Goal: Task Accomplishment & Management: Manage account settings

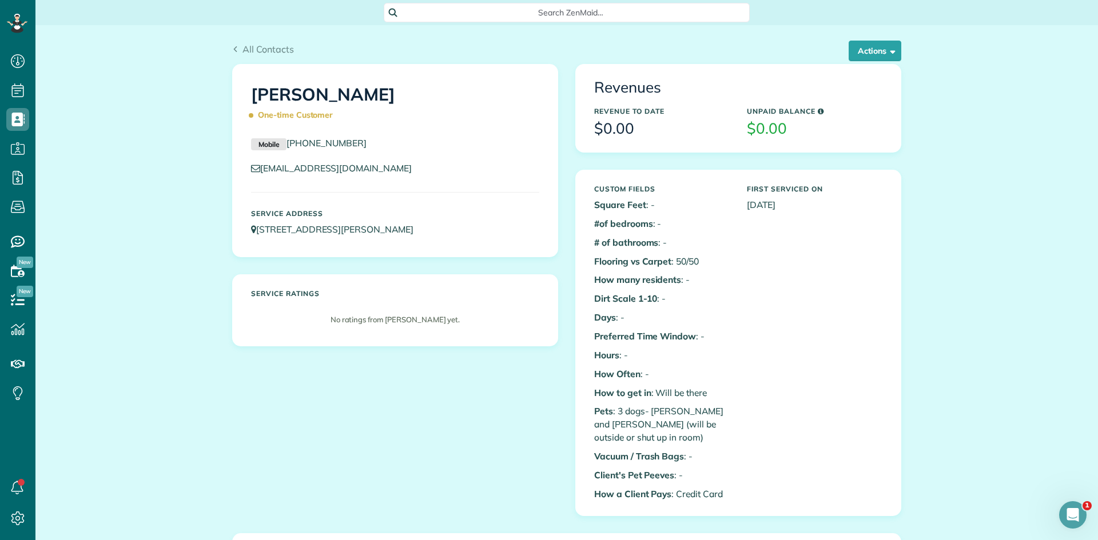
scroll to position [5, 5]
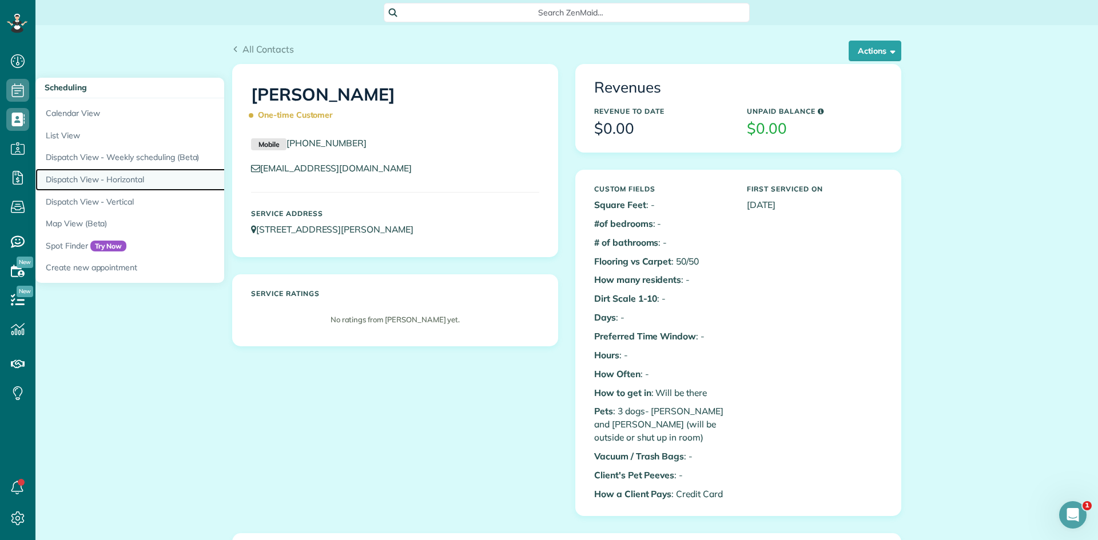
click at [129, 171] on link "Dispatch View - Horizontal" at bounding box center [178, 180] width 286 height 22
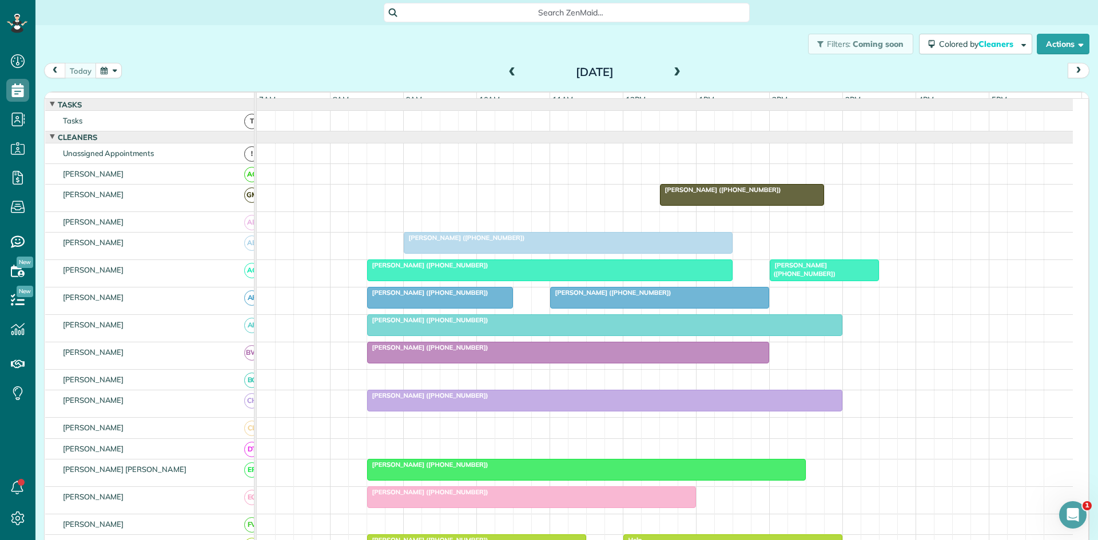
click at [671, 78] on span at bounding box center [677, 72] width 13 height 17
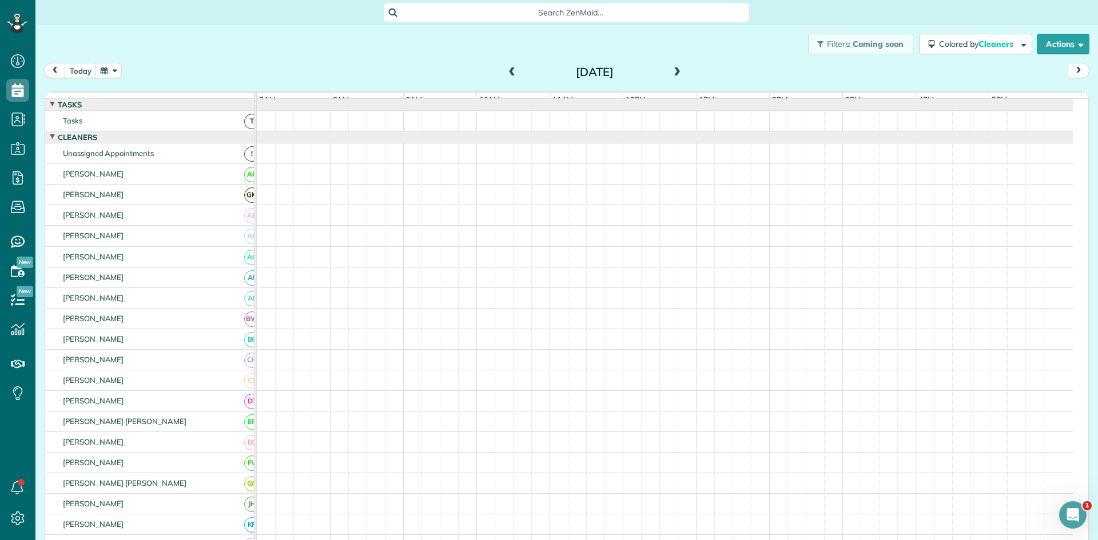
click at [671, 78] on span at bounding box center [677, 72] width 13 height 17
click at [507, 76] on span at bounding box center [512, 72] width 13 height 10
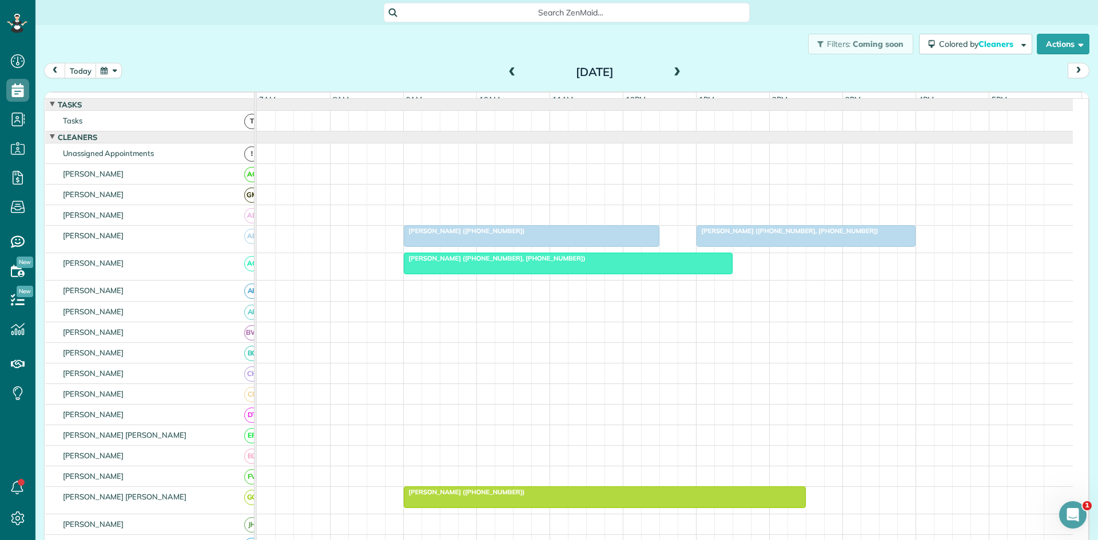
click at [671, 78] on span at bounding box center [677, 72] width 13 height 17
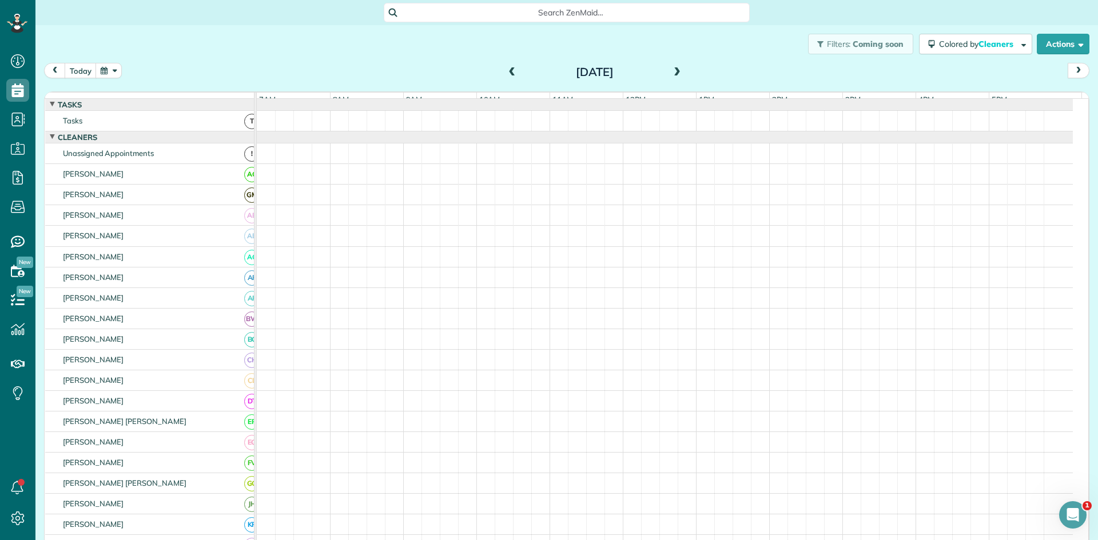
click at [671, 78] on span at bounding box center [677, 72] width 13 height 17
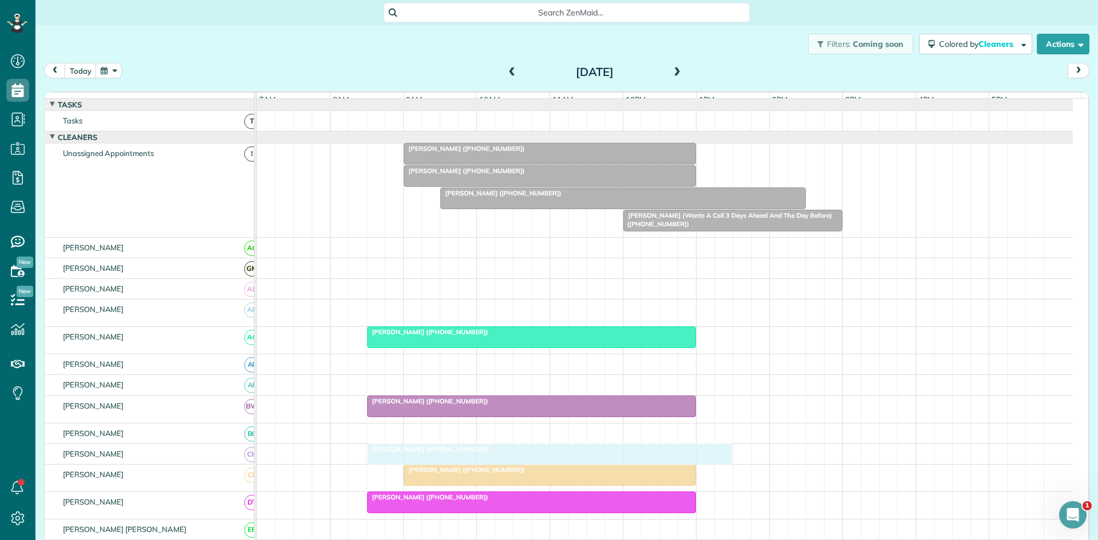
drag, startPoint x: 529, startPoint y: 310, endPoint x: 494, endPoint y: 444, distance: 138.3
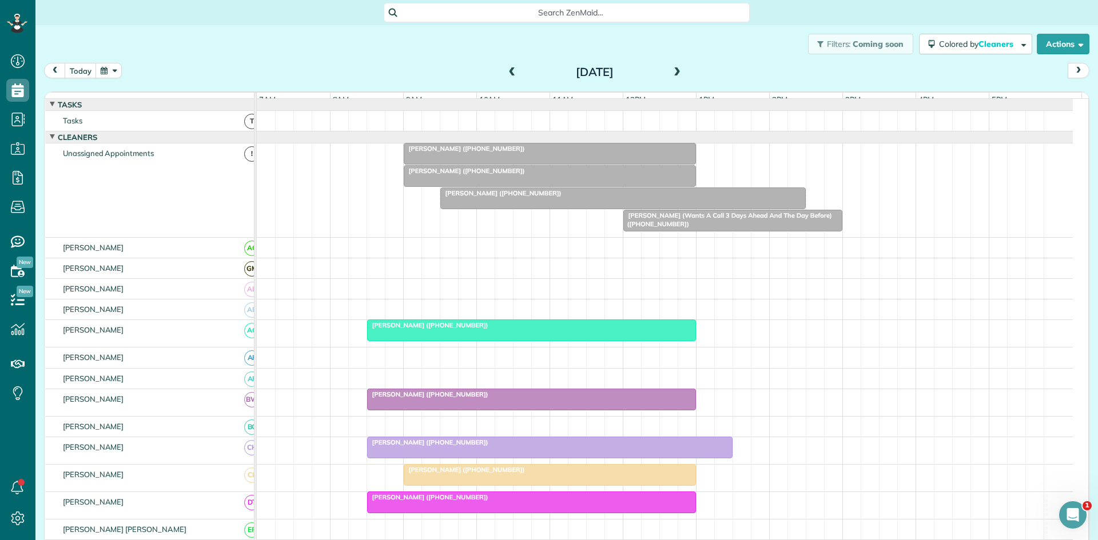
drag, startPoint x: 423, startPoint y: 340, endPoint x: 437, endPoint y: 320, distance: 24.3
click at [423, 340] on div at bounding box center [532, 330] width 328 height 21
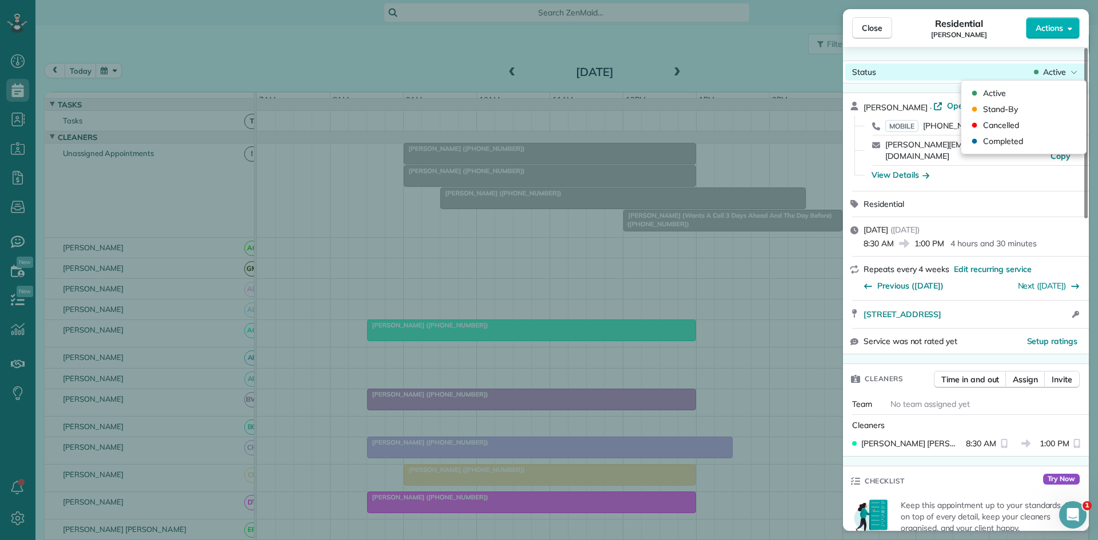
click at [1057, 75] on span "Active" at bounding box center [1054, 71] width 23 height 11
click at [1046, 121] on div "Cancelled" at bounding box center [1024, 125] width 116 height 16
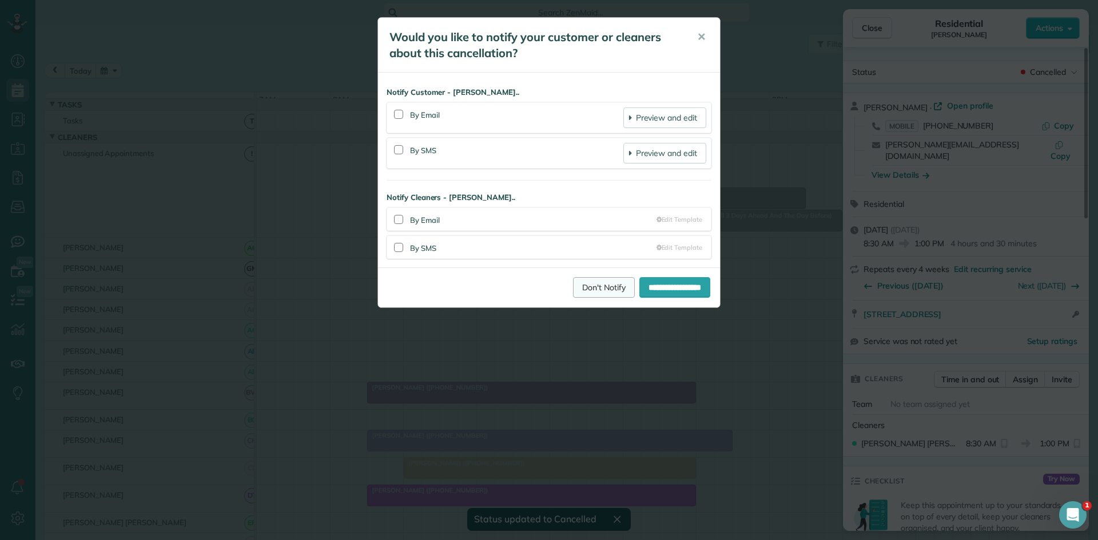
click at [579, 296] on link "Don't Notify" at bounding box center [604, 287] width 62 height 21
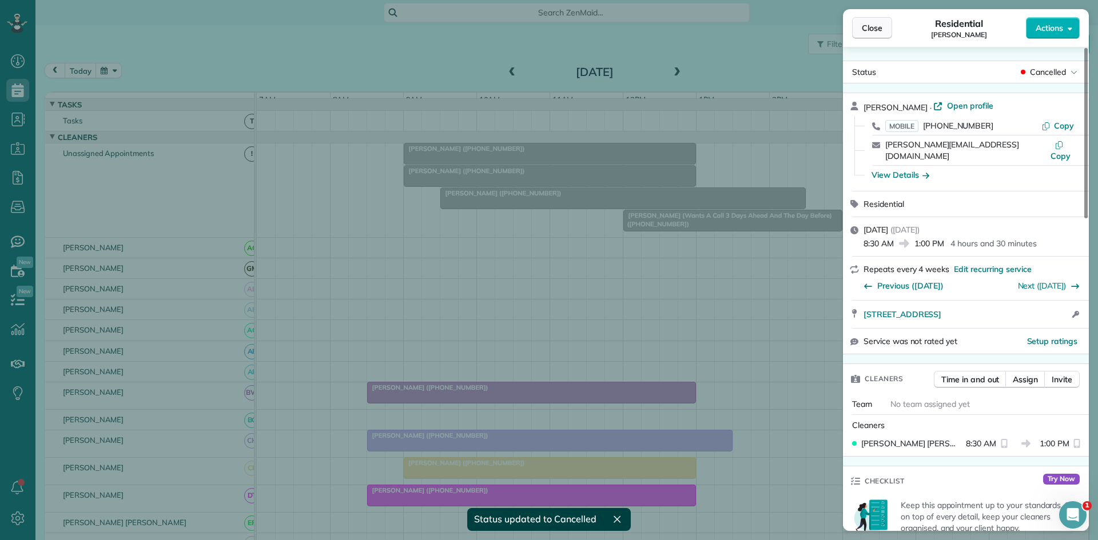
click at [881, 35] on button "Close" at bounding box center [872, 28] width 40 height 22
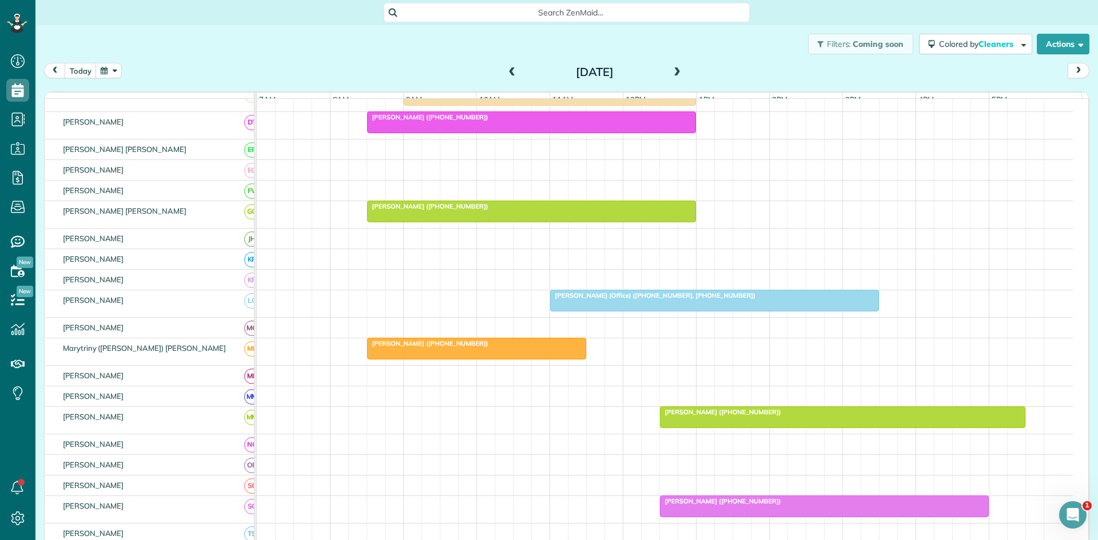
scroll to position [381, 0]
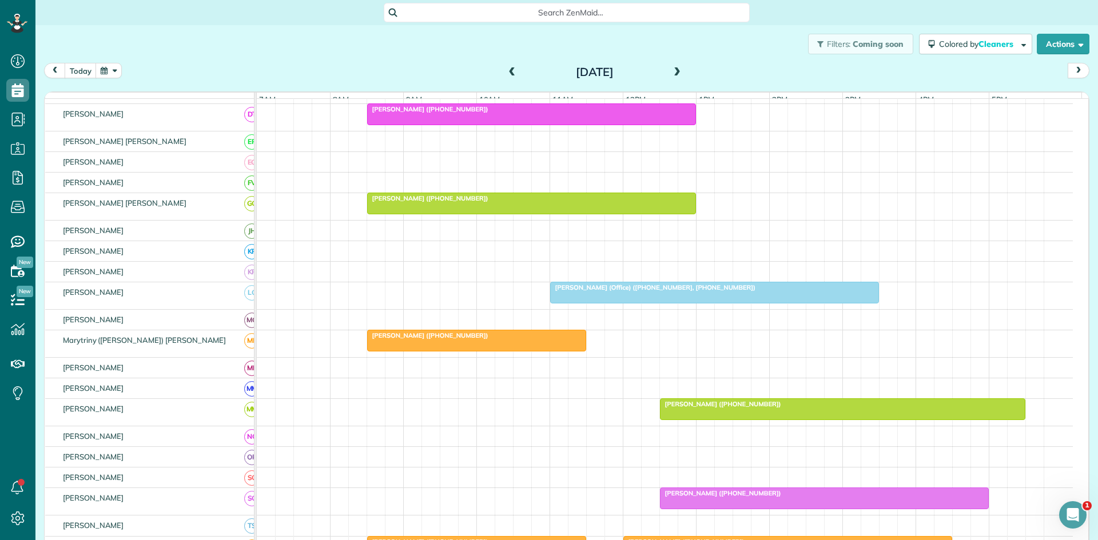
click at [441, 214] on div at bounding box center [532, 203] width 328 height 21
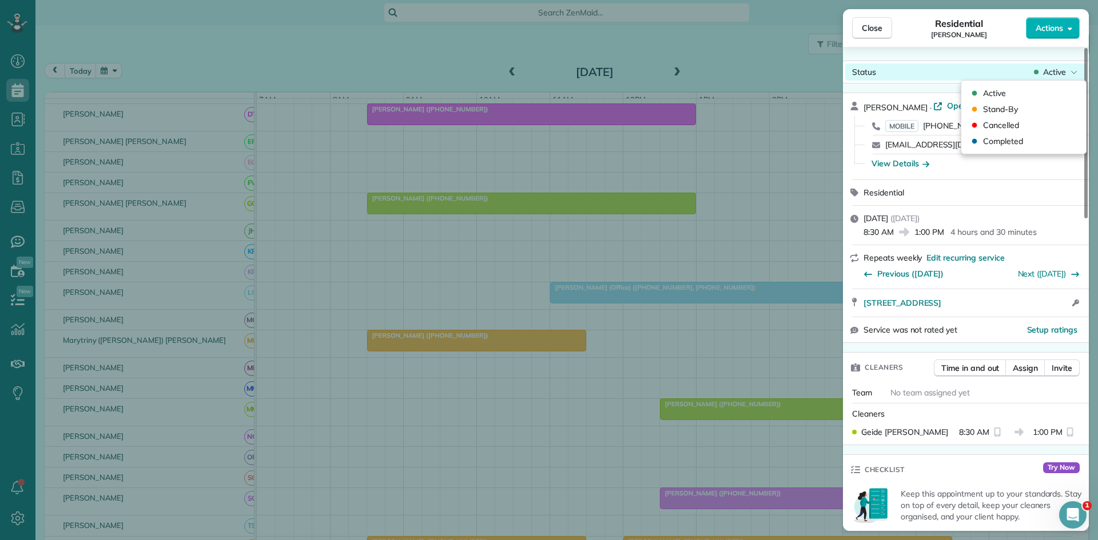
click at [1049, 74] on span "Active" at bounding box center [1054, 71] width 23 height 11
click at [993, 126] on span "Cancelled" at bounding box center [1001, 125] width 36 height 11
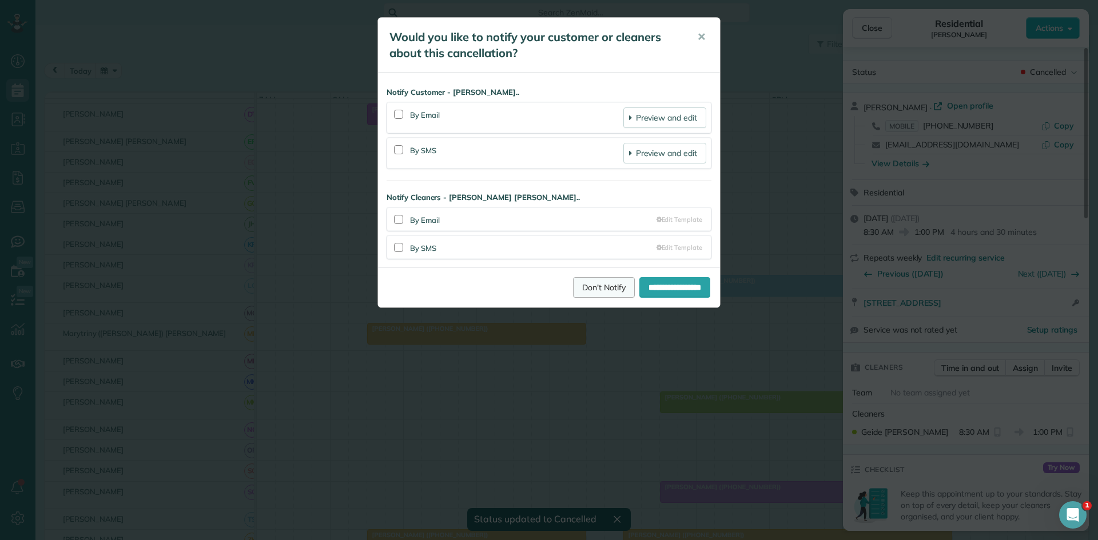
click at [591, 290] on link "Don't Notify" at bounding box center [604, 287] width 62 height 21
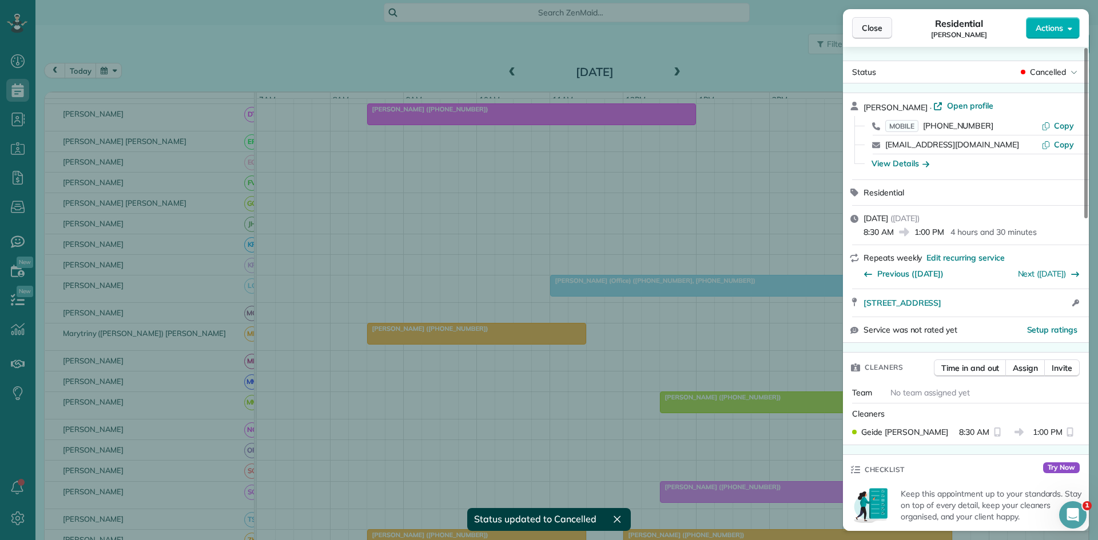
click at [862, 32] on span "Close" at bounding box center [872, 27] width 21 height 11
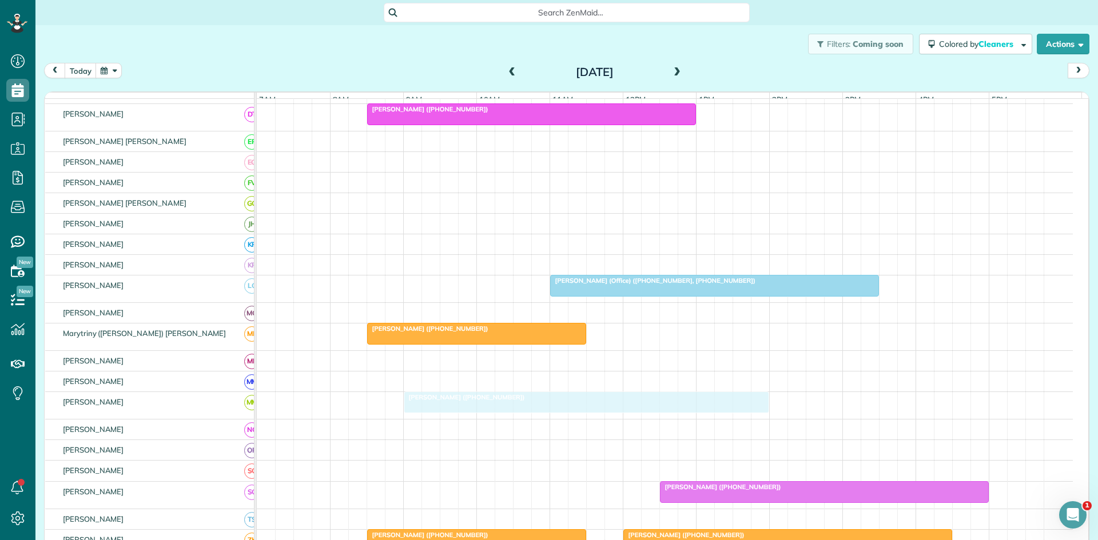
drag, startPoint x: 712, startPoint y: 404, endPoint x: 453, endPoint y: 400, distance: 259.1
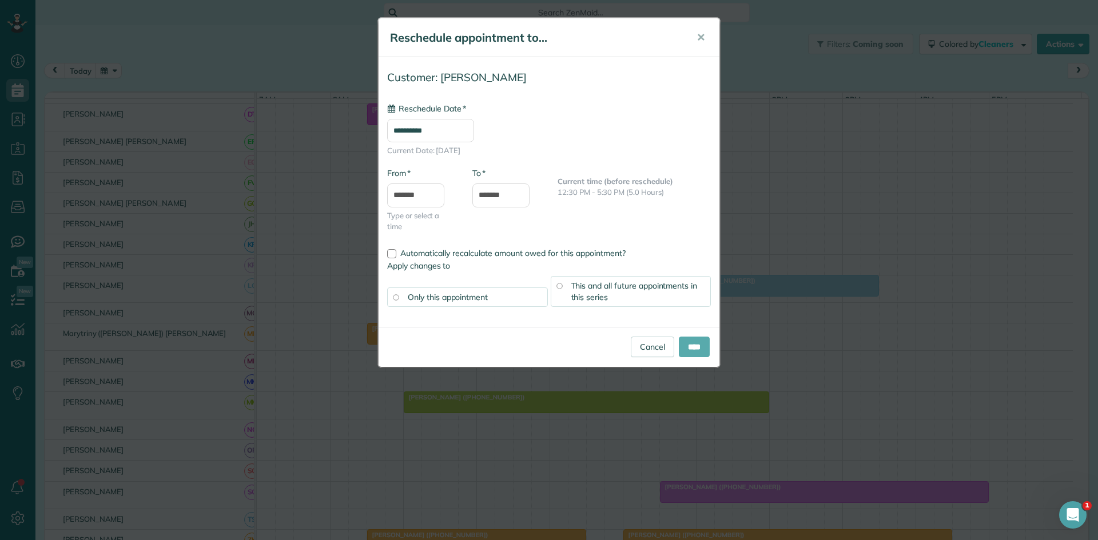
type input "**********"
click at [688, 348] on input "****" at bounding box center [694, 347] width 31 height 21
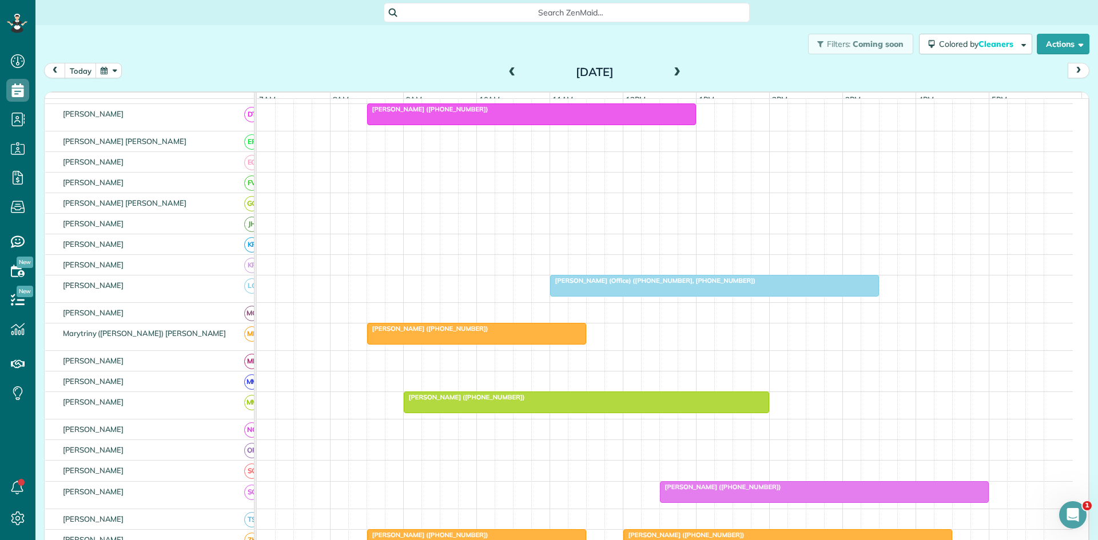
scroll to position [555, 0]
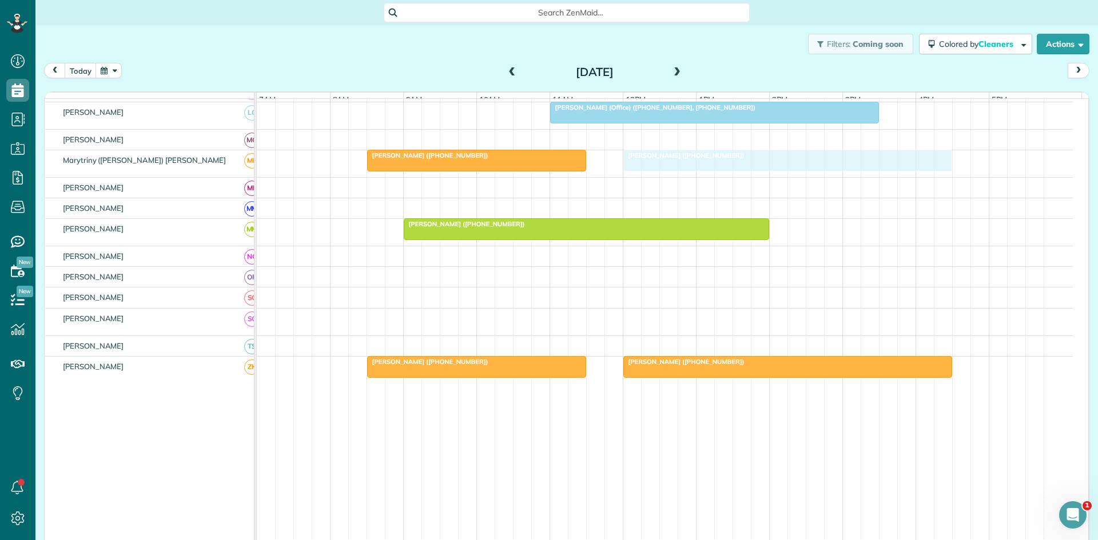
drag, startPoint x: 691, startPoint y: 324, endPoint x: 663, endPoint y: 163, distance: 163.7
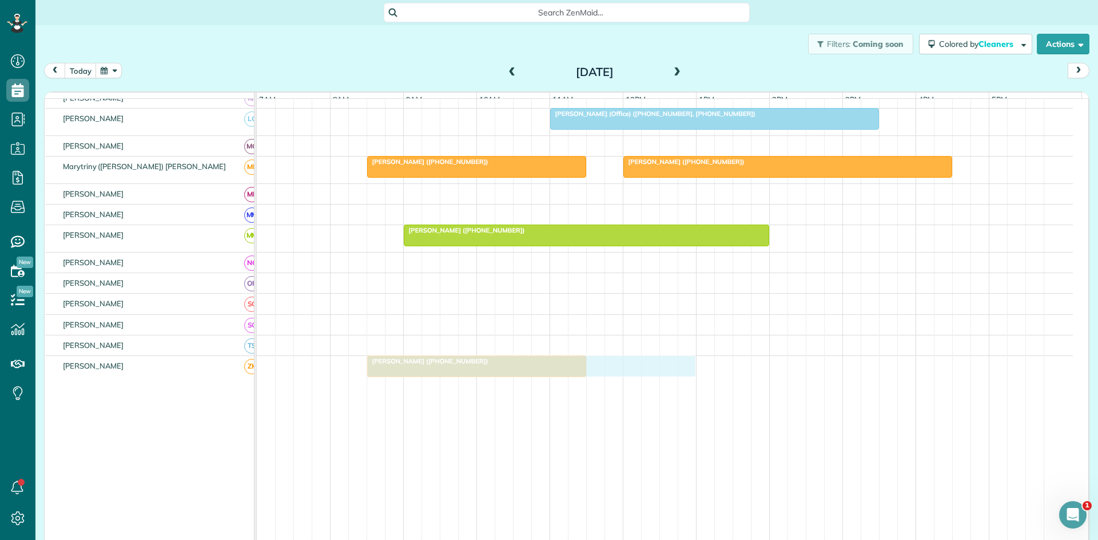
drag, startPoint x: 683, startPoint y: 370, endPoint x: 435, endPoint y: 375, distance: 248.2
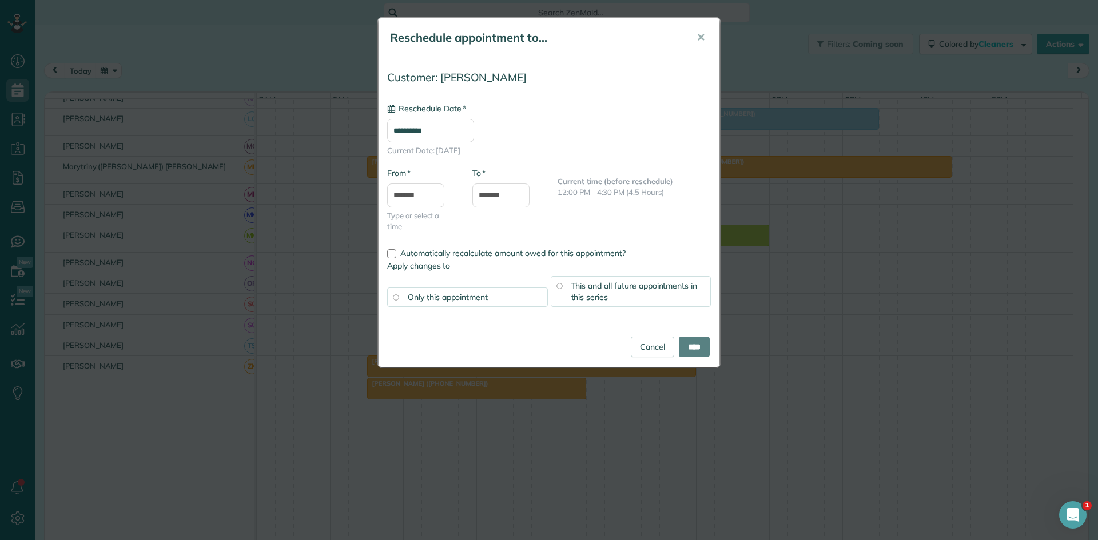
type input "**********"
click at [695, 345] on input "****" at bounding box center [694, 347] width 31 height 21
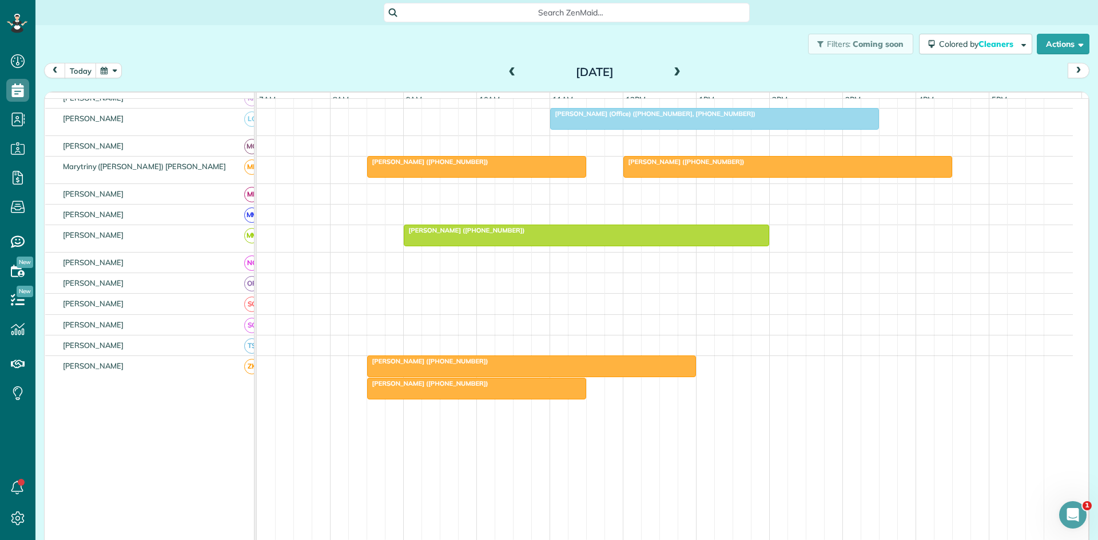
click at [430, 398] on div at bounding box center [477, 389] width 218 height 21
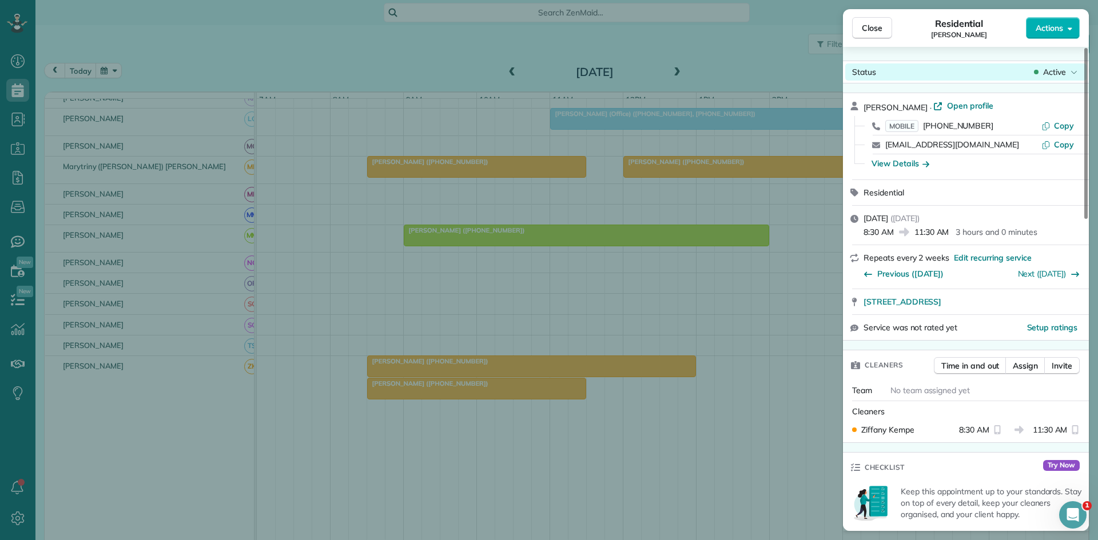
click at [1058, 75] on span "Active" at bounding box center [1054, 71] width 23 height 11
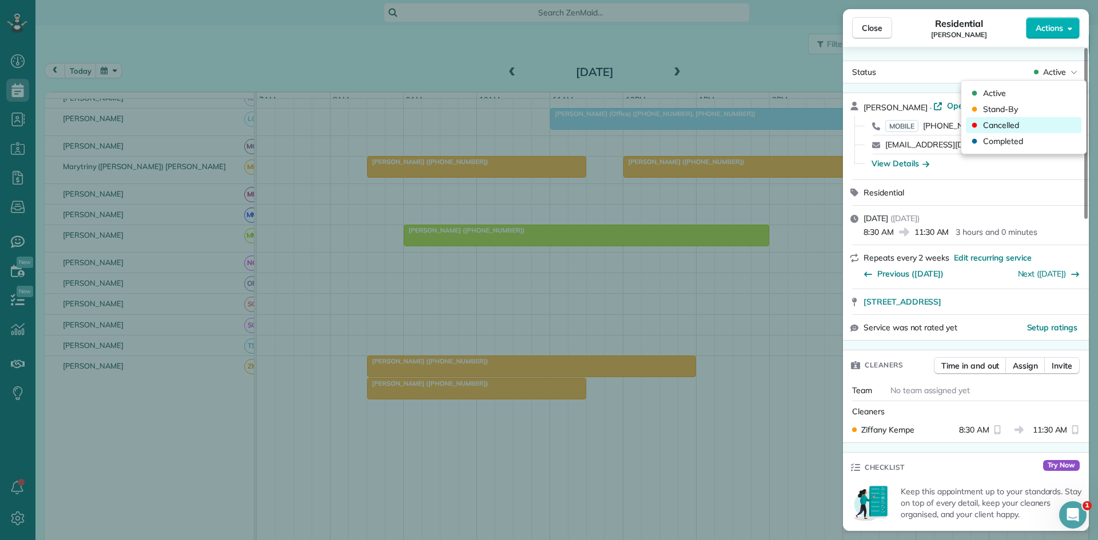
click at [1034, 126] on div "Cancelled" at bounding box center [1024, 125] width 116 height 16
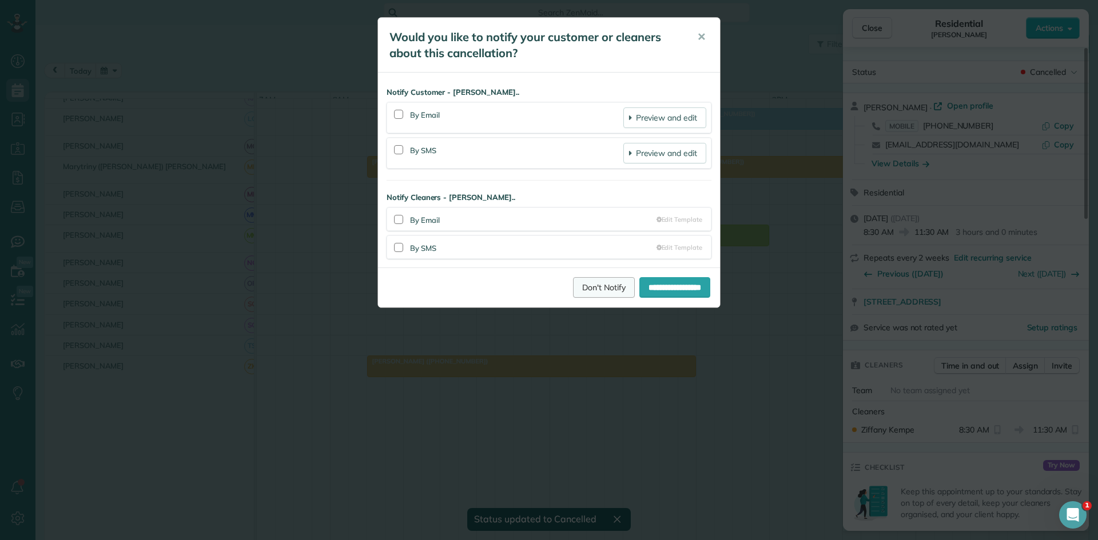
click at [578, 290] on link "Don't Notify" at bounding box center [604, 287] width 62 height 21
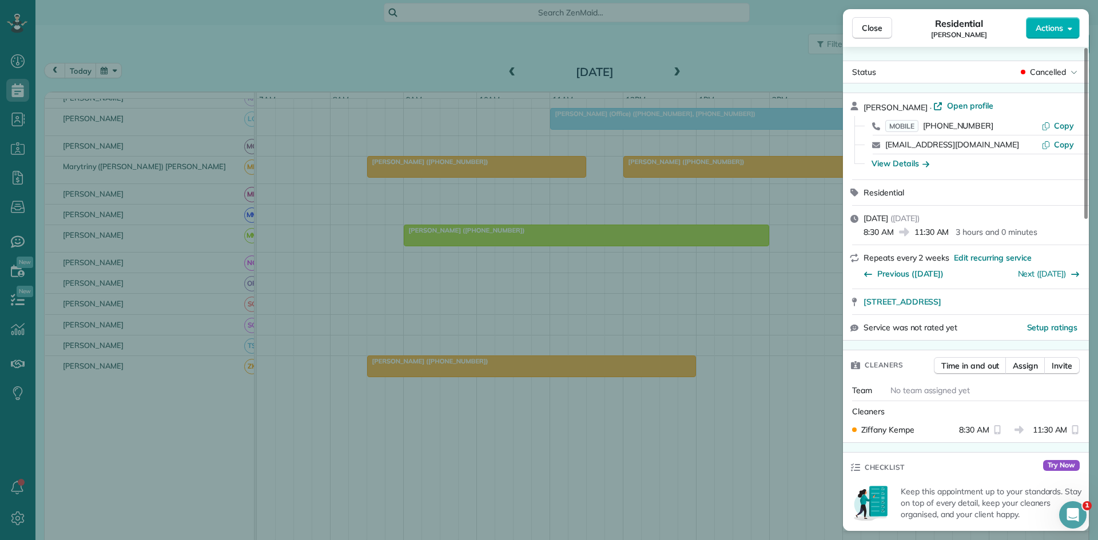
click at [738, 302] on div "Close Residential Toni Bugarin Actions Status Cancelled Toni Bugarin · Open pro…" at bounding box center [549, 270] width 1098 height 540
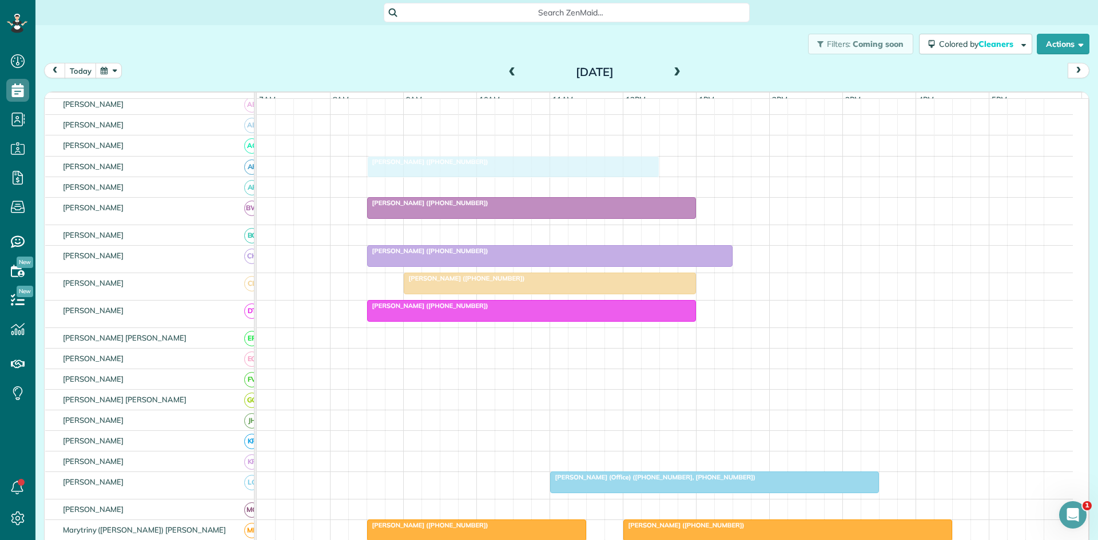
scroll to position [190, 0]
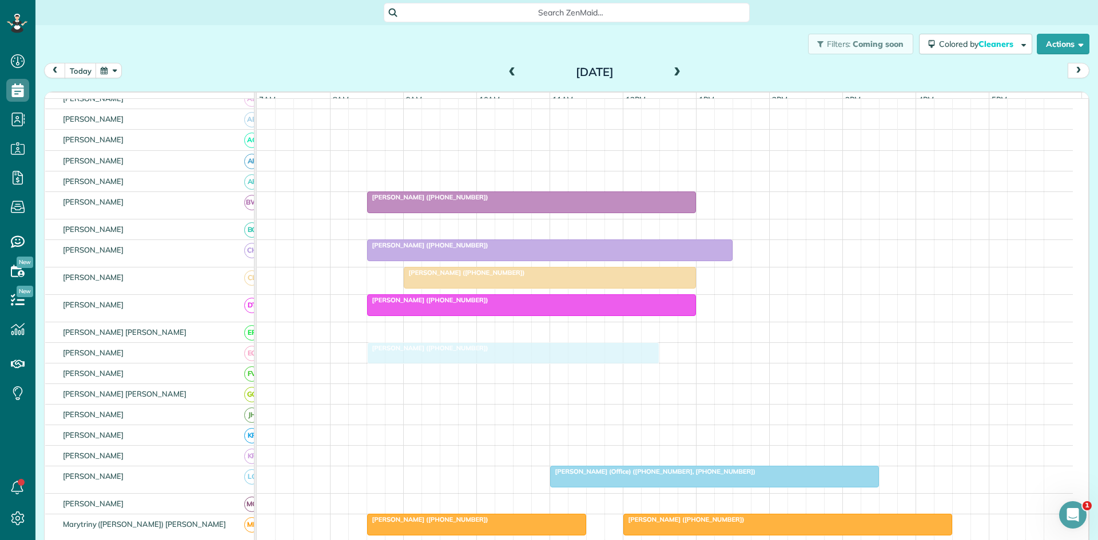
drag, startPoint x: 460, startPoint y: 158, endPoint x: 423, endPoint y: 358, distance: 203.7
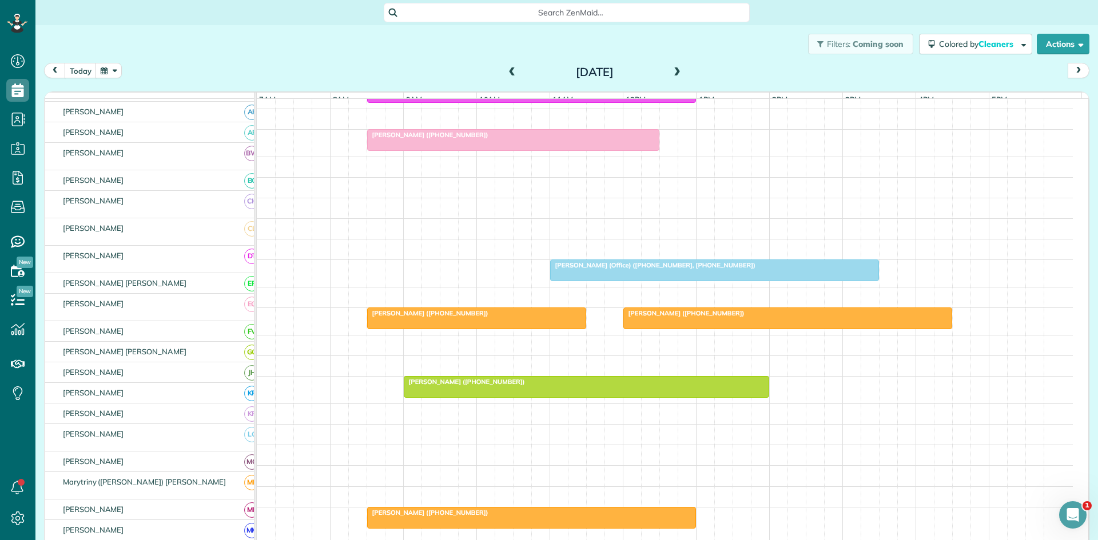
scroll to position [381, 0]
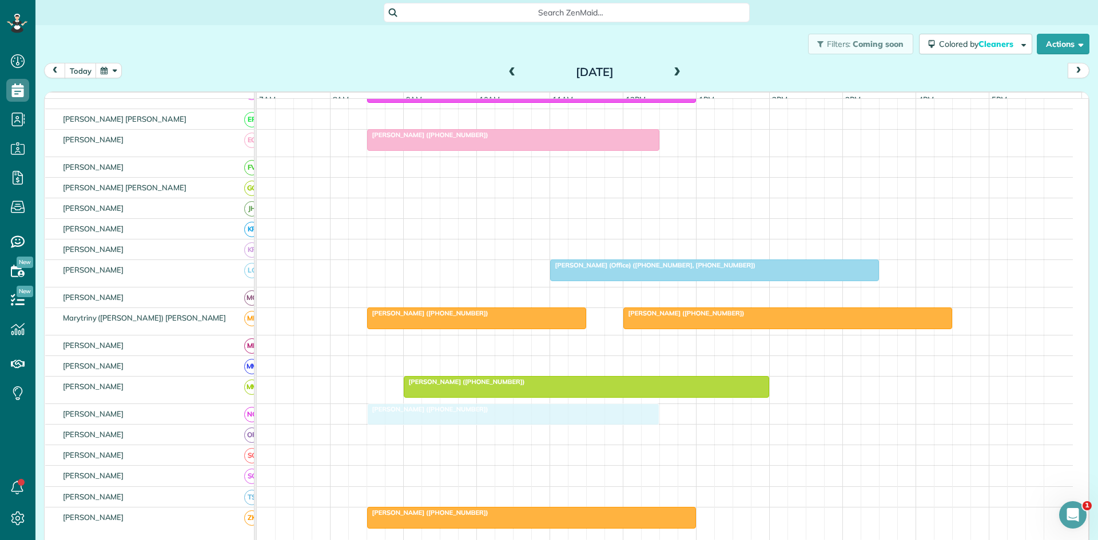
drag, startPoint x: 485, startPoint y: 161, endPoint x: 449, endPoint y: 417, distance: 258.2
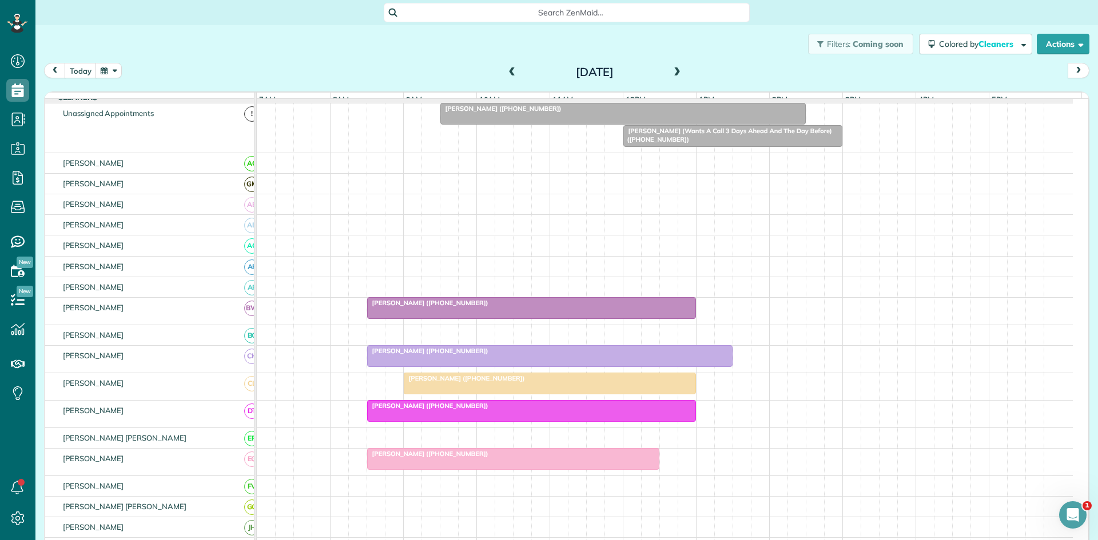
scroll to position [0, 0]
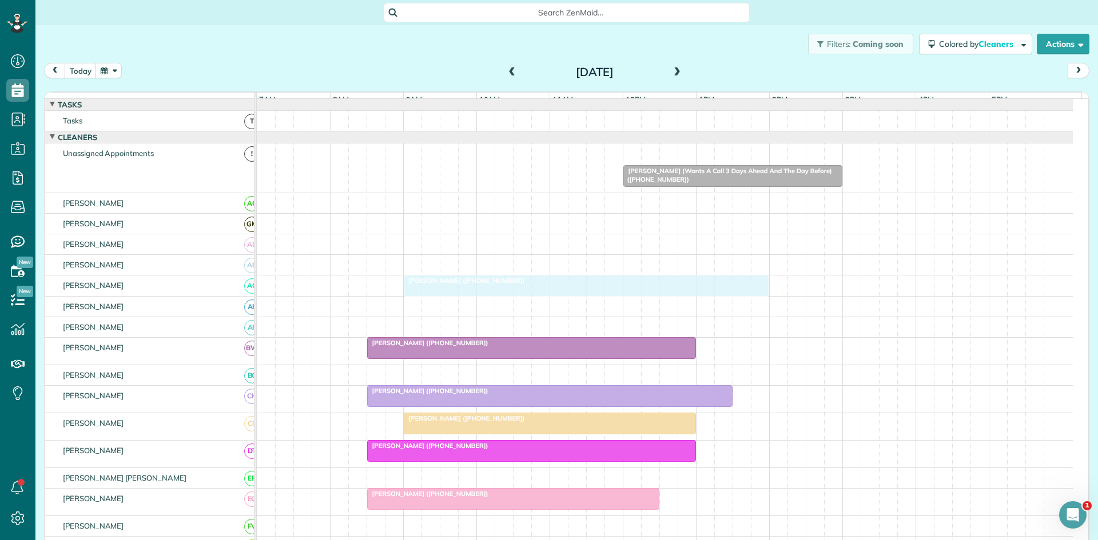
drag, startPoint x: 516, startPoint y: 163, endPoint x: 487, endPoint y: 291, distance: 131.2
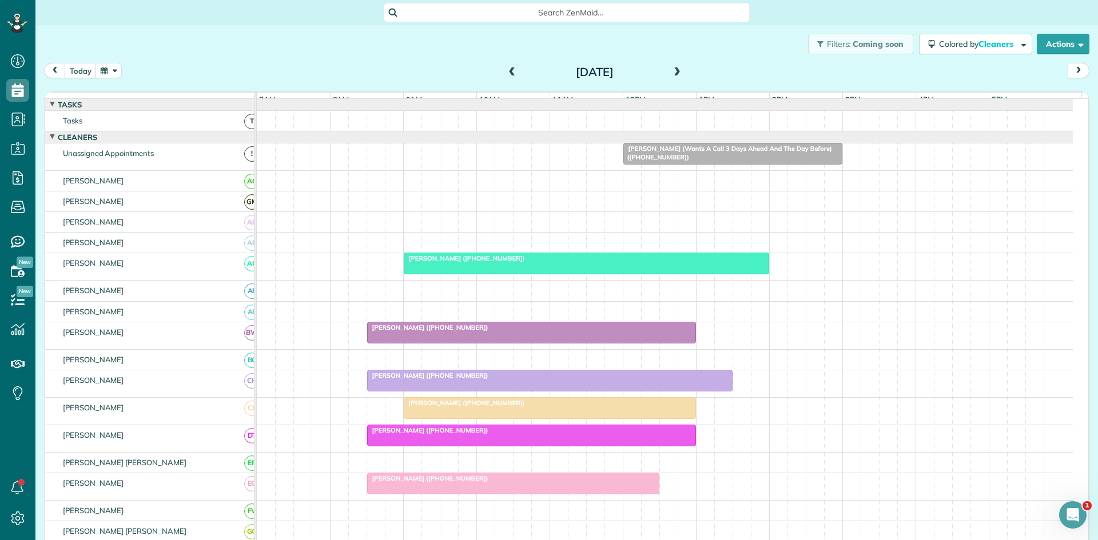
click at [687, 161] on div "Joel Morris (Wants A Call 3 Days Ahead And The Day Before) (+18176069373)" at bounding box center [733, 153] width 212 height 17
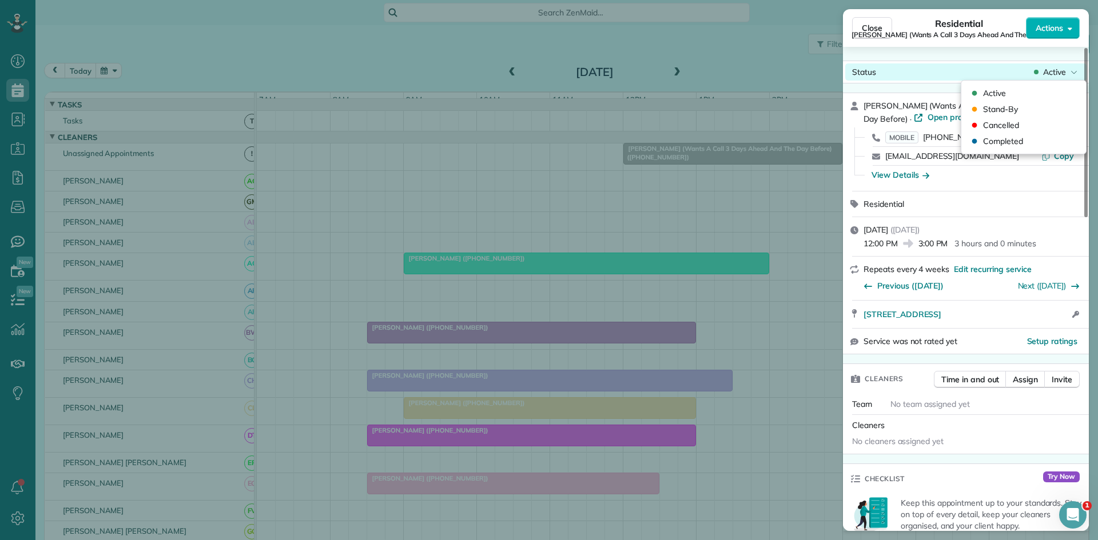
click at [1058, 69] on span "Active" at bounding box center [1054, 71] width 23 height 11
click at [1038, 126] on div "Cancelled" at bounding box center [1024, 125] width 116 height 16
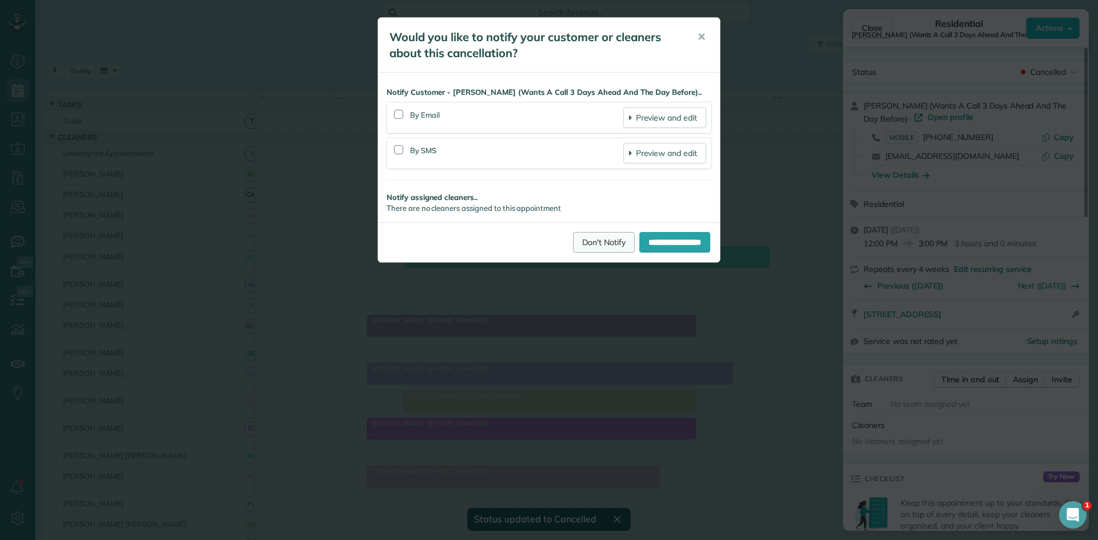
click at [580, 249] on link "Don't Notify" at bounding box center [604, 242] width 62 height 21
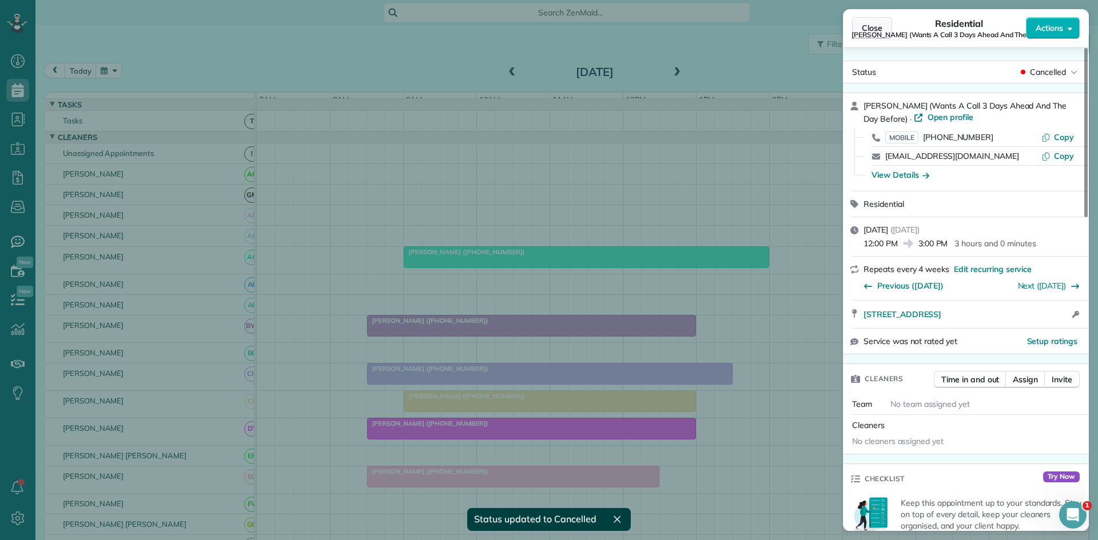
click at [882, 26] on span "Close" at bounding box center [872, 27] width 21 height 11
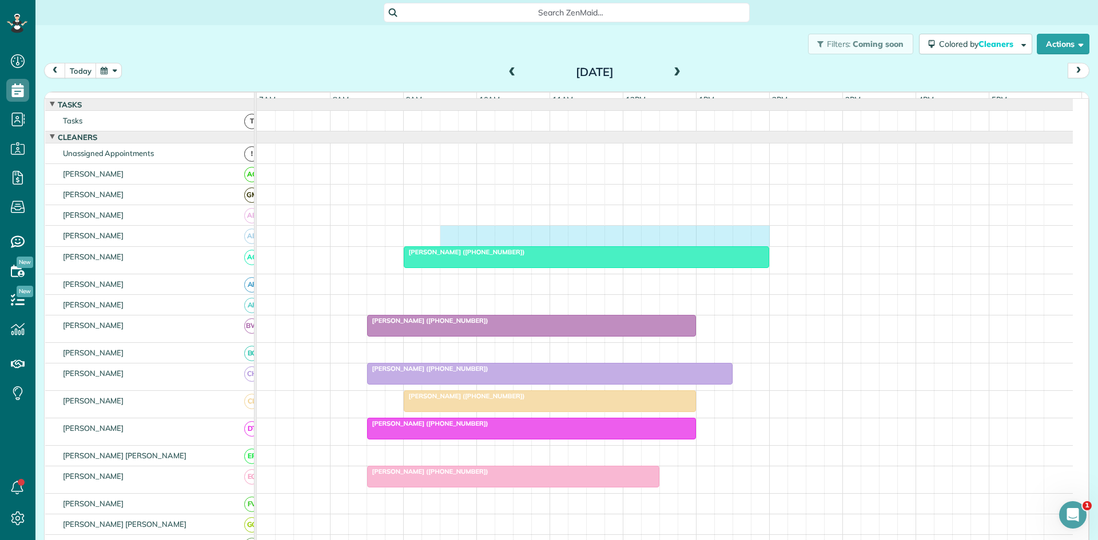
drag, startPoint x: 449, startPoint y: 241, endPoint x: 751, endPoint y: 235, distance: 301.4
click at [756, 235] on div at bounding box center [665, 236] width 816 height 20
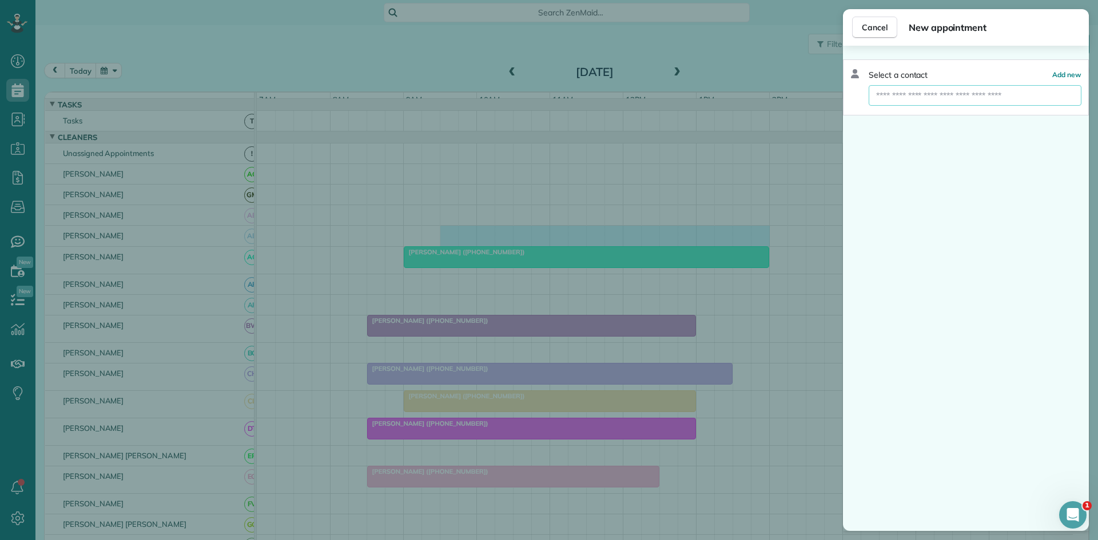
click at [954, 94] on input "text" at bounding box center [975, 95] width 213 height 21
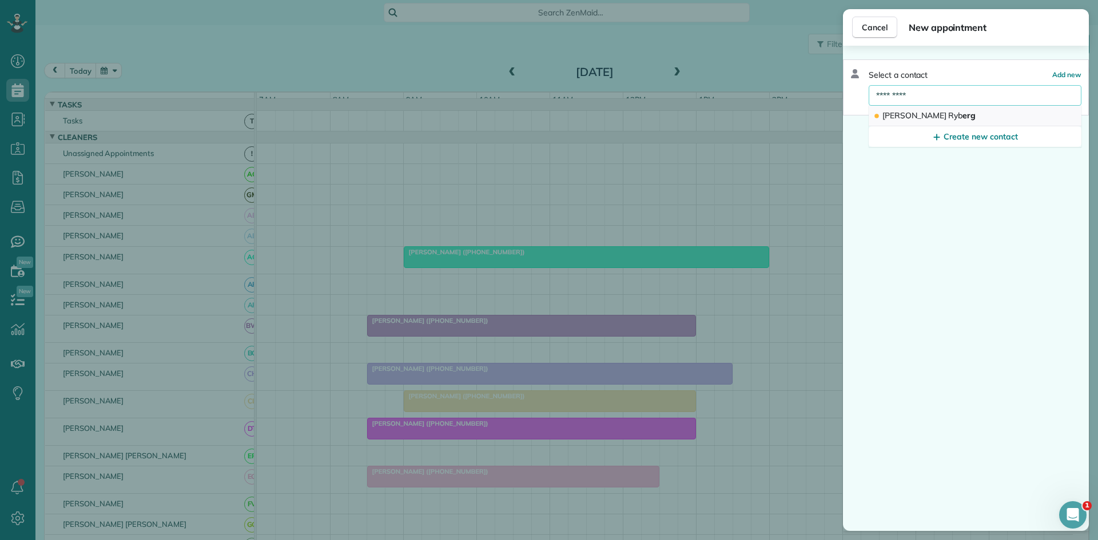
type input "*********"
click at [950, 125] on button "Sonja Ryb erg" at bounding box center [975, 116] width 213 height 21
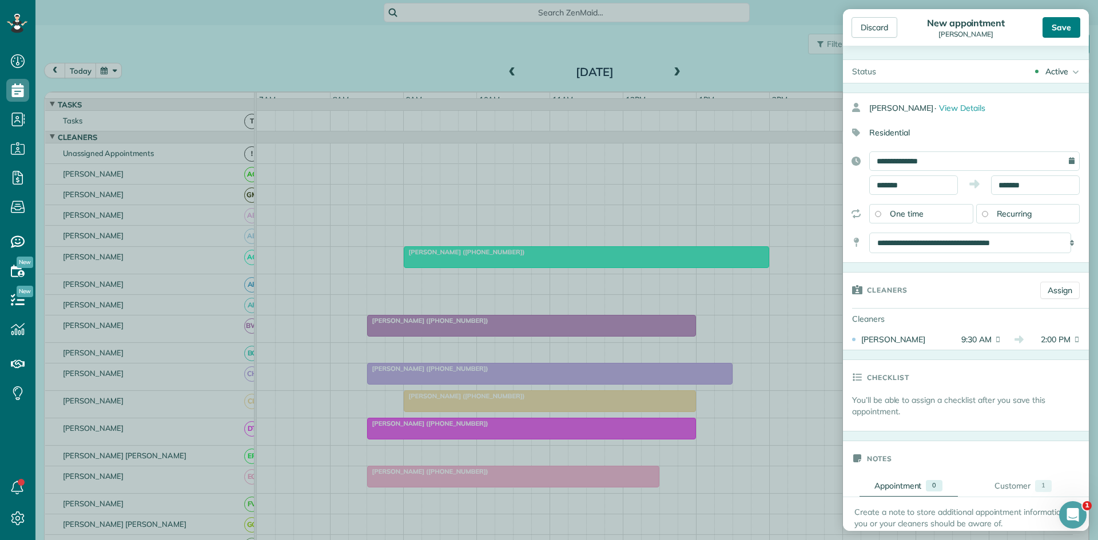
click at [1061, 35] on div "Save" at bounding box center [1061, 27] width 38 height 21
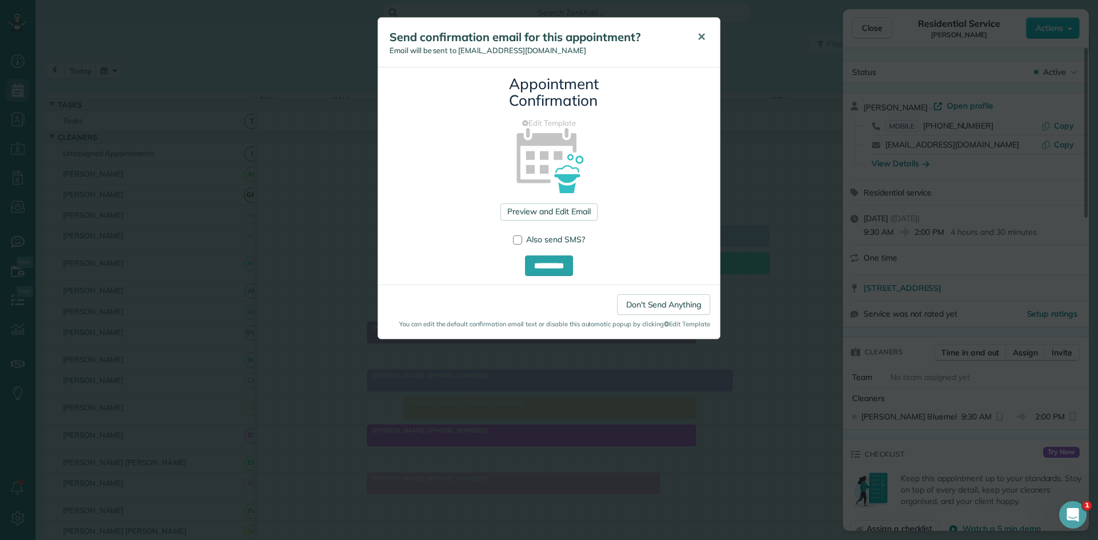
click at [697, 43] on button "✕" at bounding box center [701, 36] width 26 height 27
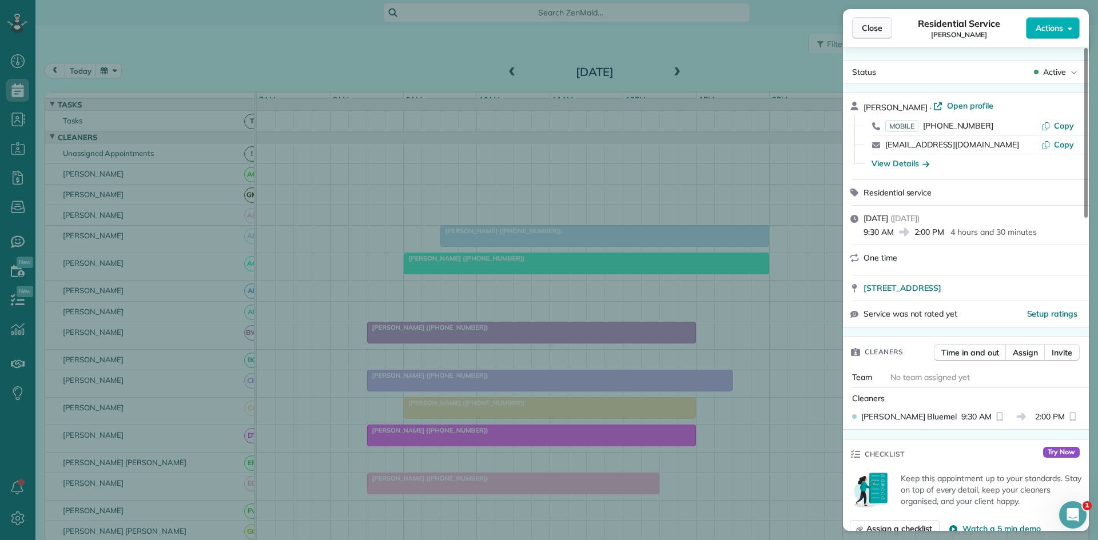
click at [863, 29] on span "Close" at bounding box center [872, 27] width 21 height 11
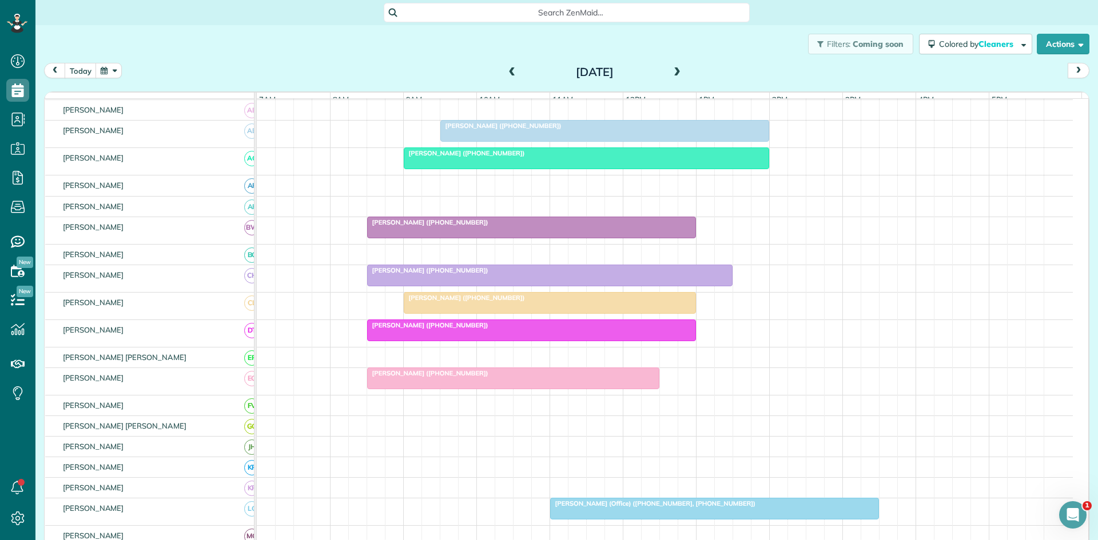
scroll to position [190, 0]
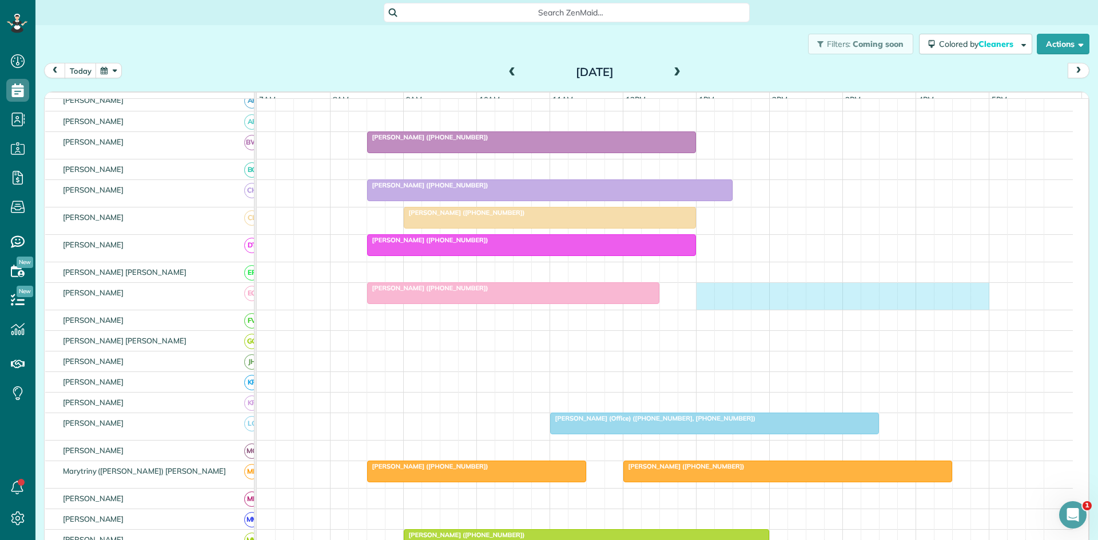
drag, startPoint x: 704, startPoint y: 299, endPoint x: 972, endPoint y: 292, distance: 267.1
click at [972, 292] on div "[PERSON_NAME] ([PHONE_NUMBER])" at bounding box center [665, 296] width 816 height 27
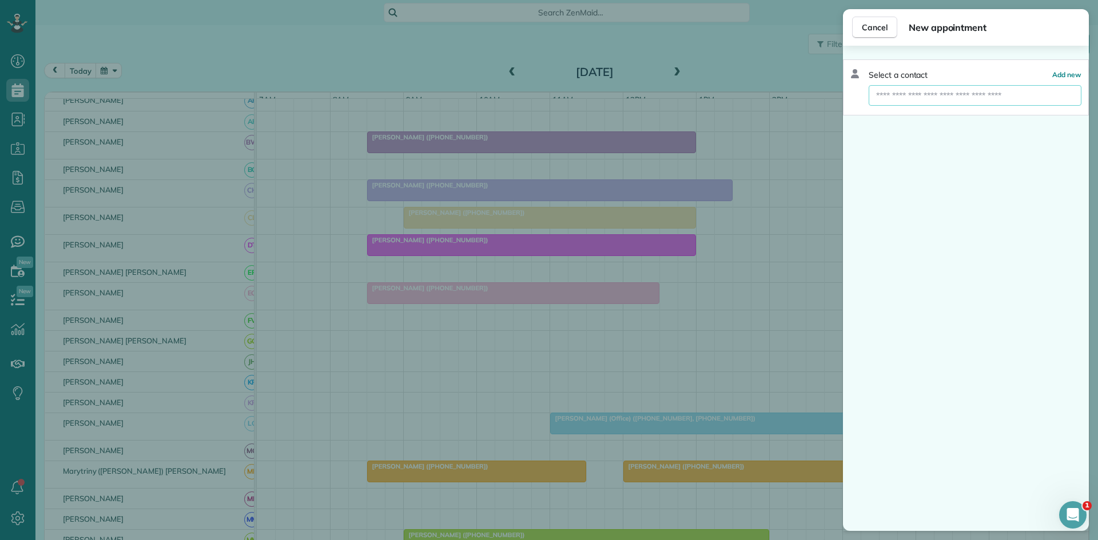
click at [918, 90] on input "text" at bounding box center [975, 95] width 213 height 21
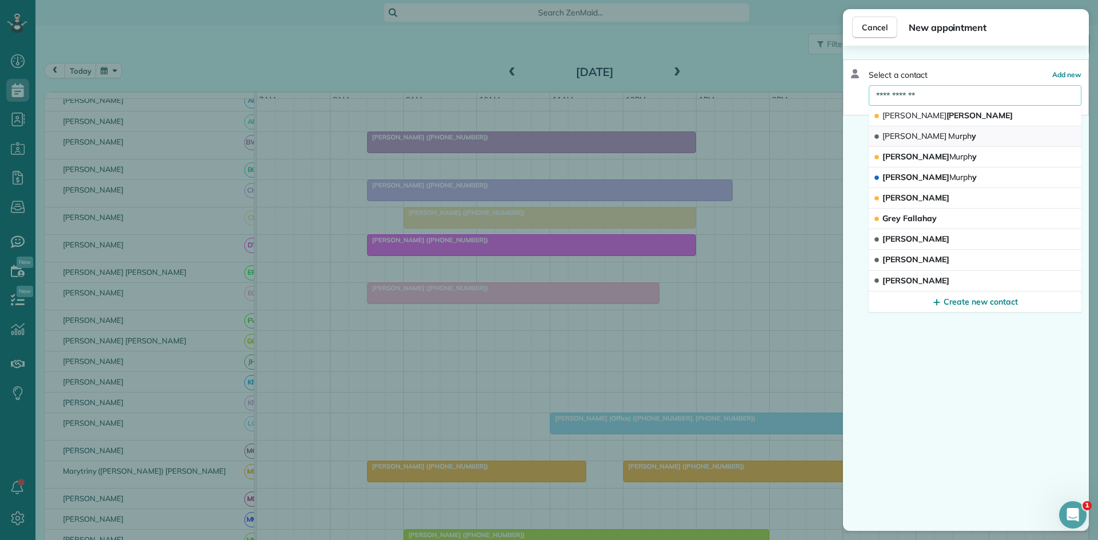
type input "**********"
click at [938, 129] on button "Lonnie Murph y" at bounding box center [975, 136] width 213 height 21
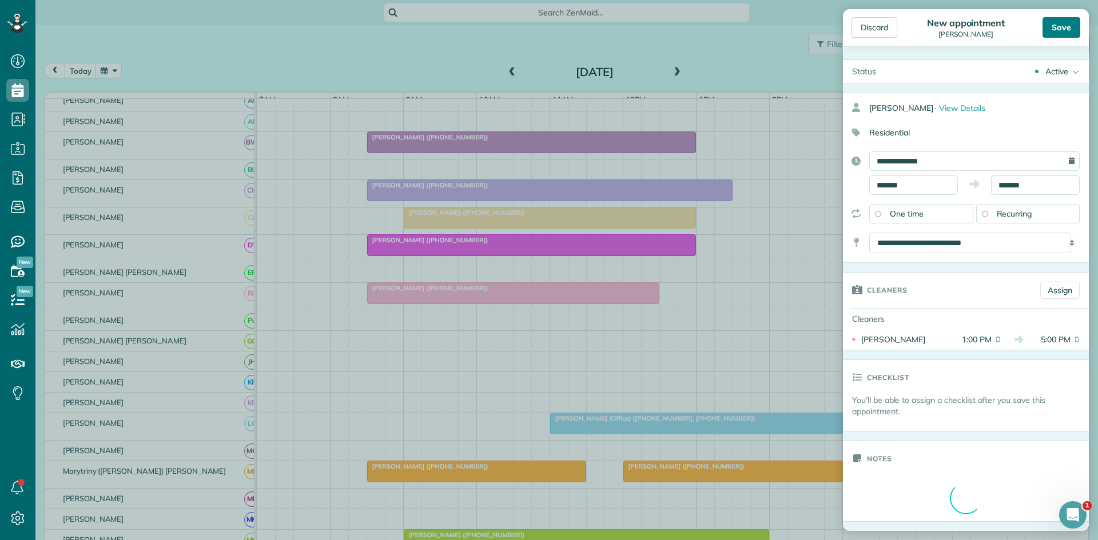
click at [1071, 26] on div "Save" at bounding box center [1061, 27] width 38 height 21
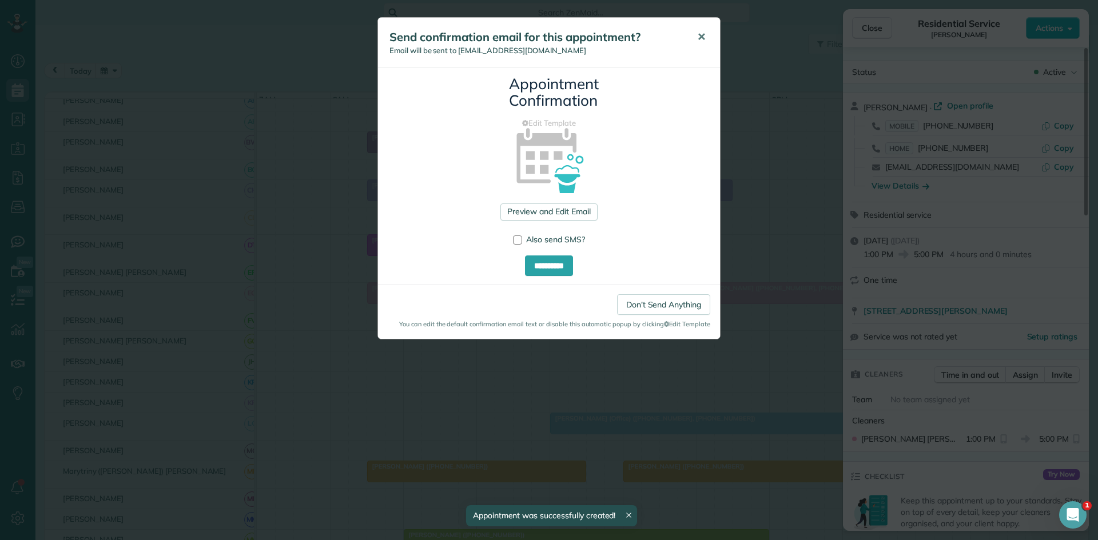
click at [695, 45] on button "✕" at bounding box center [701, 36] width 26 height 27
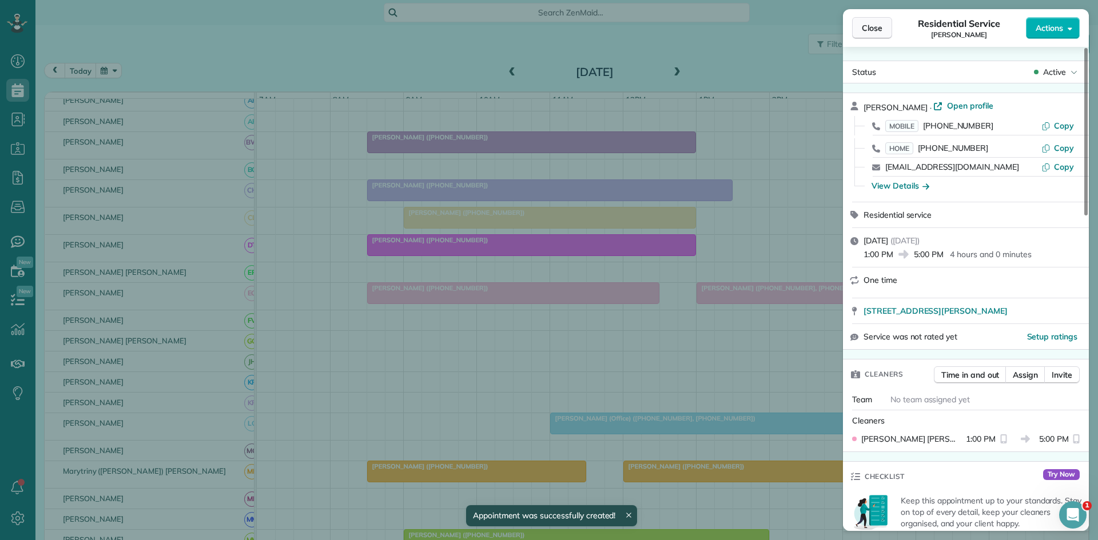
click at [861, 24] on button "Close" at bounding box center [872, 28] width 40 height 22
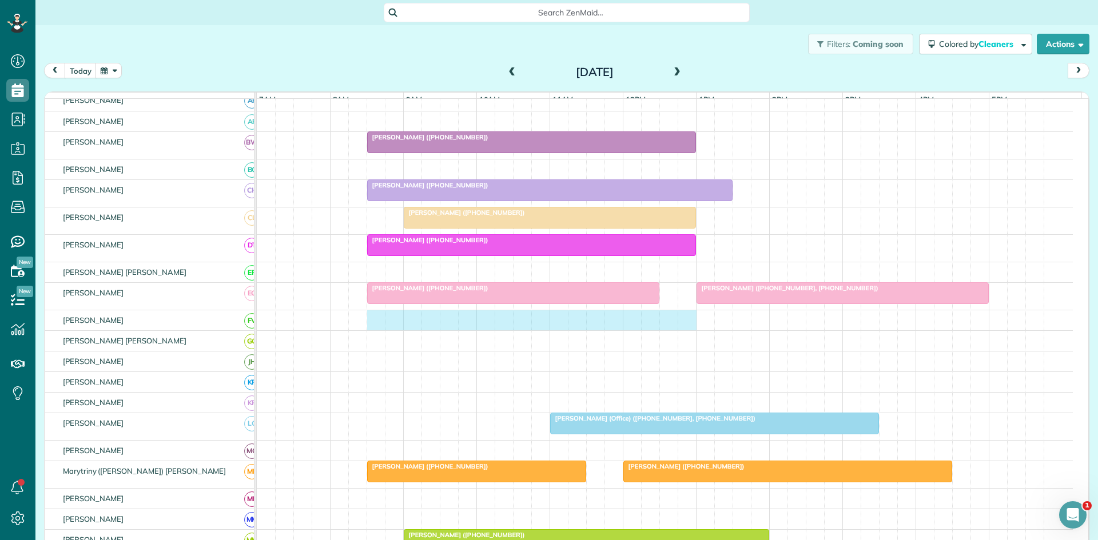
drag, startPoint x: 376, startPoint y: 334, endPoint x: 690, endPoint y: 312, distance: 314.7
click at [690, 312] on tbody "Sonja Ryberg (+12147078013) Charlsye Lewis (+18179387399) Laura Perry (+1214668…" at bounding box center [665, 385] width 816 height 953
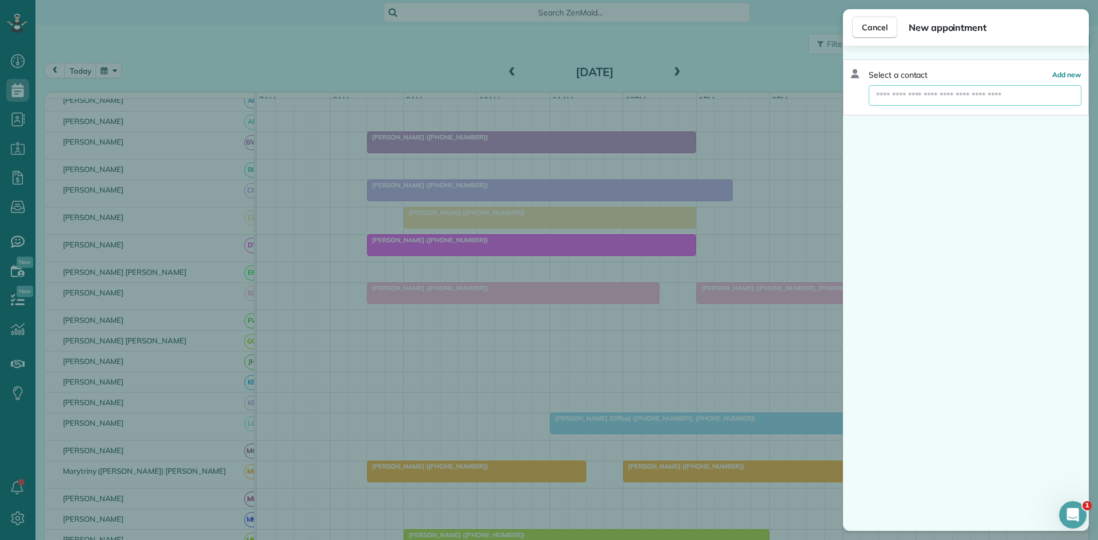
click at [915, 101] on input "text" at bounding box center [975, 95] width 213 height 21
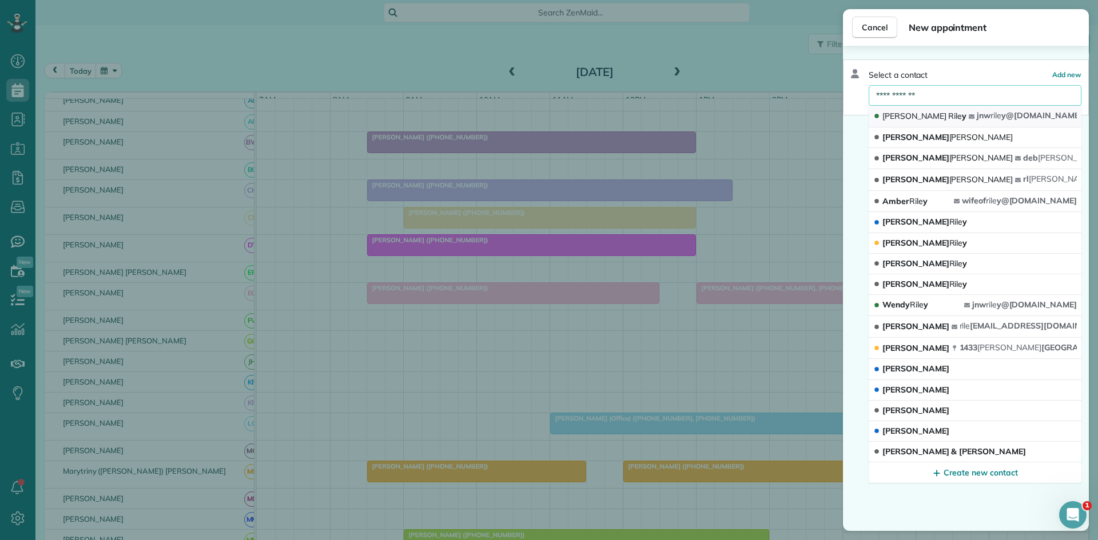
type input "**********"
click at [948, 113] on span "Bennett" at bounding box center [955, 116] width 14 height 10
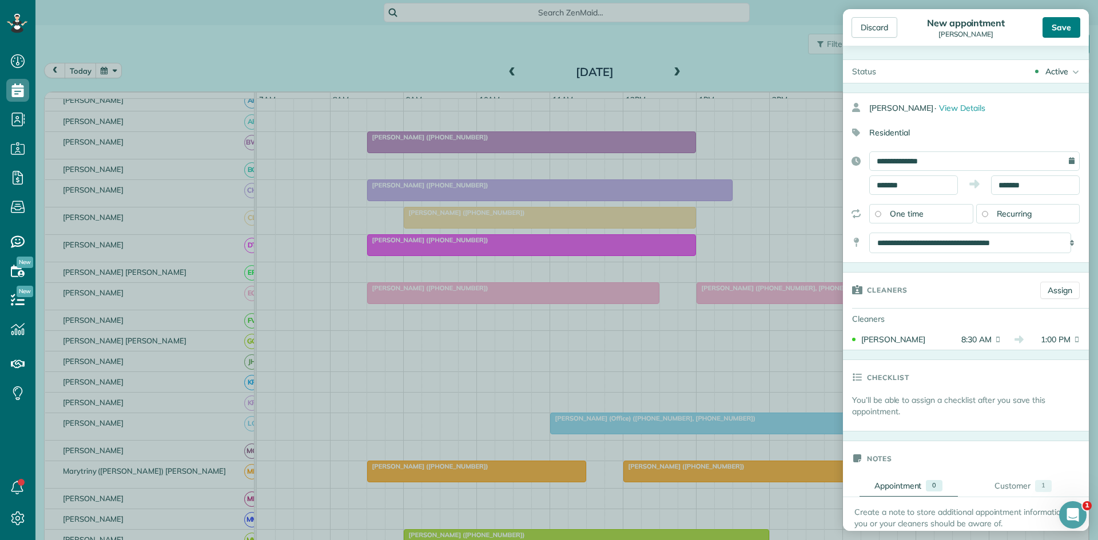
click at [1044, 23] on div "Save" at bounding box center [1061, 27] width 38 height 21
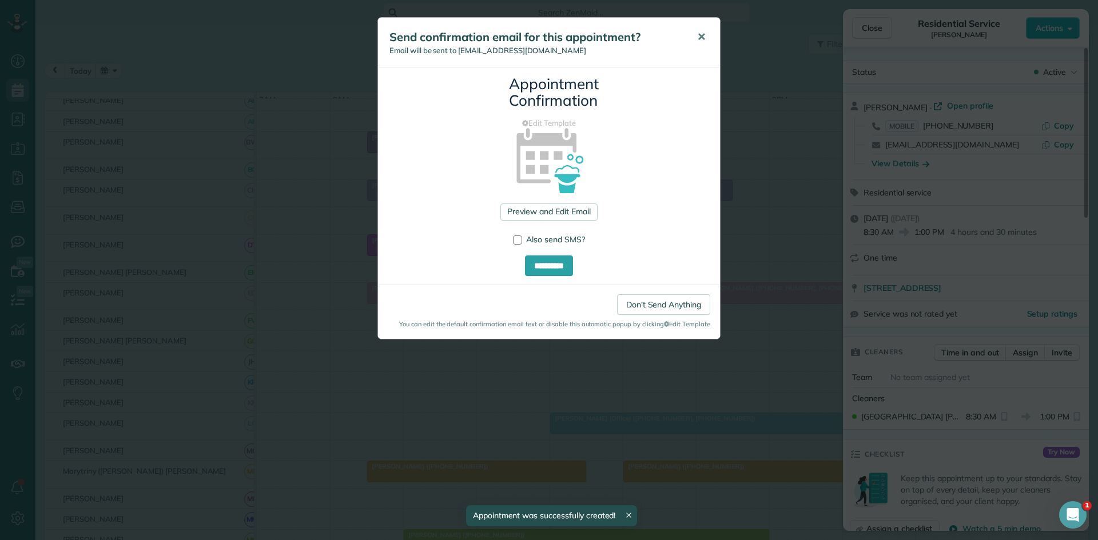
click at [697, 49] on button "✕" at bounding box center [701, 36] width 26 height 27
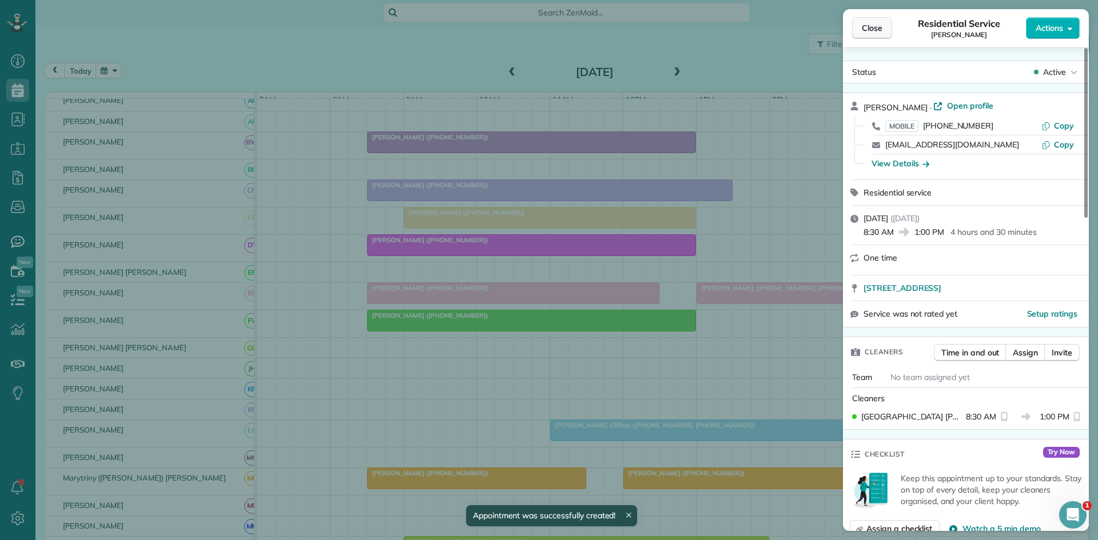
click at [860, 29] on button "Close" at bounding box center [872, 28] width 40 height 22
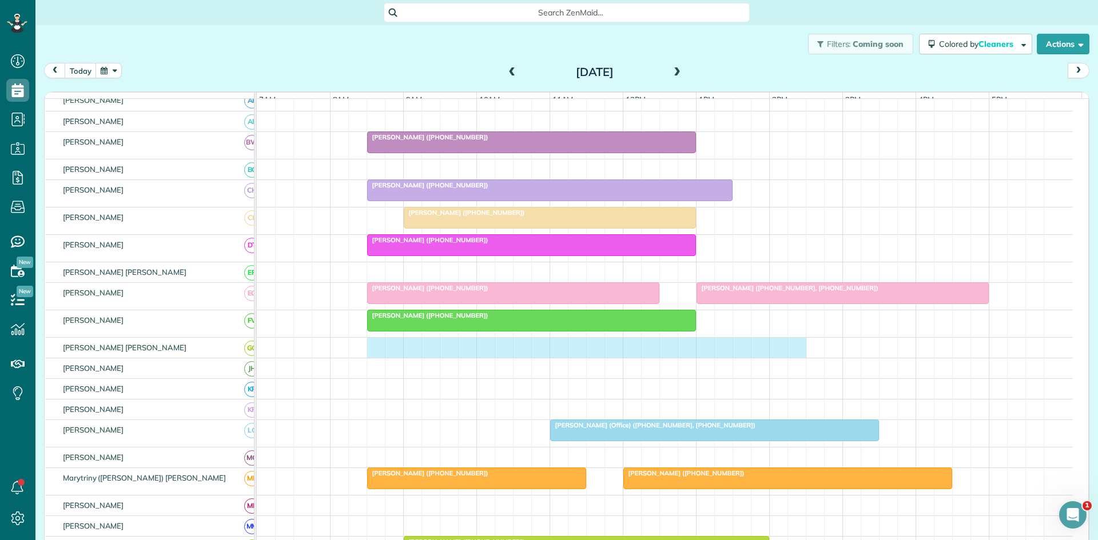
drag, startPoint x: 372, startPoint y: 360, endPoint x: 789, endPoint y: 335, distance: 417.6
click at [789, 335] on tbody "Sonja Ryberg (+12147078013) Charlsye Lewis (+18179387399) Laura Perry (+1214668…" at bounding box center [665, 389] width 816 height 960
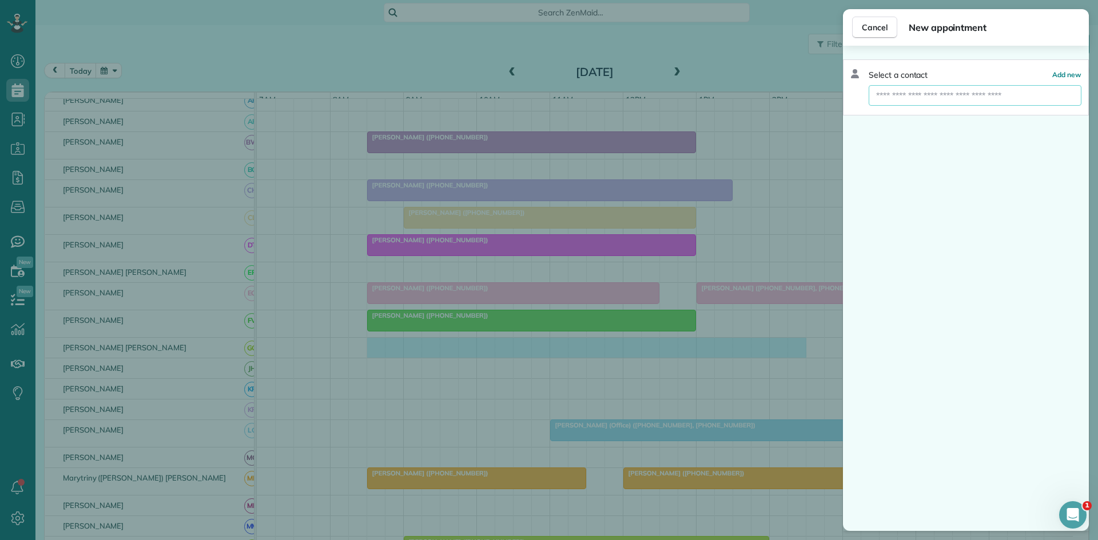
click at [948, 96] on input "text" at bounding box center [975, 95] width 213 height 21
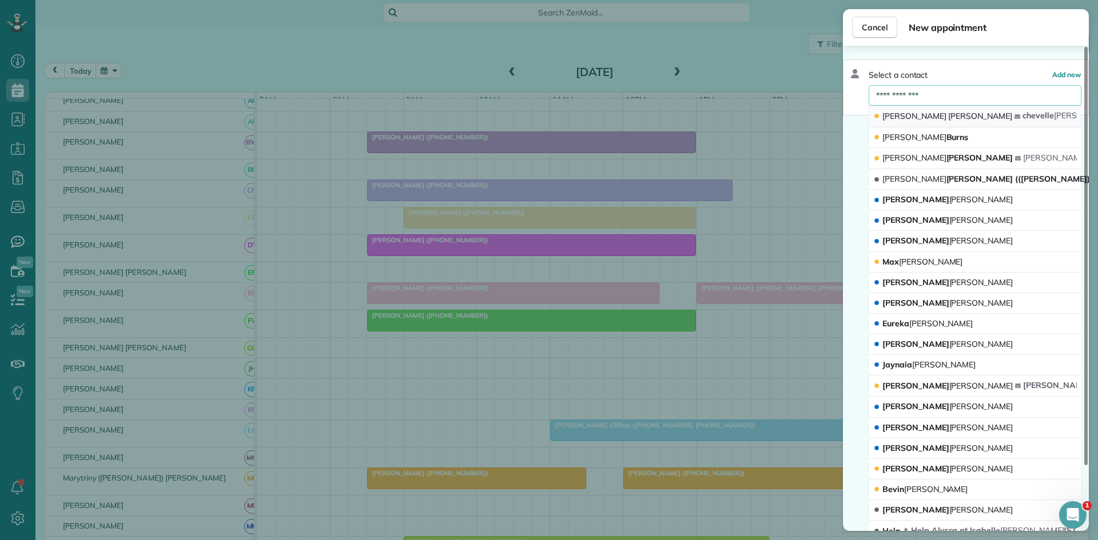
type input "**********"
click at [948, 116] on span "[PERSON_NAME]" at bounding box center [980, 116] width 64 height 10
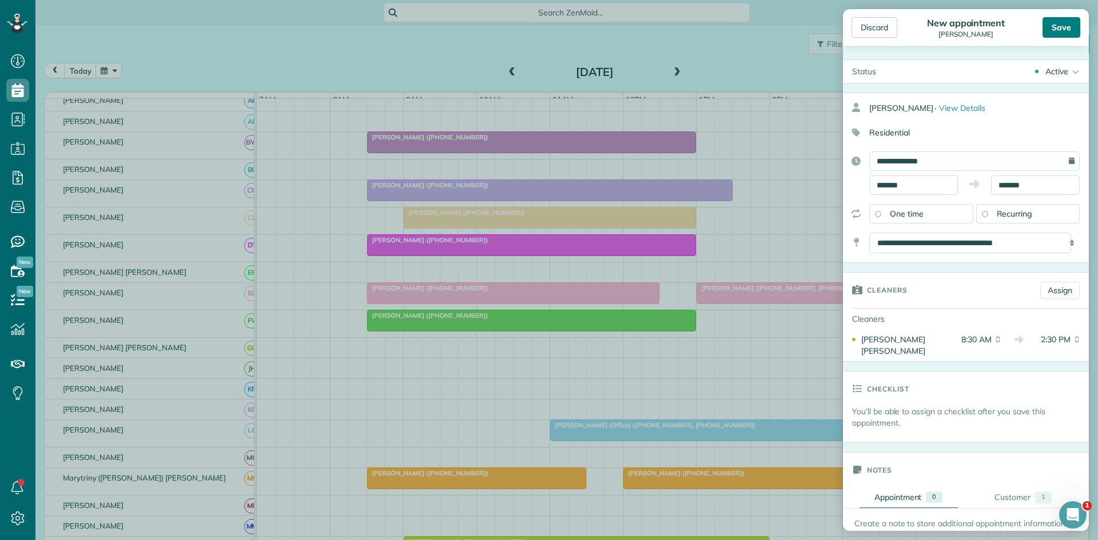
click at [1069, 32] on div "Save" at bounding box center [1061, 27] width 38 height 21
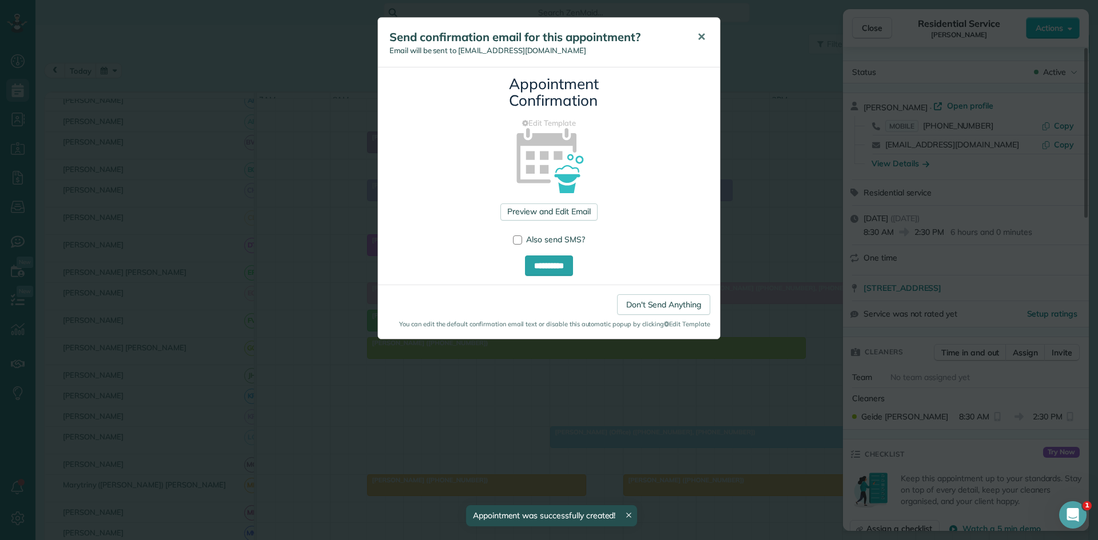
click at [691, 39] on button "✕" at bounding box center [701, 36] width 26 height 27
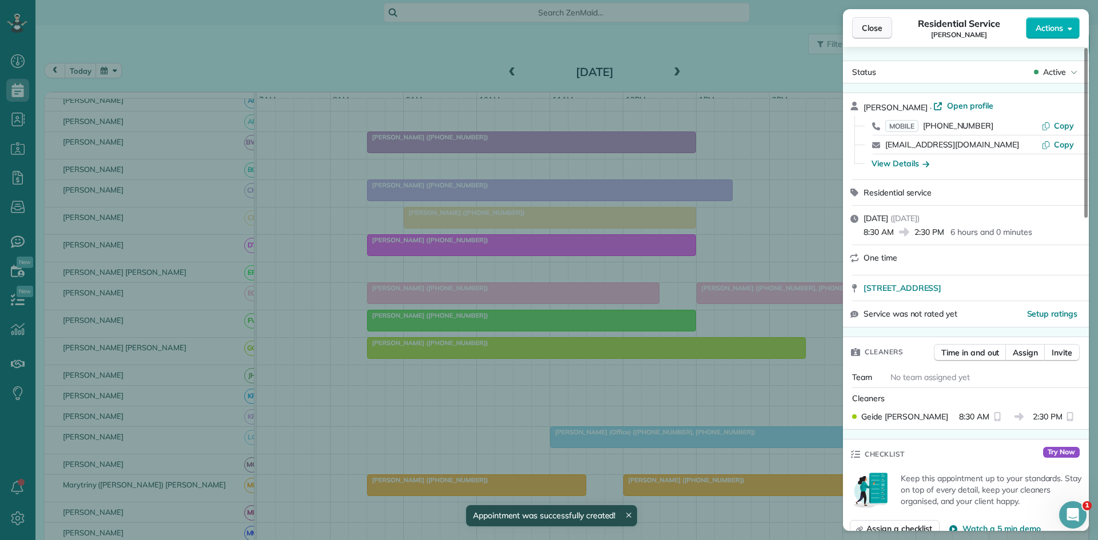
click at [885, 29] on button "Close" at bounding box center [872, 28] width 40 height 22
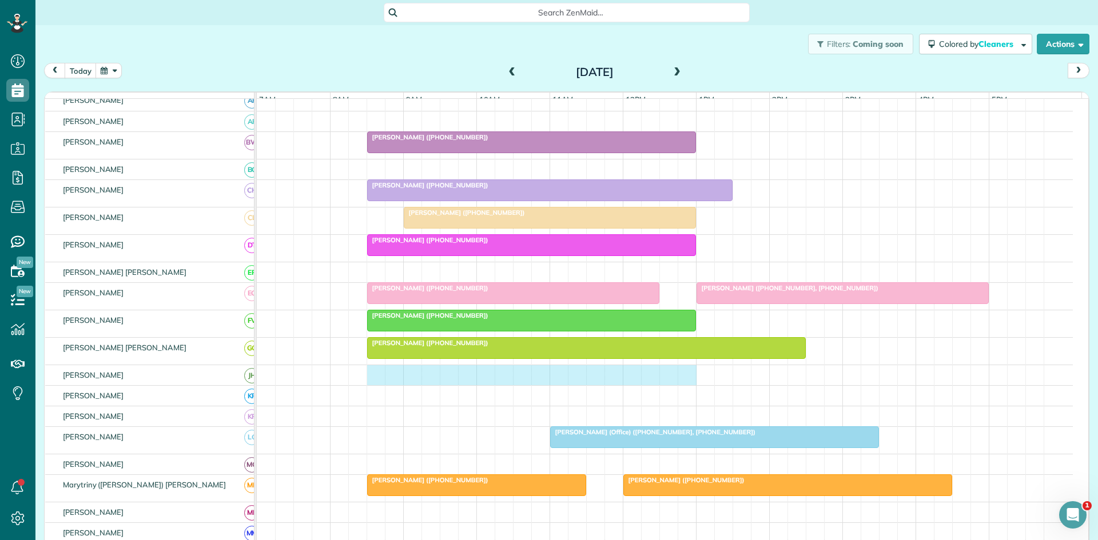
drag, startPoint x: 369, startPoint y: 385, endPoint x: 663, endPoint y: 378, distance: 294.0
click at [680, 378] on div at bounding box center [665, 375] width 816 height 20
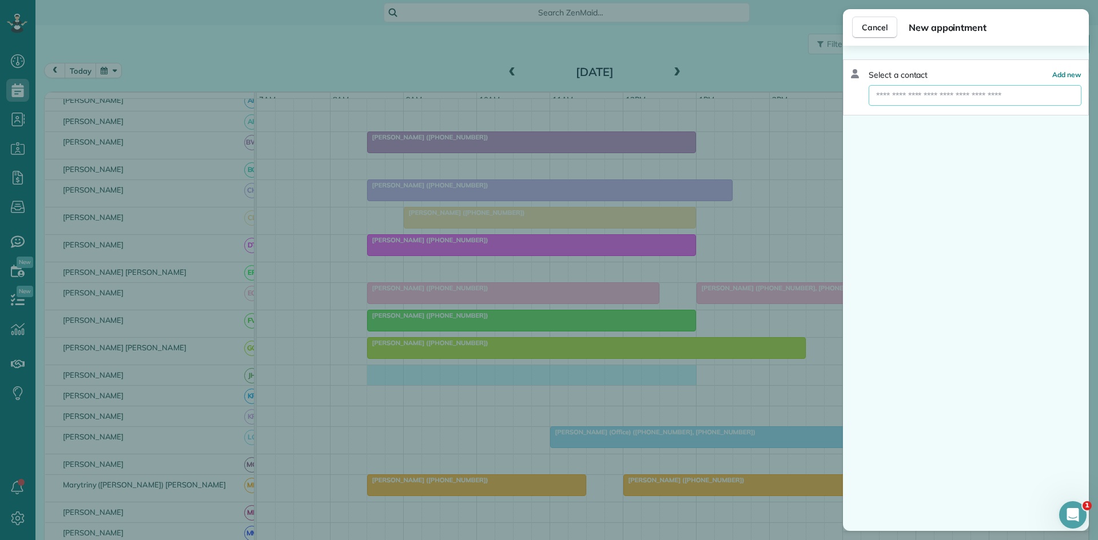
click at [936, 91] on input "text" at bounding box center [975, 95] width 213 height 21
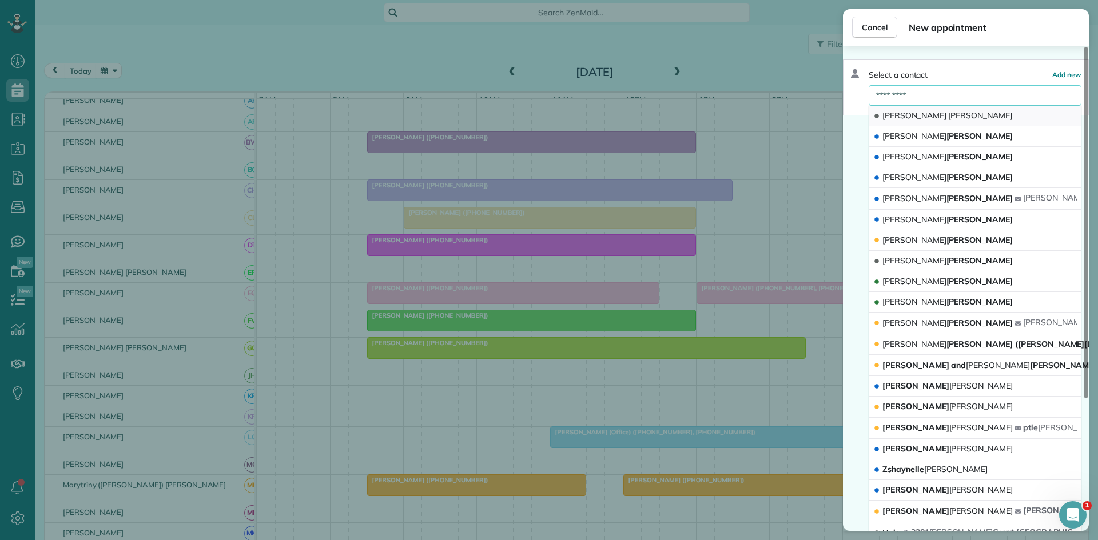
type input "*********"
click at [949, 112] on button "Cathy Lee" at bounding box center [975, 116] width 213 height 21
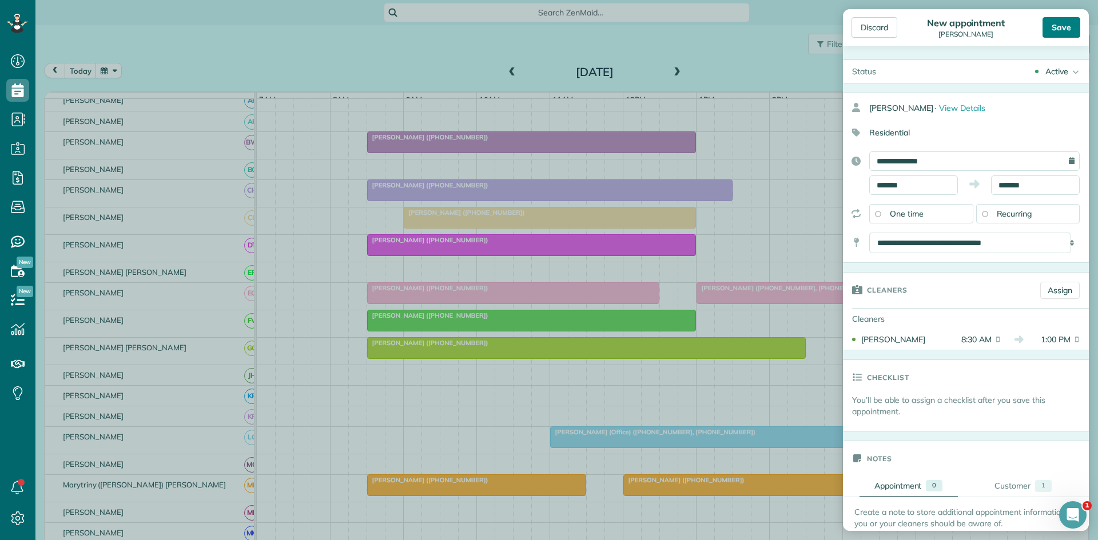
click at [1058, 33] on div "Save" at bounding box center [1061, 27] width 38 height 21
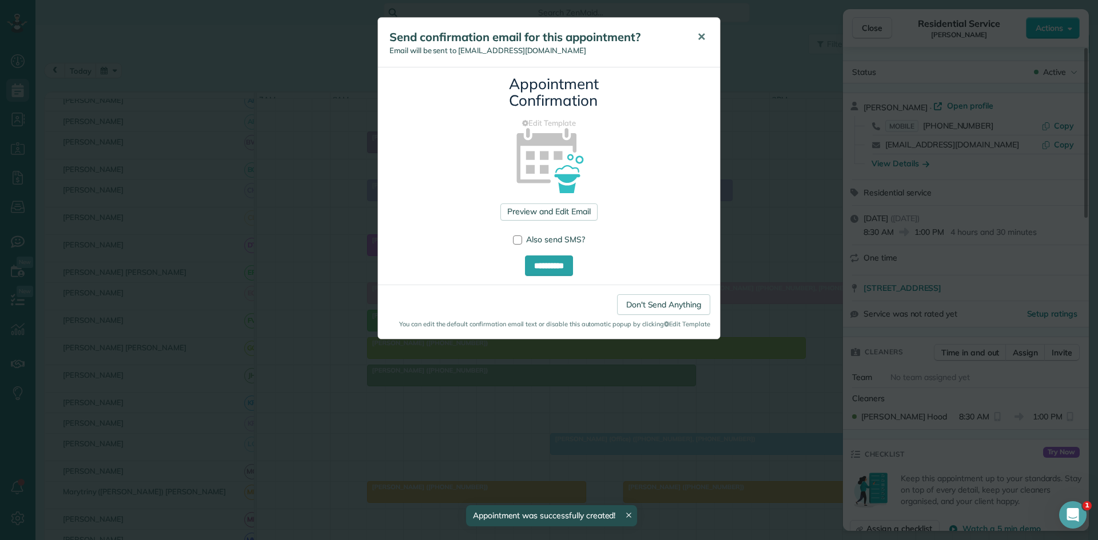
click at [691, 41] on button "✕" at bounding box center [701, 36] width 26 height 27
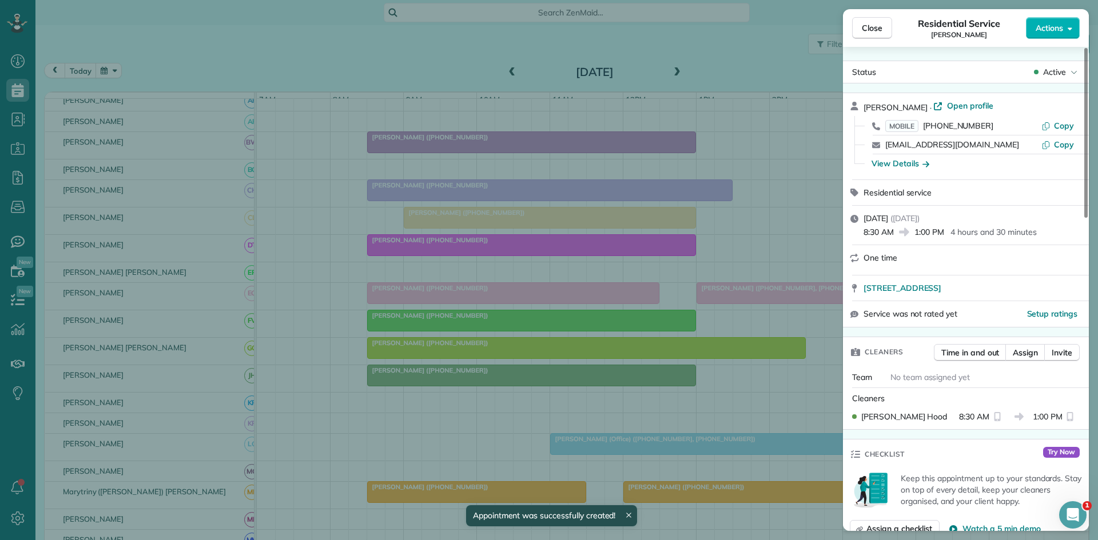
click at [871, 35] on button "Close" at bounding box center [872, 28] width 40 height 22
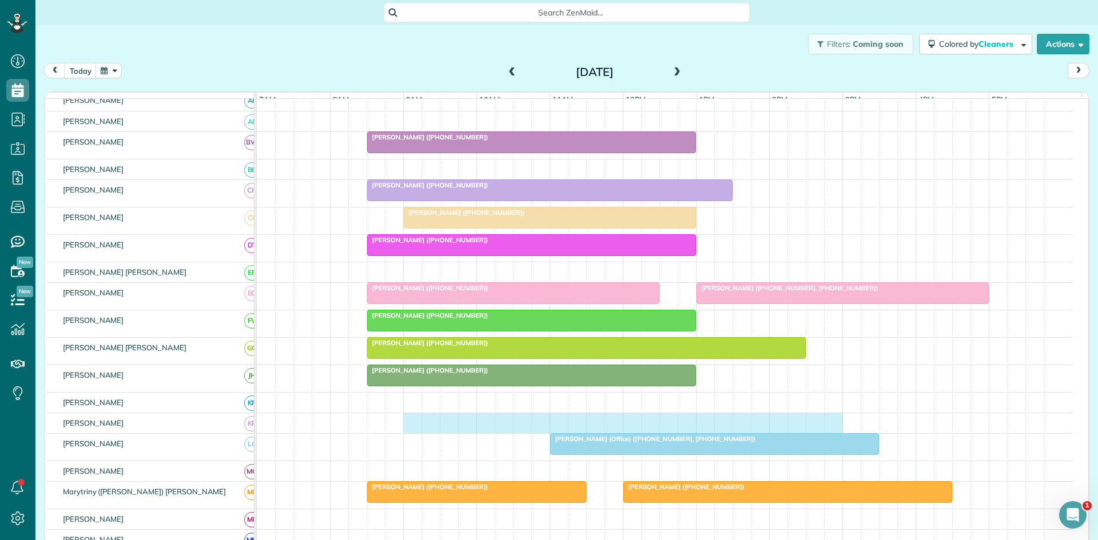
drag, startPoint x: 410, startPoint y: 436, endPoint x: 823, endPoint y: 427, distance: 413.0
click at [837, 425] on div at bounding box center [665, 423] width 816 height 20
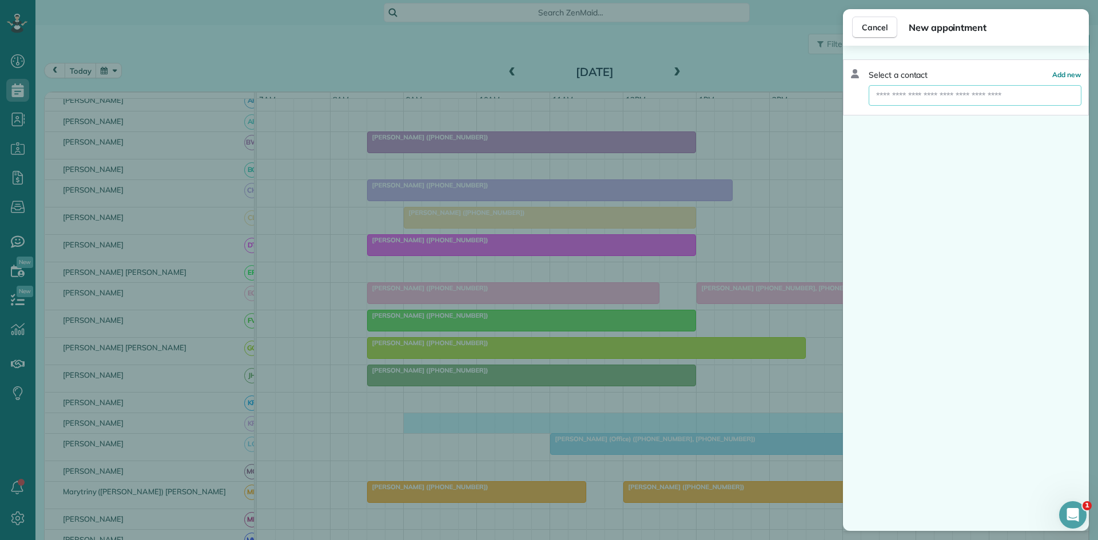
click at [995, 93] on input "text" at bounding box center [975, 95] width 213 height 21
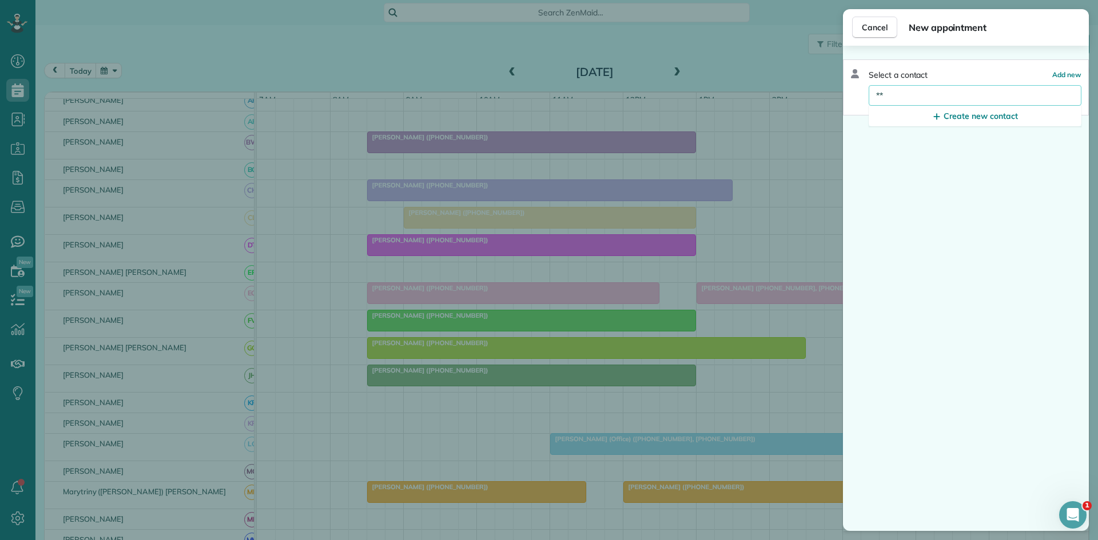
type input "*"
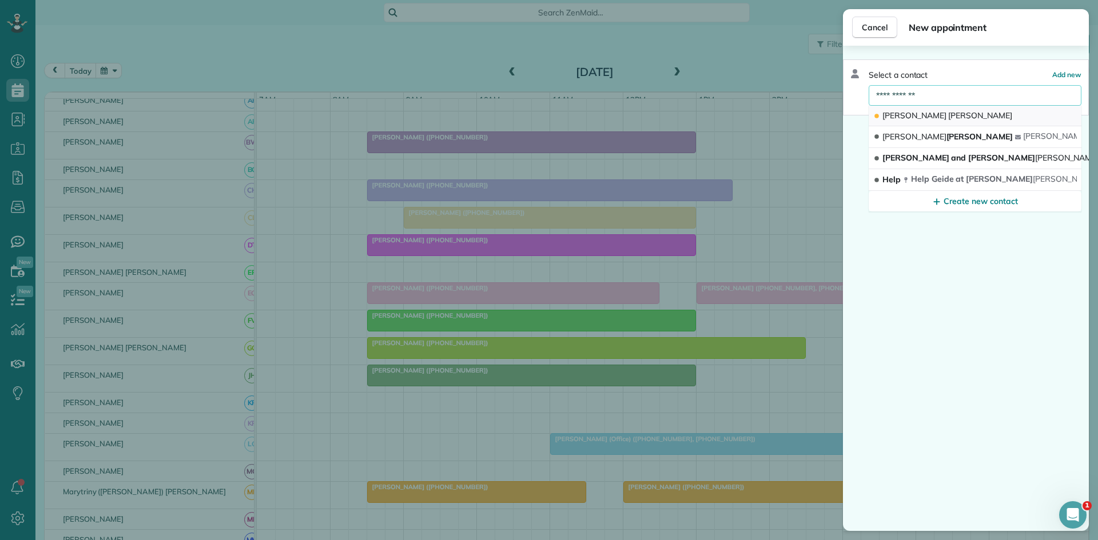
type input "**********"
click at [989, 118] on button "Allan Becker" at bounding box center [975, 116] width 213 height 21
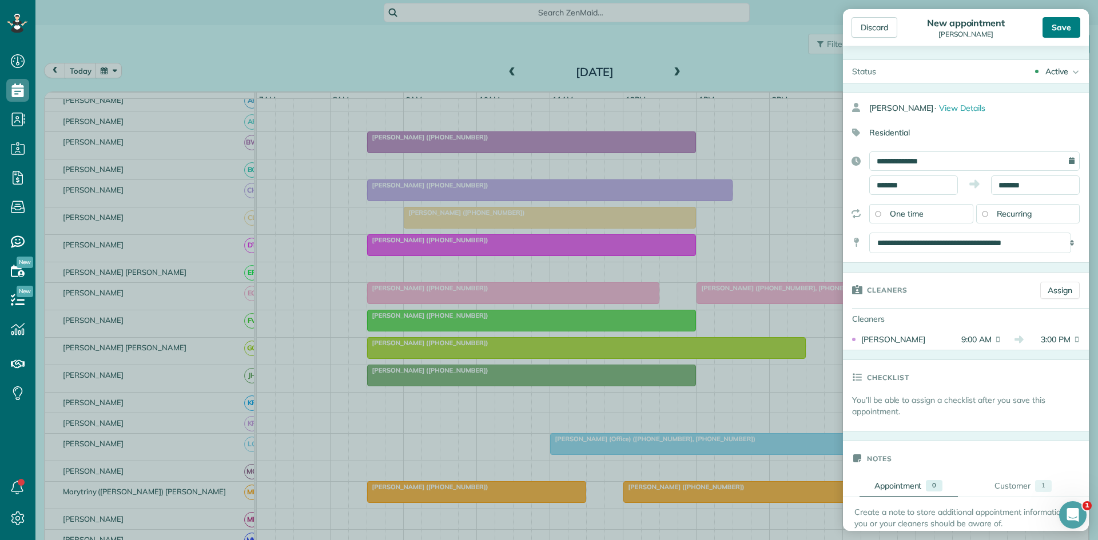
click at [1048, 24] on div "Save" at bounding box center [1061, 27] width 38 height 21
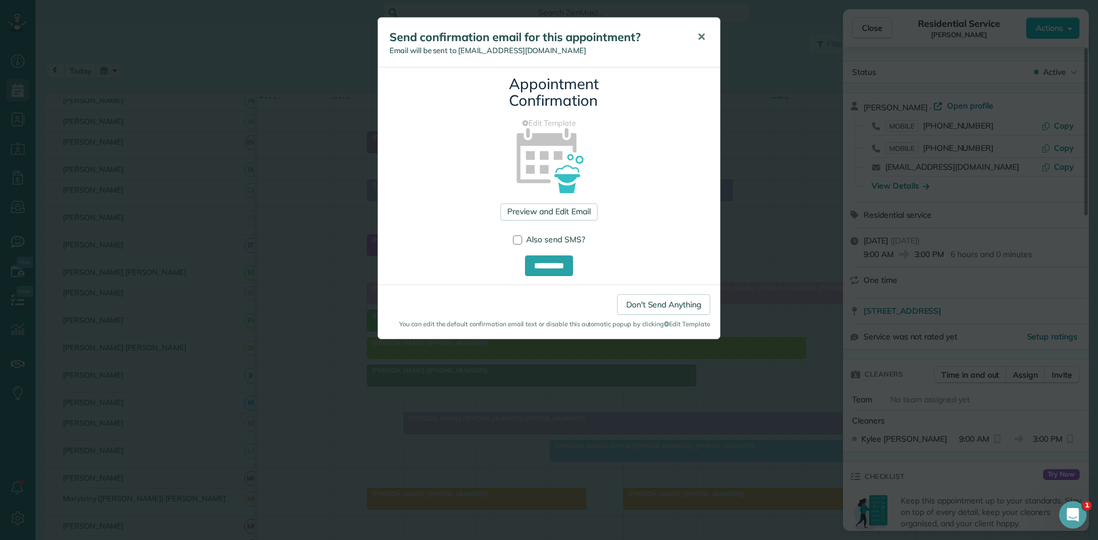
click at [709, 39] on button "✕" at bounding box center [701, 36] width 26 height 27
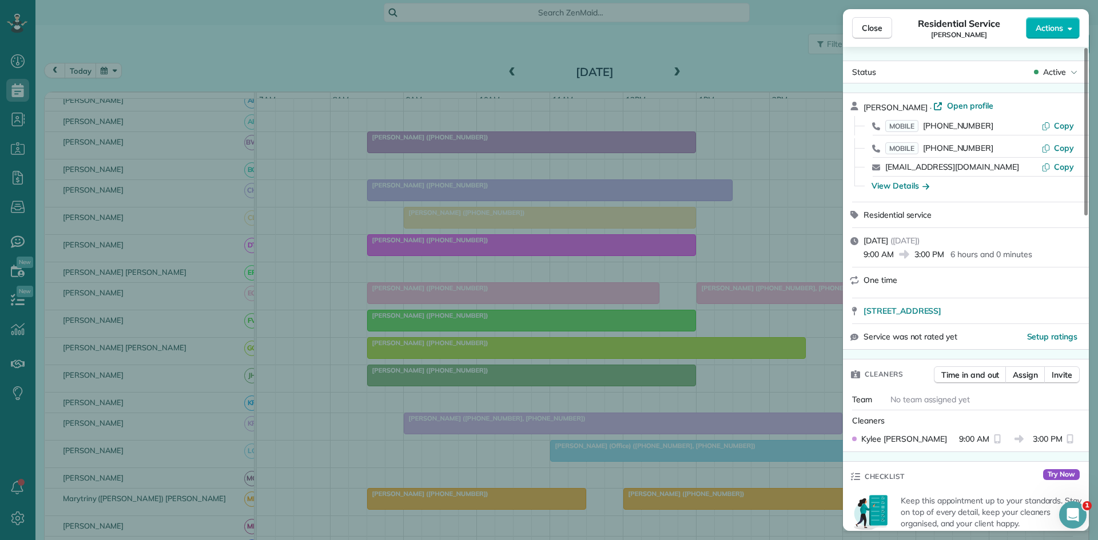
click at [873, 22] on button "Close" at bounding box center [872, 28] width 40 height 22
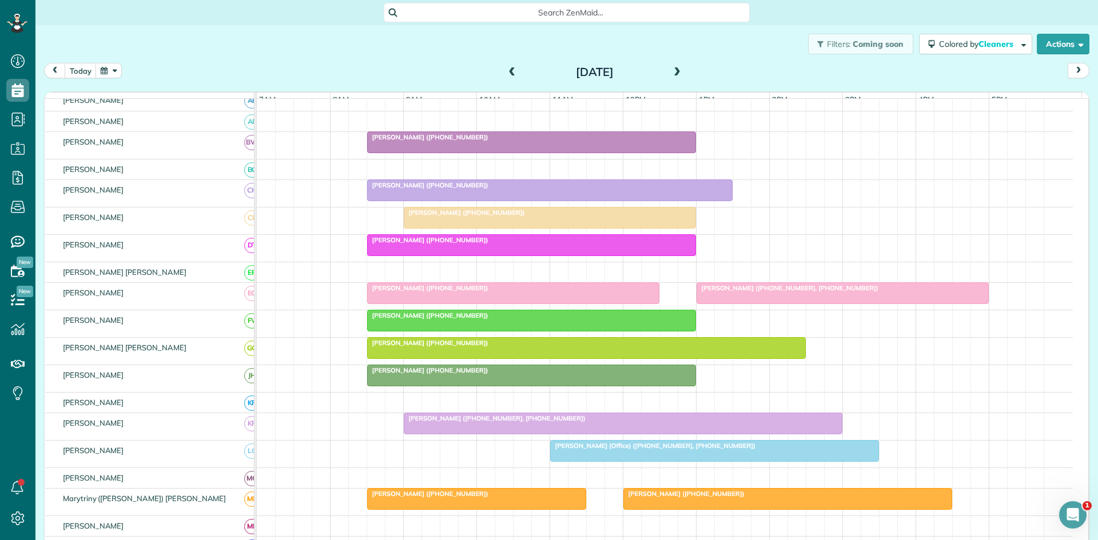
scroll to position [381, 0]
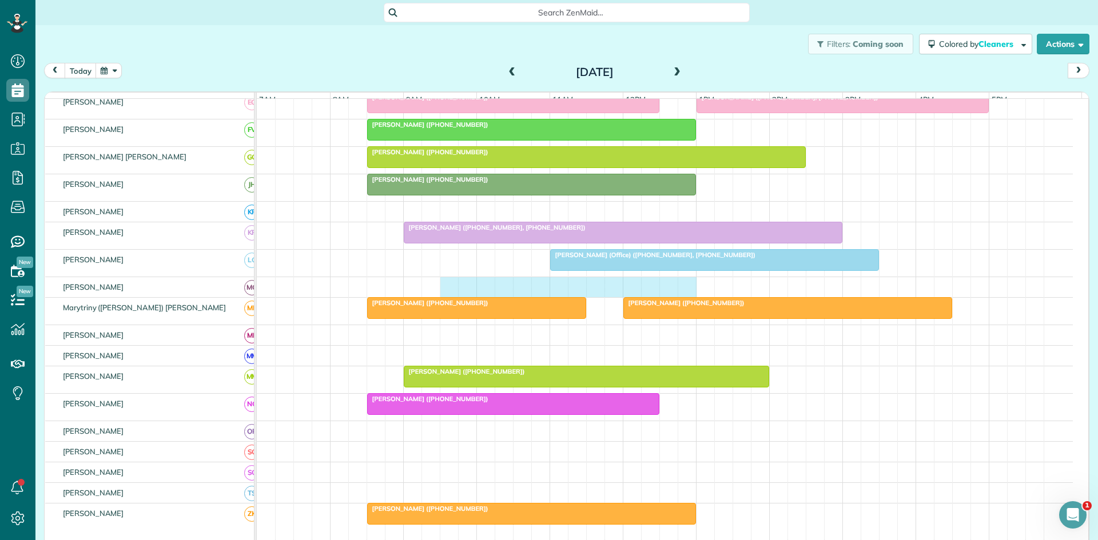
drag, startPoint x: 448, startPoint y: 296, endPoint x: 677, endPoint y: 286, distance: 229.5
click at [679, 286] on div at bounding box center [665, 287] width 816 height 20
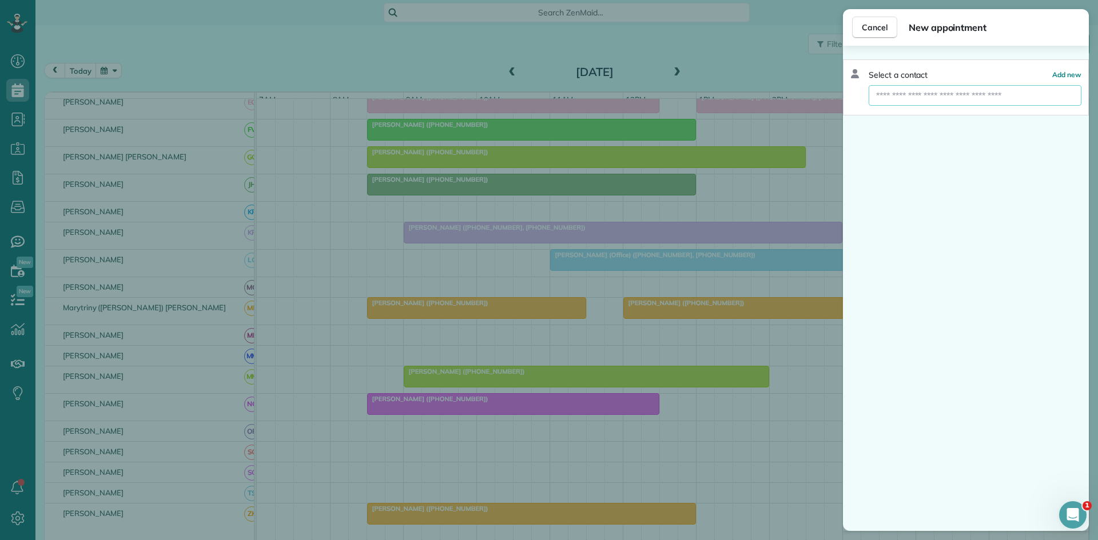
click at [950, 99] on input "text" at bounding box center [975, 95] width 213 height 21
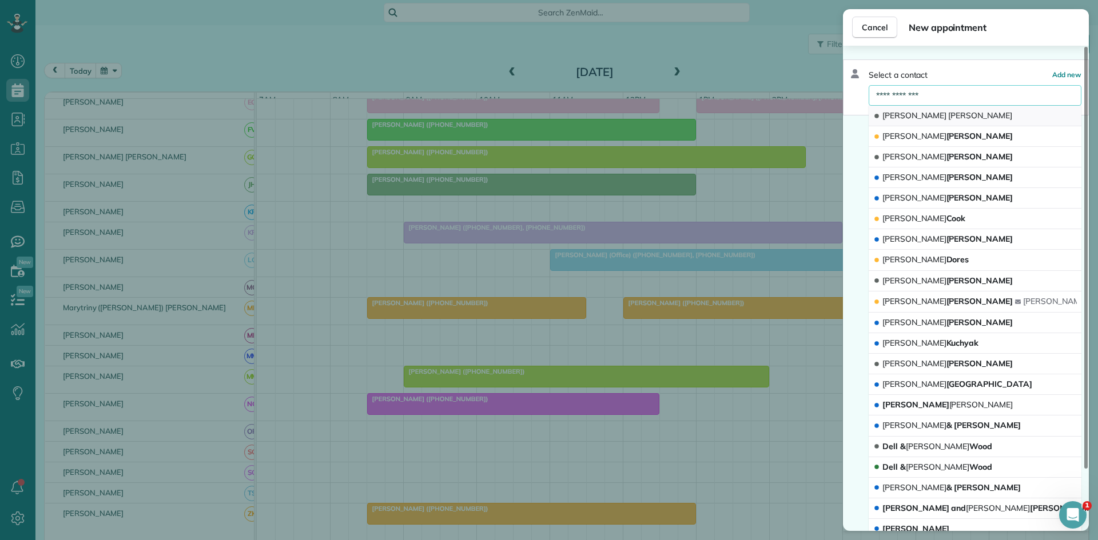
type input "**********"
click at [921, 107] on button "Mike Copeland" at bounding box center [975, 116] width 213 height 21
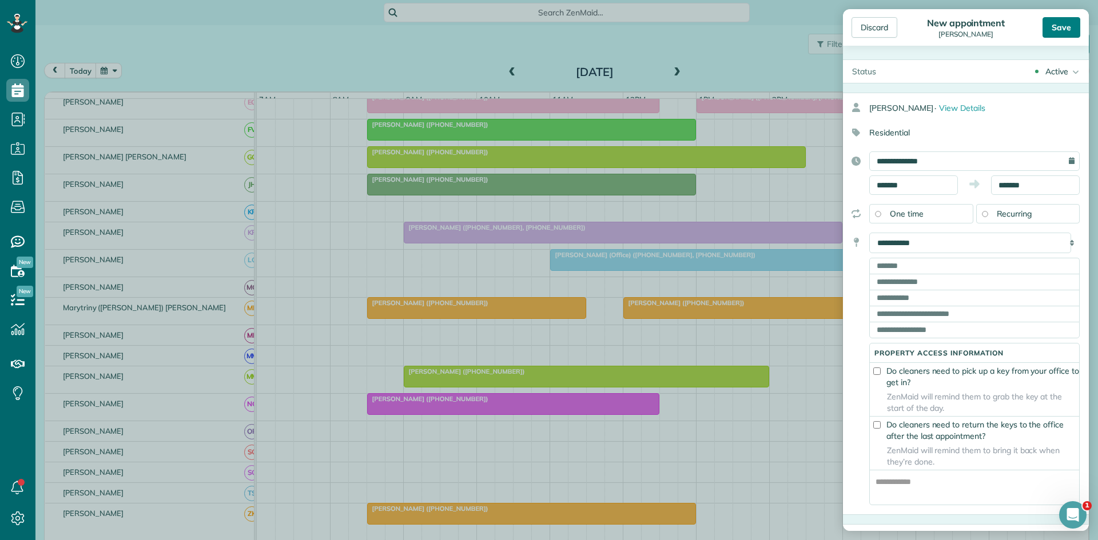
click at [1062, 30] on div "Save" at bounding box center [1061, 27] width 38 height 21
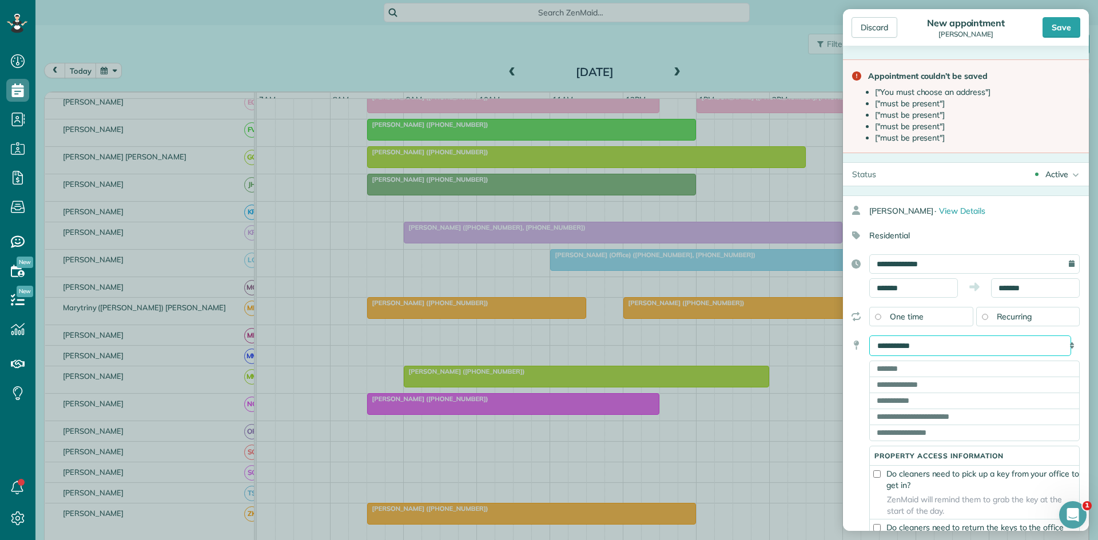
click at [939, 343] on select "**********" at bounding box center [970, 346] width 202 height 21
select select "******"
click at [869, 336] on select "**********" at bounding box center [970, 346] width 202 height 21
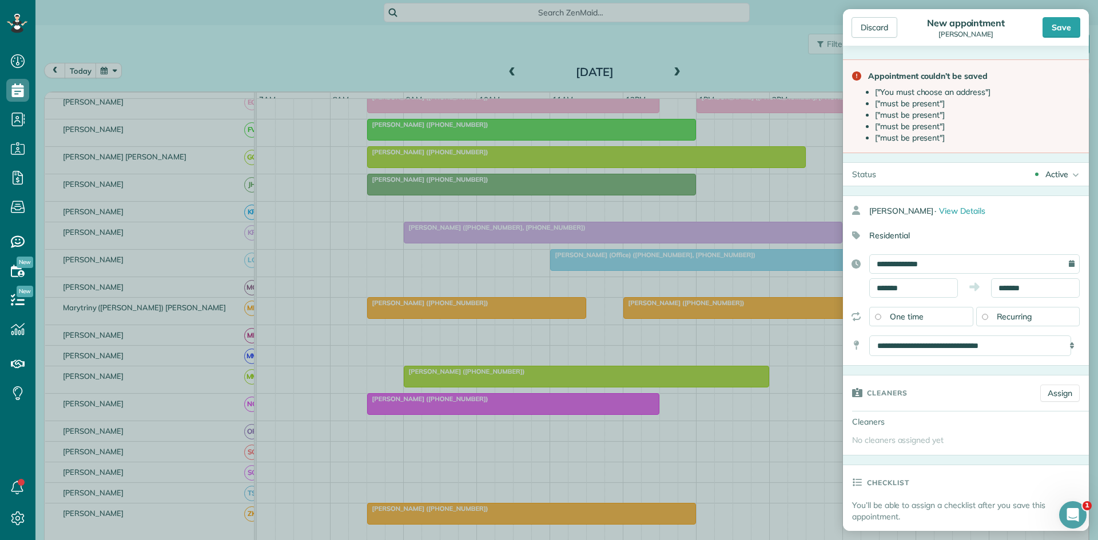
click at [1060, 41] on div "Discard New appointment Mike Copeland Save" at bounding box center [966, 27] width 246 height 37
click at [1053, 30] on div "Save" at bounding box center [1061, 27] width 38 height 21
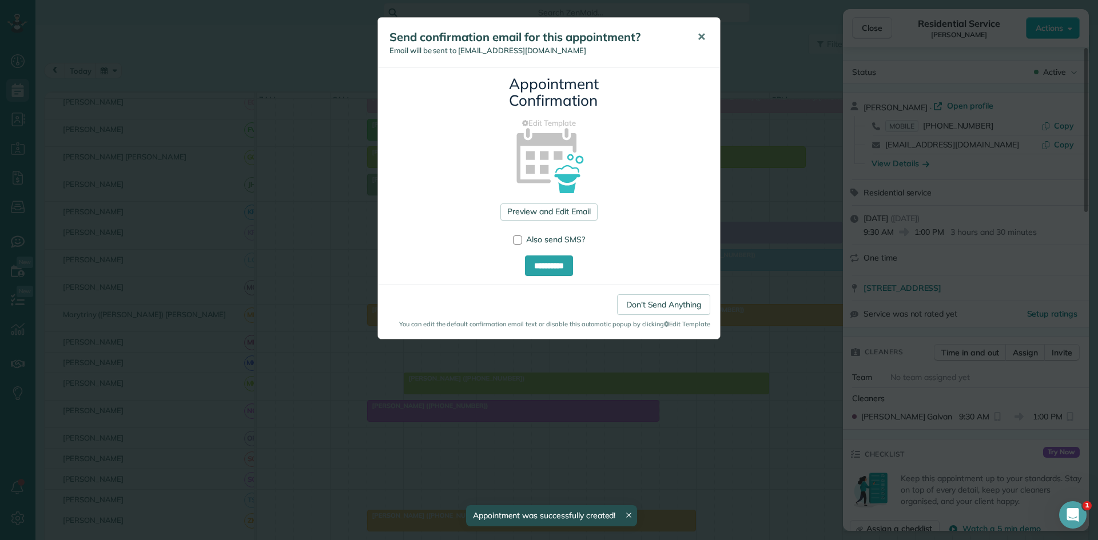
click at [698, 35] on span "✕" at bounding box center [701, 36] width 9 height 13
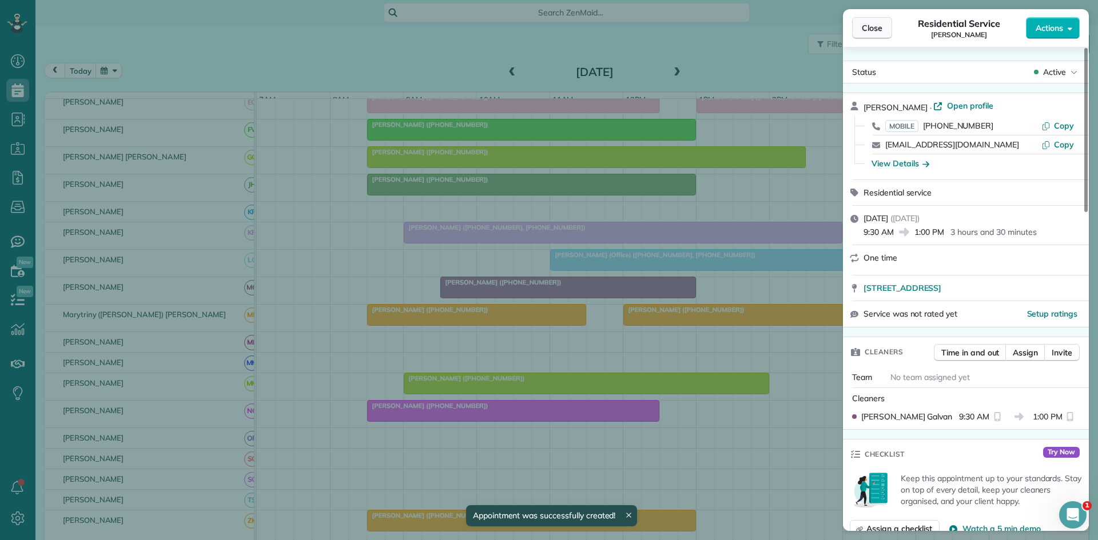
click at [871, 33] on span "Close" at bounding box center [872, 27] width 21 height 11
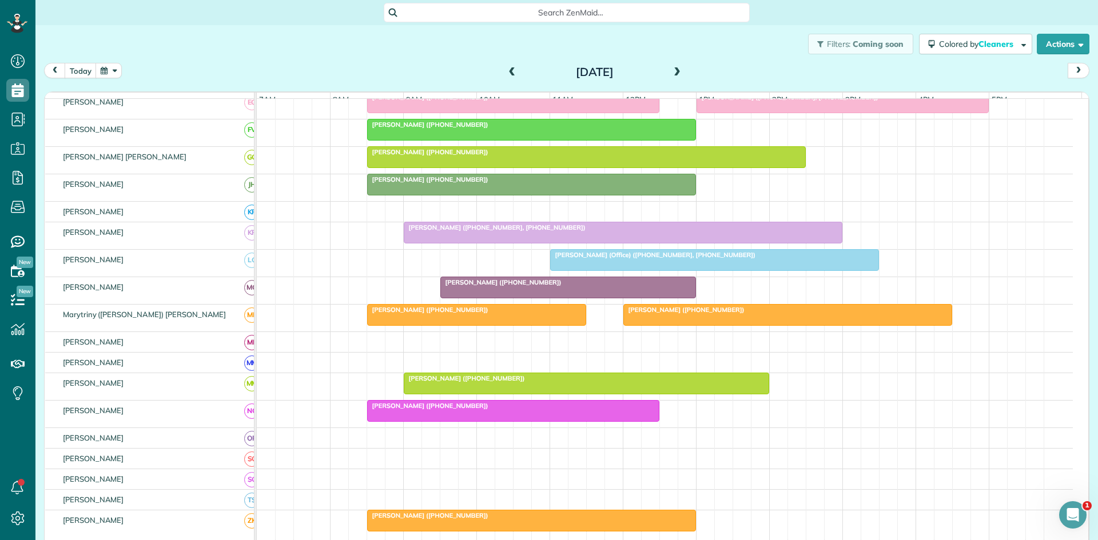
click at [871, 33] on div "Filters: Coming soon Colored by Cleaners Color by Cleaner Color by Team Color b…" at bounding box center [566, 44] width 1062 height 38
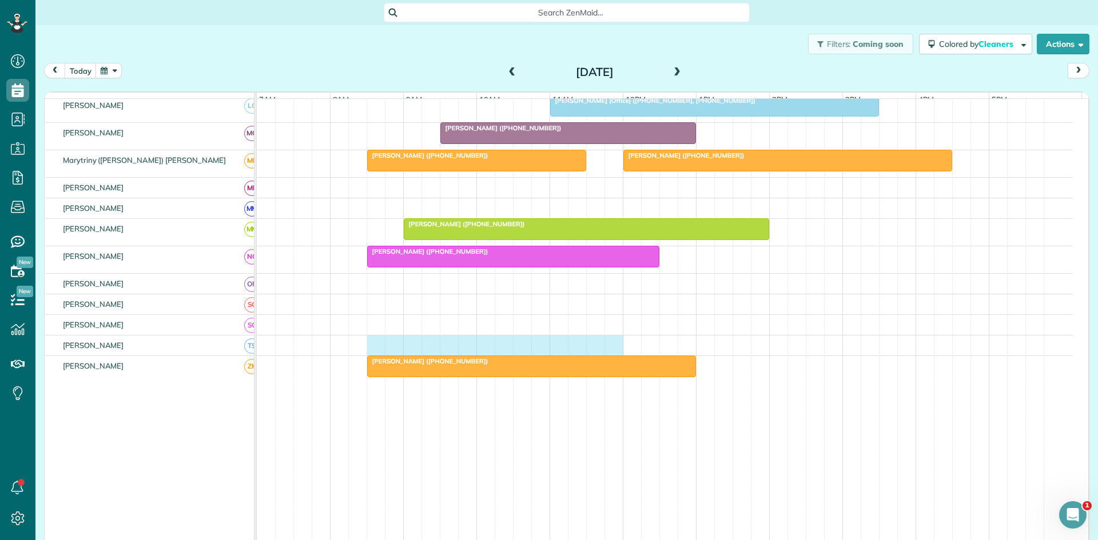
drag, startPoint x: 373, startPoint y: 353, endPoint x: 610, endPoint y: 348, distance: 236.8
click at [610, 348] on div at bounding box center [665, 346] width 816 height 20
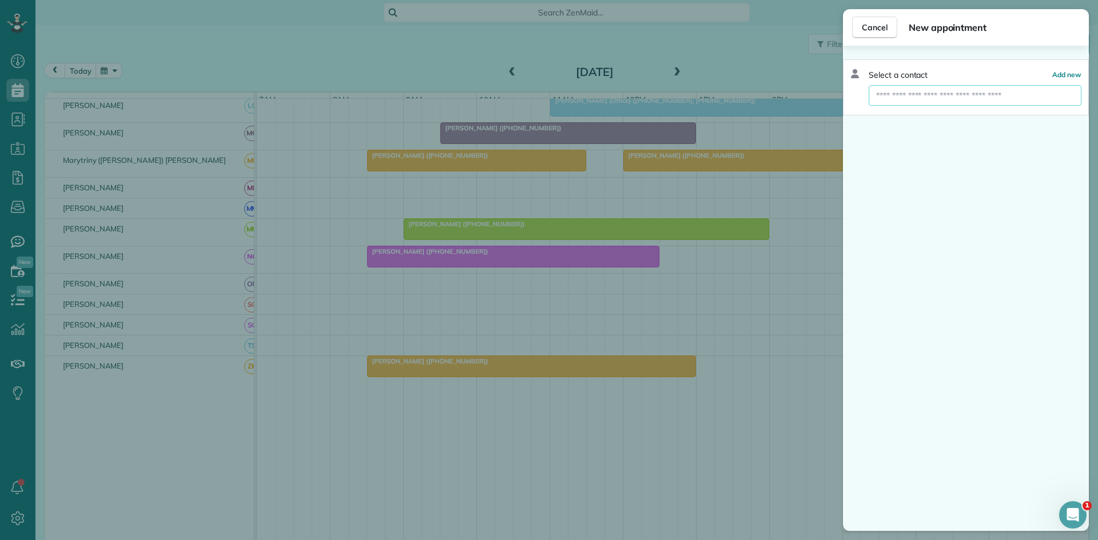
click at [933, 93] on input "text" at bounding box center [975, 95] width 213 height 21
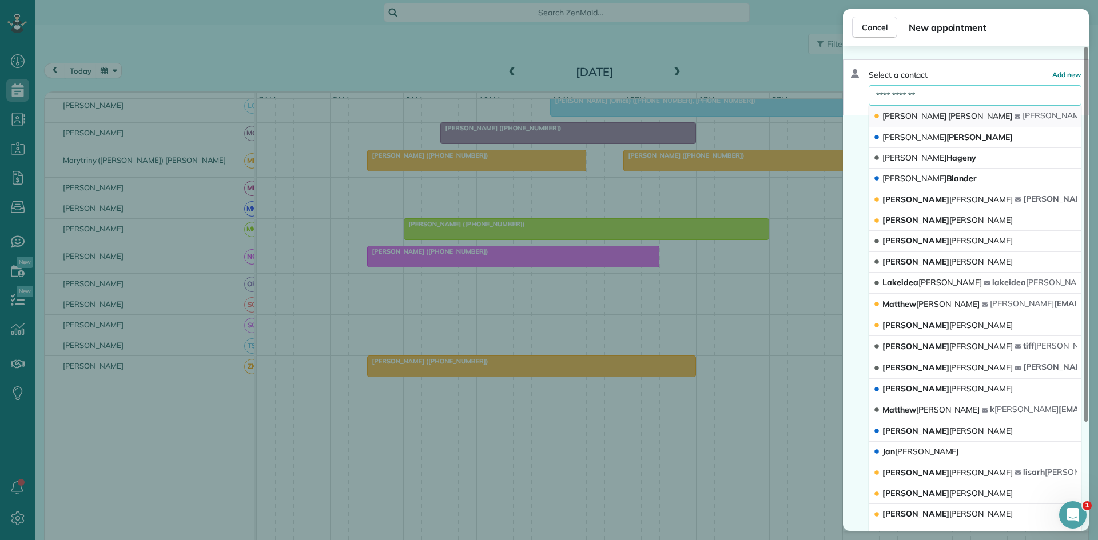
type input "**********"
click at [948, 114] on span "[PERSON_NAME]" at bounding box center [980, 116] width 64 height 10
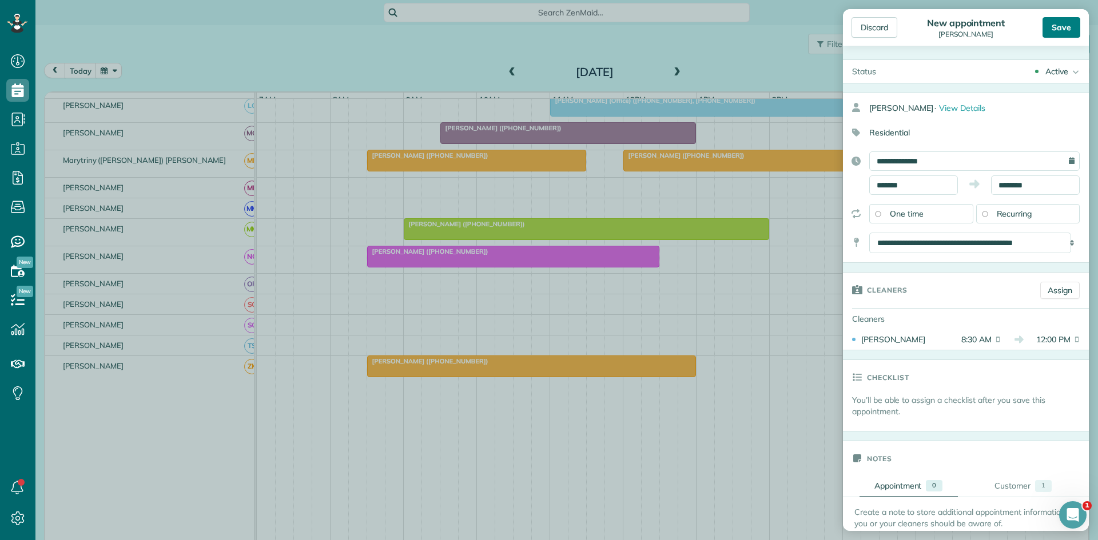
click at [1054, 29] on div "Save" at bounding box center [1061, 27] width 38 height 21
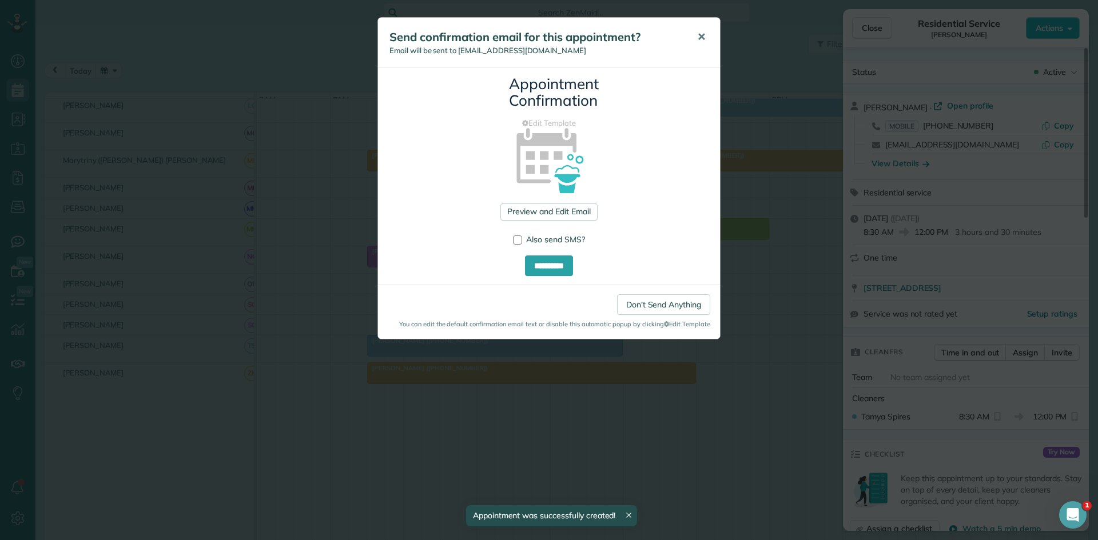
click at [706, 38] on button "✕" at bounding box center [701, 36] width 26 height 27
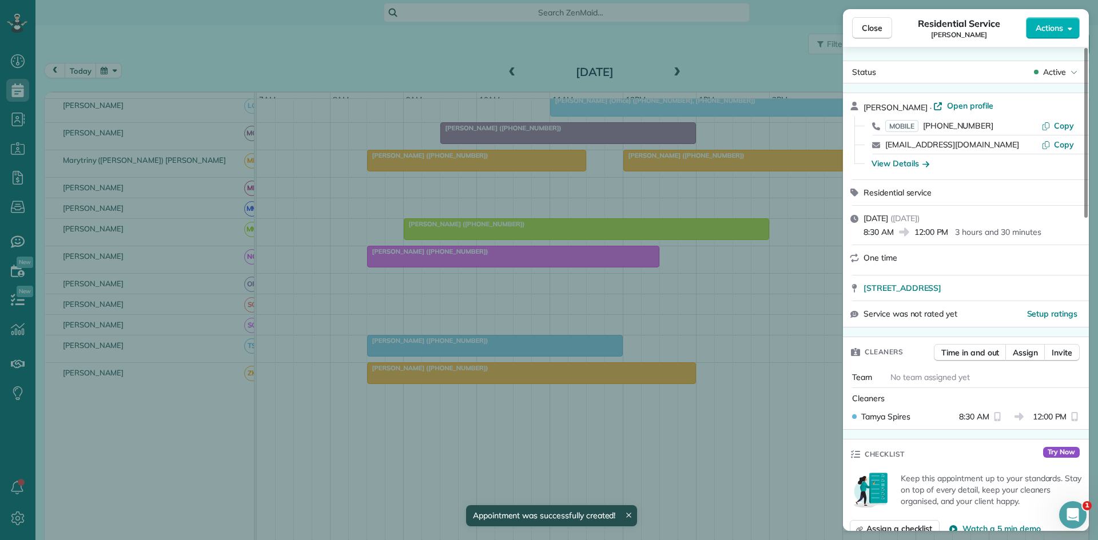
click at [878, 25] on span "Close" at bounding box center [872, 27] width 21 height 11
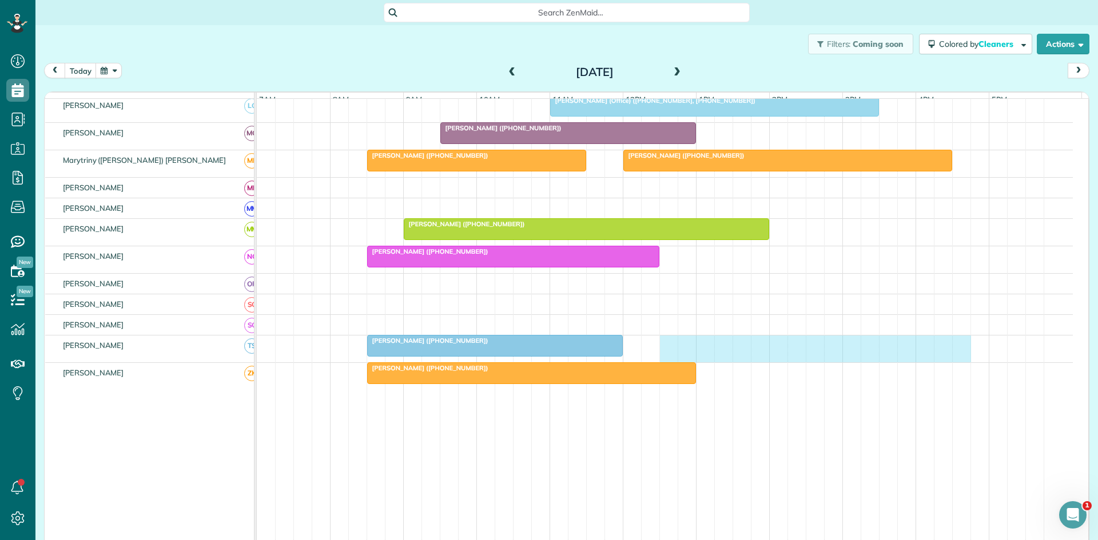
click at [976, 353] on div "[PERSON_NAME] ([PHONE_NUMBER])" at bounding box center [665, 349] width 816 height 27
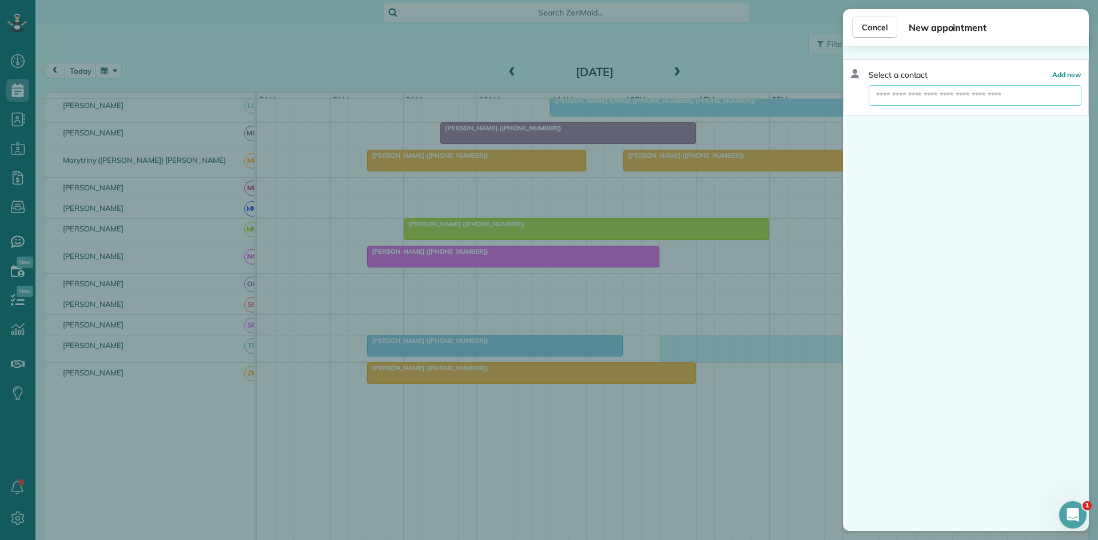
click at [970, 92] on input "text" at bounding box center [975, 95] width 213 height 21
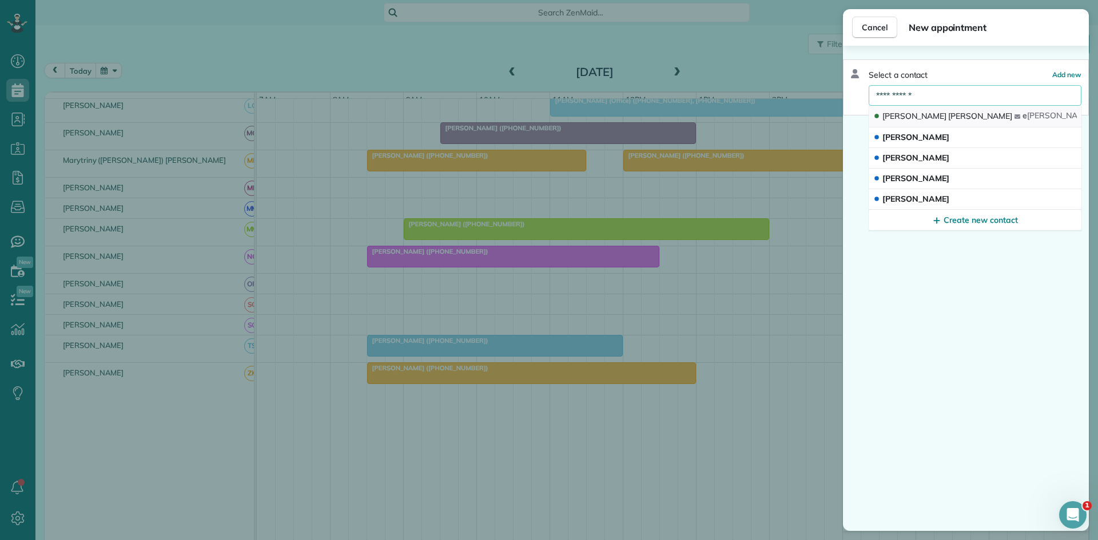
type input "**********"
click at [946, 109] on button "Evan Steele e steele @trideltaeo.org" at bounding box center [975, 117] width 213 height 22
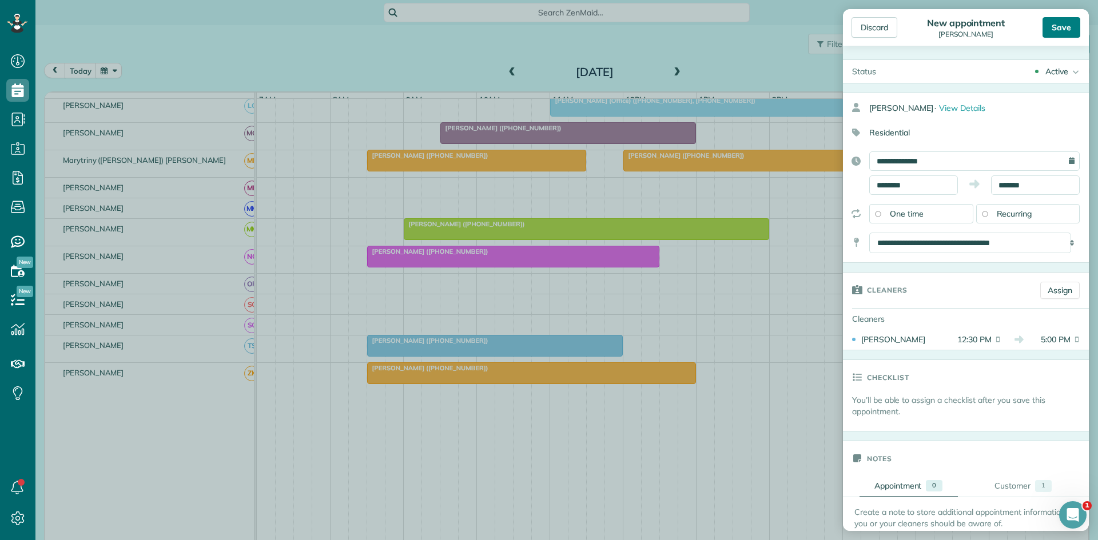
click at [1056, 29] on div "Save" at bounding box center [1061, 27] width 38 height 21
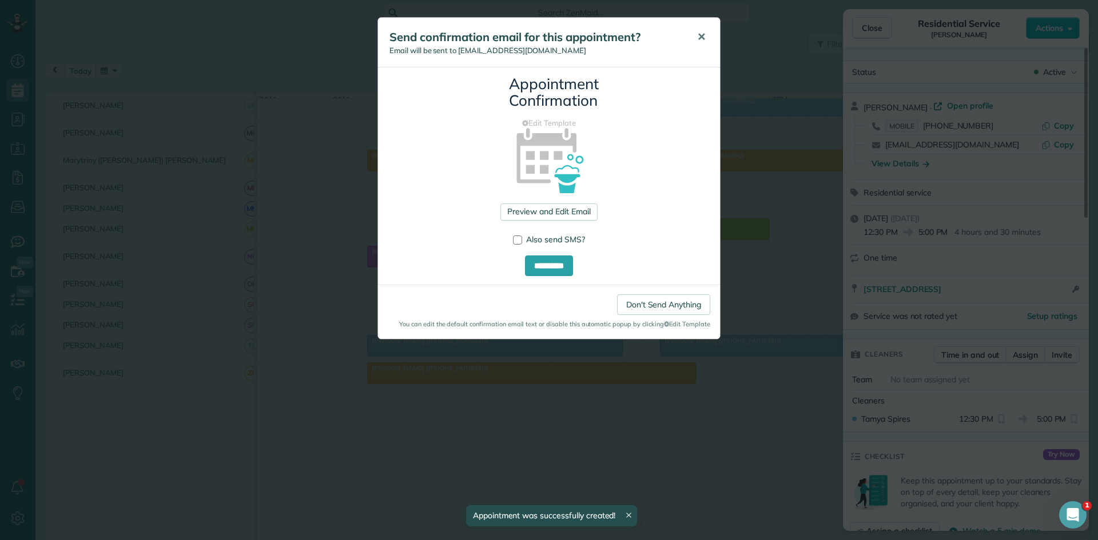
click at [700, 37] on span "✕" at bounding box center [701, 36] width 9 height 13
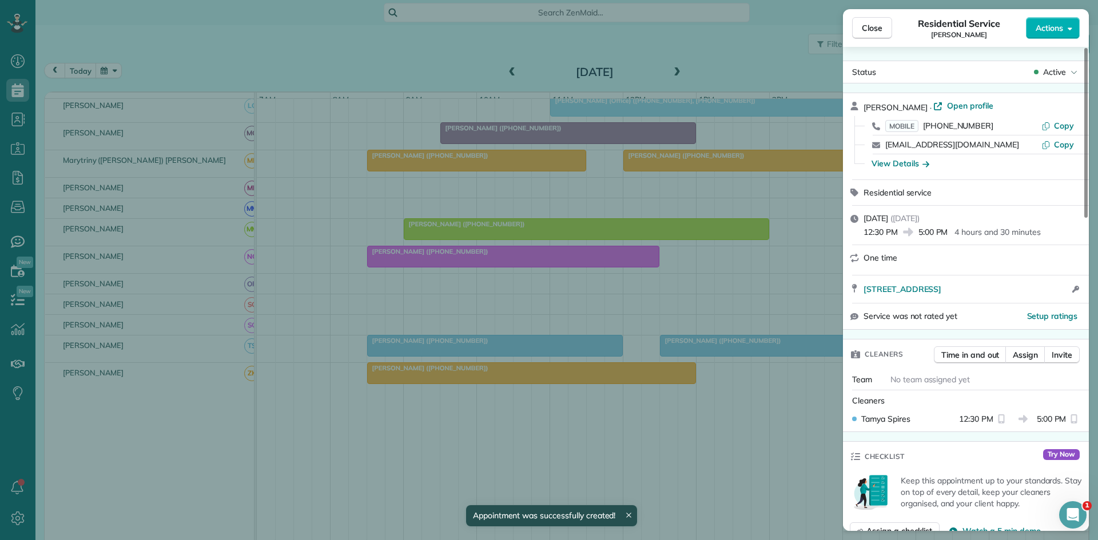
click at [871, 31] on span "Close" at bounding box center [872, 27] width 21 height 11
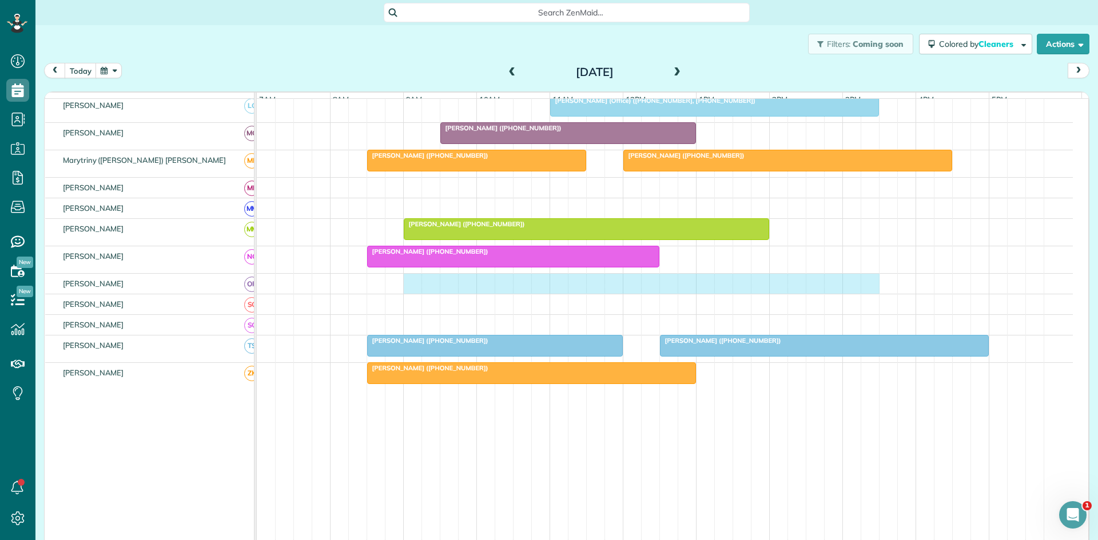
drag, startPoint x: 408, startPoint y: 295, endPoint x: 859, endPoint y: 285, distance: 451.3
click at [869, 285] on div at bounding box center [665, 284] width 816 height 20
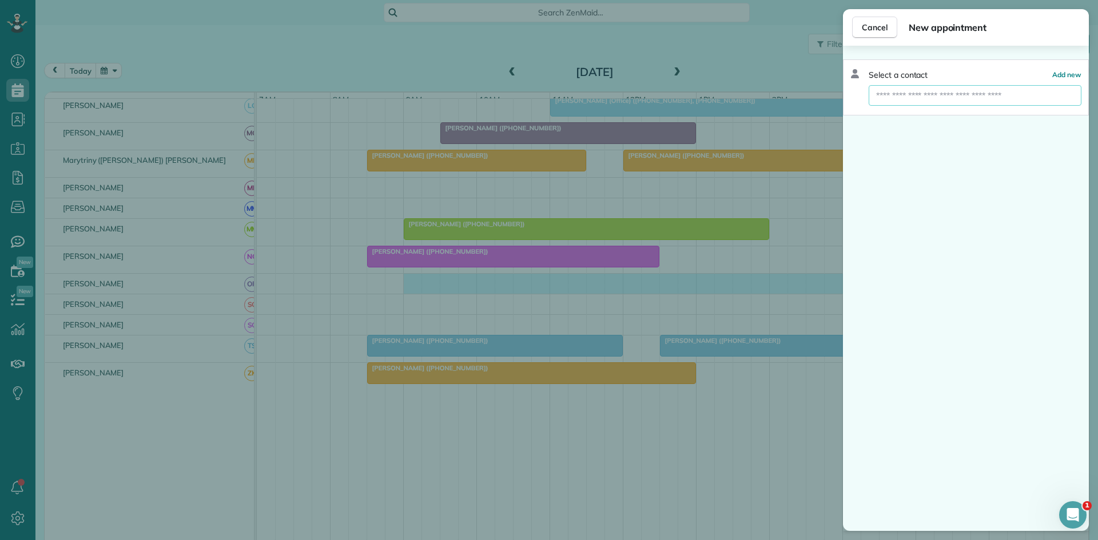
click at [990, 100] on input "text" at bounding box center [975, 95] width 213 height 21
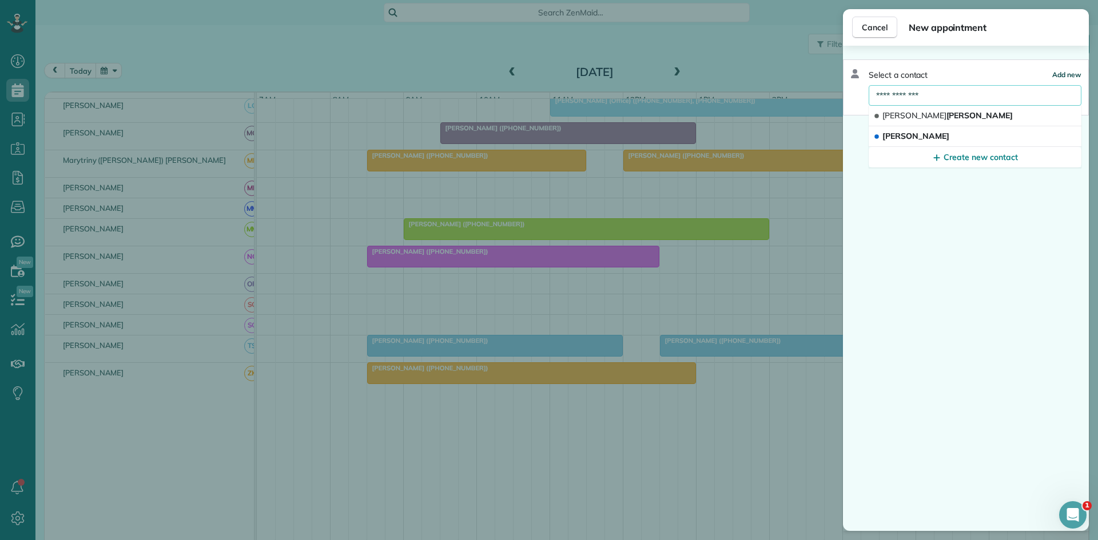
type input "**********"
click at [1062, 71] on span "Add new" at bounding box center [1066, 74] width 29 height 9
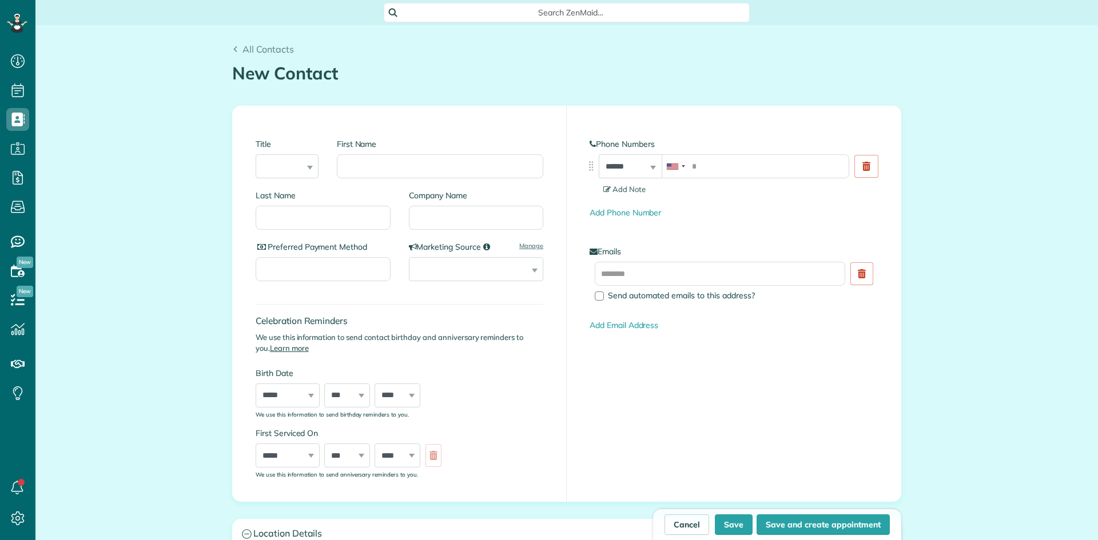
scroll to position [5, 5]
click at [412, 178] on input "First Name" at bounding box center [440, 166] width 206 height 24
type input "*******"
click at [324, 216] on input "Last Name" at bounding box center [323, 218] width 135 height 24
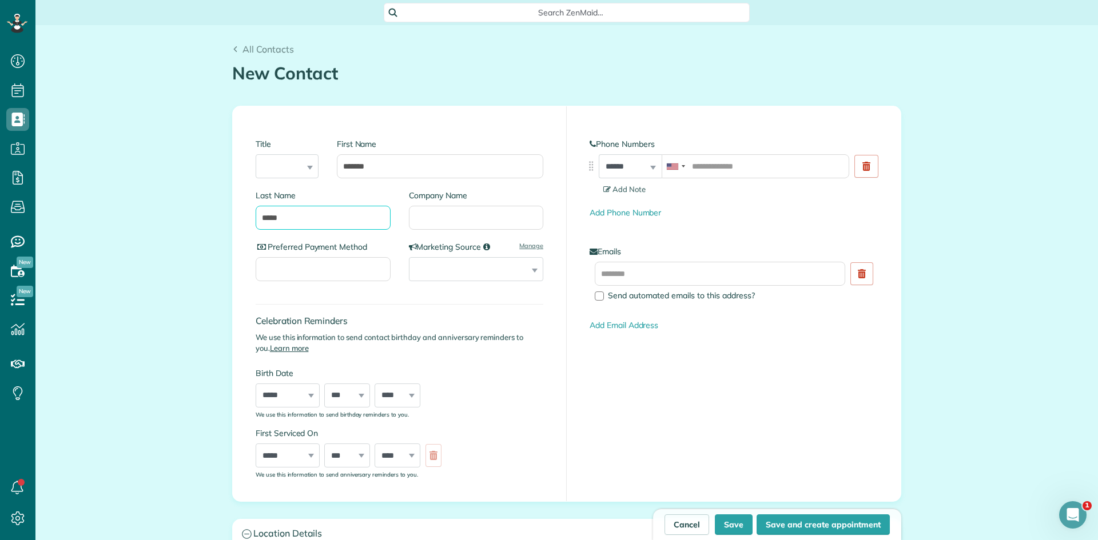
type input "*****"
click at [727, 169] on input "tel" at bounding box center [756, 166] width 188 height 24
paste input "**********"
type input "**********"
click at [693, 273] on input "text" at bounding box center [720, 274] width 250 height 24
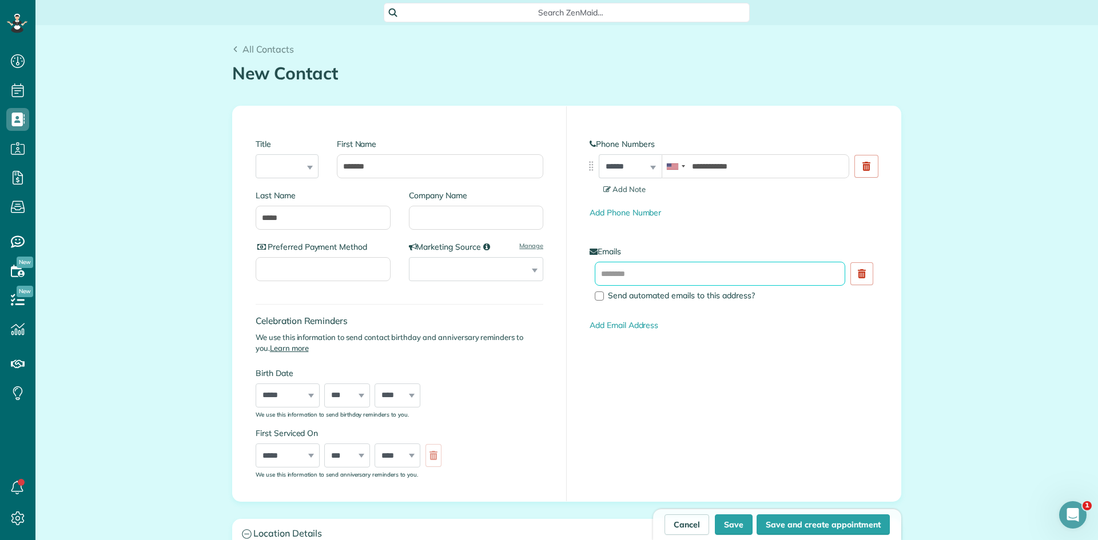
paste input "**********"
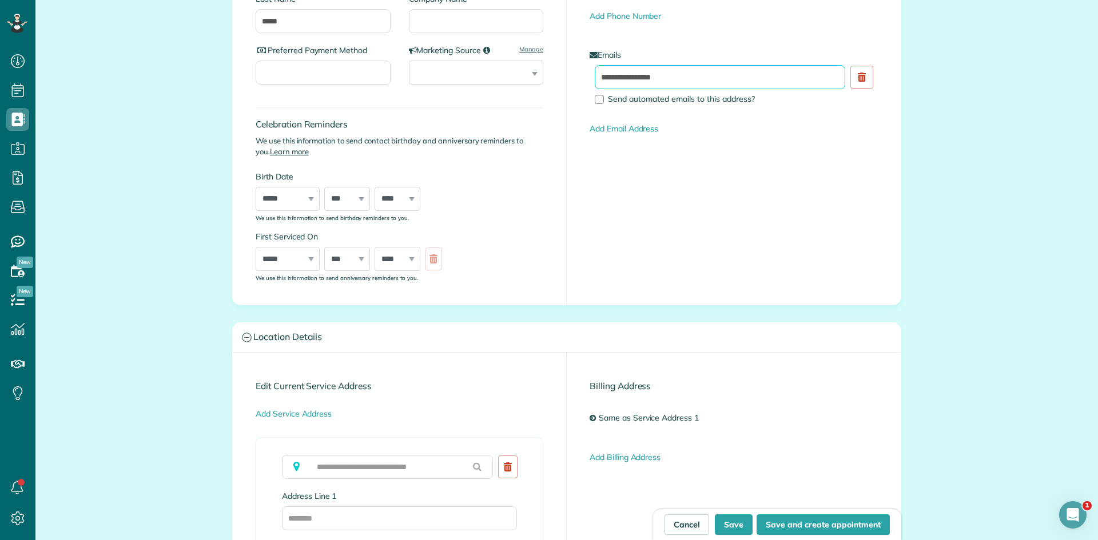
scroll to position [381, 0]
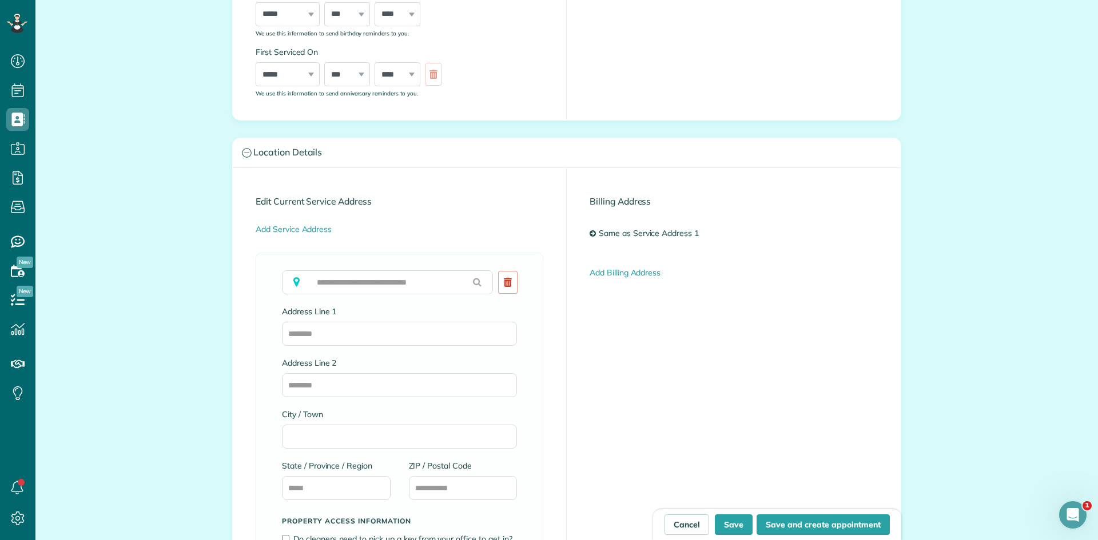
type input "**********"
click at [352, 289] on input "text" at bounding box center [387, 282] width 211 height 24
paste input "**********"
type input "**********"
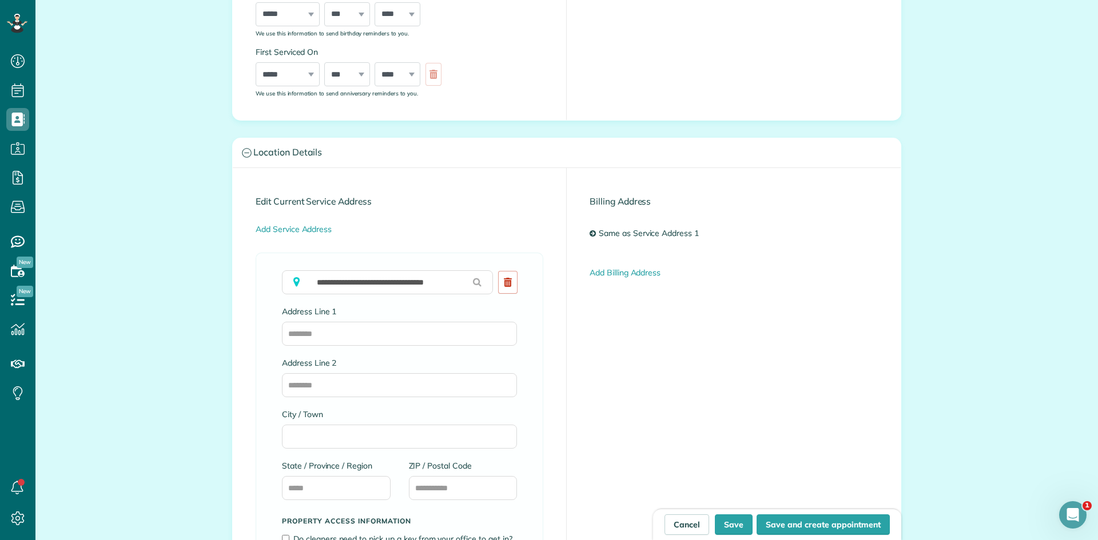
type input "*********"
type input "**"
type input "*****"
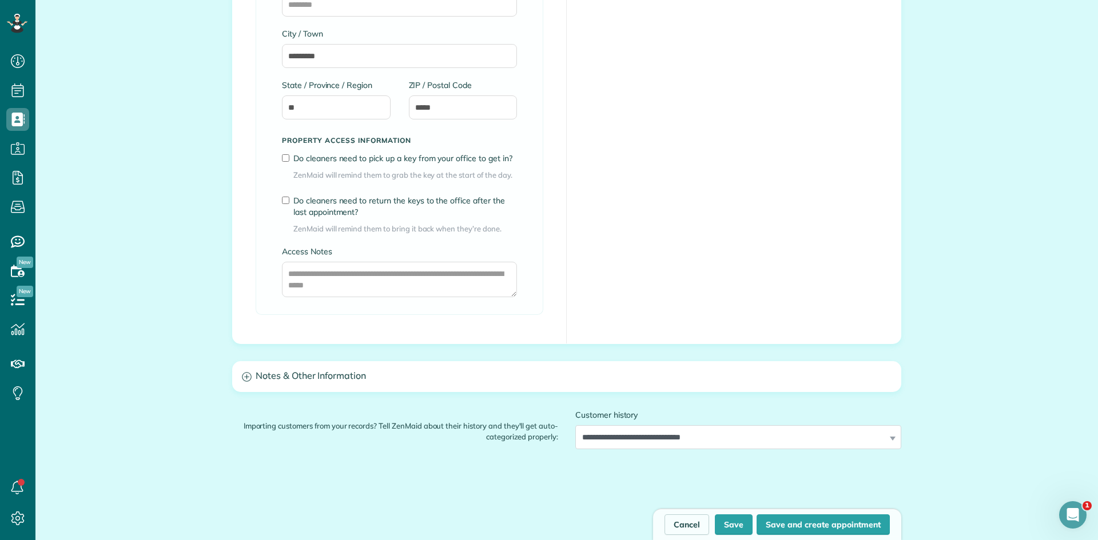
scroll to position [889, 0]
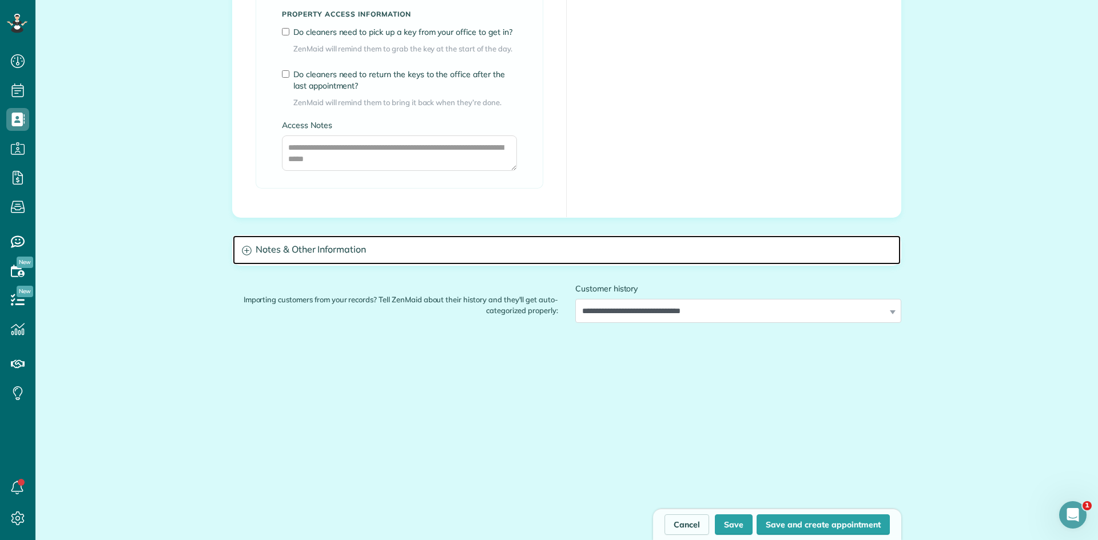
click at [431, 255] on h3 "Notes & Other Information" at bounding box center [567, 250] width 668 height 29
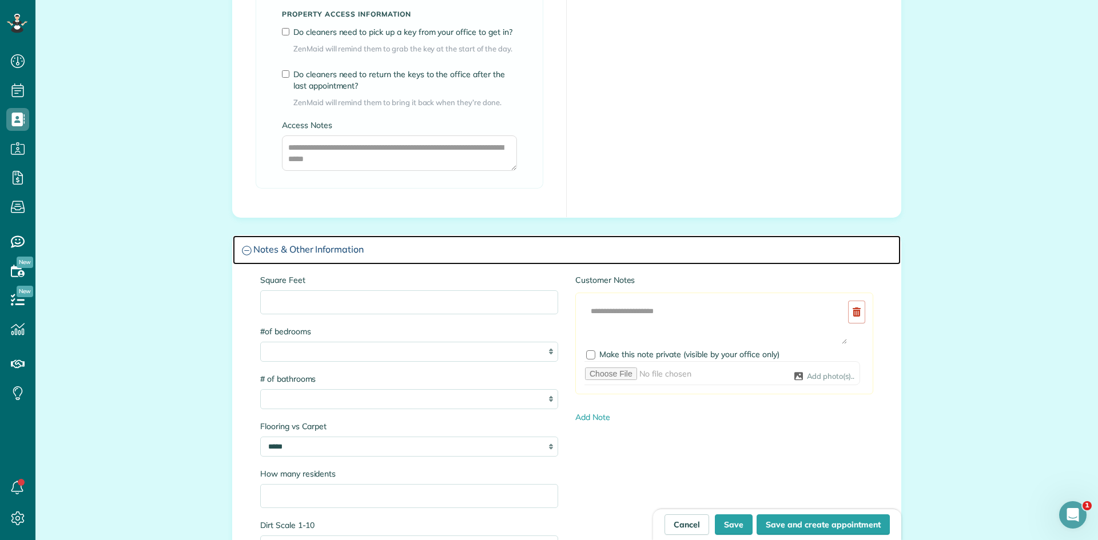
scroll to position [1079, 0]
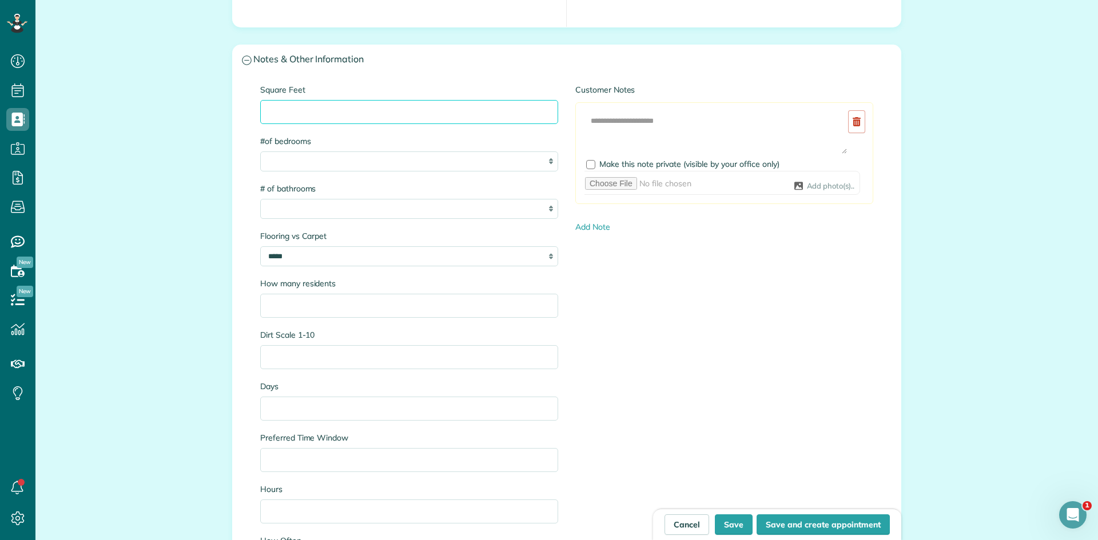
click at [343, 109] on input "Square Feet" at bounding box center [409, 112] width 298 height 24
type input "****"
click at [377, 170] on select "* * * * * * *" at bounding box center [409, 162] width 298 height 20
select select "*"
click at [260, 152] on select "* * * * * * *" at bounding box center [409, 162] width 298 height 20
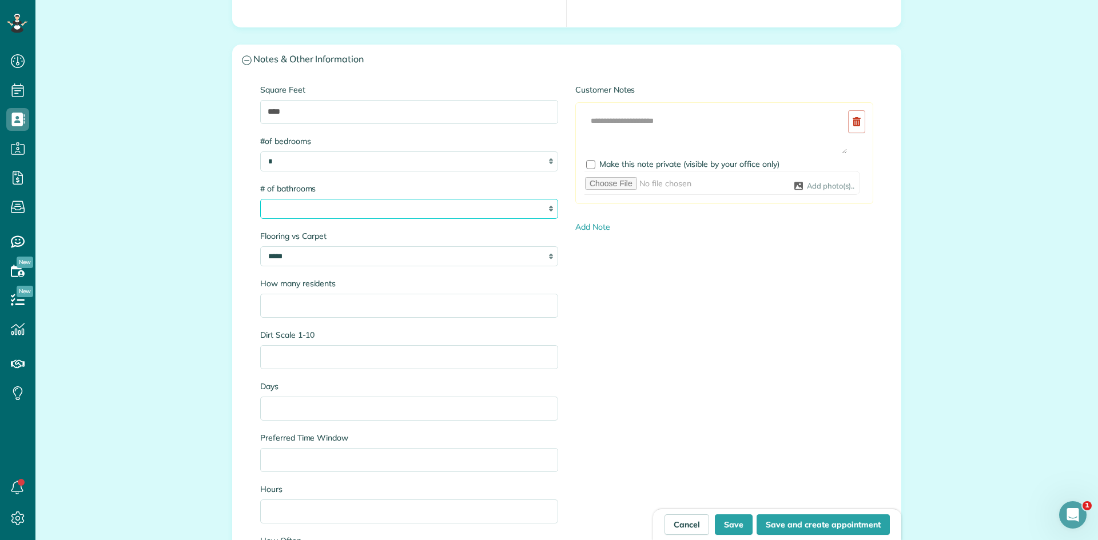
click at [333, 212] on select "* * * * * * *" at bounding box center [409, 209] width 298 height 20
select select "*"
click at [260, 199] on select "* * * * * * *" at bounding box center [409, 209] width 298 height 20
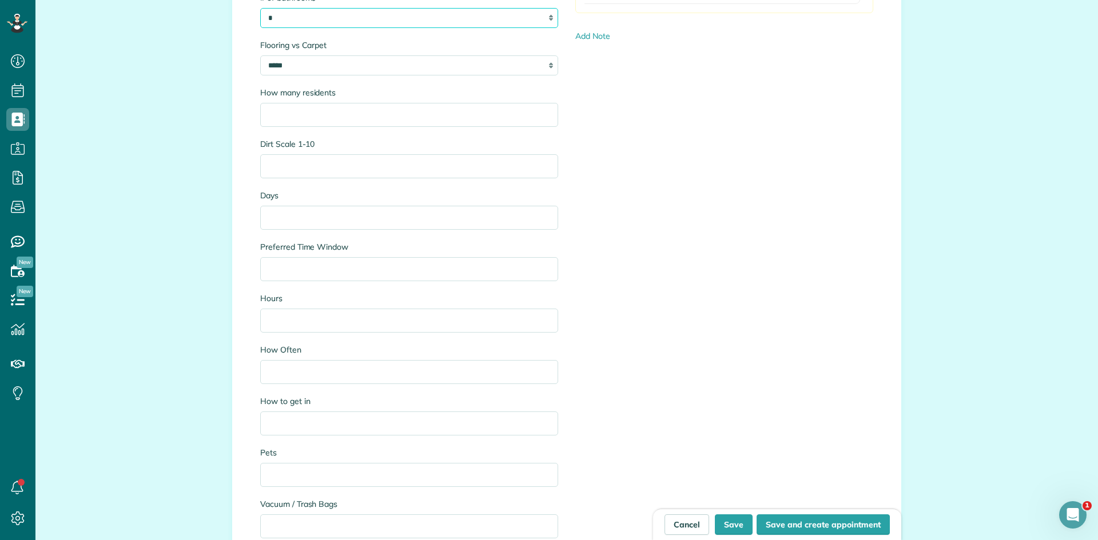
scroll to position [1460, 0]
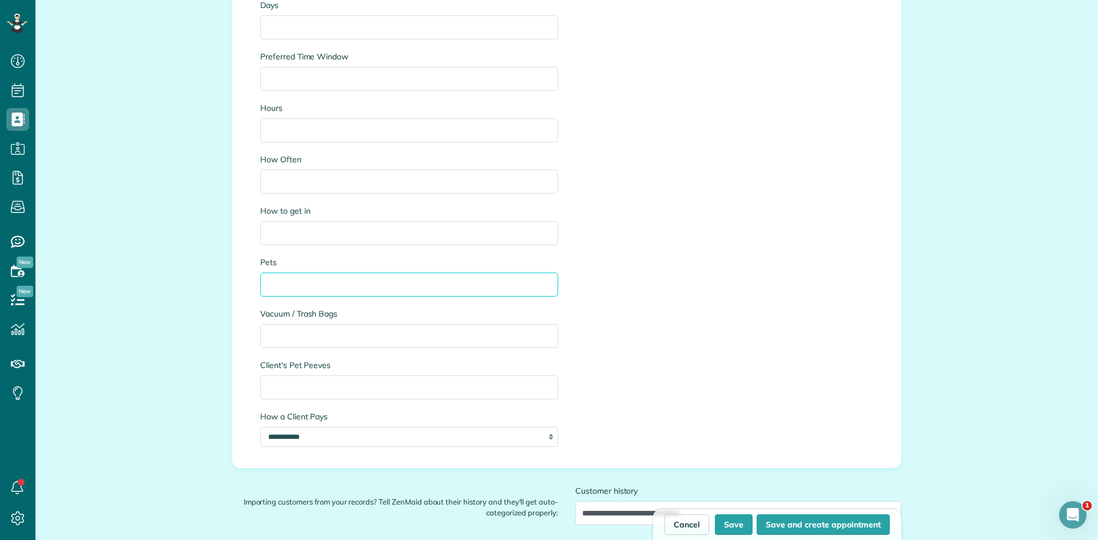
click at [292, 285] on input "Pets" at bounding box center [409, 285] width 298 height 24
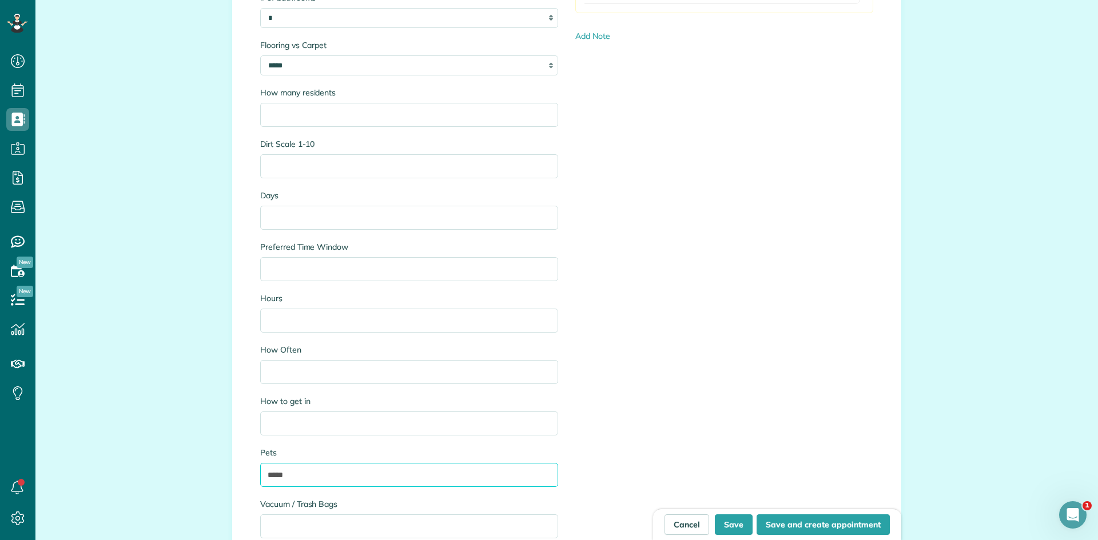
type input "*****"
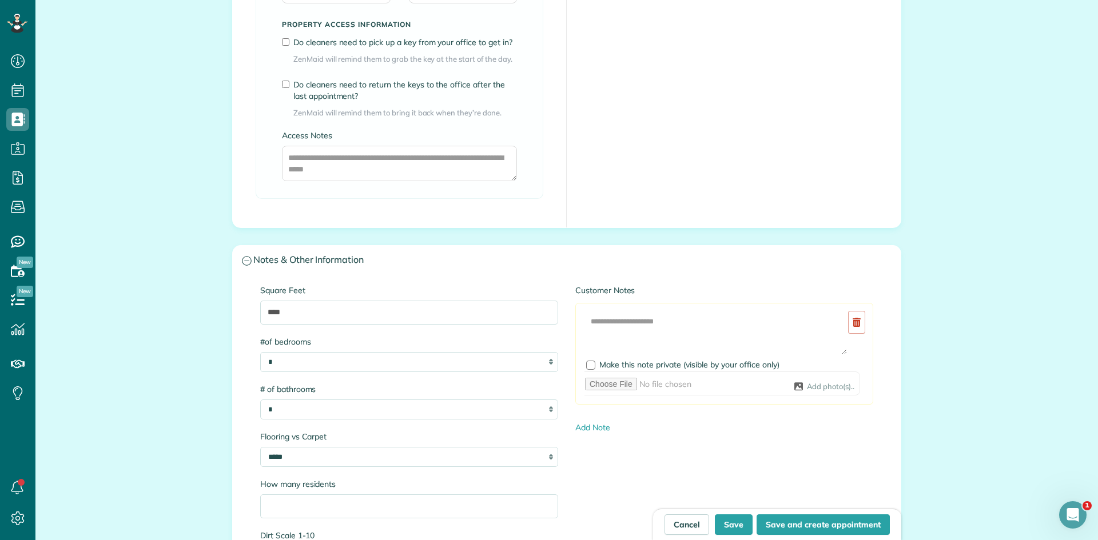
scroll to position [889, 0]
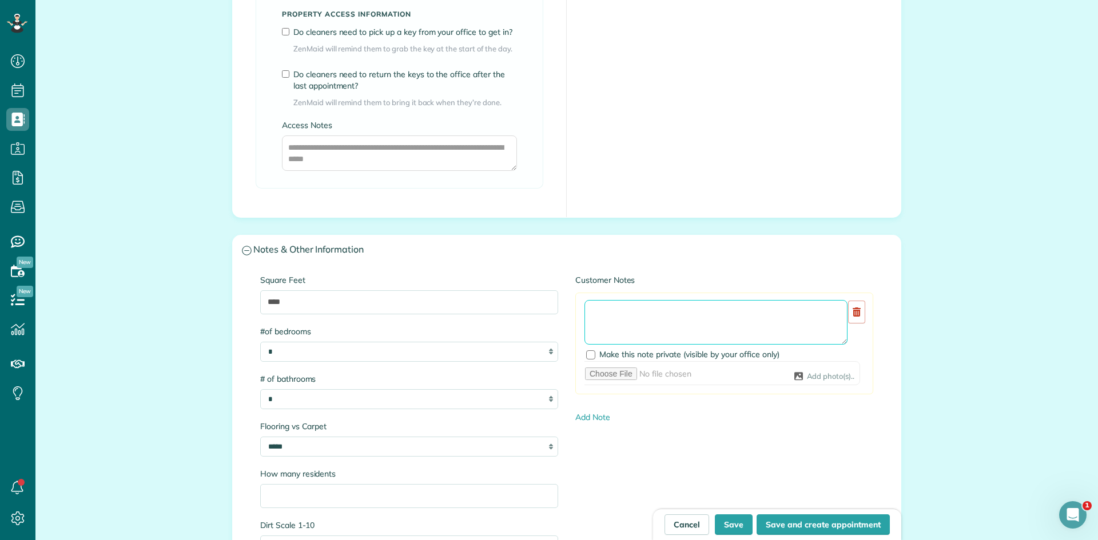
click at [622, 318] on textarea at bounding box center [715, 322] width 263 height 45
paste textarea "**********"
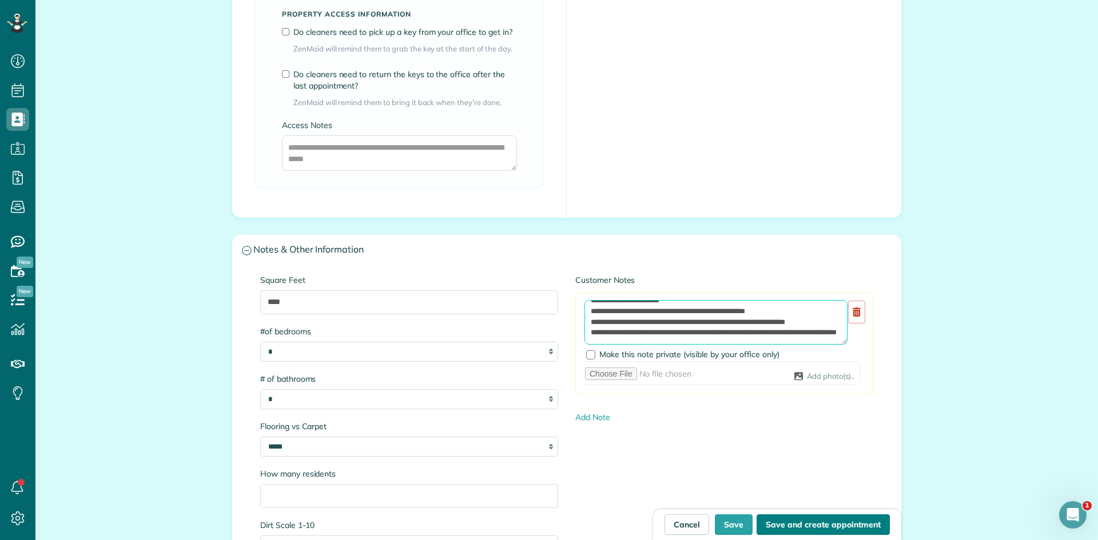
type textarea "**********"
click at [784, 527] on button "Save and create appointment" at bounding box center [823, 525] width 133 height 21
type input "**********"
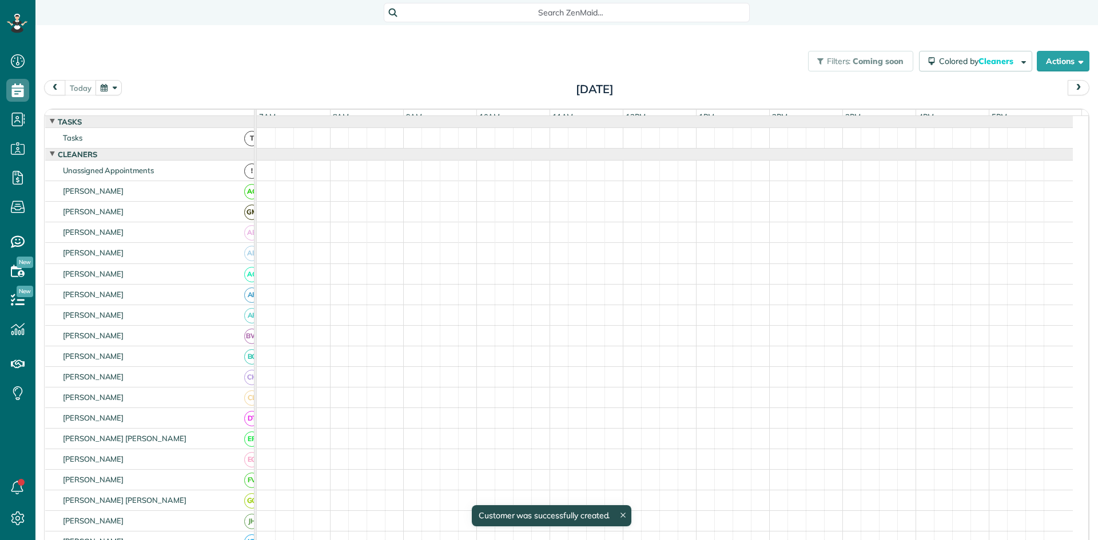
scroll to position [5, 5]
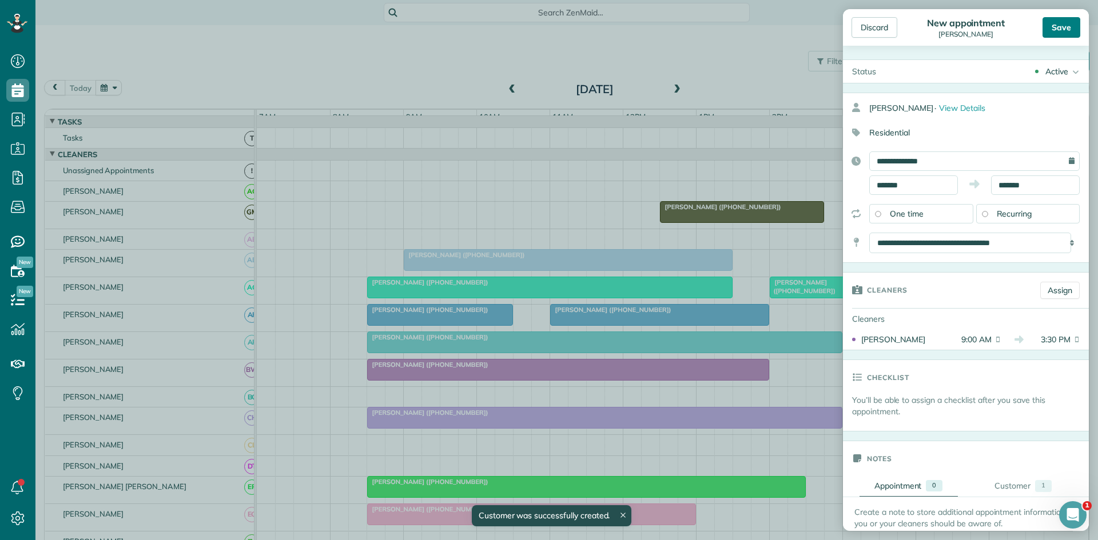
click at [1056, 35] on div "Save" at bounding box center [1061, 27] width 38 height 21
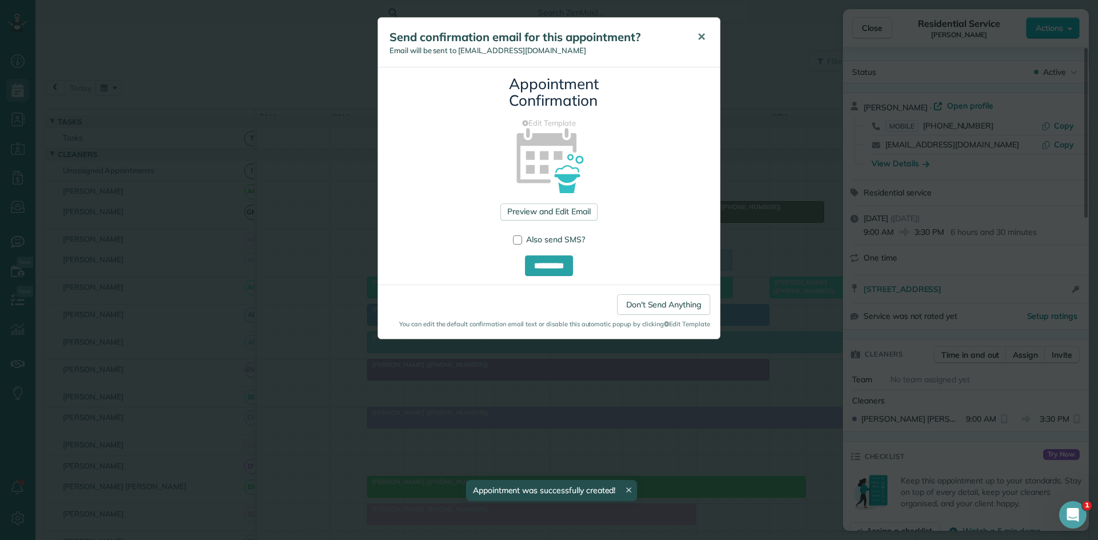
click at [699, 37] on span "✕" at bounding box center [701, 36] width 9 height 13
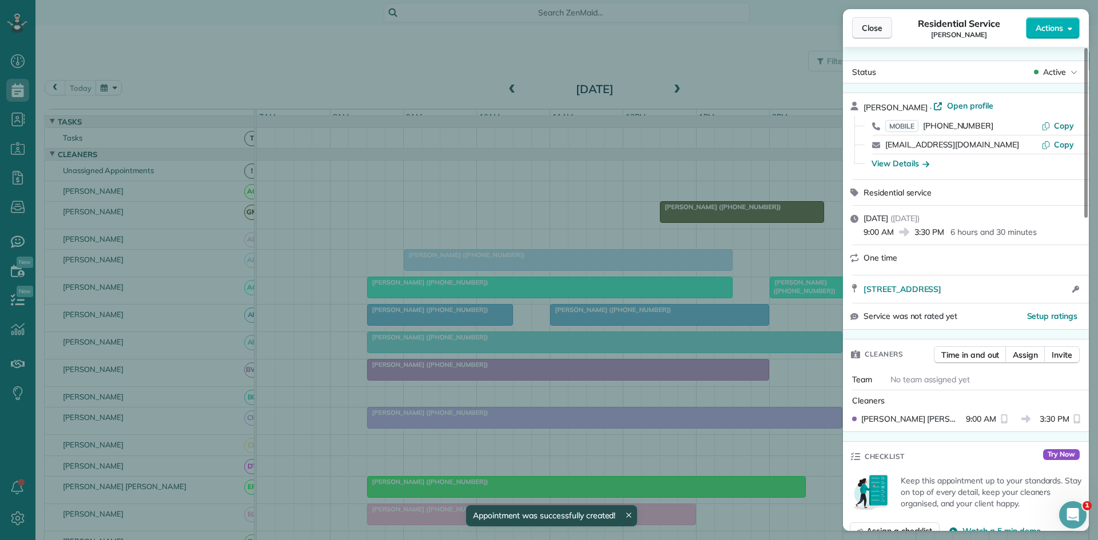
click at [865, 37] on button "Close" at bounding box center [872, 28] width 40 height 22
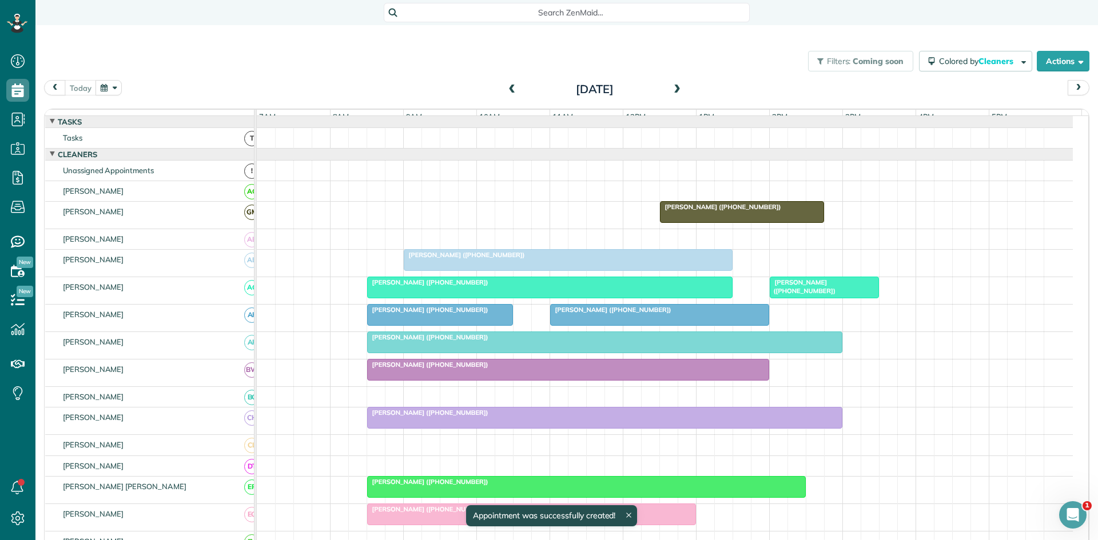
click at [671, 89] on span at bounding box center [677, 90] width 13 height 10
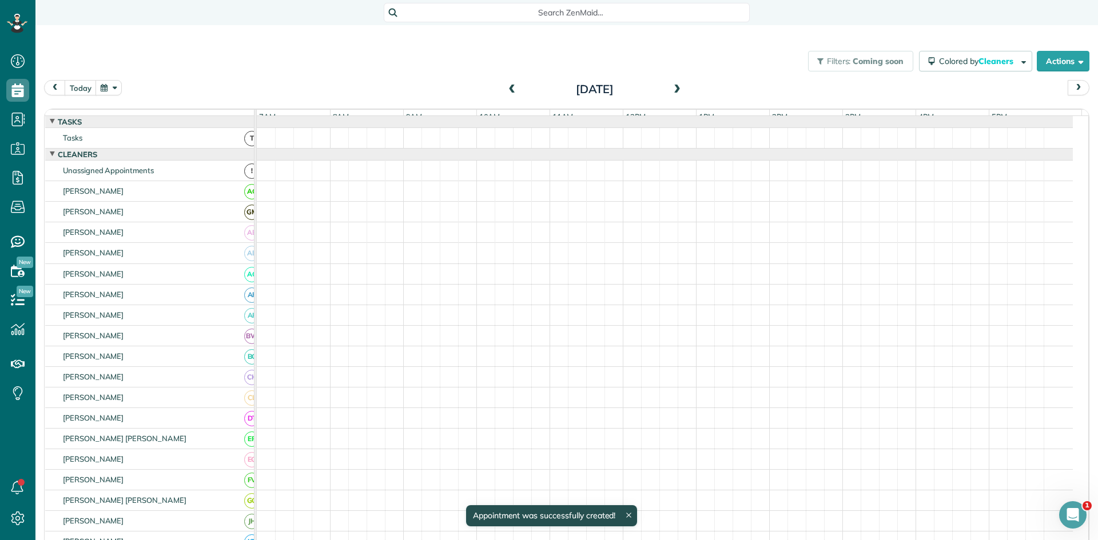
click at [671, 89] on span at bounding box center [677, 90] width 13 height 10
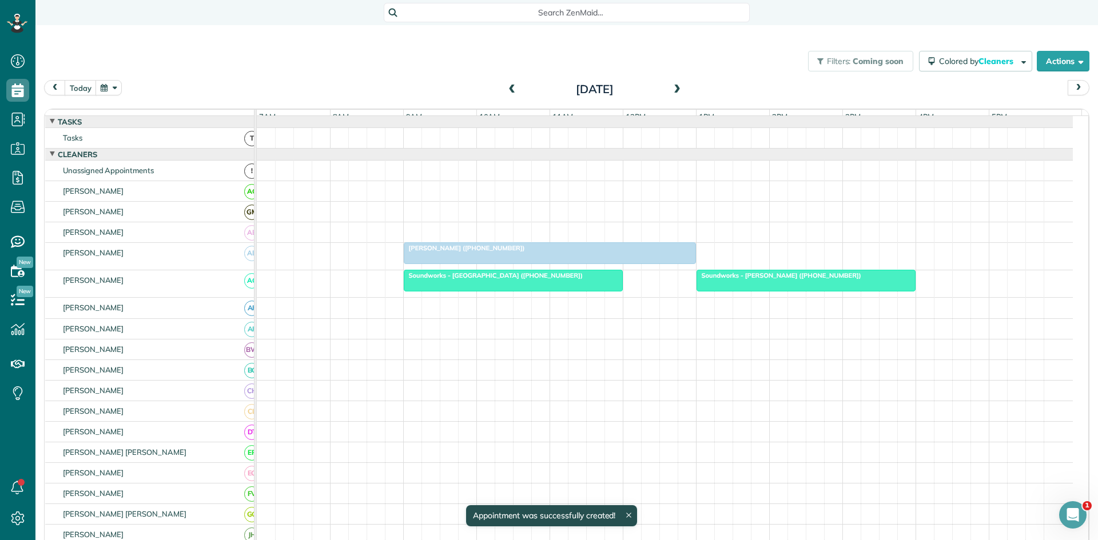
click at [511, 89] on span at bounding box center [512, 90] width 13 height 10
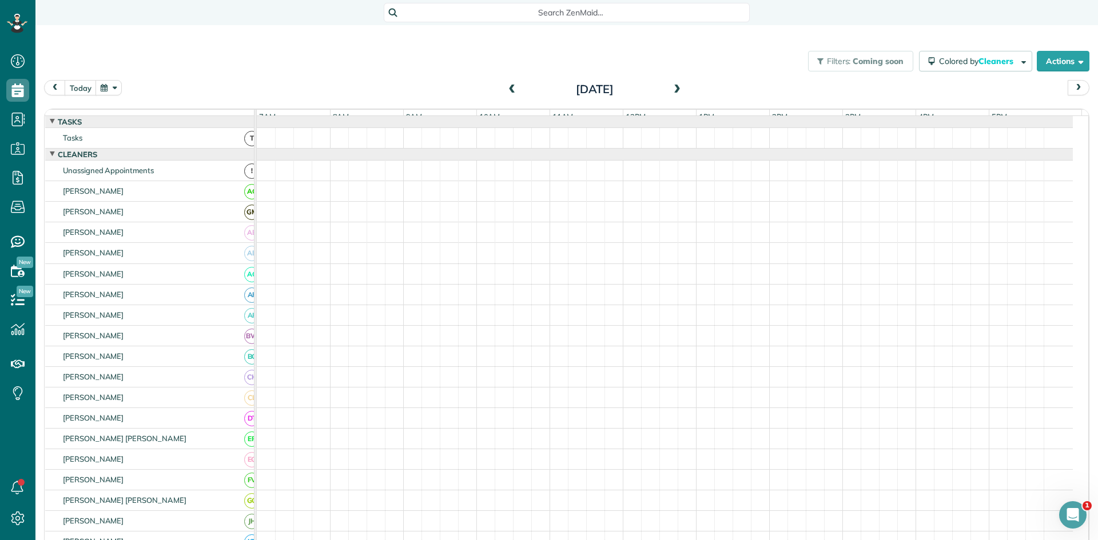
click at [671, 94] on span at bounding box center [677, 90] width 13 height 10
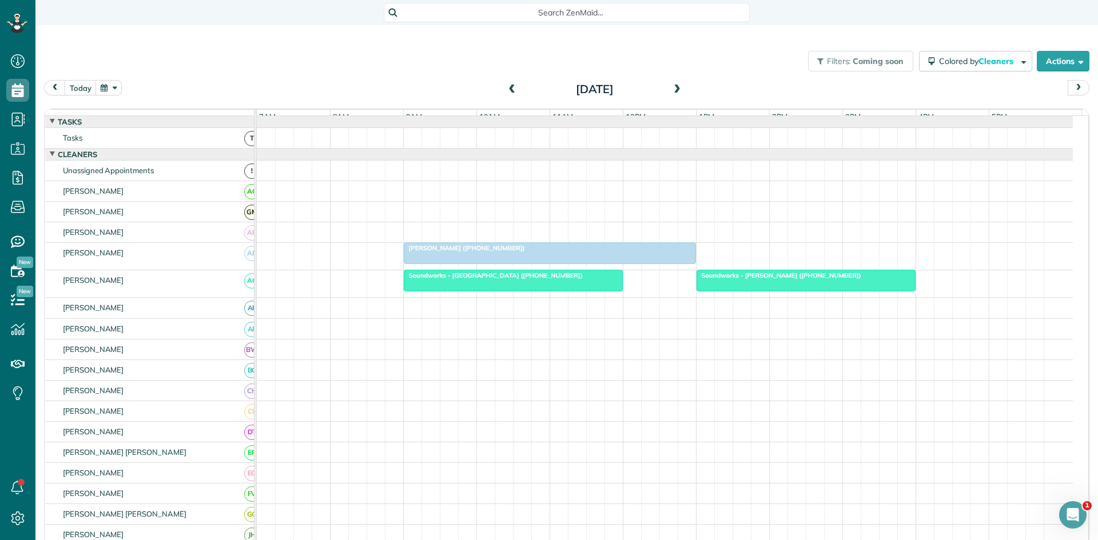
click at [671, 94] on span at bounding box center [677, 90] width 13 height 10
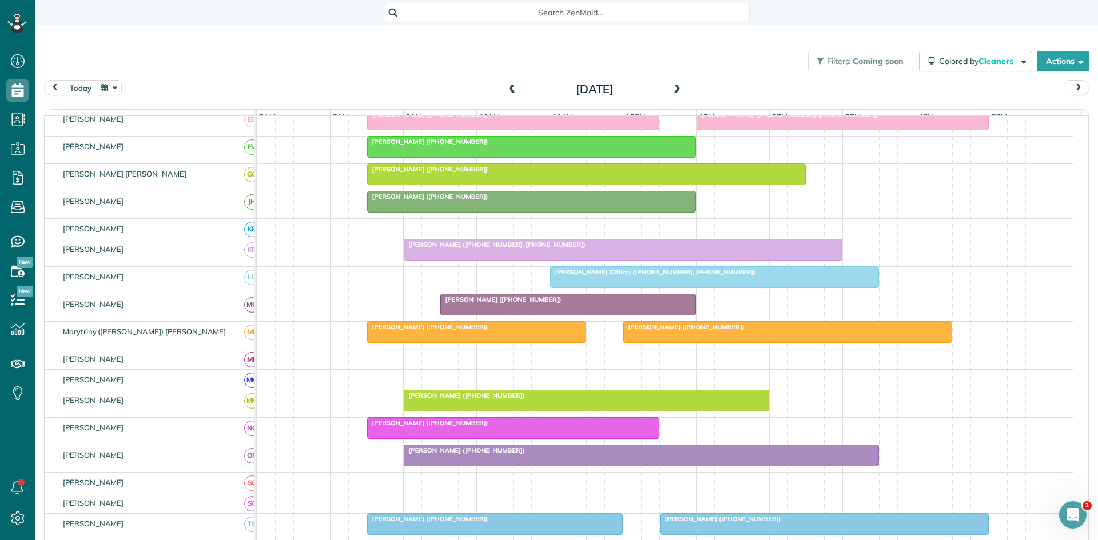
click at [484, 427] on div "[PERSON_NAME] ([PHONE_NUMBER])" at bounding box center [513, 423] width 285 height 8
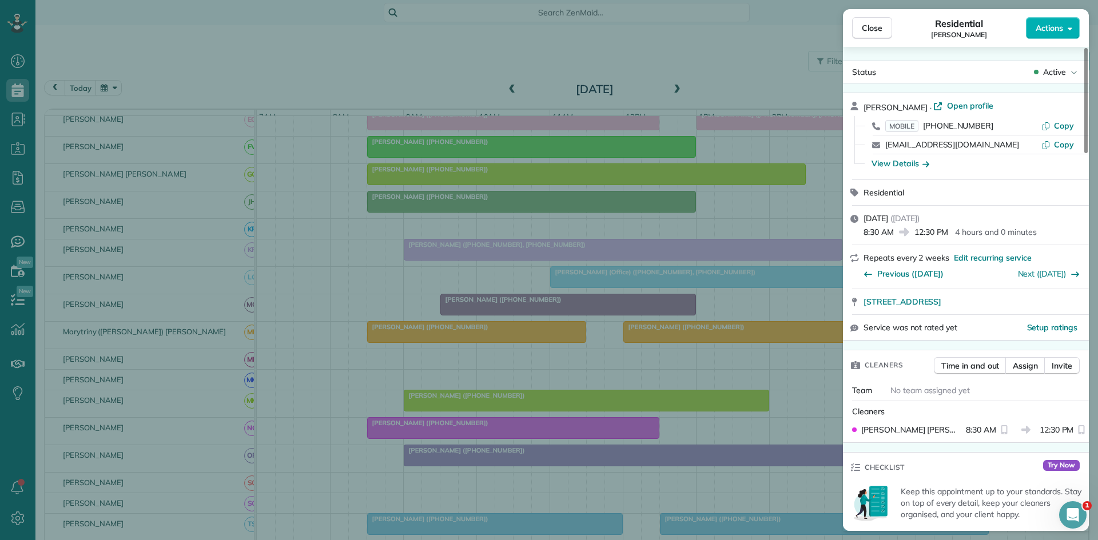
click at [423, 373] on div "Close Residential [PERSON_NAME] Actions Status Active [PERSON_NAME] · Open prof…" at bounding box center [549, 270] width 1098 height 540
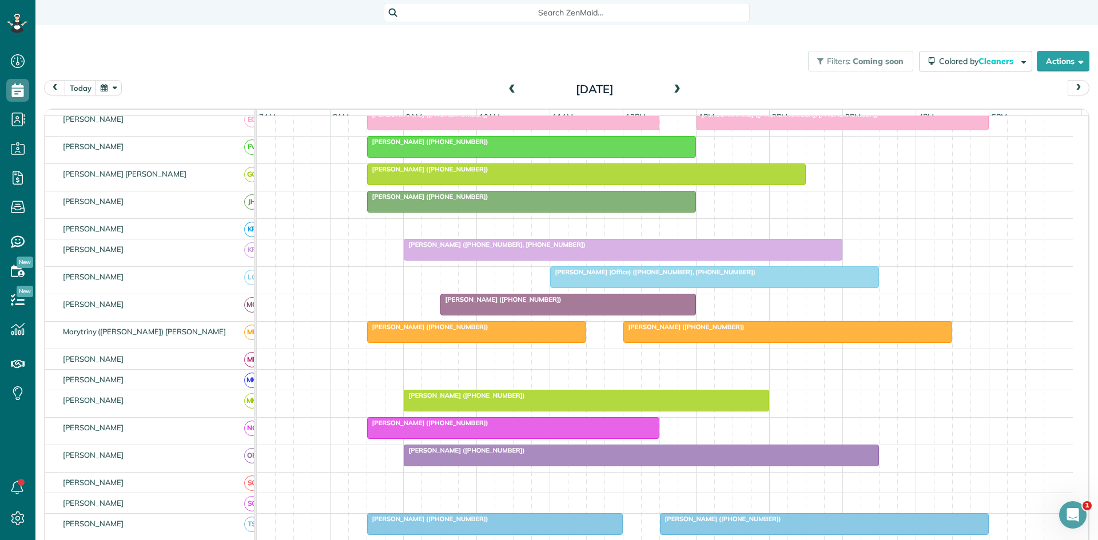
scroll to position [532, 0]
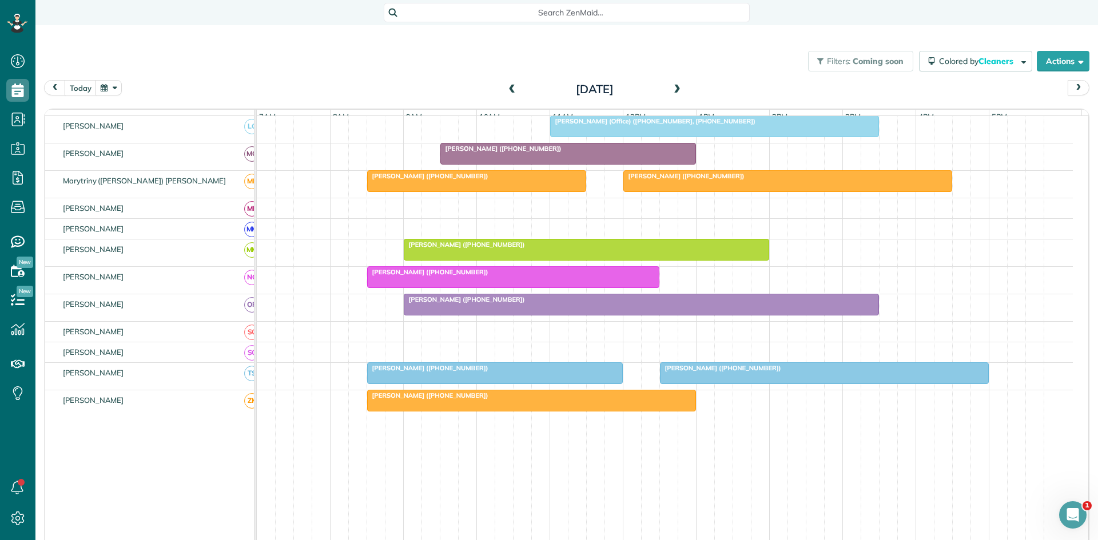
drag, startPoint x: 532, startPoint y: 306, endPoint x: 739, endPoint y: 56, distance: 324.1
click at [739, 56] on div "Filters: Coming soon Colored by Cleaners Color by Cleaner Color by Team Color b…" at bounding box center [566, 61] width 1062 height 38
click at [671, 89] on span at bounding box center [677, 90] width 13 height 10
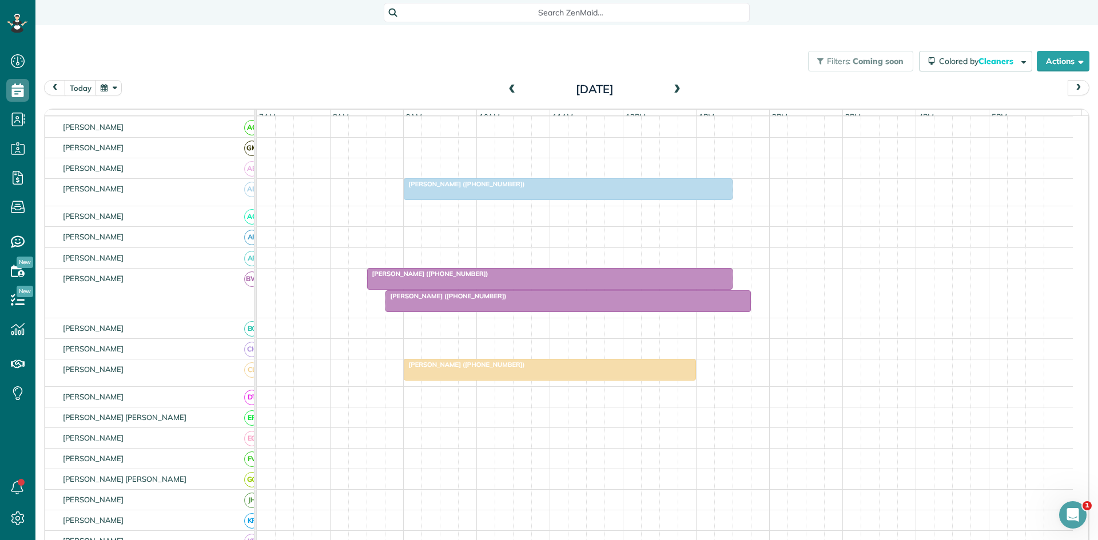
scroll to position [0, 0]
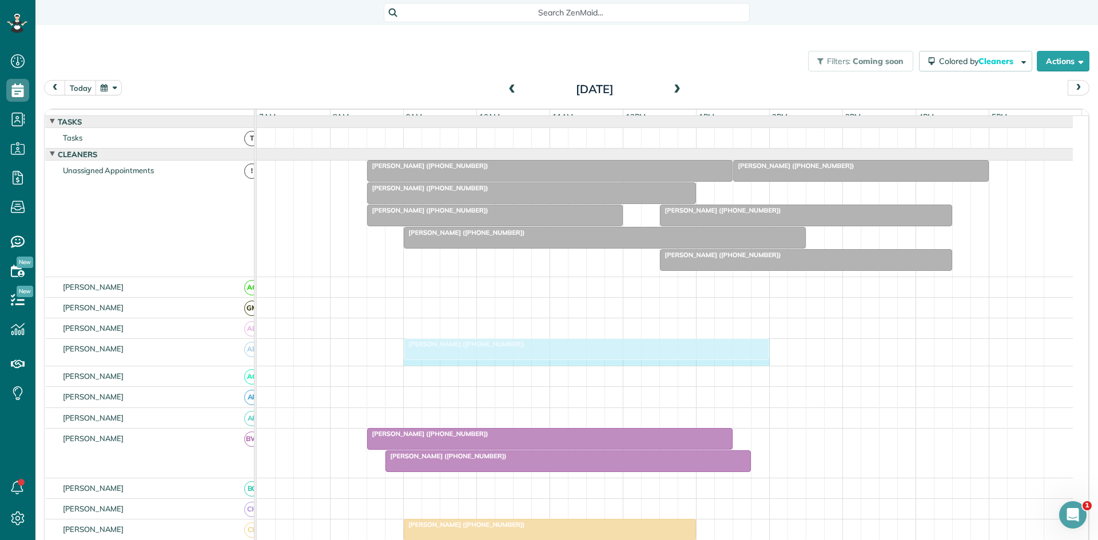
drag, startPoint x: 729, startPoint y: 359, endPoint x: 755, endPoint y: 359, distance: 26.3
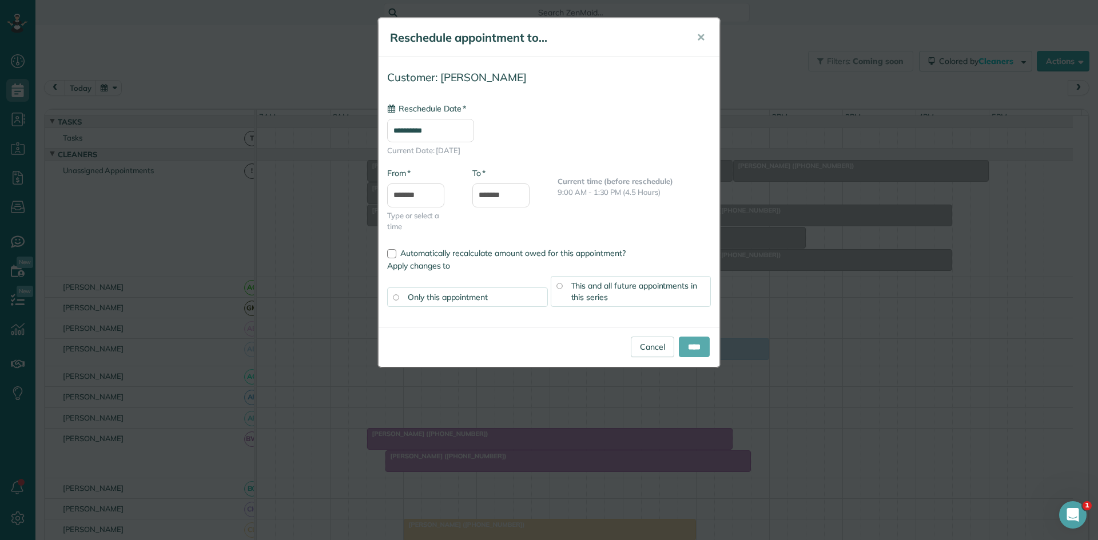
type input "**********"
click at [686, 355] on input "****" at bounding box center [694, 347] width 31 height 21
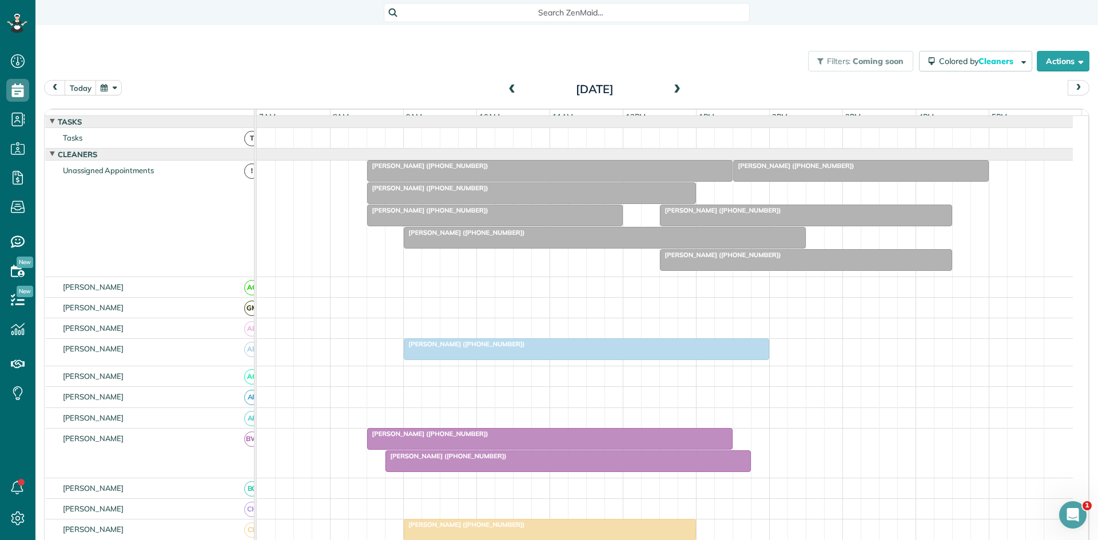
click at [439, 471] on div at bounding box center [568, 461] width 364 height 21
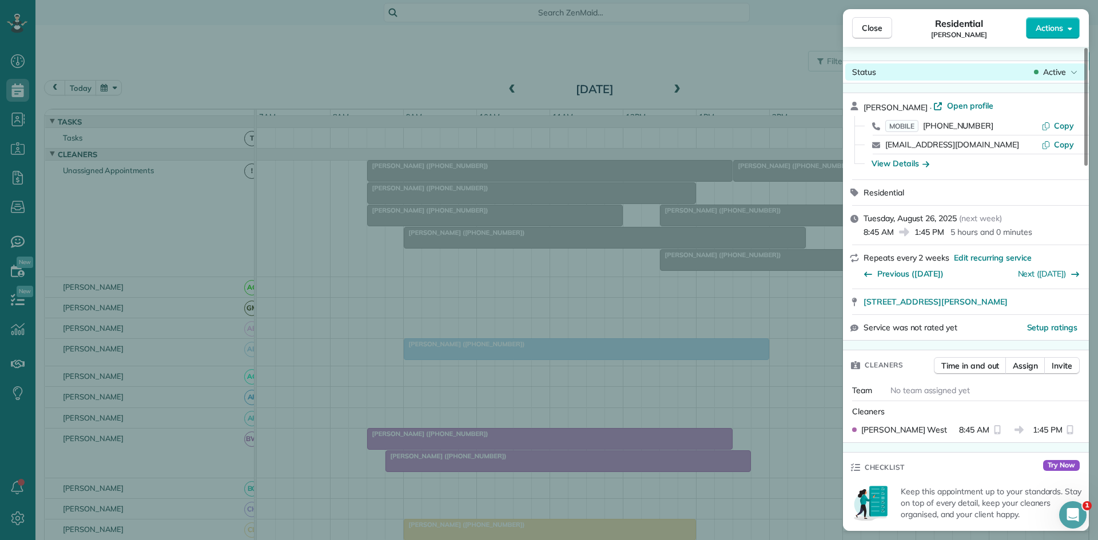
click at [1057, 74] on span "Active" at bounding box center [1054, 71] width 23 height 11
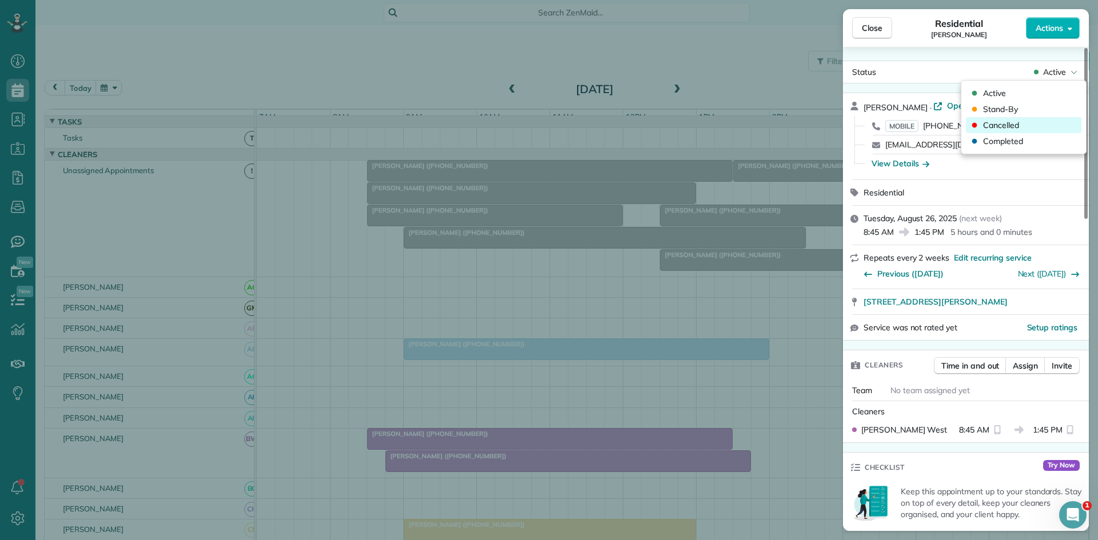
click at [1029, 125] on div "Cancelled" at bounding box center [1024, 125] width 116 height 16
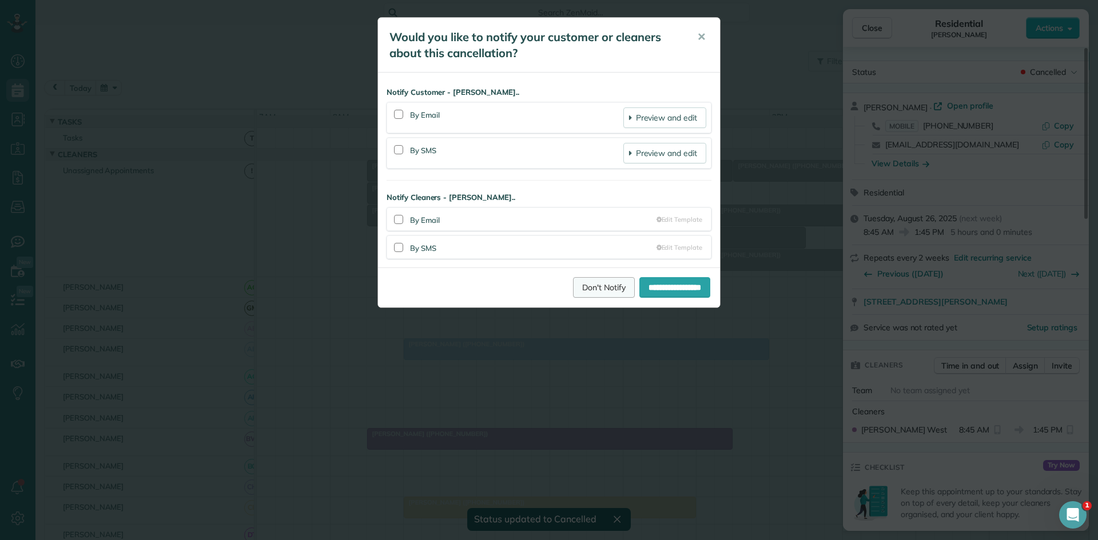
click at [584, 288] on link "Don't Notify" at bounding box center [604, 287] width 62 height 21
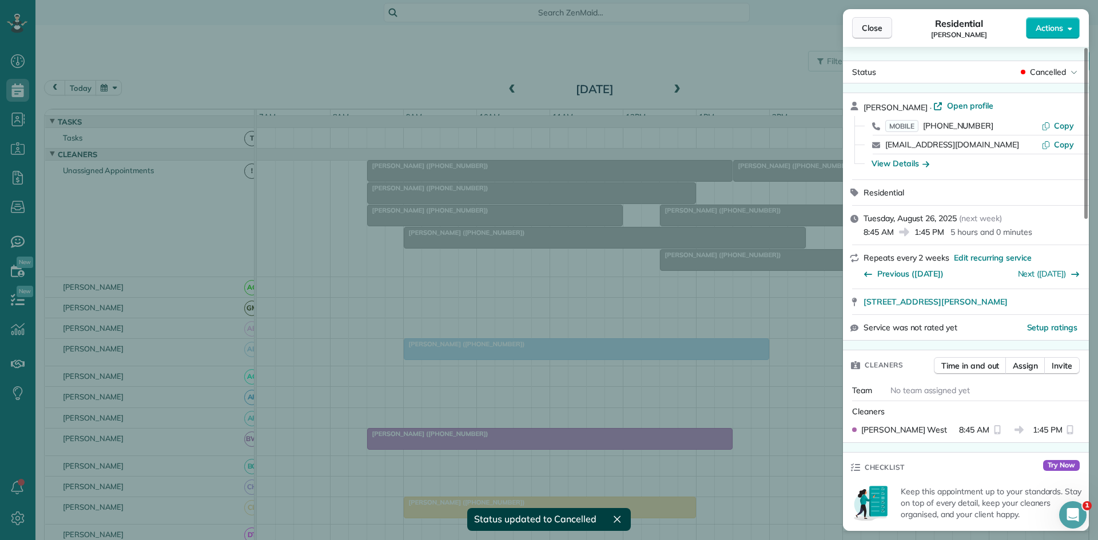
click at [873, 35] on button "Close" at bounding box center [872, 28] width 40 height 22
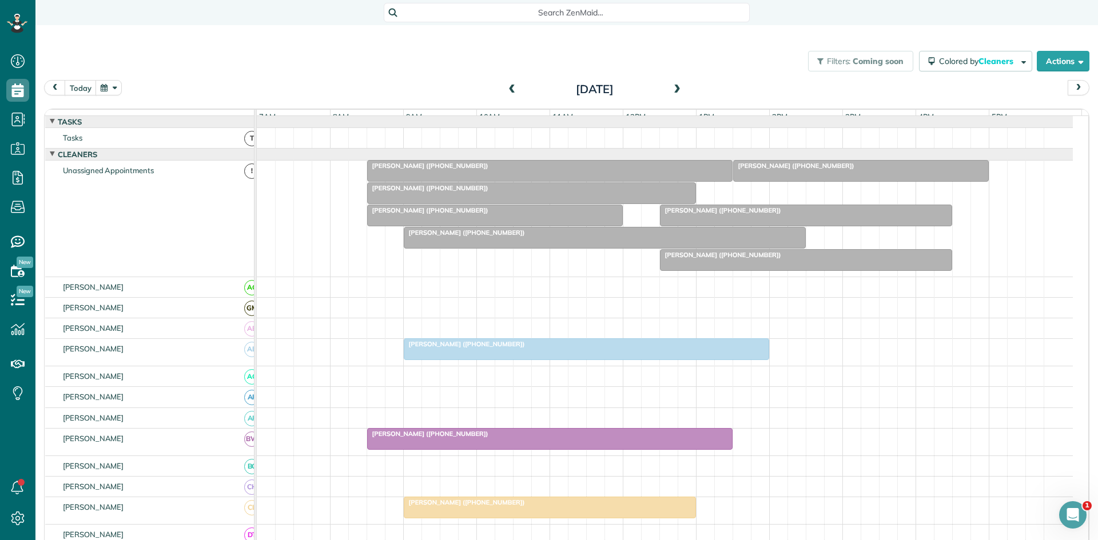
scroll to position [190, 0]
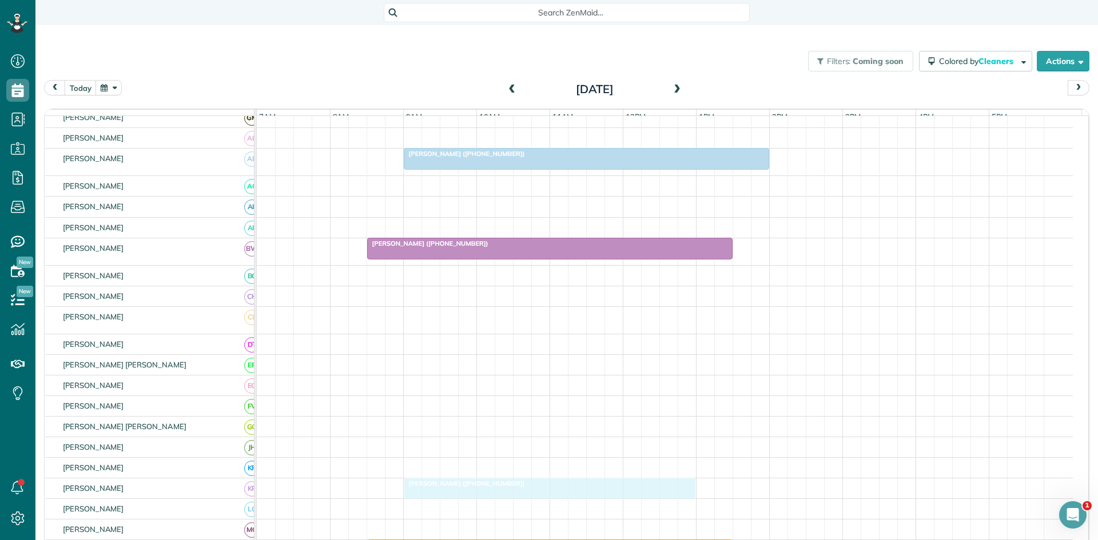
drag, startPoint x: 432, startPoint y: 323, endPoint x: 429, endPoint y: 491, distance: 167.6
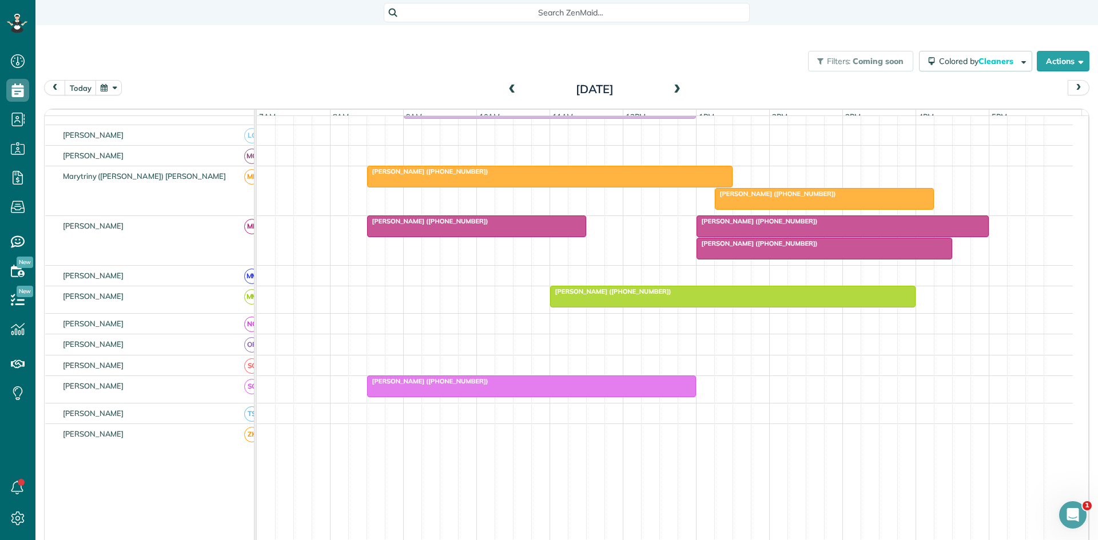
scroll to position [572, 0]
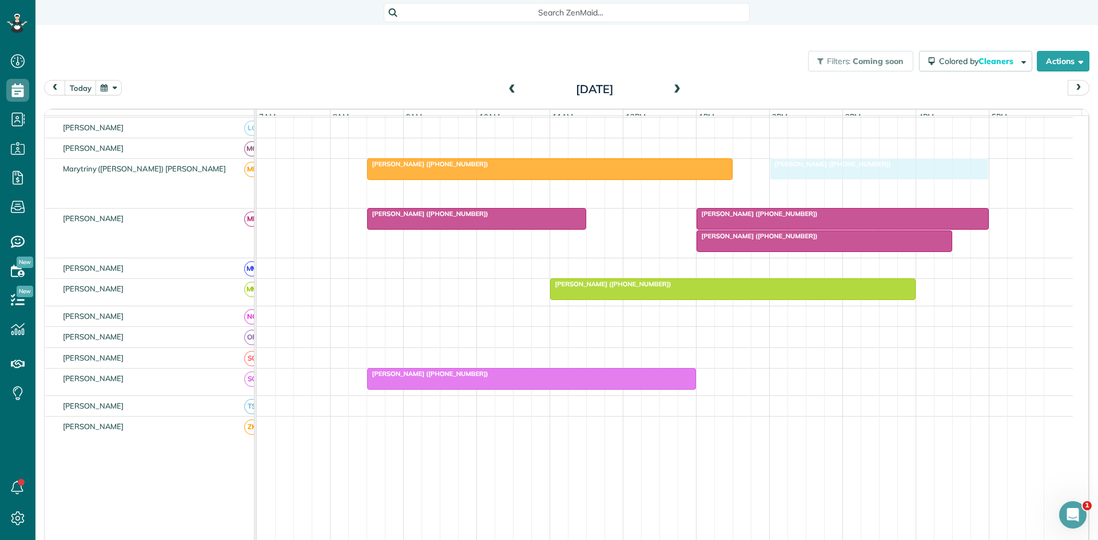
drag, startPoint x: 769, startPoint y: 191, endPoint x: 827, endPoint y: 188, distance: 57.9
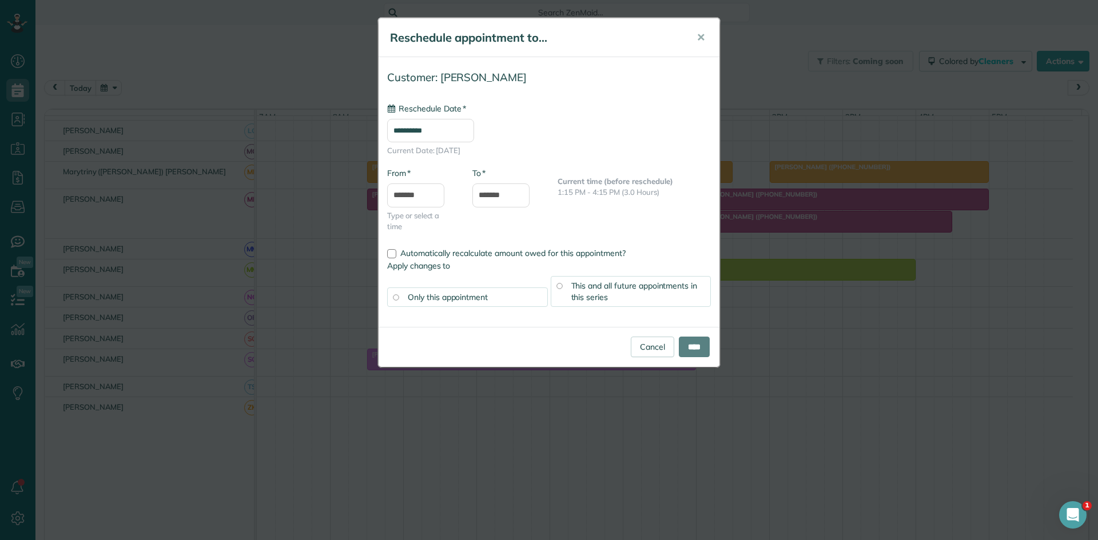
type input "**********"
click at [683, 345] on input "****" at bounding box center [694, 347] width 31 height 21
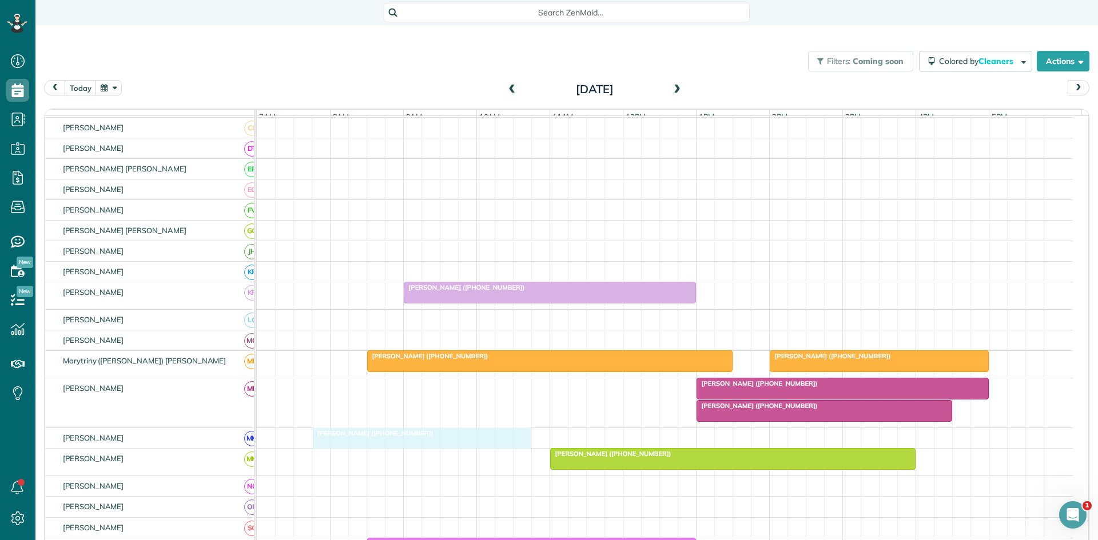
scroll to position [379, 0]
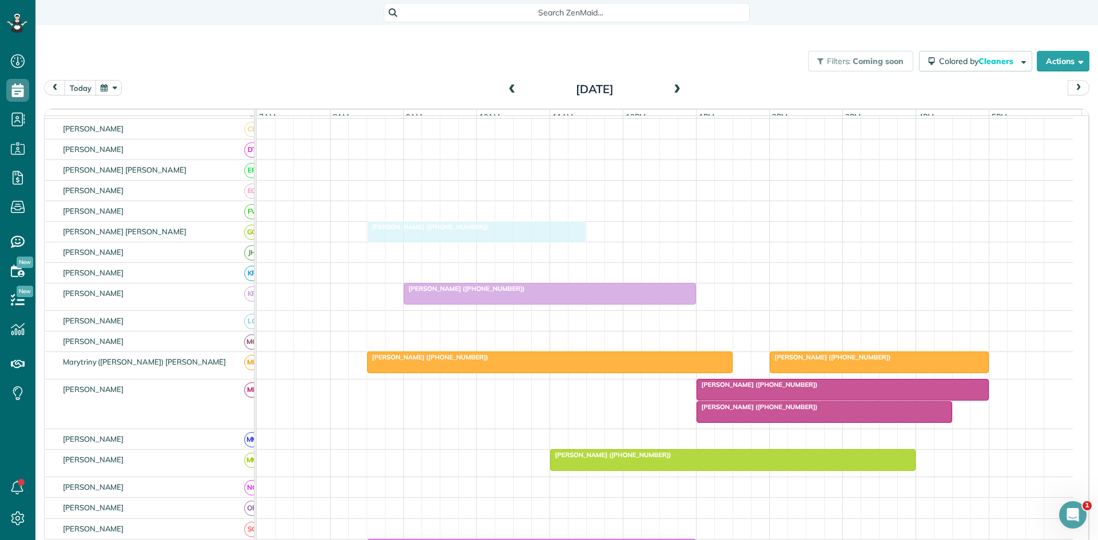
drag, startPoint x: 460, startPoint y: 210, endPoint x: 467, endPoint y: 233, distance: 24.1
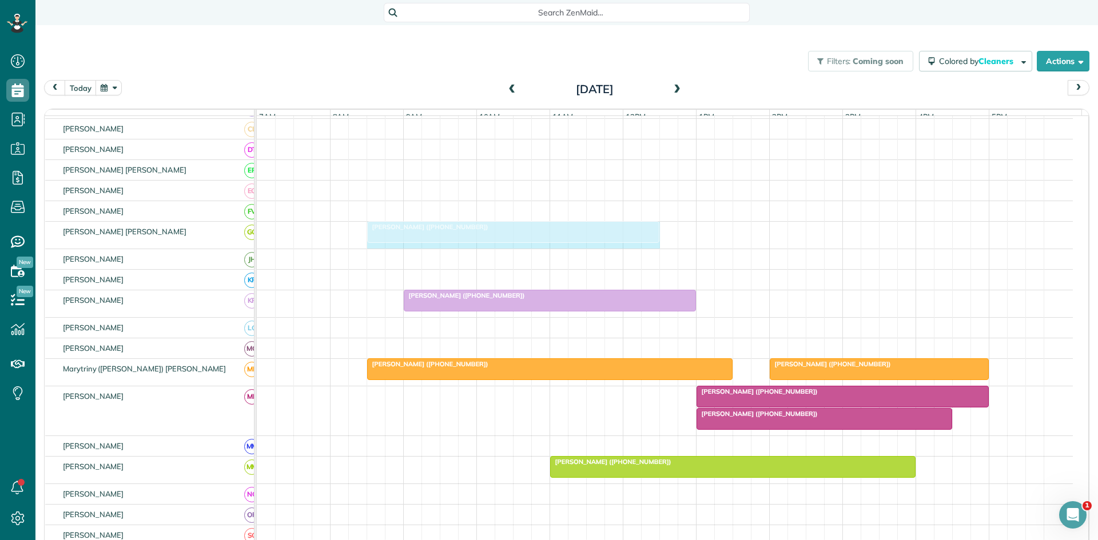
drag, startPoint x: 583, startPoint y: 239, endPoint x: 651, endPoint y: 241, distance: 67.5
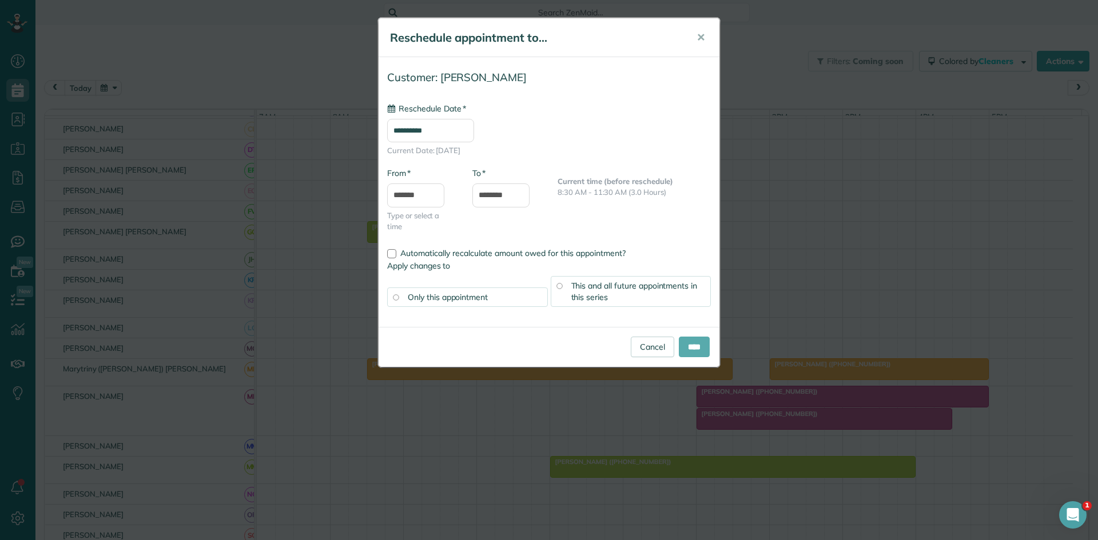
type input "**********"
click at [694, 343] on input "****" at bounding box center [694, 347] width 31 height 21
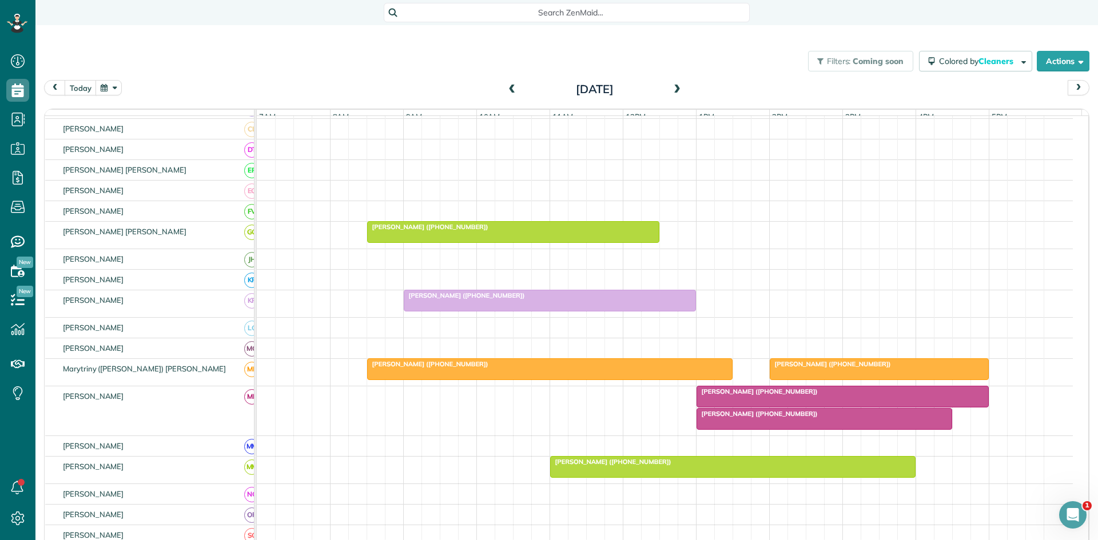
click at [754, 418] on div "[PERSON_NAME] ([PHONE_NUMBER])" at bounding box center [824, 414] width 249 height 8
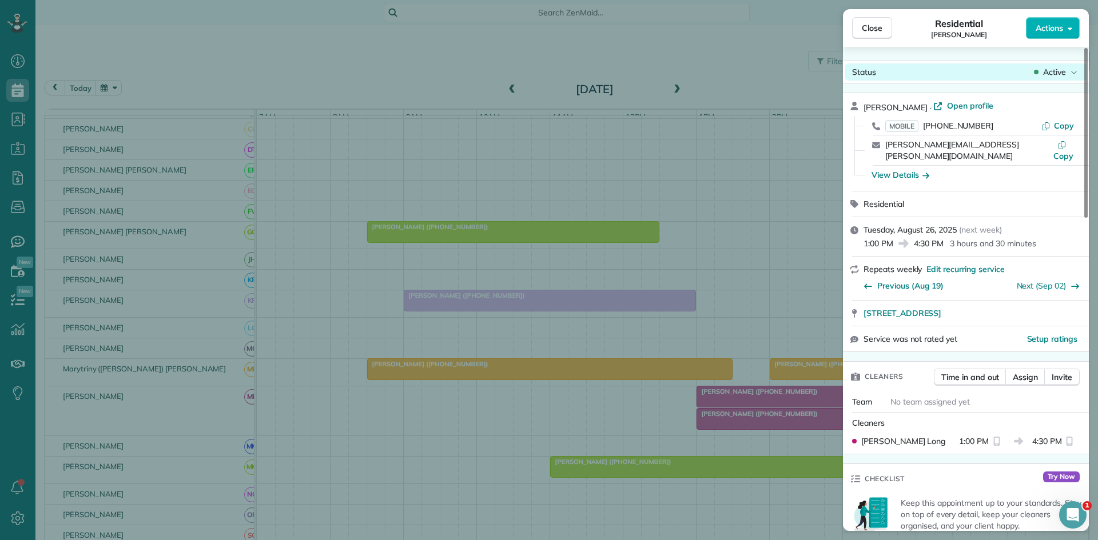
click at [1049, 0] on div "Close Residential [PERSON_NAME] Actions Status Active [PERSON_NAME] · Open prof…" at bounding box center [549, 0] width 1098 height 0
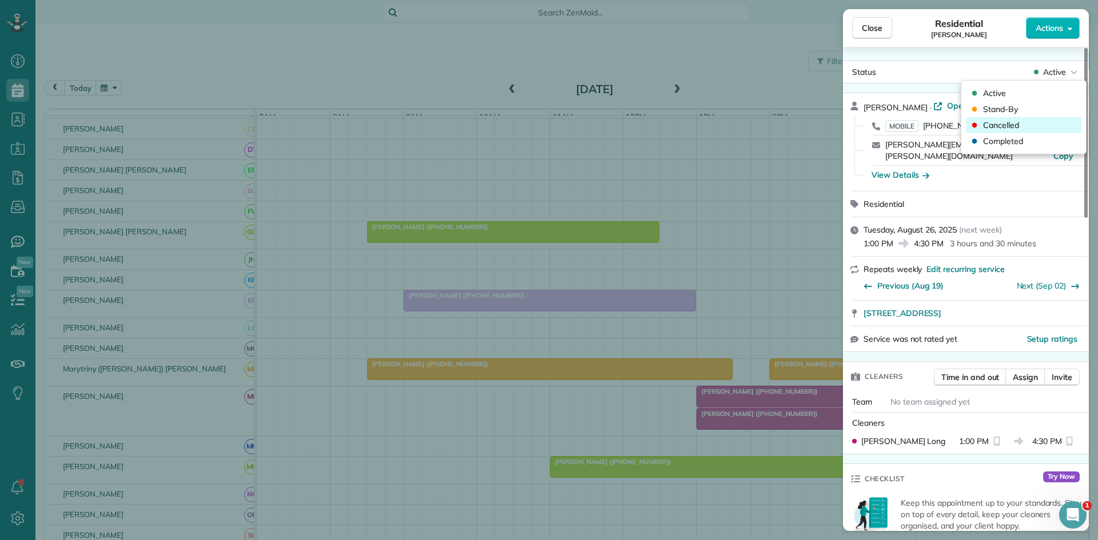
click at [1032, 120] on div "Cancelled" at bounding box center [1024, 125] width 116 height 16
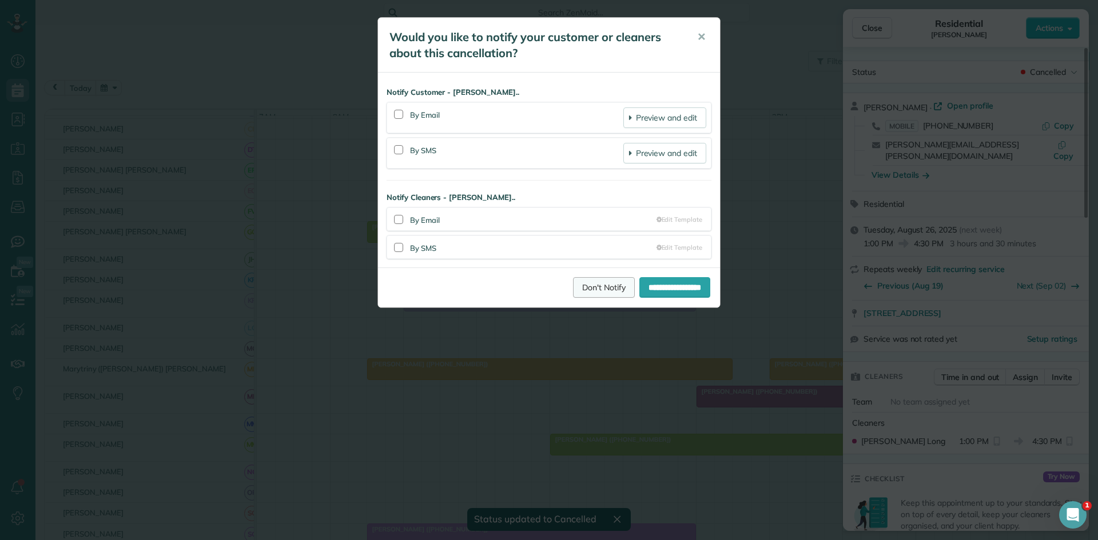
click at [573, 290] on link "Don't Notify" at bounding box center [604, 287] width 62 height 21
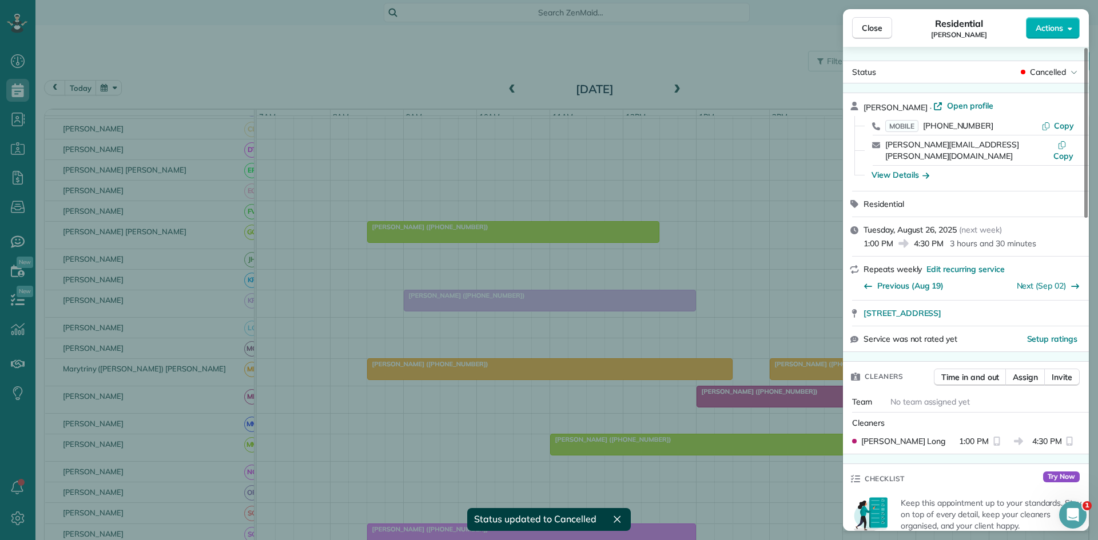
click at [873, 32] on span "Close" at bounding box center [872, 27] width 21 height 11
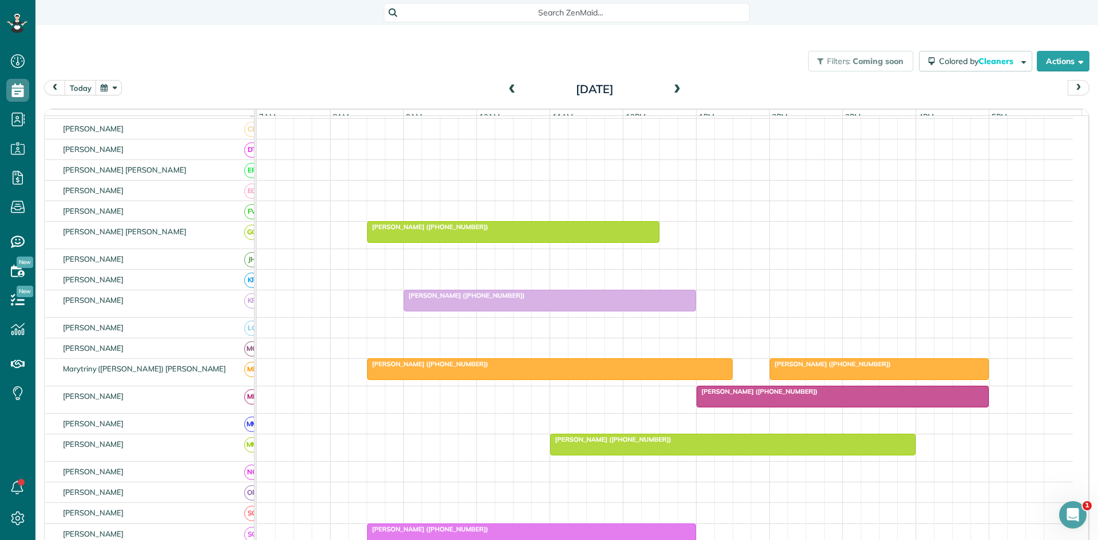
scroll to position [554, 0]
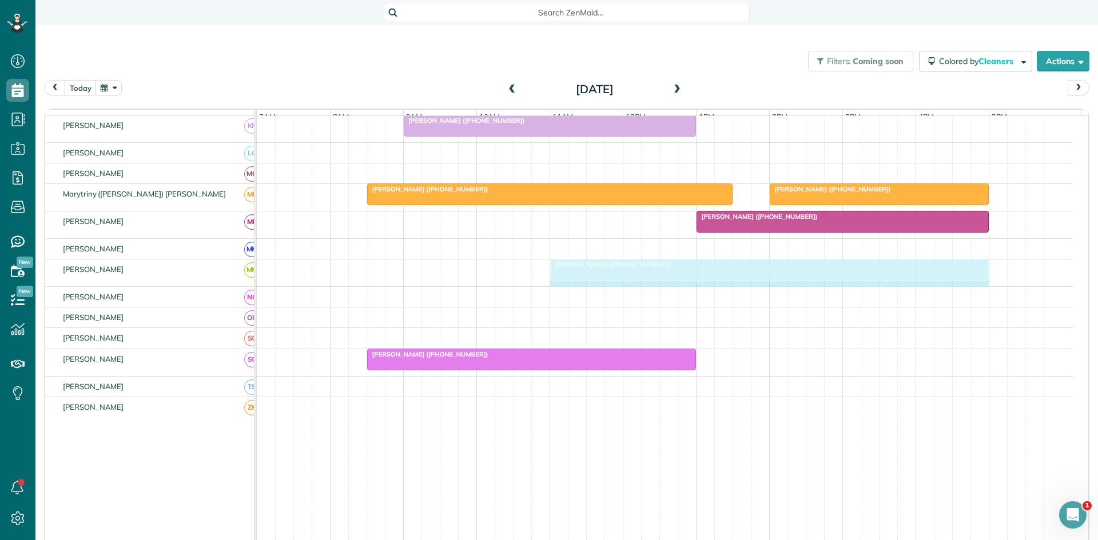
drag, startPoint x: 910, startPoint y: 281, endPoint x: 983, endPoint y: 274, distance: 72.9
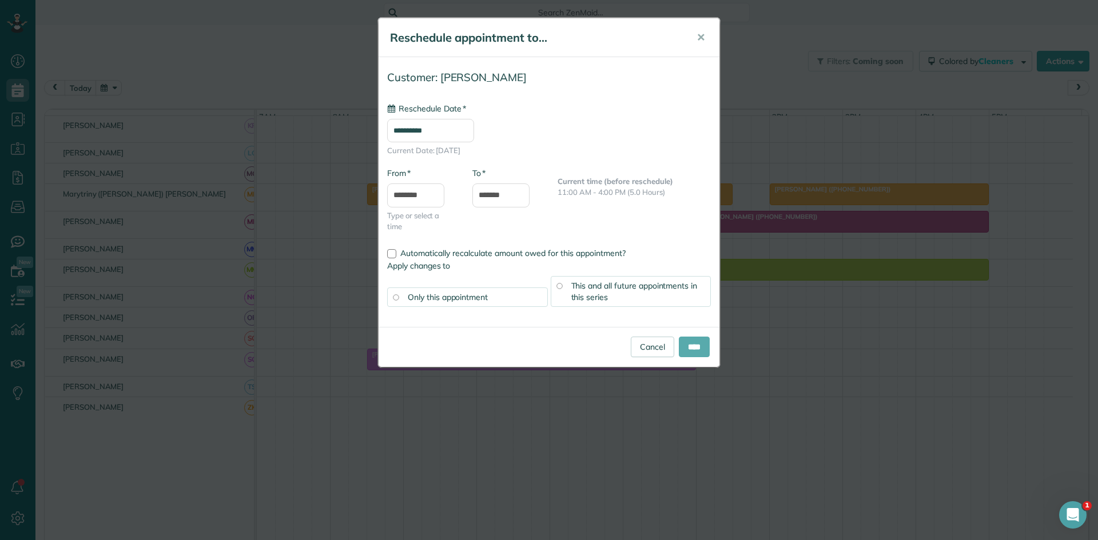
type input "**********"
click at [692, 340] on input "****" at bounding box center [694, 347] width 31 height 21
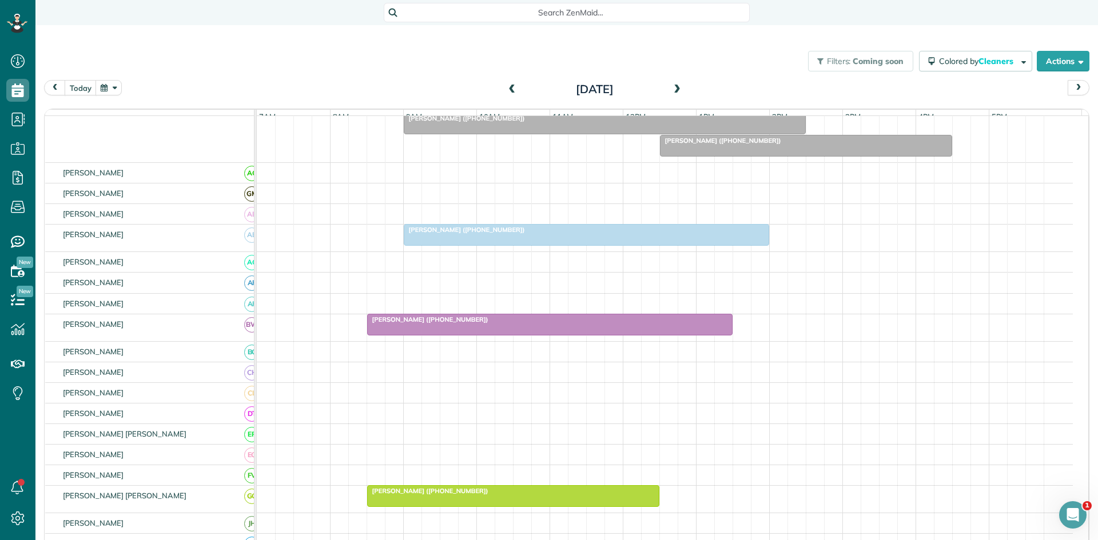
scroll to position [0, 0]
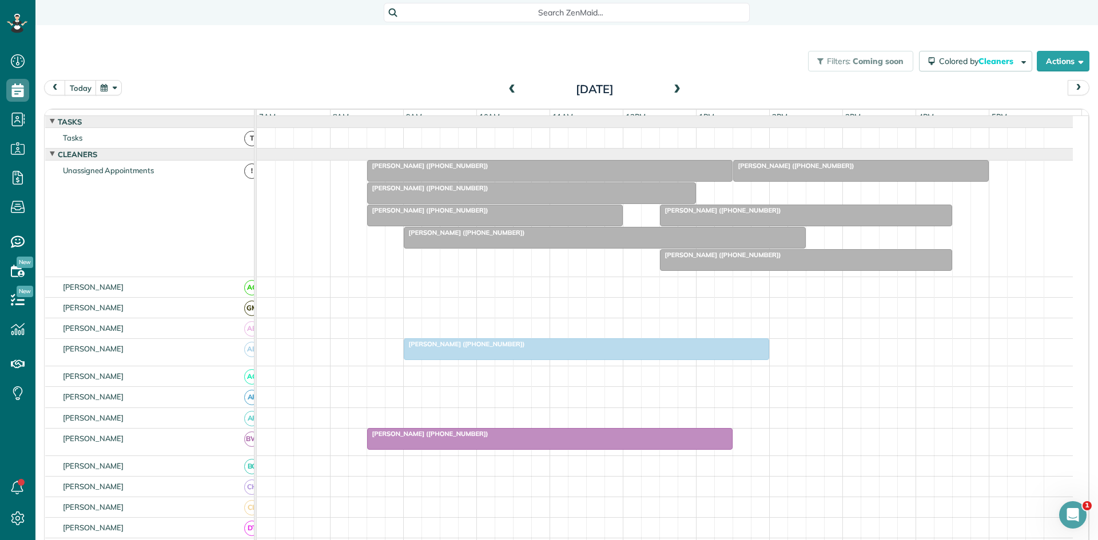
click at [489, 170] on div "[PERSON_NAME] ([PHONE_NUMBER])" at bounding box center [550, 166] width 359 height 8
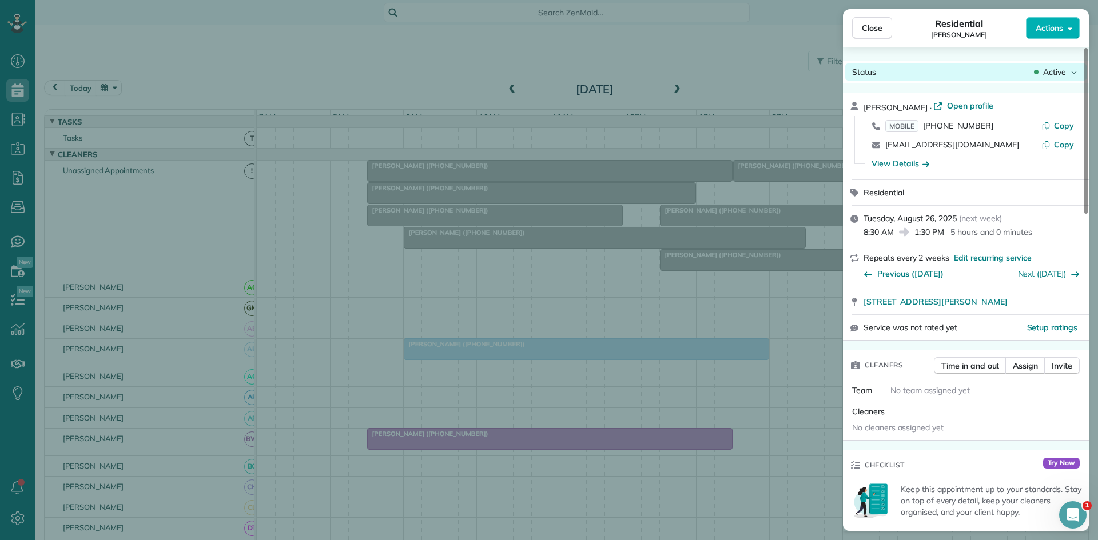
click at [1069, 67] on div "Active" at bounding box center [1056, 71] width 48 height 11
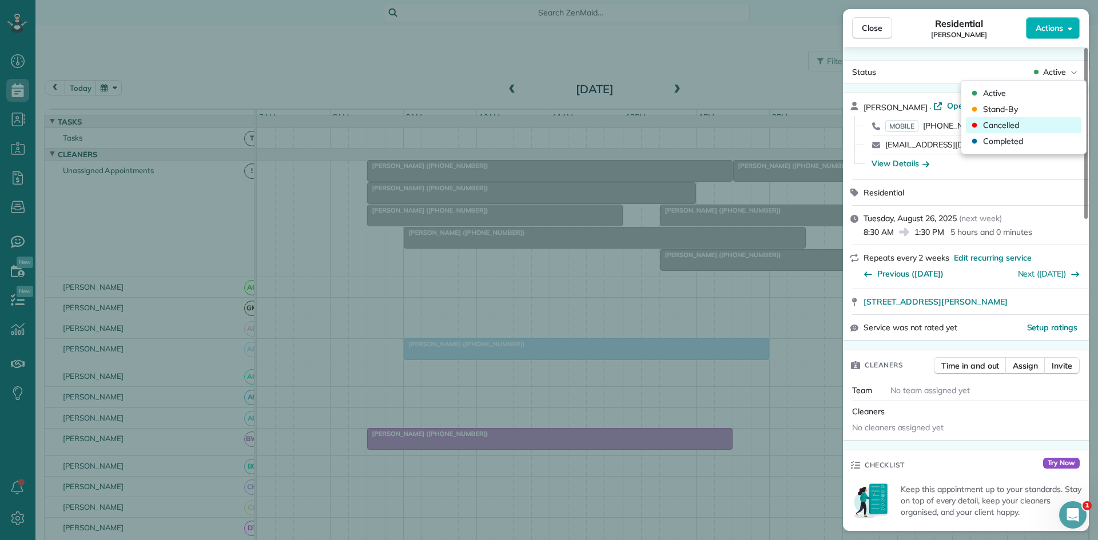
click at [1024, 125] on div "Cancelled" at bounding box center [1024, 125] width 116 height 16
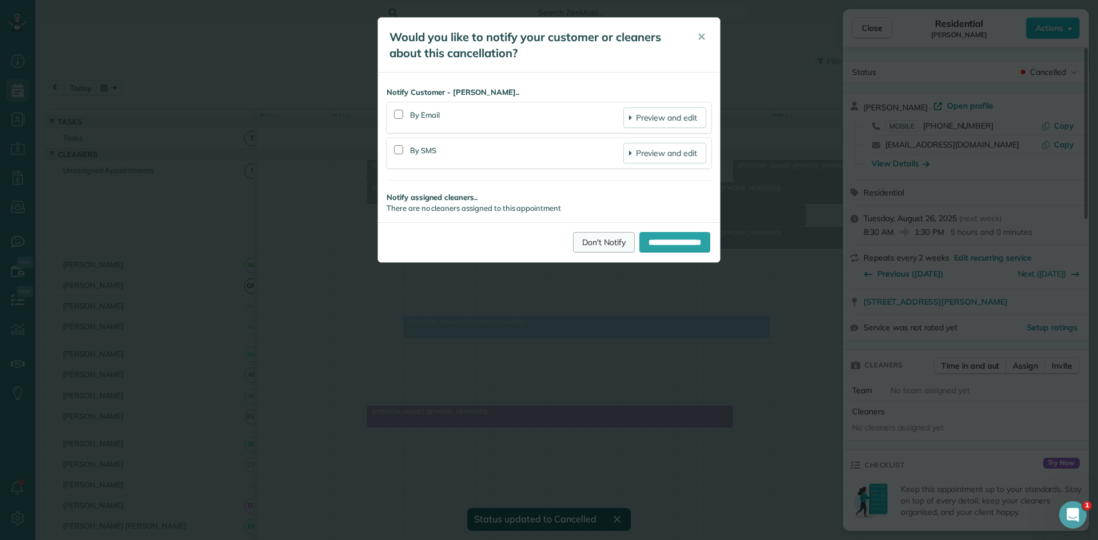
click at [593, 244] on link "Don't Notify" at bounding box center [604, 242] width 62 height 21
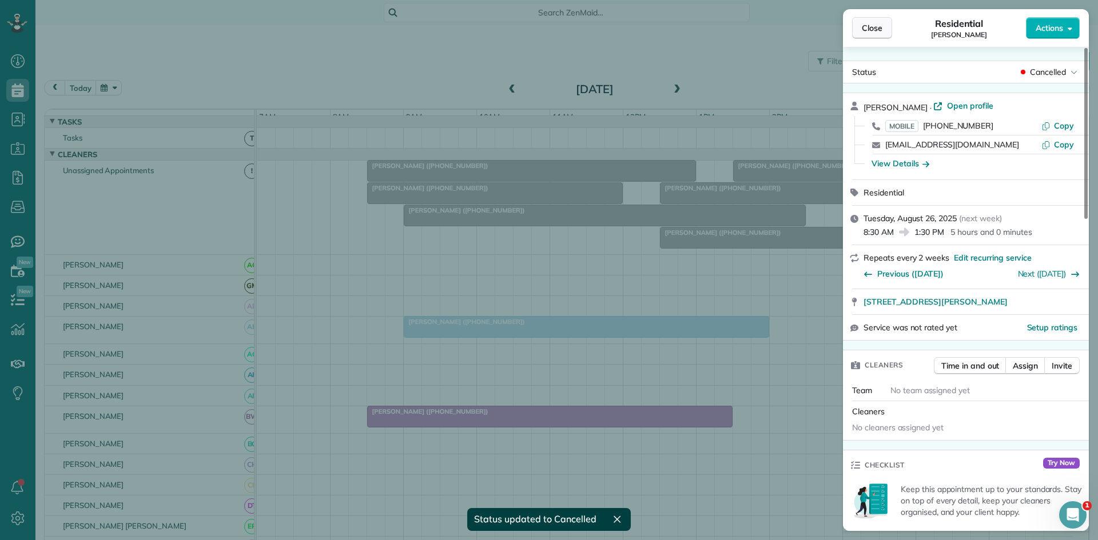
click at [881, 30] on span "Close" at bounding box center [872, 27] width 21 height 11
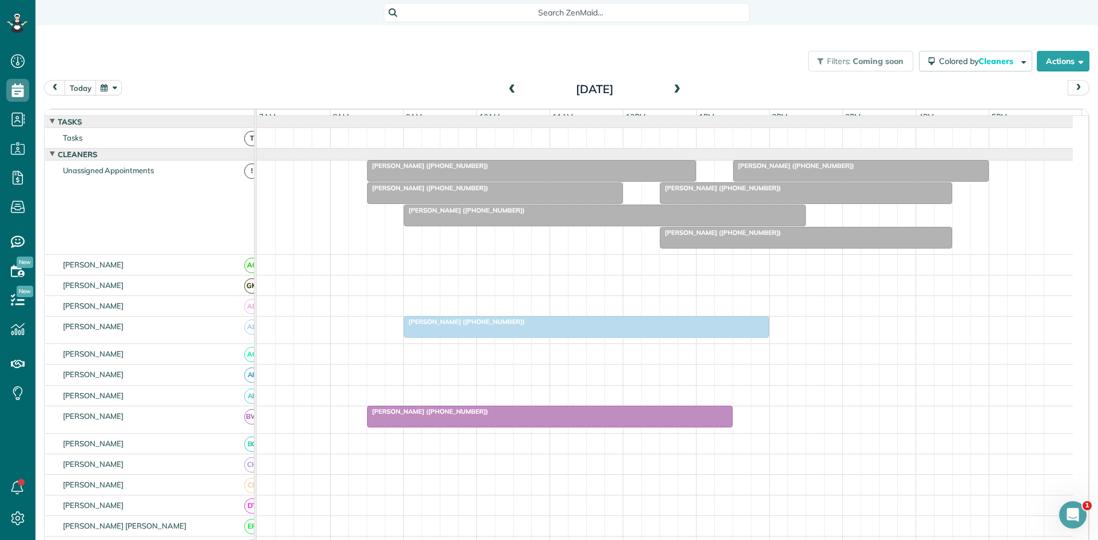
click at [771, 170] on span "[PERSON_NAME] ([PHONE_NUMBER])" at bounding box center [794, 166] width 122 height 8
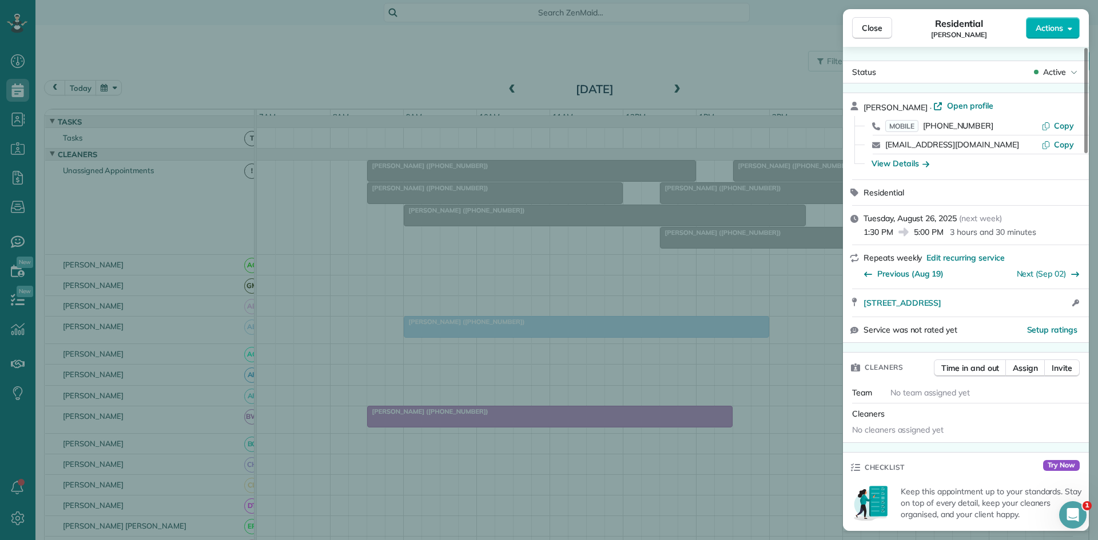
click at [1055, 70] on span "Active" at bounding box center [1054, 71] width 23 height 11
click at [1029, 123] on div "Cancelled" at bounding box center [1024, 125] width 116 height 16
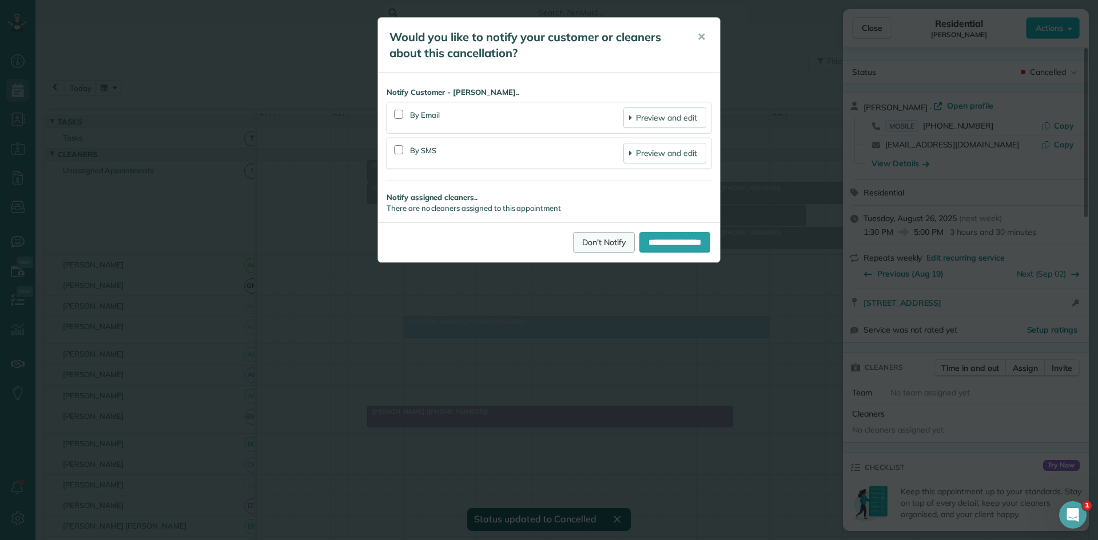
click at [590, 235] on link "Don't Notify" at bounding box center [604, 242] width 62 height 21
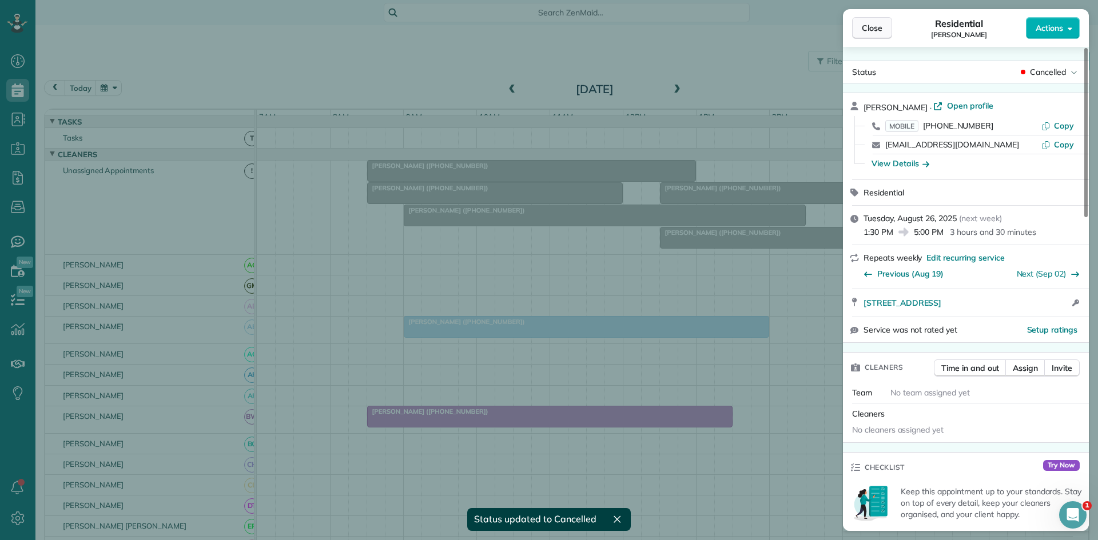
click at [881, 37] on button "Close" at bounding box center [872, 28] width 40 height 22
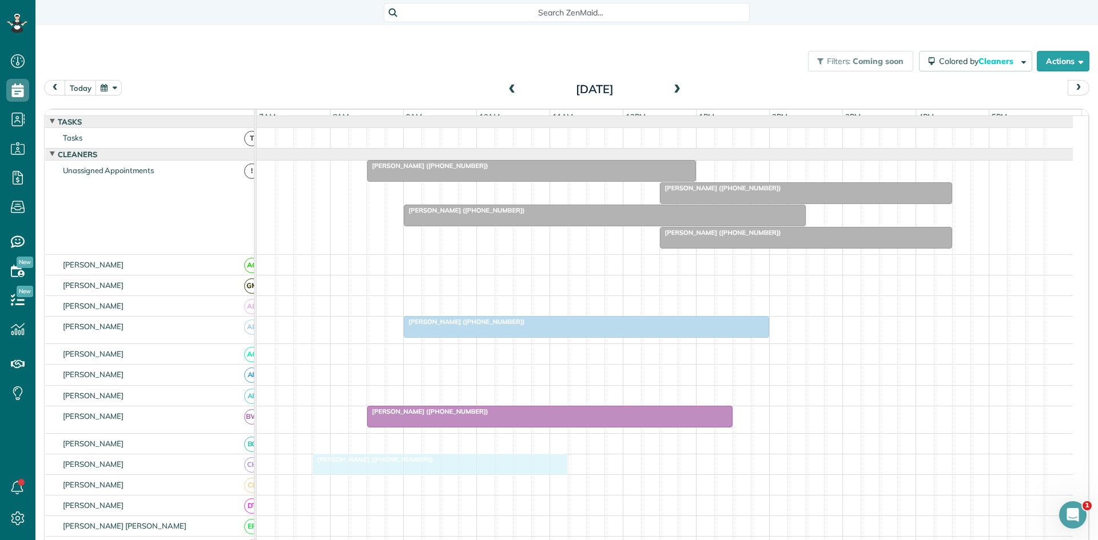
scroll to position [190, 0]
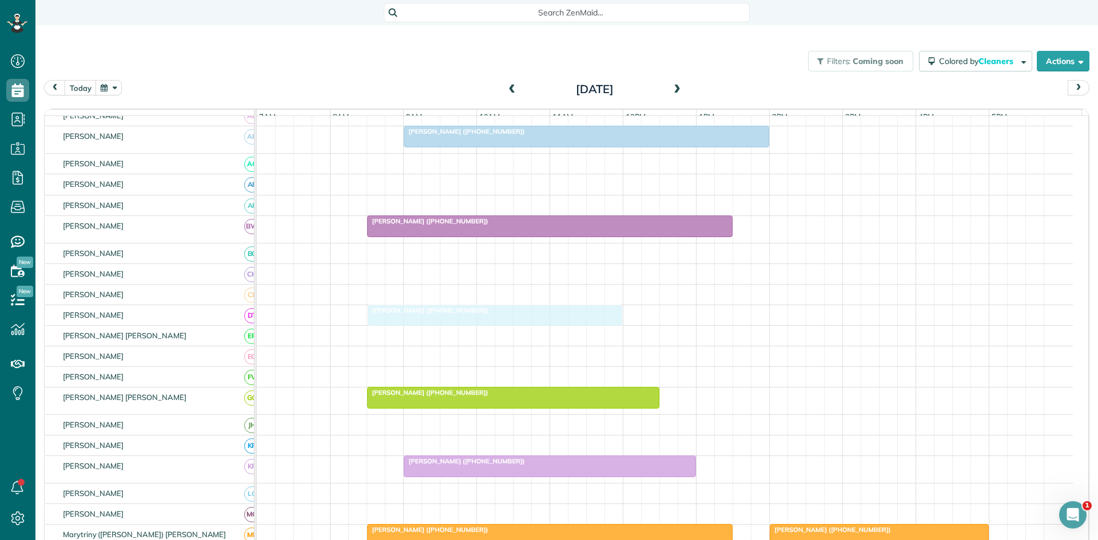
drag, startPoint x: 472, startPoint y: 195, endPoint x: 470, endPoint y: 307, distance: 112.1
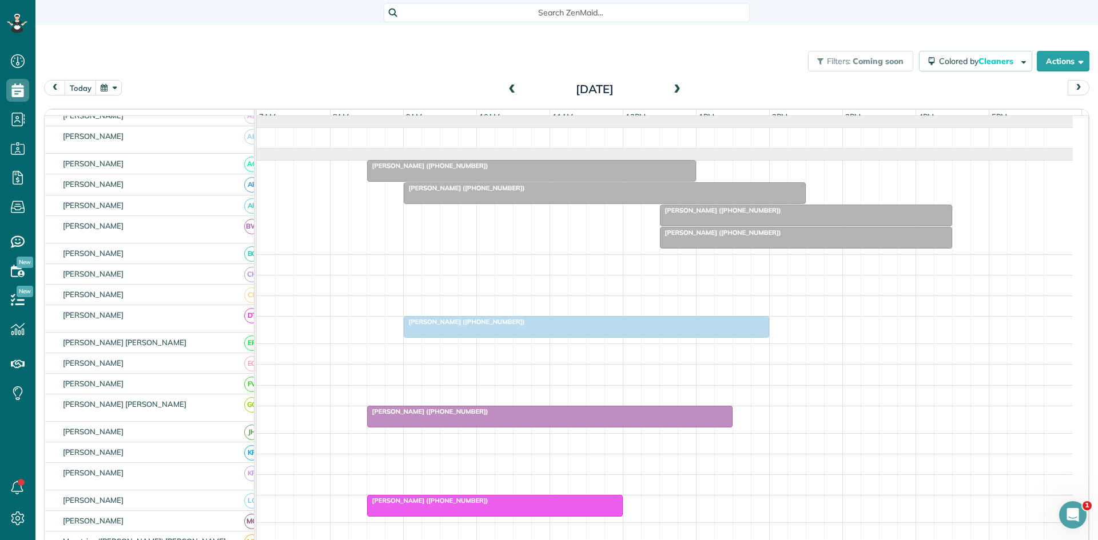
scroll to position [0, 0]
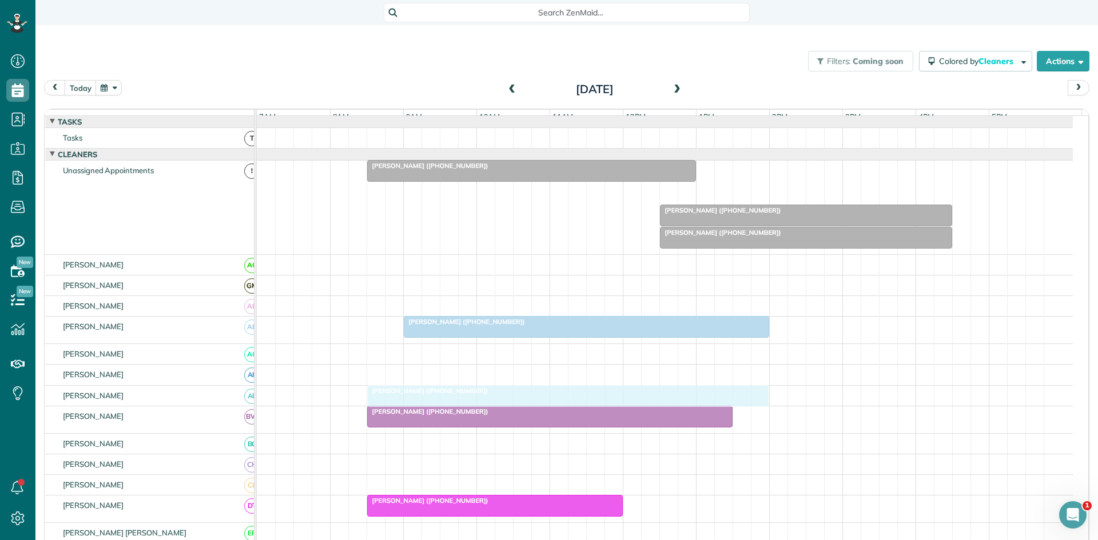
drag, startPoint x: 486, startPoint y: 200, endPoint x: 456, endPoint y: 400, distance: 201.8
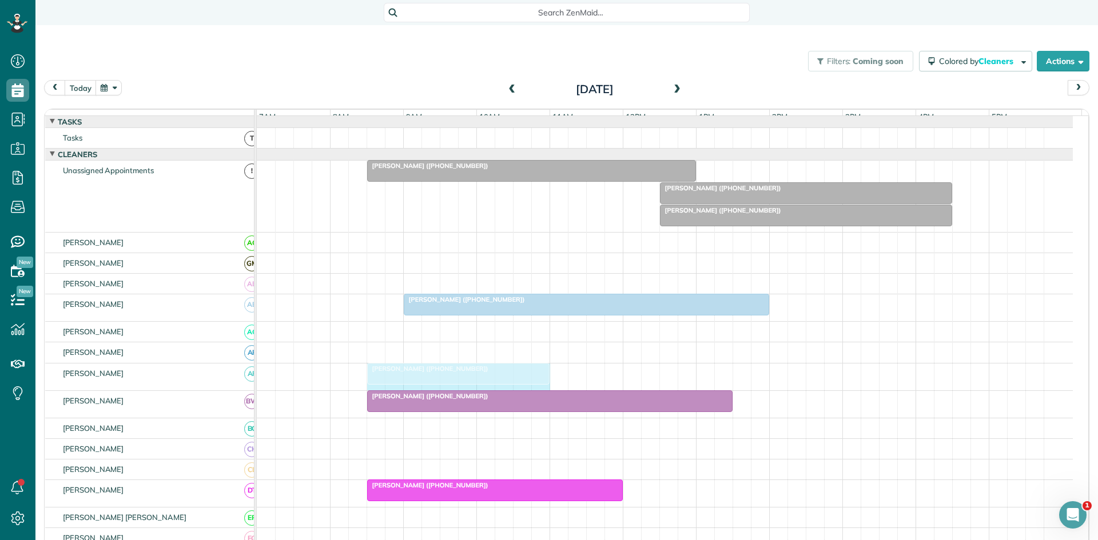
drag, startPoint x: 765, startPoint y: 379, endPoint x: 542, endPoint y: 367, distance: 223.3
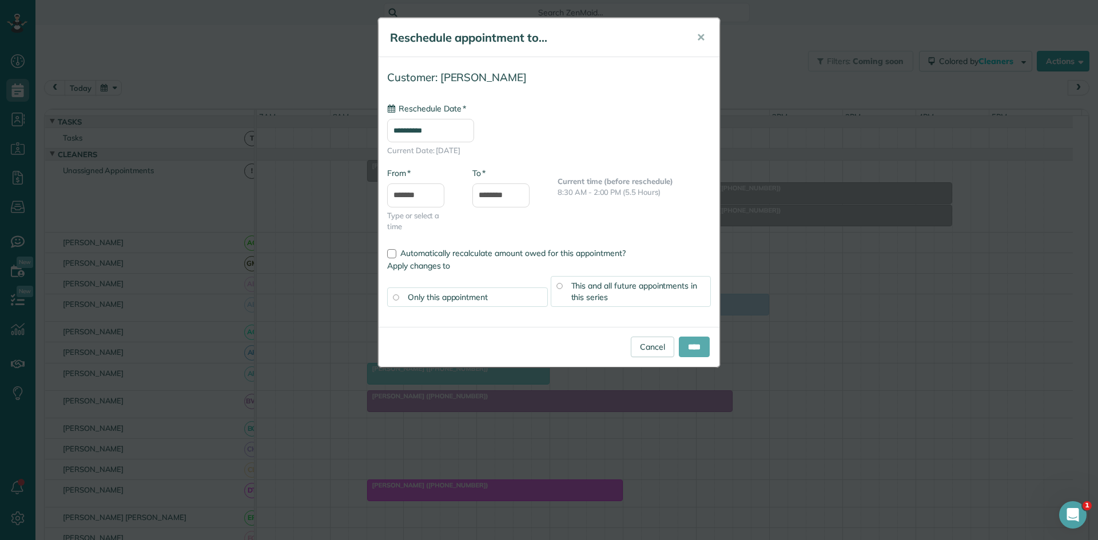
type input "**********"
click at [692, 351] on input "****" at bounding box center [694, 347] width 31 height 21
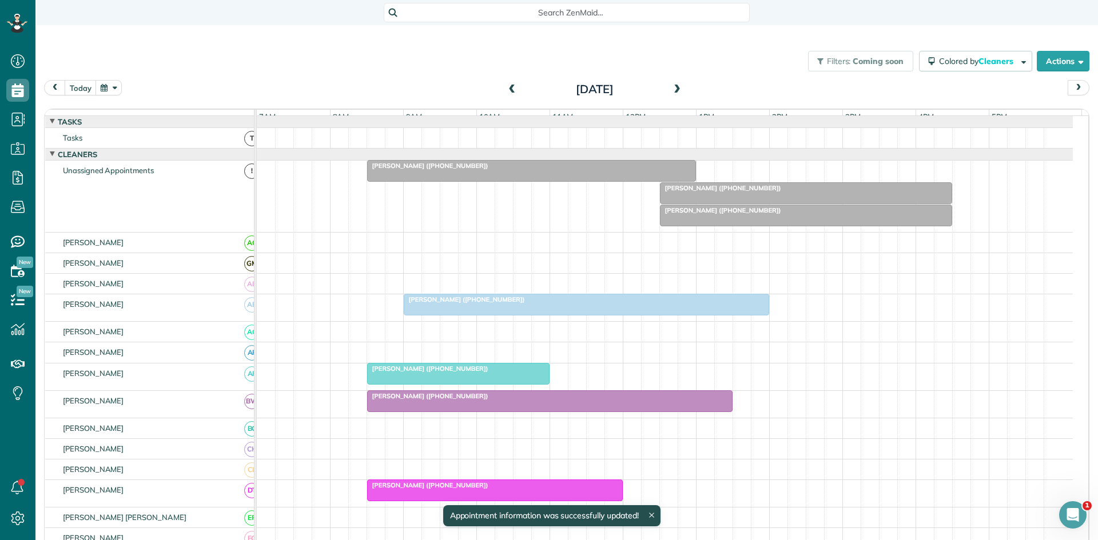
click at [477, 384] on div at bounding box center [458, 374] width 181 height 21
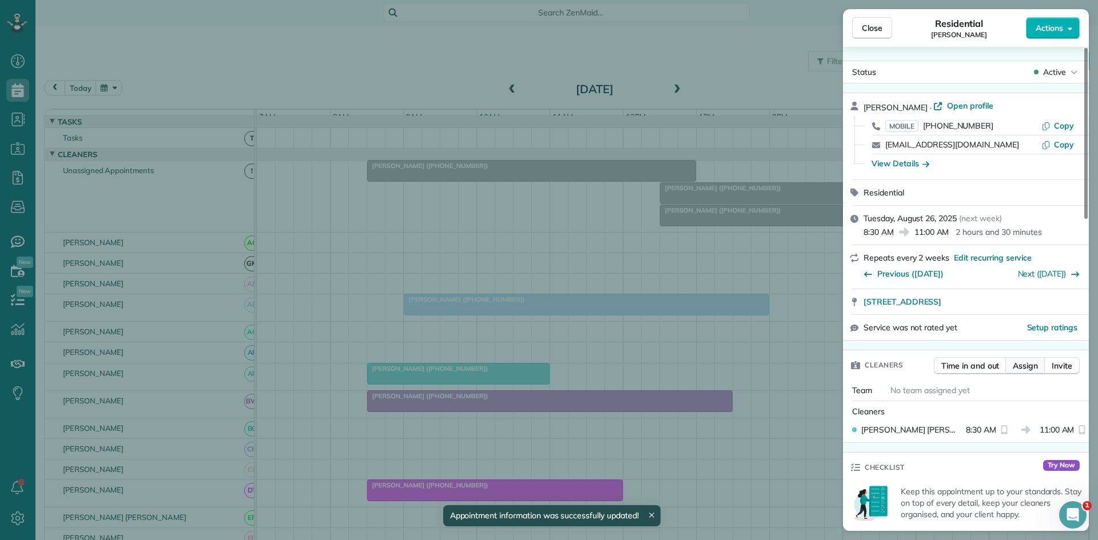
click at [1025, 362] on span "Assign" at bounding box center [1025, 365] width 25 height 11
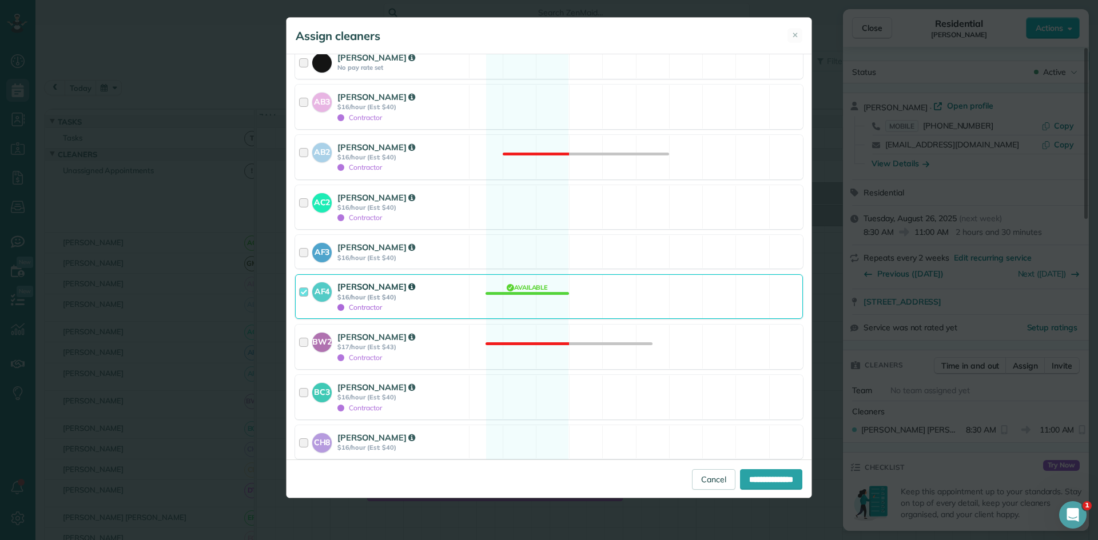
scroll to position [572, 0]
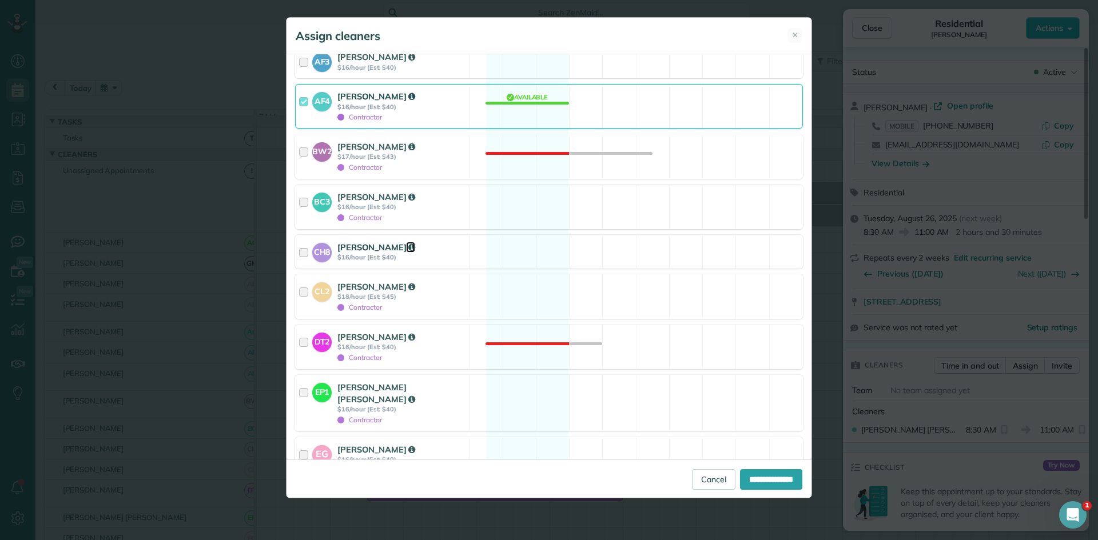
click at [415, 244] on icon at bounding box center [411, 248] width 7 height 8
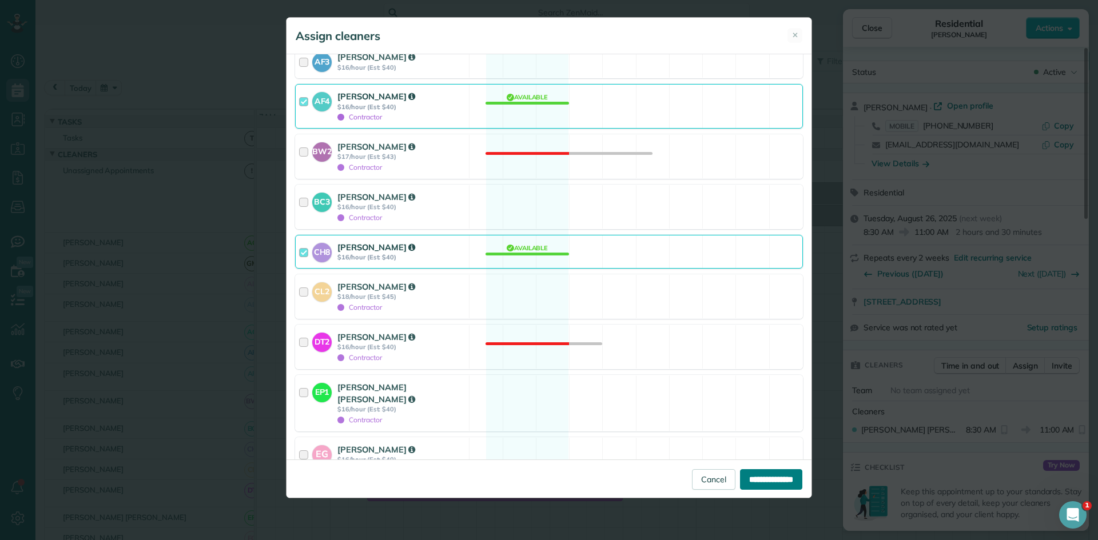
click at [756, 475] on input "**********" at bounding box center [771, 479] width 62 height 21
type input "**********"
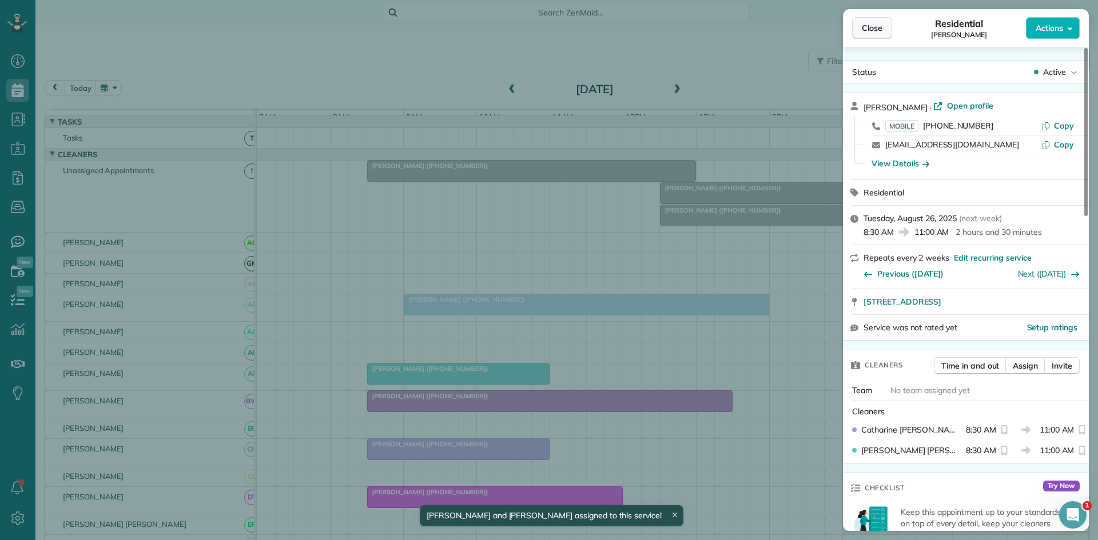
click at [868, 18] on button "Close" at bounding box center [872, 28] width 40 height 22
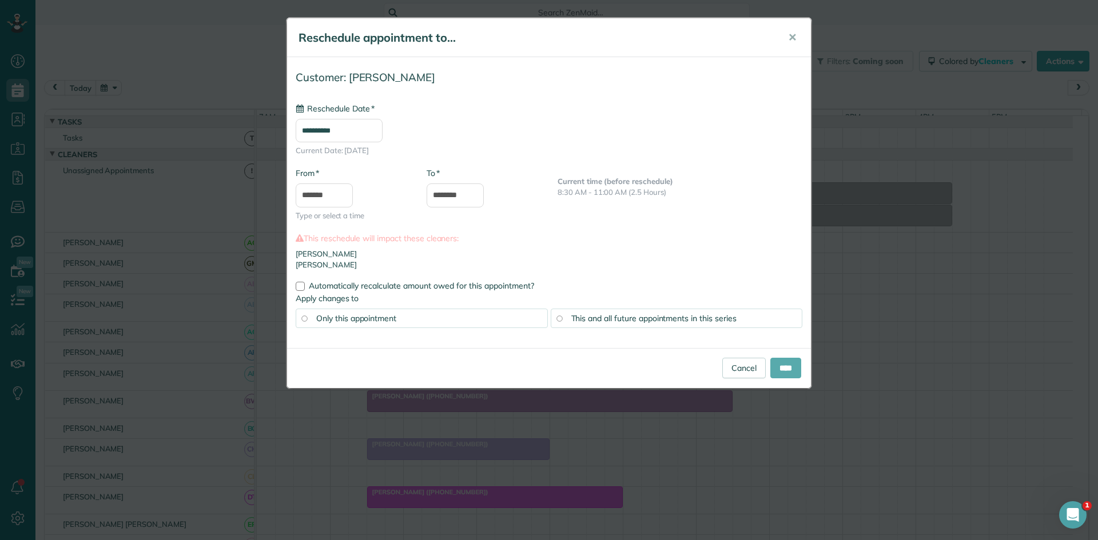
type input "**********"
click at [793, 368] on input "****" at bounding box center [785, 368] width 31 height 21
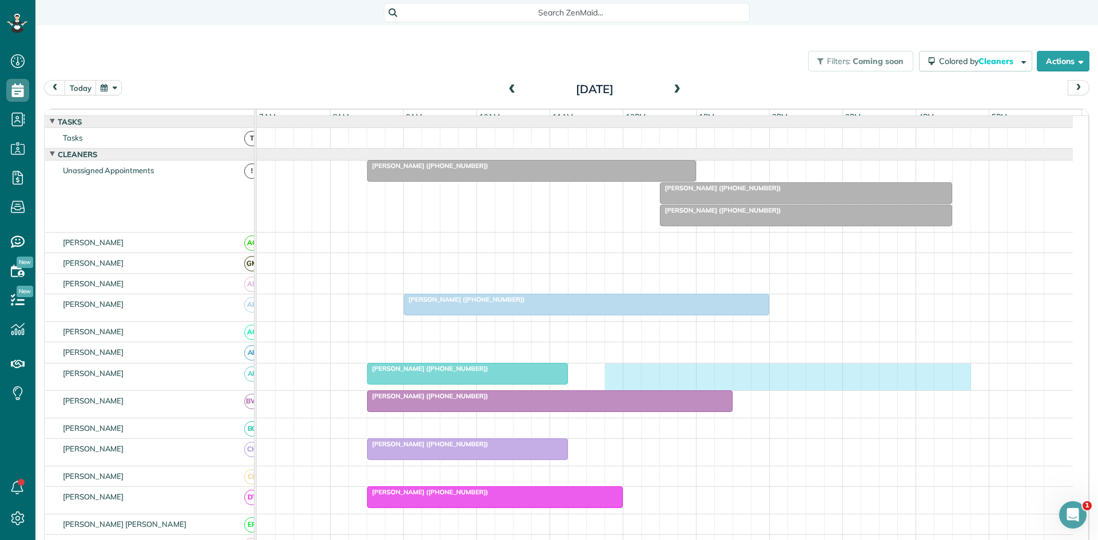
drag, startPoint x: 612, startPoint y: 383, endPoint x: 953, endPoint y: 371, distance: 341.0
click at [959, 373] on div "[PERSON_NAME] ([PHONE_NUMBER])" at bounding box center [665, 377] width 816 height 27
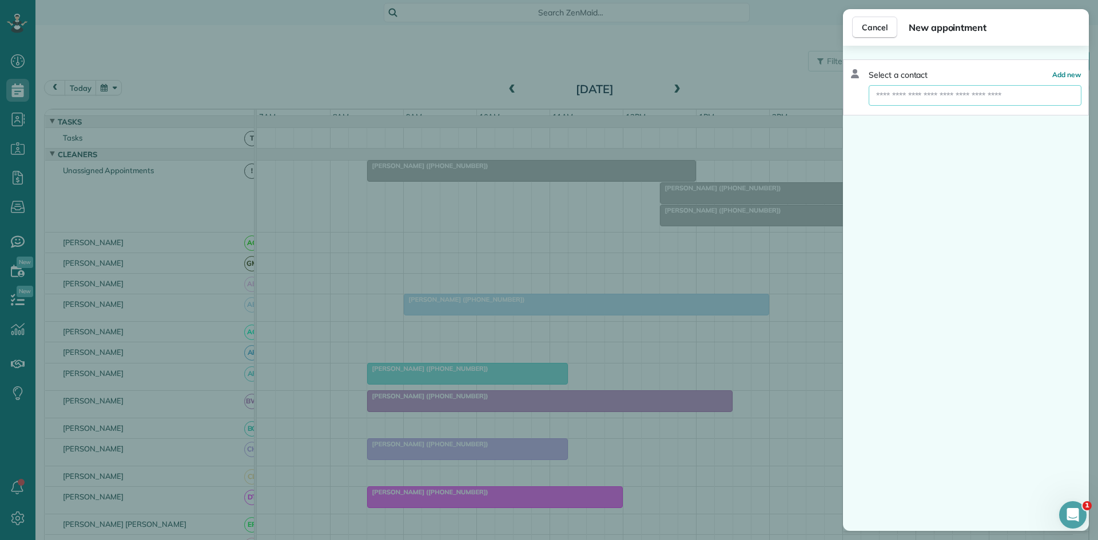
click at [990, 92] on input "text" at bounding box center [975, 95] width 213 height 21
click at [865, 35] on button "Cancel" at bounding box center [874, 28] width 45 height 22
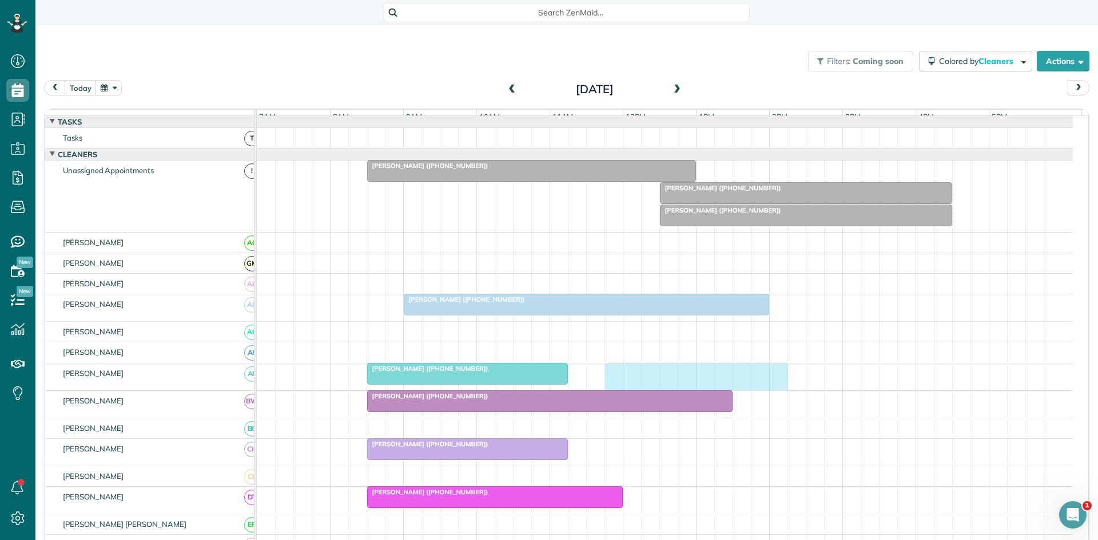
drag, startPoint x: 615, startPoint y: 386, endPoint x: 770, endPoint y: 381, distance: 155.0
click at [775, 381] on div "[PERSON_NAME] ([PHONE_NUMBER])" at bounding box center [665, 377] width 816 height 27
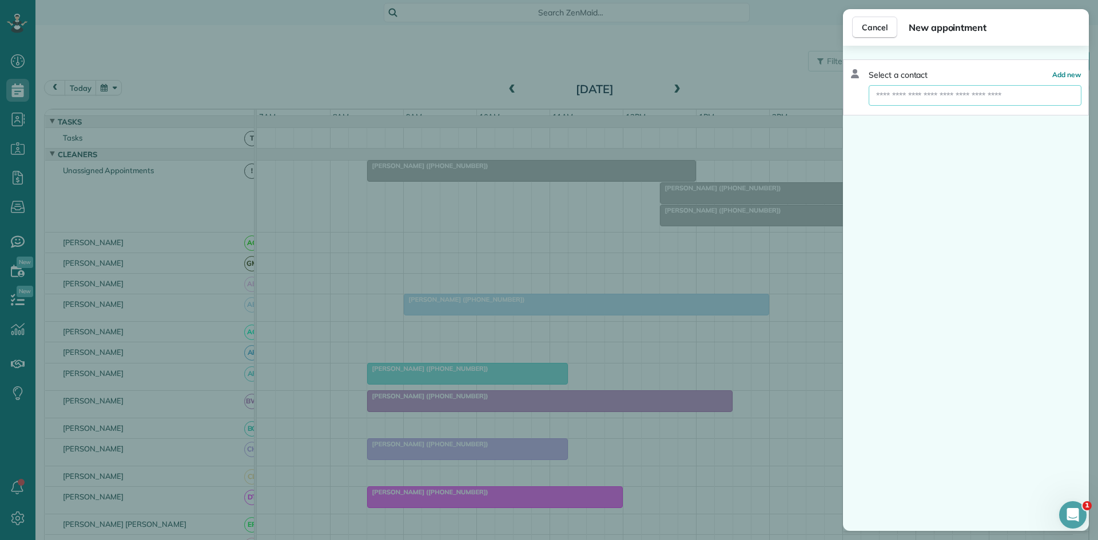
click at [946, 98] on input "text" at bounding box center [975, 95] width 213 height 21
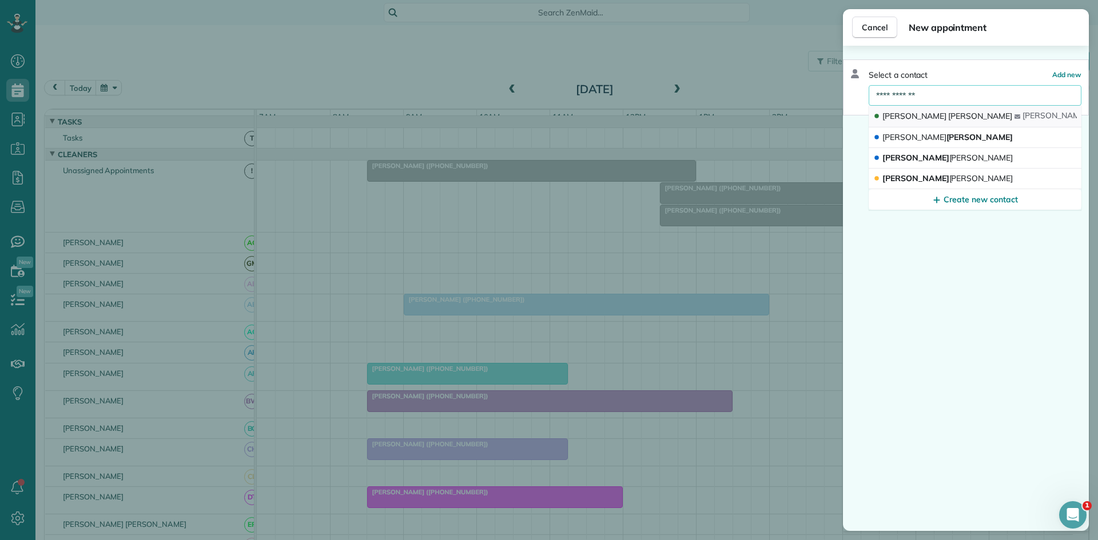
type input "**********"
click at [934, 110] on button "[PERSON_NAME] [PERSON_NAME] @[DOMAIN_NAME]" at bounding box center [975, 117] width 213 height 22
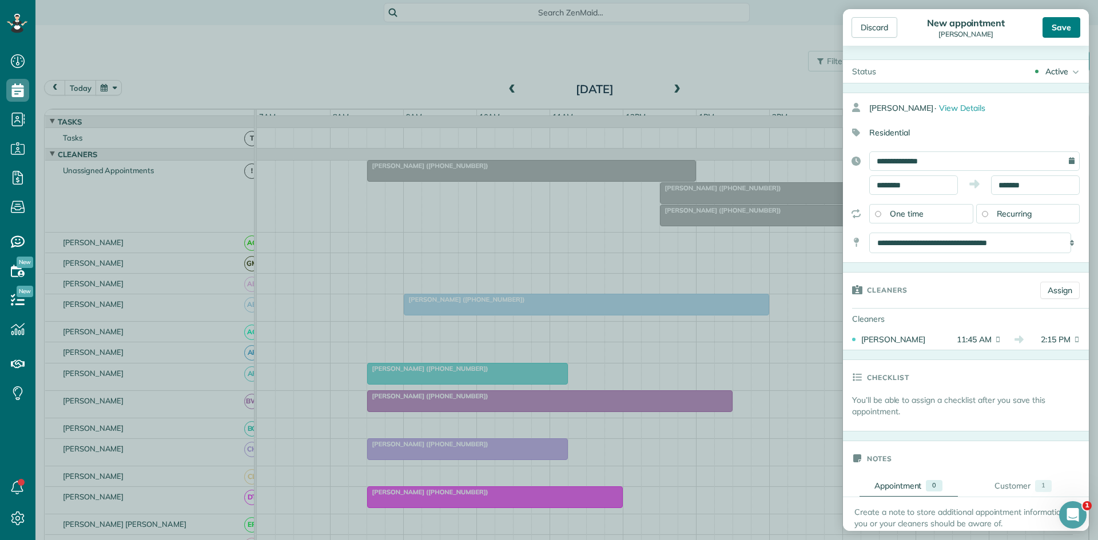
click at [1063, 27] on div "Save" at bounding box center [1061, 27] width 38 height 21
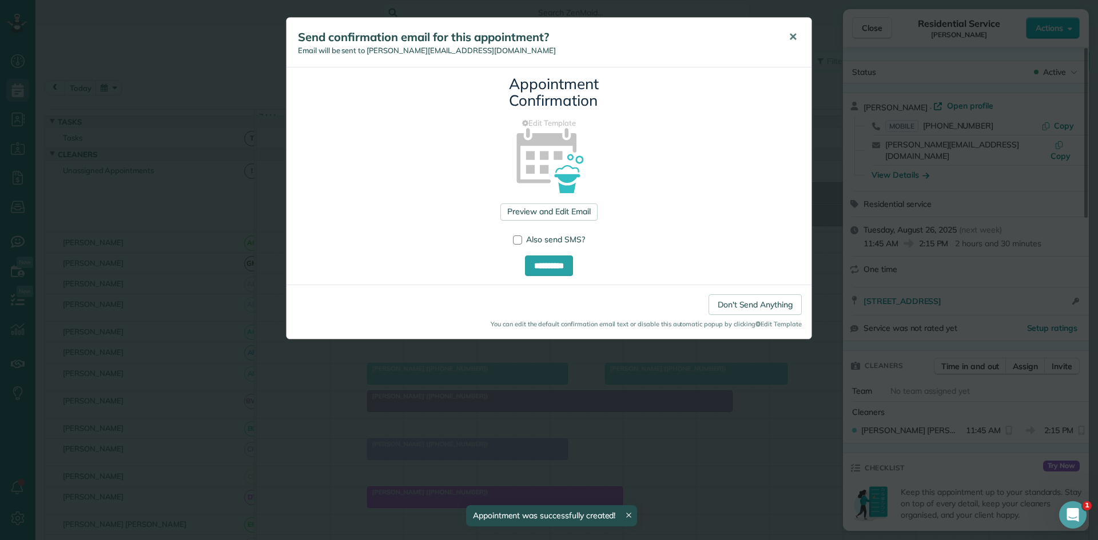
click at [786, 33] on button "✕" at bounding box center [793, 36] width 26 height 27
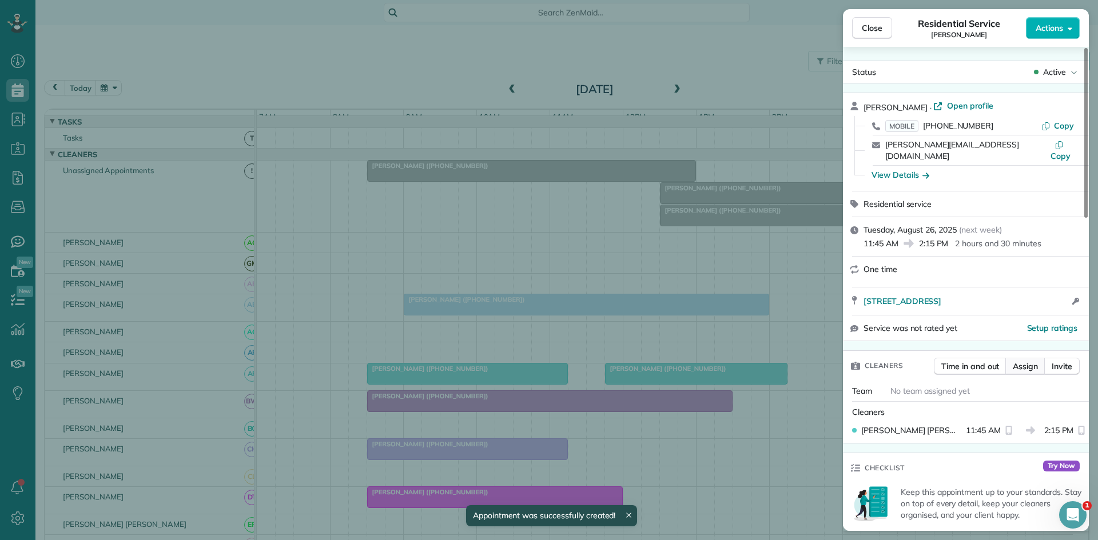
click at [1032, 361] on span "Assign" at bounding box center [1025, 366] width 25 height 11
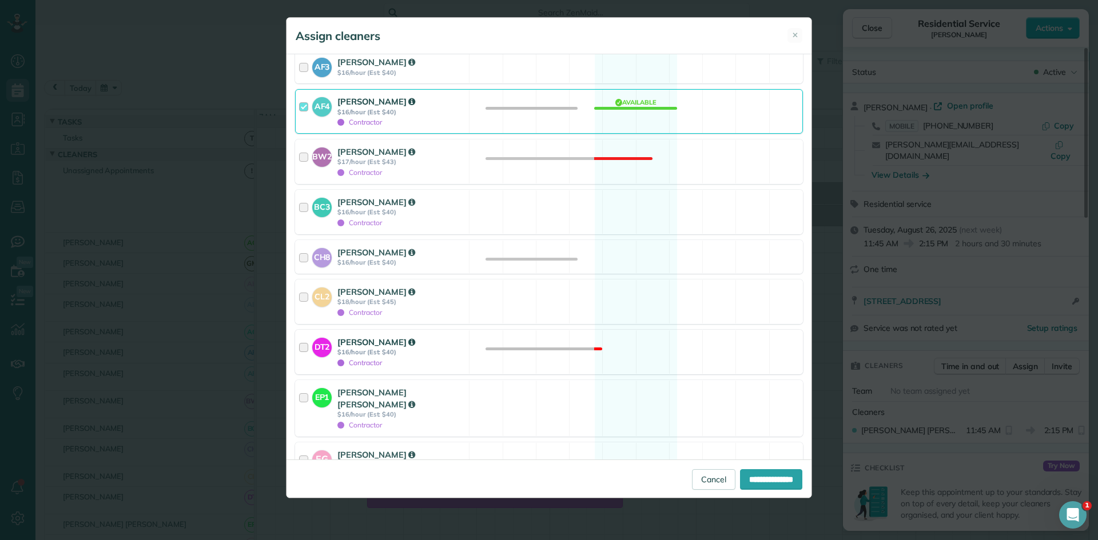
scroll to position [572, 0]
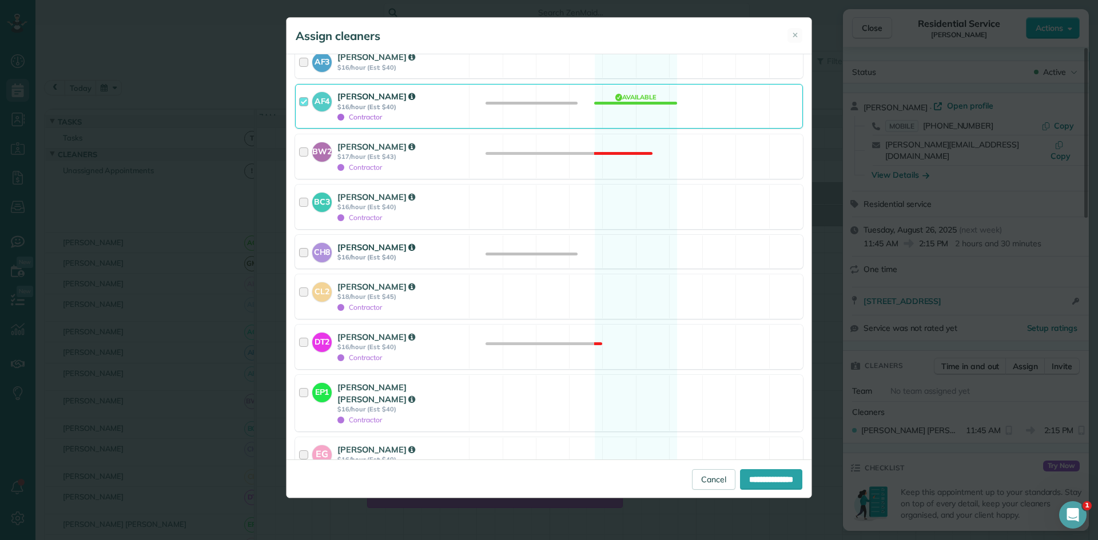
click at [464, 254] on div "CH8 [PERSON_NAME] $16/hour (Est: $40)" at bounding box center [382, 252] width 173 height 33
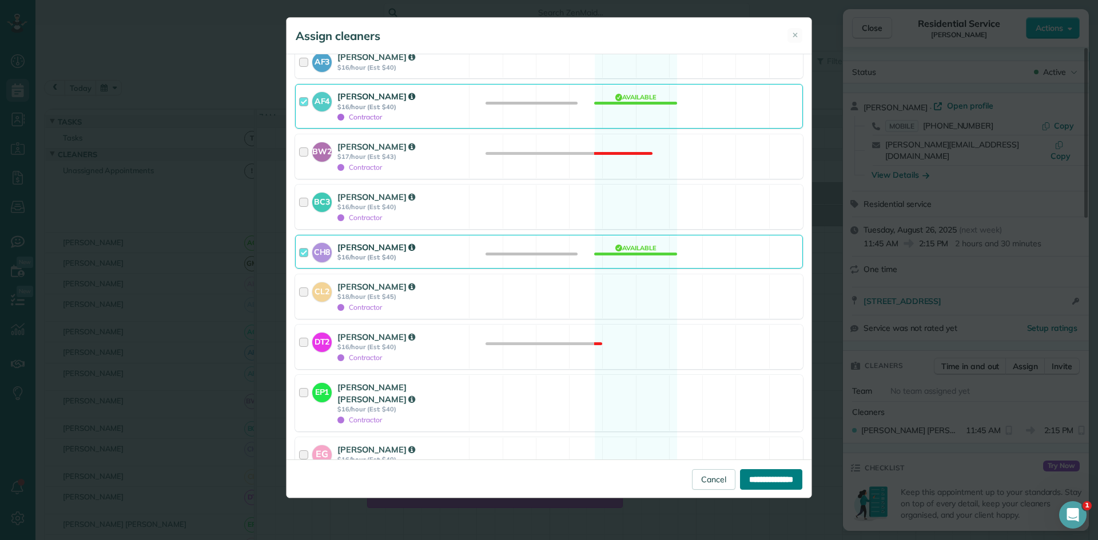
click at [755, 471] on input "**********" at bounding box center [771, 479] width 62 height 21
type input "**********"
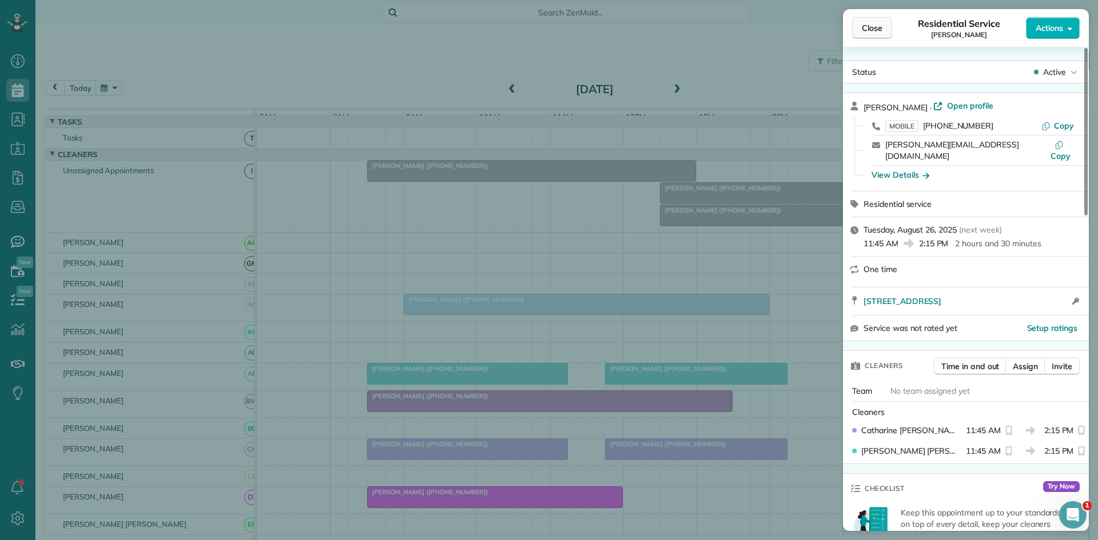
drag, startPoint x: 871, startPoint y: 32, endPoint x: 862, endPoint y: 35, distance: 9.6
click at [871, 32] on span "Close" at bounding box center [872, 27] width 21 height 11
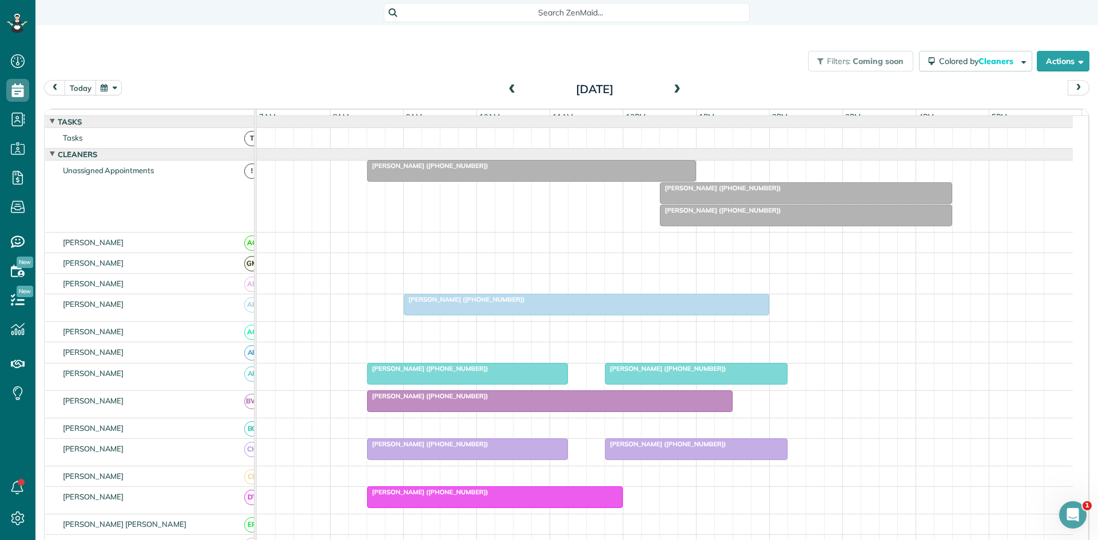
click at [492, 181] on div at bounding box center [532, 171] width 328 height 21
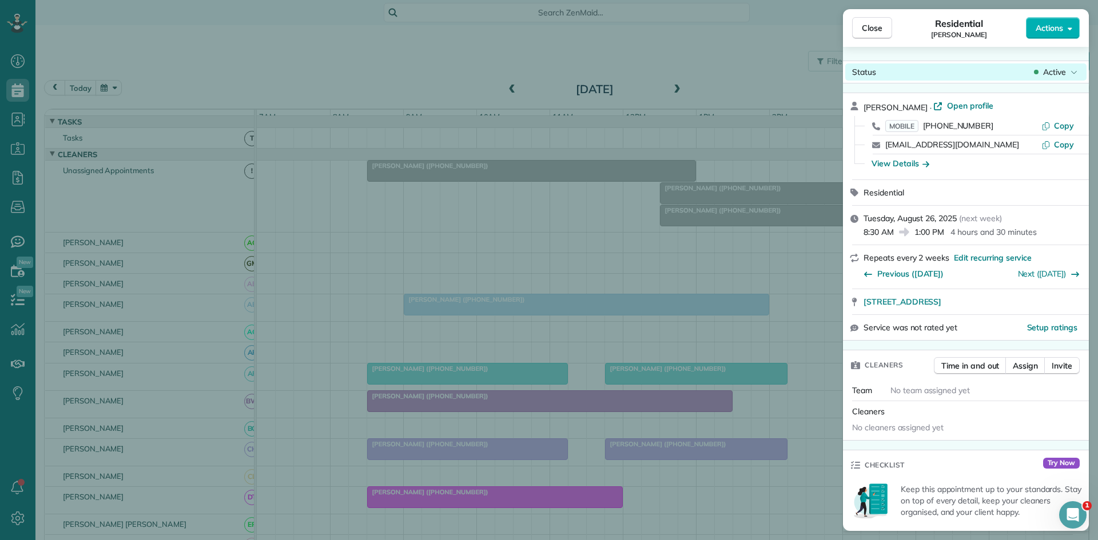
click at [1062, 68] on span "Active" at bounding box center [1054, 71] width 23 height 11
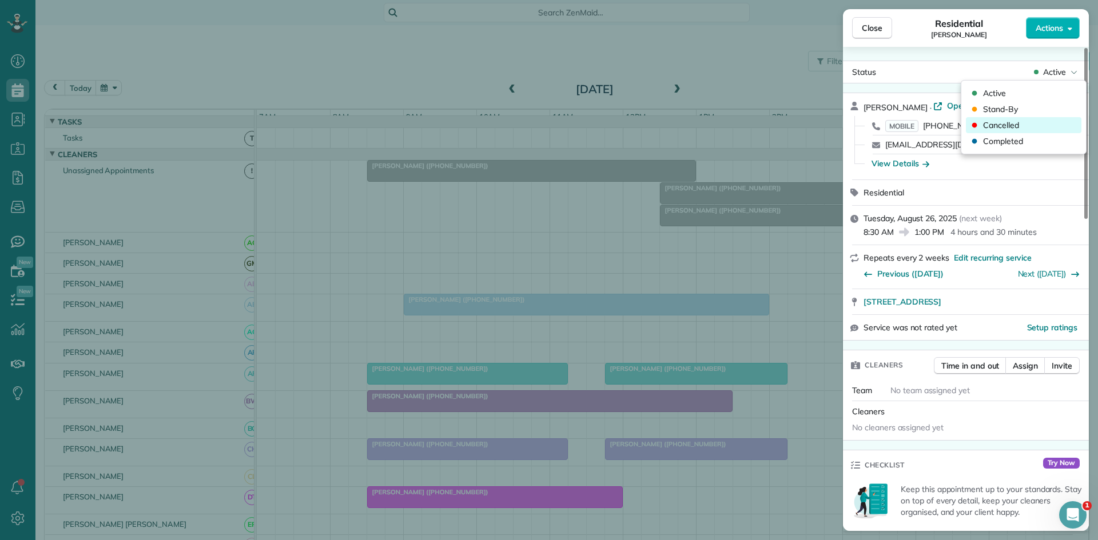
click at [1048, 125] on div "Cancelled" at bounding box center [1024, 125] width 116 height 16
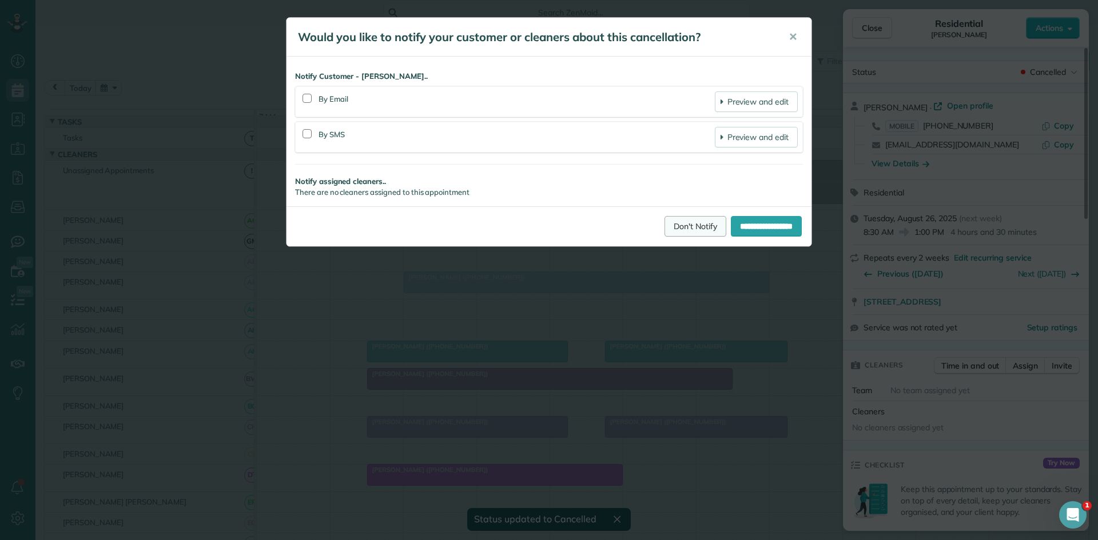
click at [664, 230] on link "Don't Notify" at bounding box center [695, 226] width 62 height 21
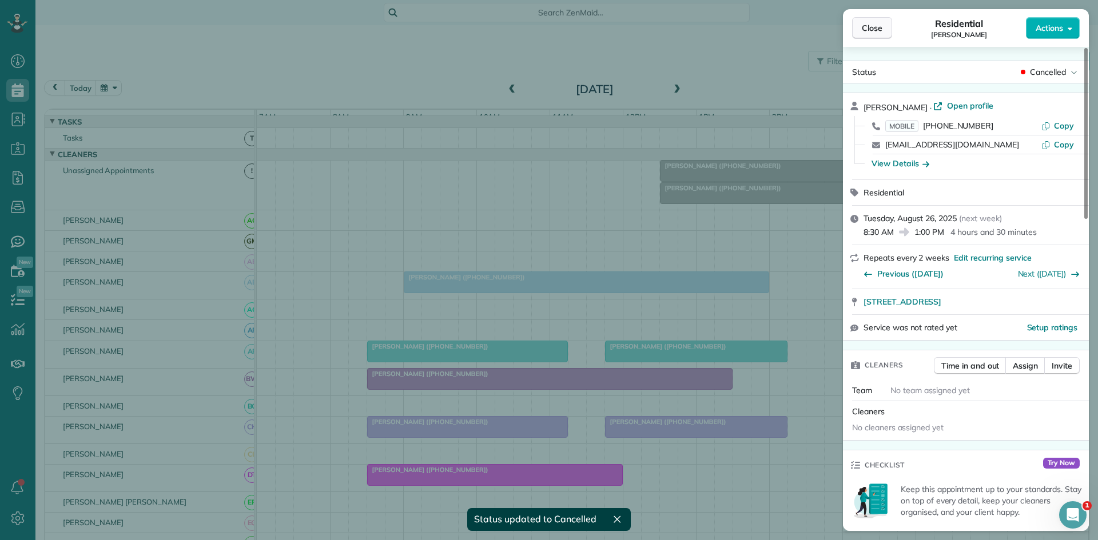
click at [867, 27] on span "Close" at bounding box center [872, 27] width 21 height 11
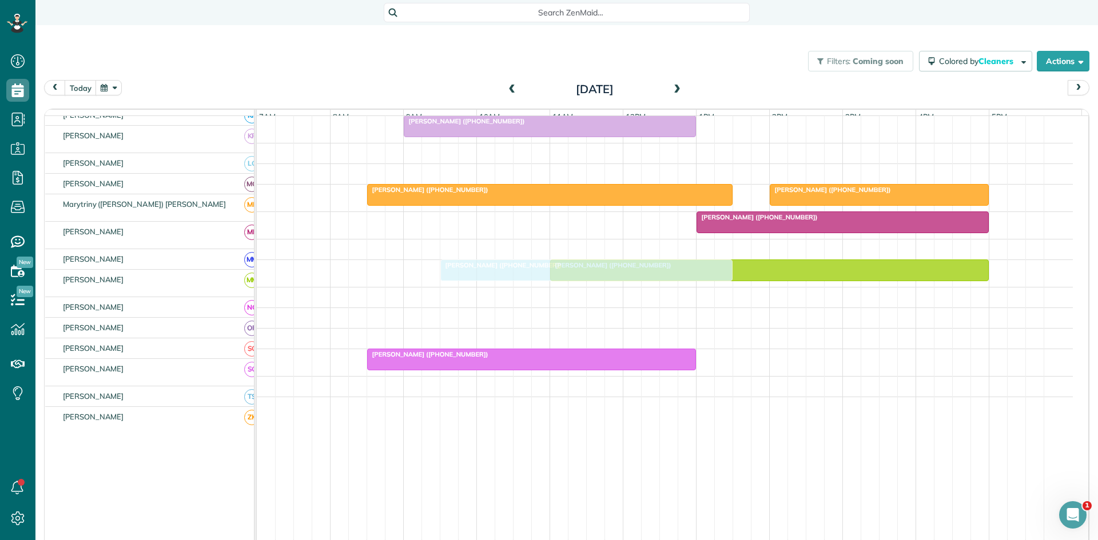
scroll to position [507, 0]
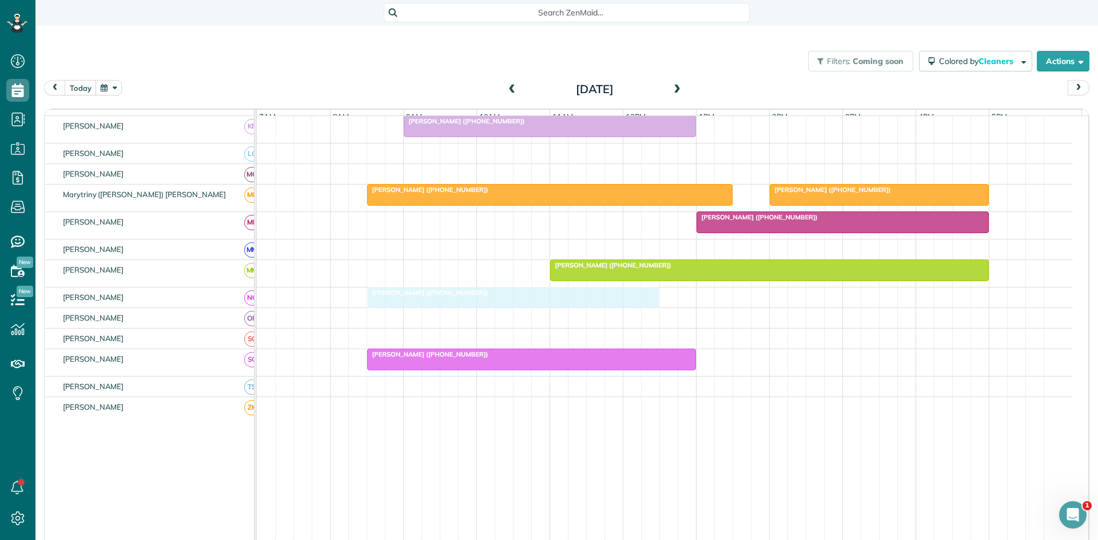
drag, startPoint x: 693, startPoint y: 176, endPoint x: 391, endPoint y: 307, distance: 329.1
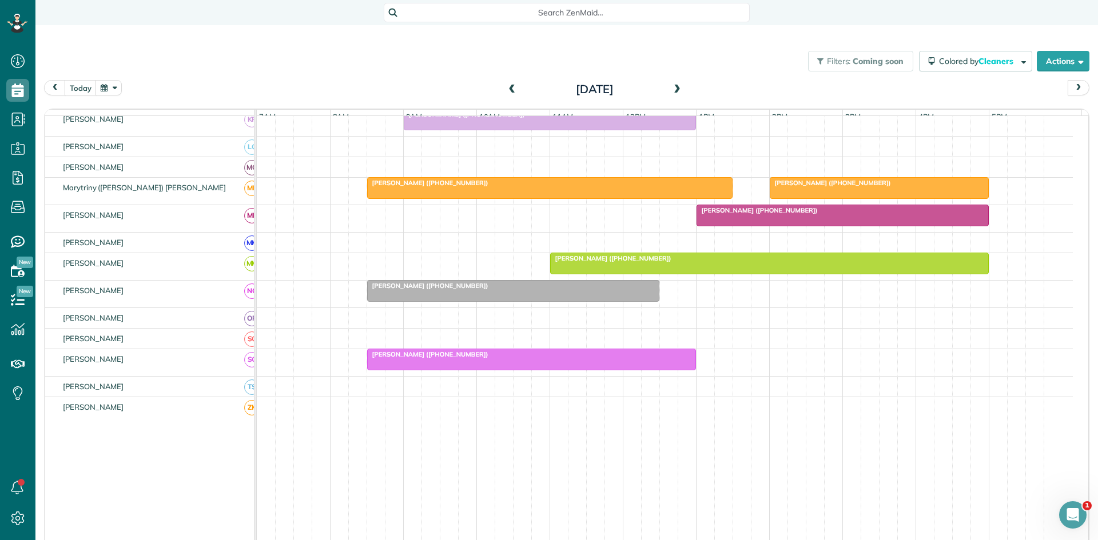
scroll to position [484, 0]
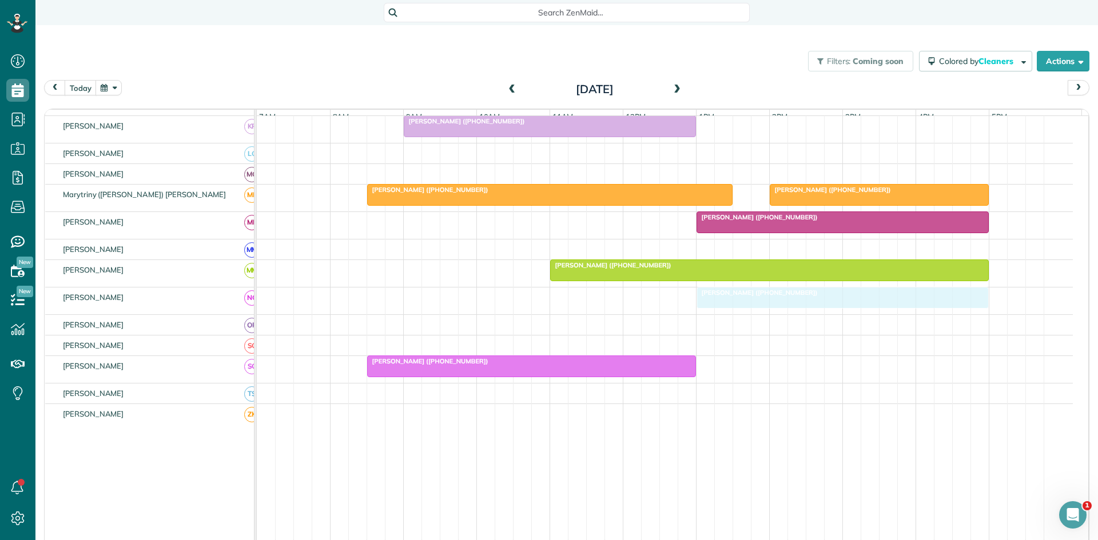
drag, startPoint x: 461, startPoint y: 305, endPoint x: 798, endPoint y: 312, distance: 336.9
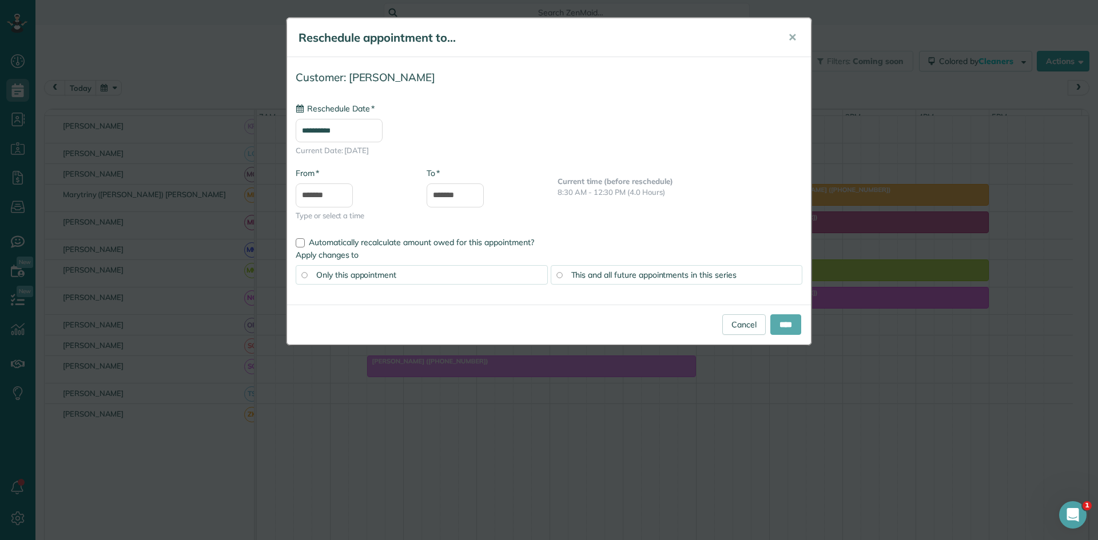
type input "**********"
click at [783, 323] on input "****" at bounding box center [785, 325] width 31 height 21
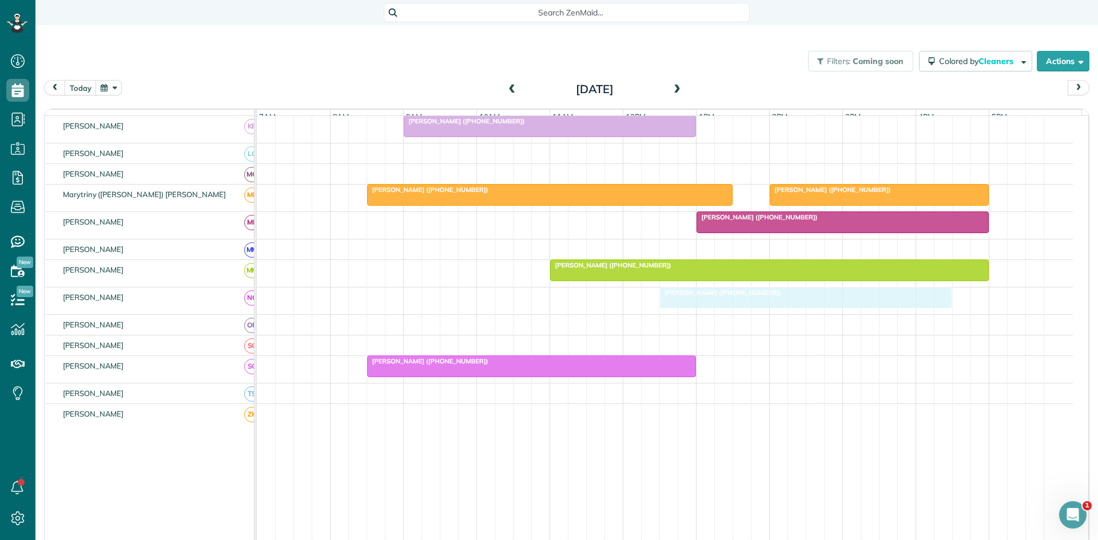
drag, startPoint x: 735, startPoint y: 304, endPoint x: 703, endPoint y: 302, distance: 31.5
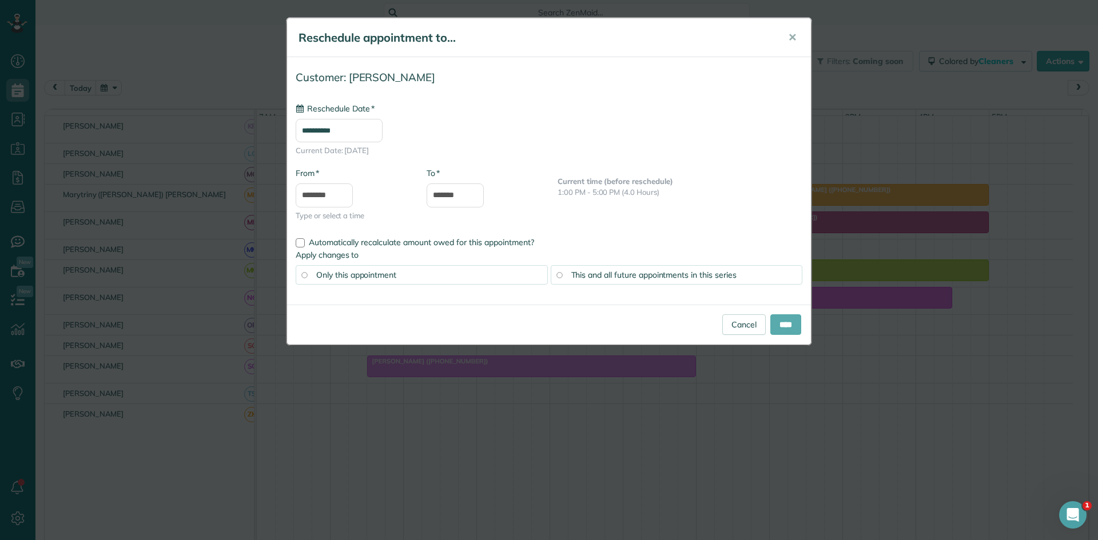
type input "**********"
click at [796, 323] on input "****" at bounding box center [785, 325] width 31 height 21
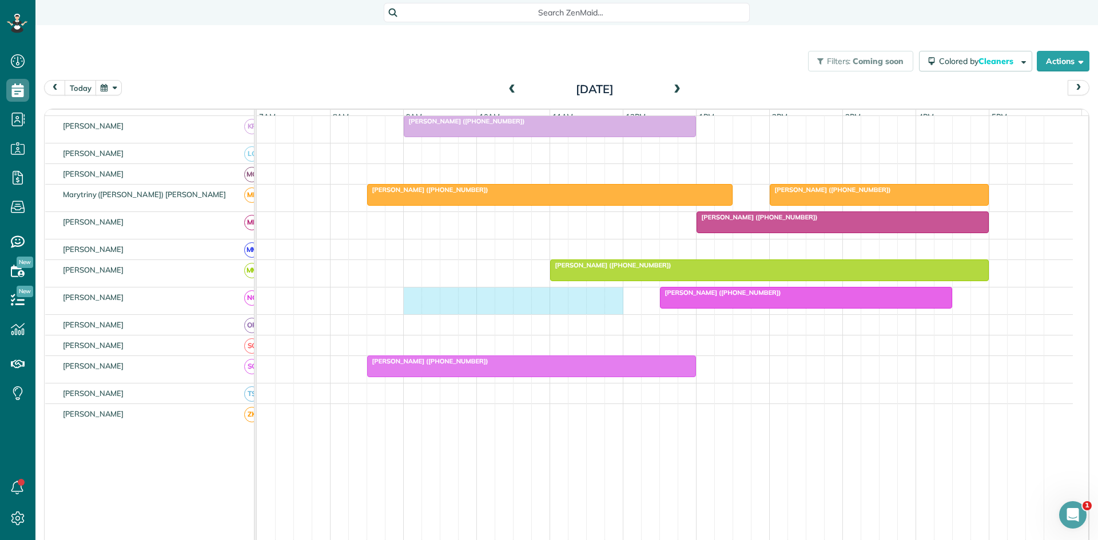
drag, startPoint x: 409, startPoint y: 313, endPoint x: 616, endPoint y: 304, distance: 207.8
click at [616, 304] on div "[PERSON_NAME] ([PHONE_NUMBER])" at bounding box center [665, 301] width 816 height 27
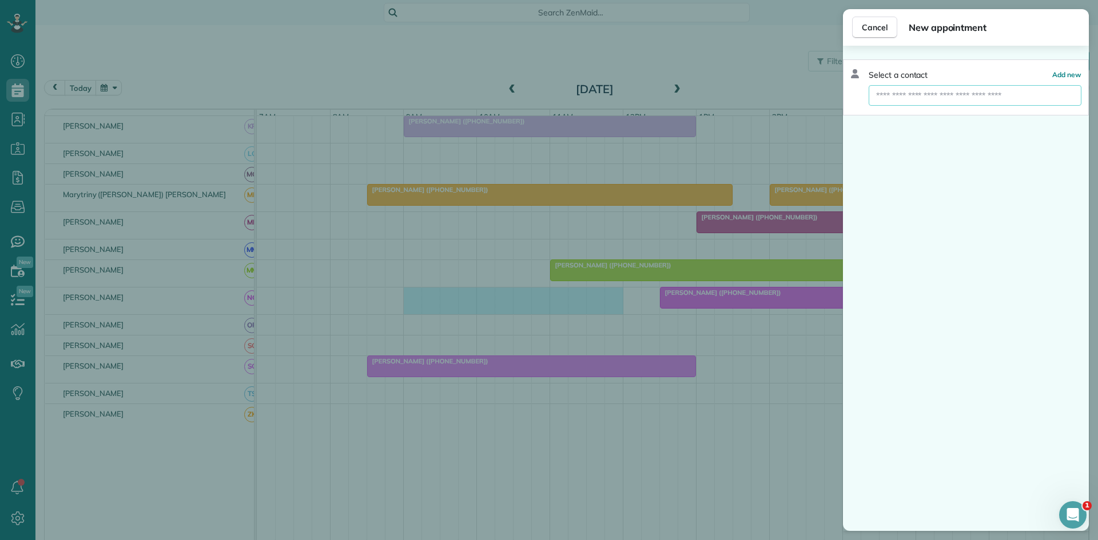
click at [888, 101] on input "text" at bounding box center [975, 95] width 213 height 21
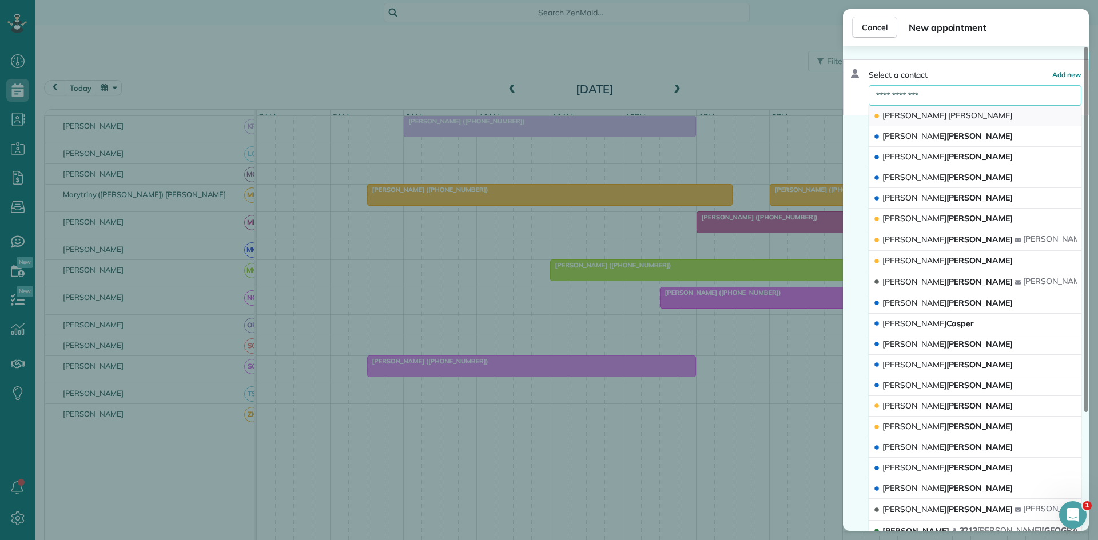
type input "**********"
click at [948, 115] on span "[PERSON_NAME]" at bounding box center [980, 115] width 64 height 10
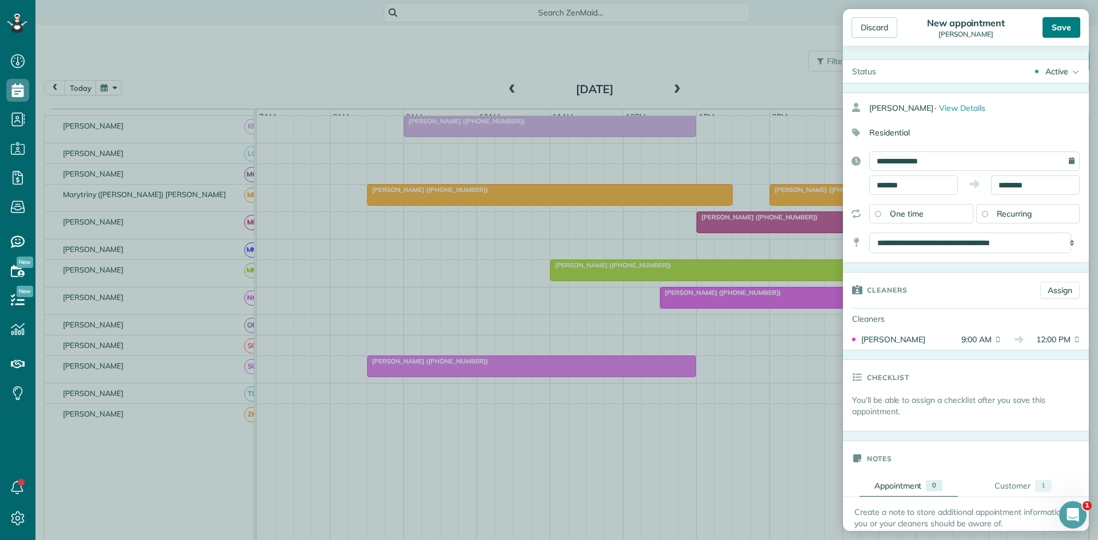
click at [1066, 27] on div "Save" at bounding box center [1061, 27] width 38 height 21
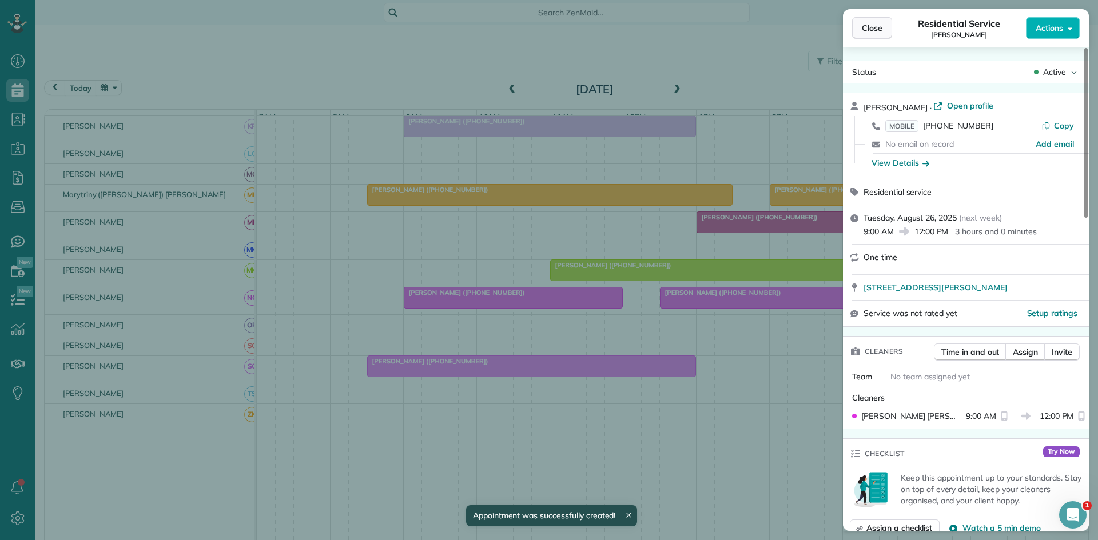
click at [862, 29] on button "Close" at bounding box center [872, 28] width 40 height 22
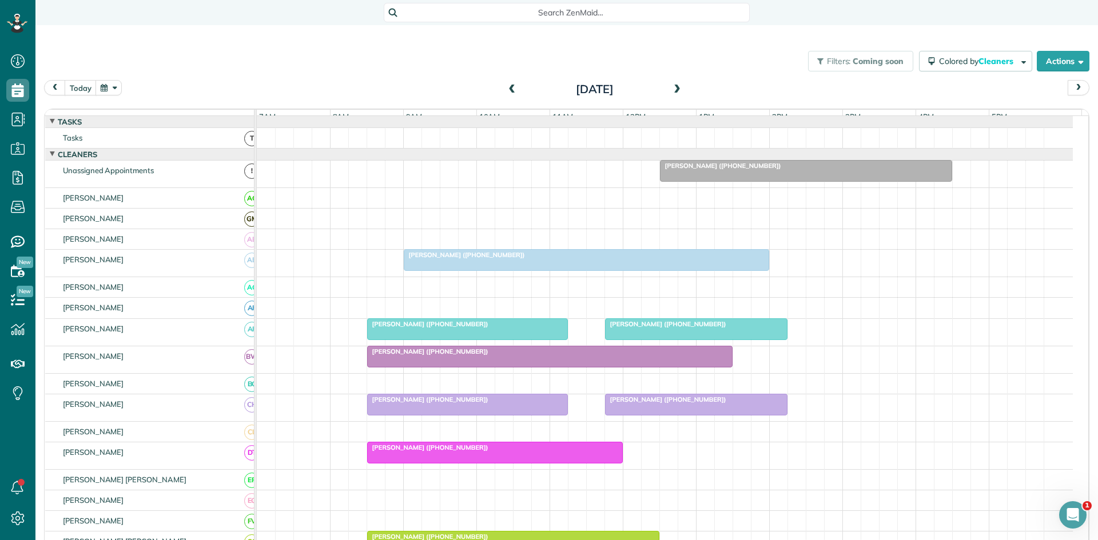
click at [739, 181] on div at bounding box center [805, 171] width 291 height 21
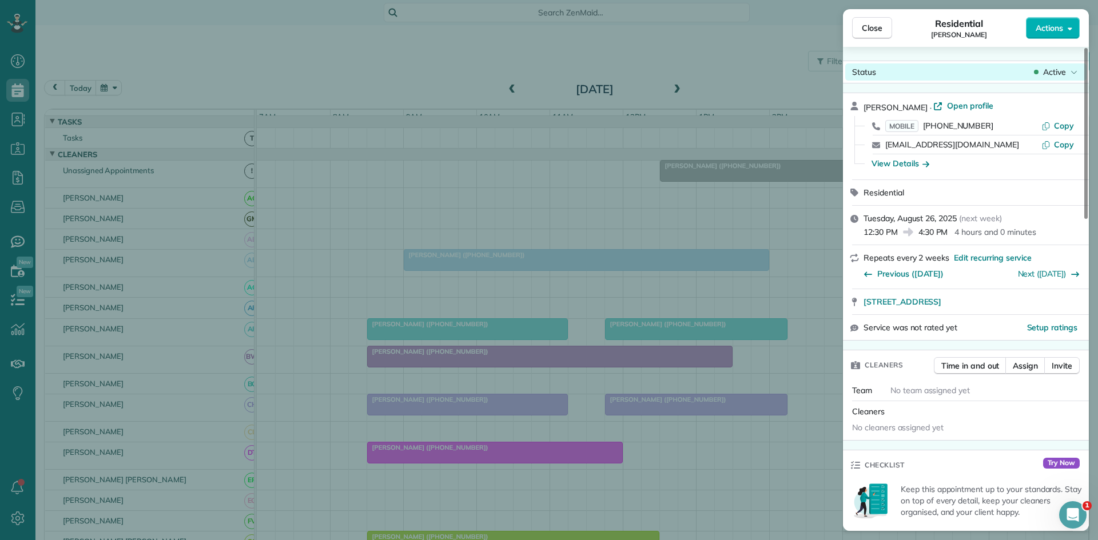
click at [1071, 74] on icon at bounding box center [1073, 71] width 7 height 11
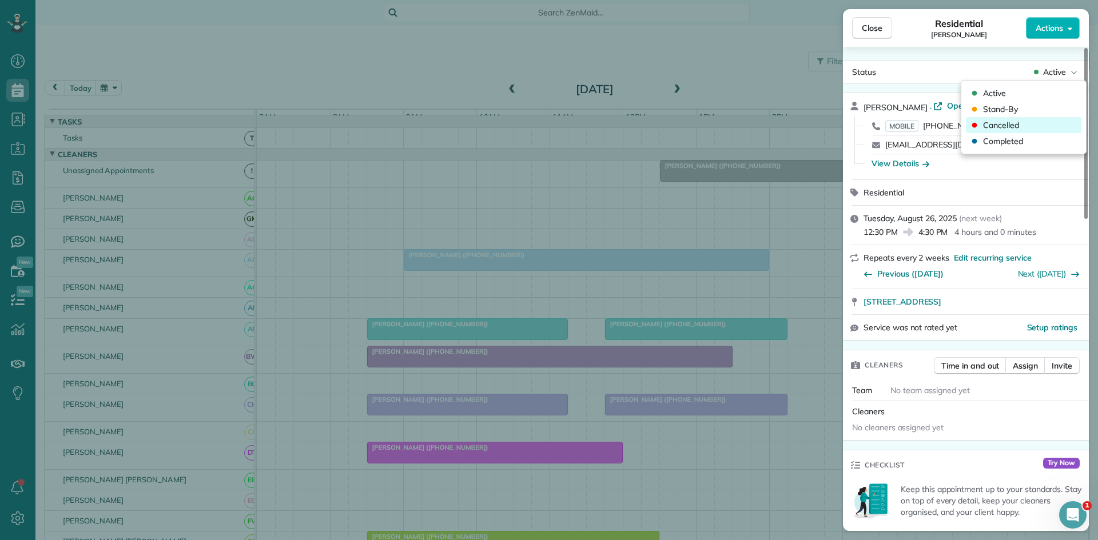
click at [1008, 126] on span "Cancelled" at bounding box center [1001, 125] width 36 height 11
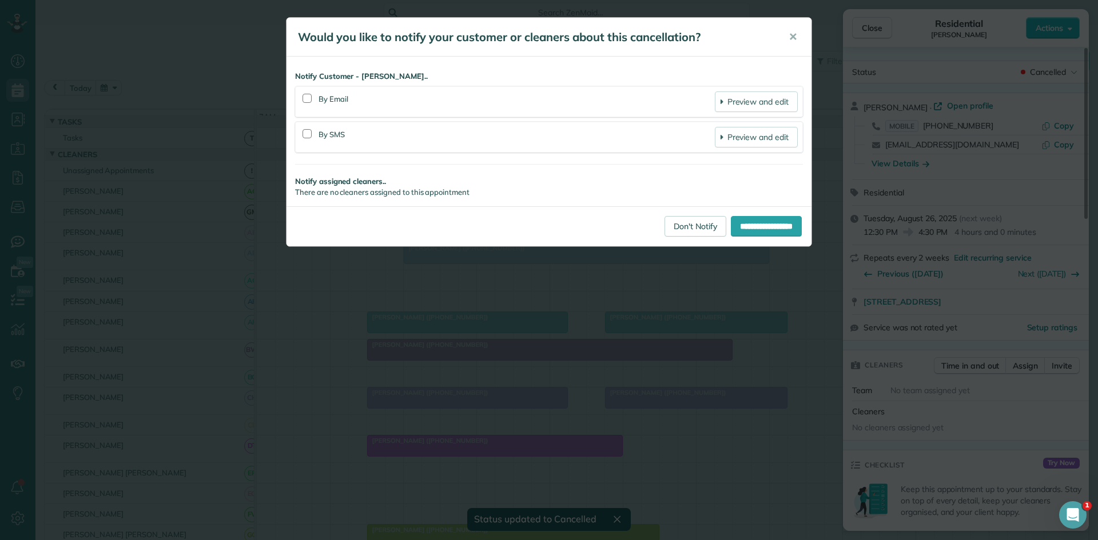
click at [640, 230] on div "**********" at bounding box center [548, 226] width 525 height 40
drag, startPoint x: 679, startPoint y: 225, endPoint x: 690, endPoint y: 218, distance: 13.2
click at [680, 225] on link "Don't Notify" at bounding box center [695, 226] width 62 height 21
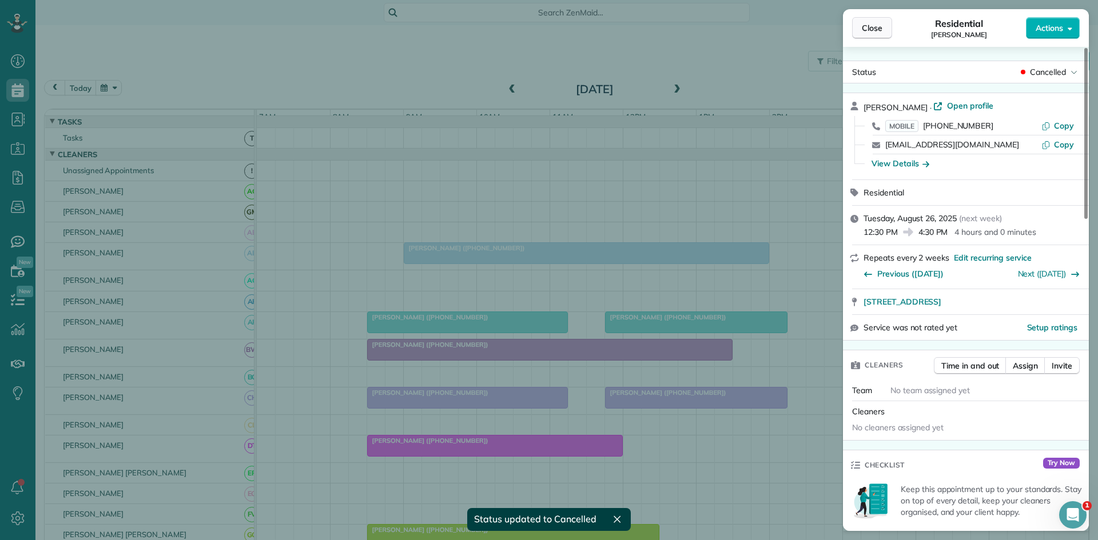
click at [857, 34] on button "Close" at bounding box center [872, 28] width 40 height 22
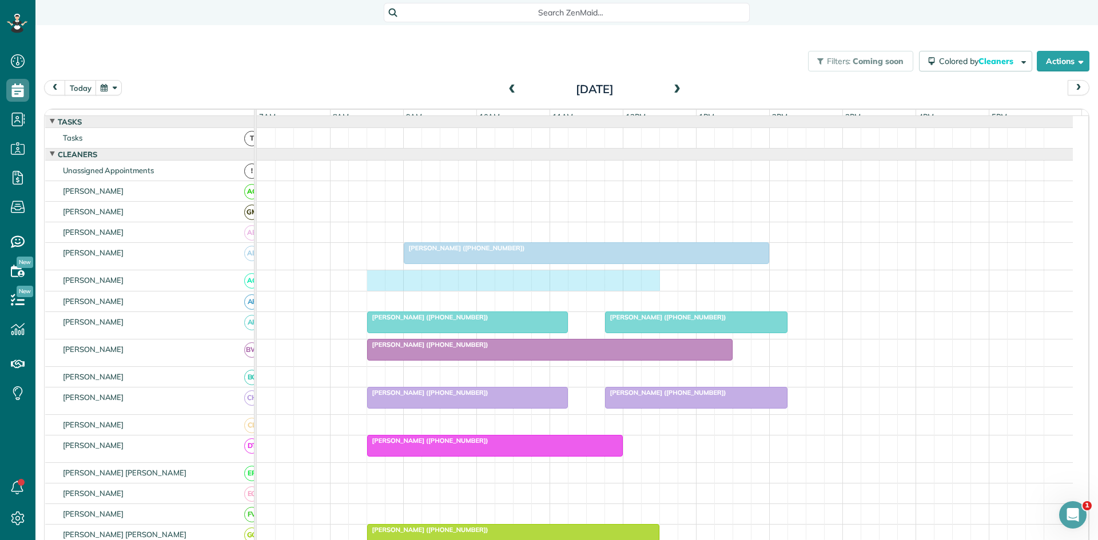
drag, startPoint x: 375, startPoint y: 292, endPoint x: 643, endPoint y: 285, distance: 268.3
click at [643, 285] on div at bounding box center [665, 280] width 816 height 20
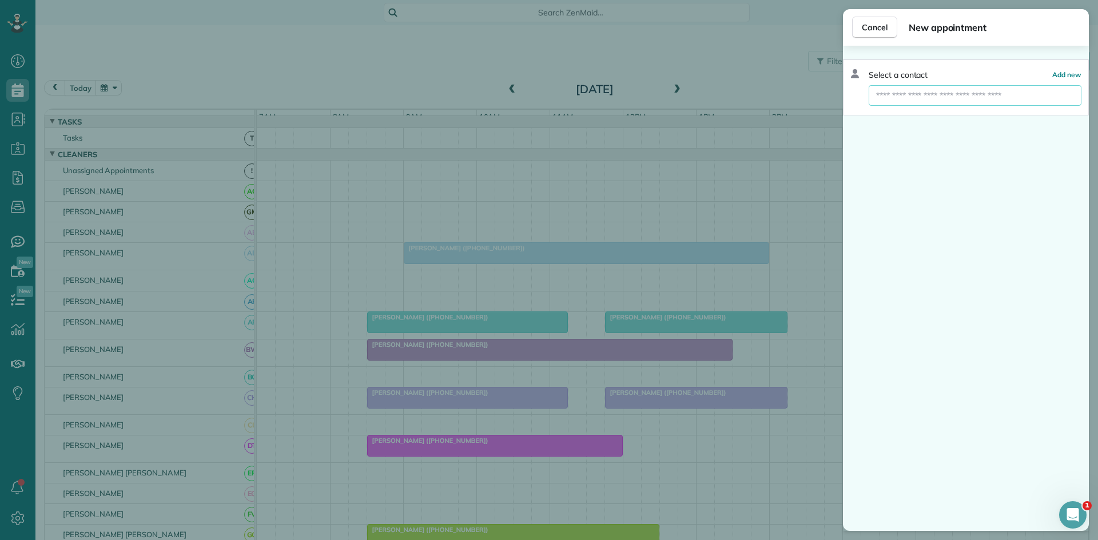
click at [960, 90] on input "text" at bounding box center [975, 95] width 213 height 21
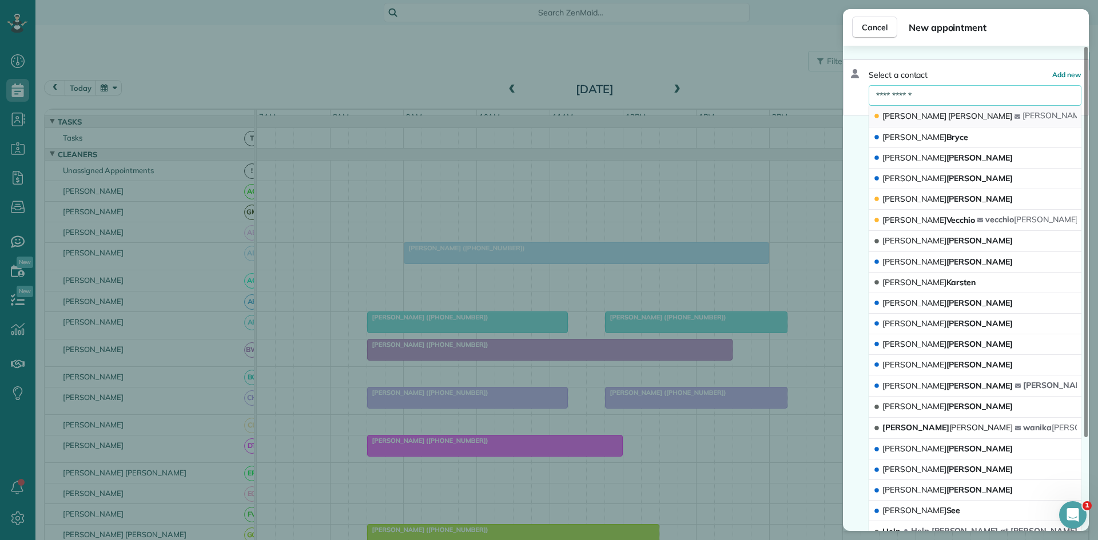
type input "**********"
click at [948, 112] on span "[PERSON_NAME]" at bounding box center [980, 116] width 64 height 10
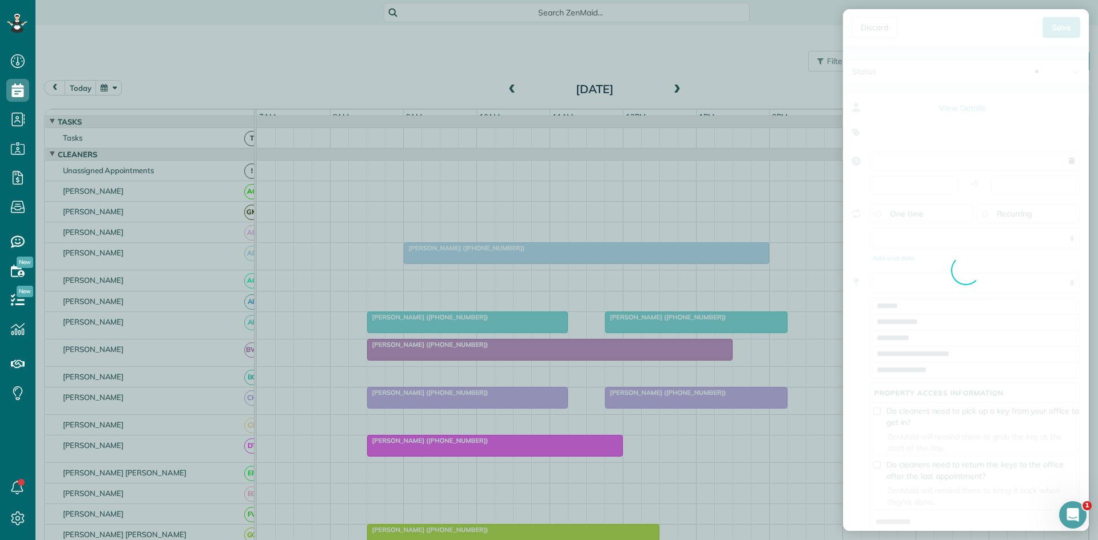
type input "**********"
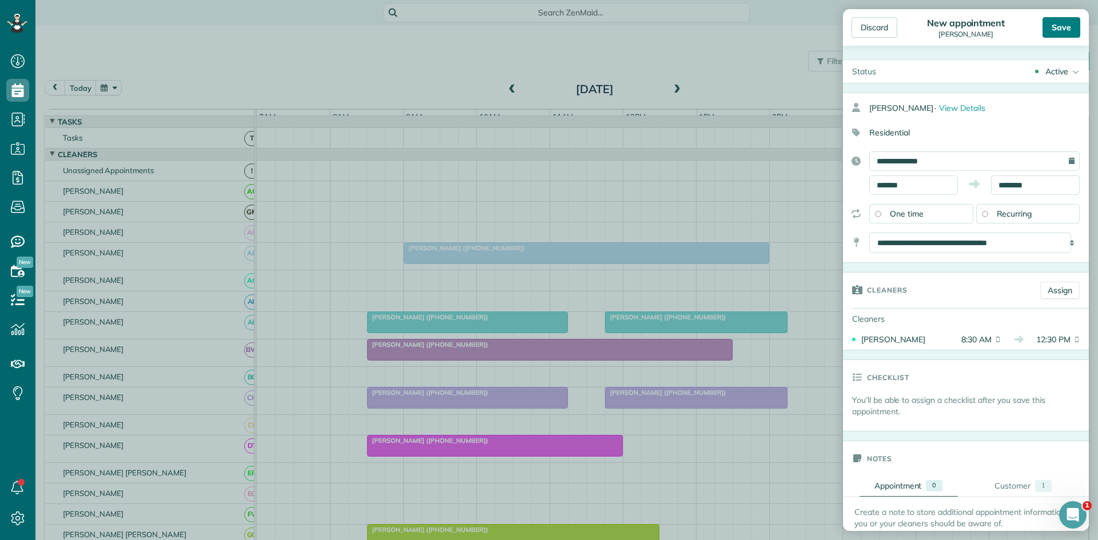
click at [1057, 34] on div "Save" at bounding box center [1061, 27] width 38 height 21
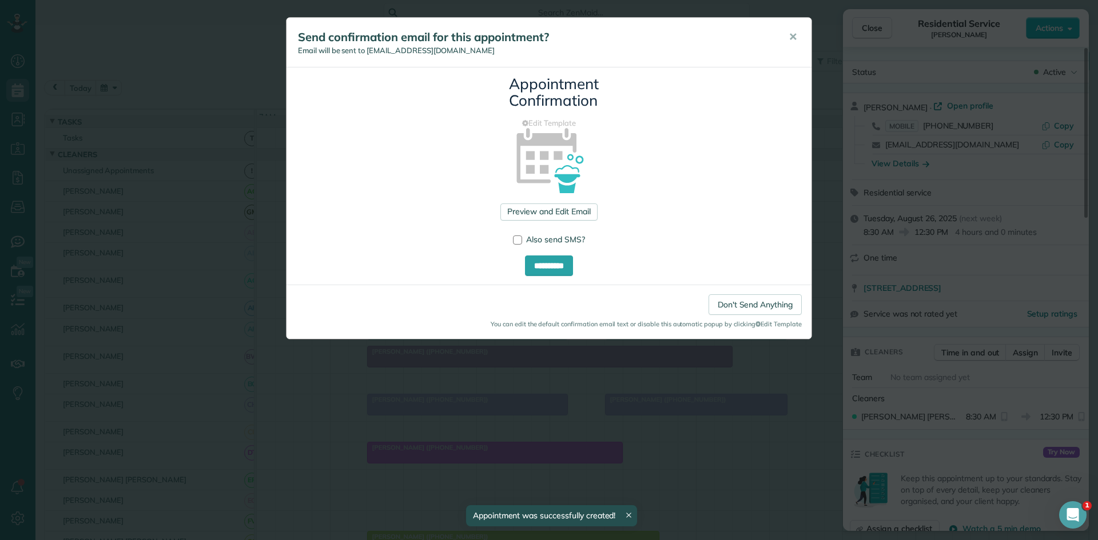
click at [778, 40] on div "Send confirmation email for this appointment? Email will be sent to [EMAIL_ADDR…" at bounding box center [548, 43] width 525 height 50
click at [786, 40] on button "✕" at bounding box center [793, 36] width 26 height 27
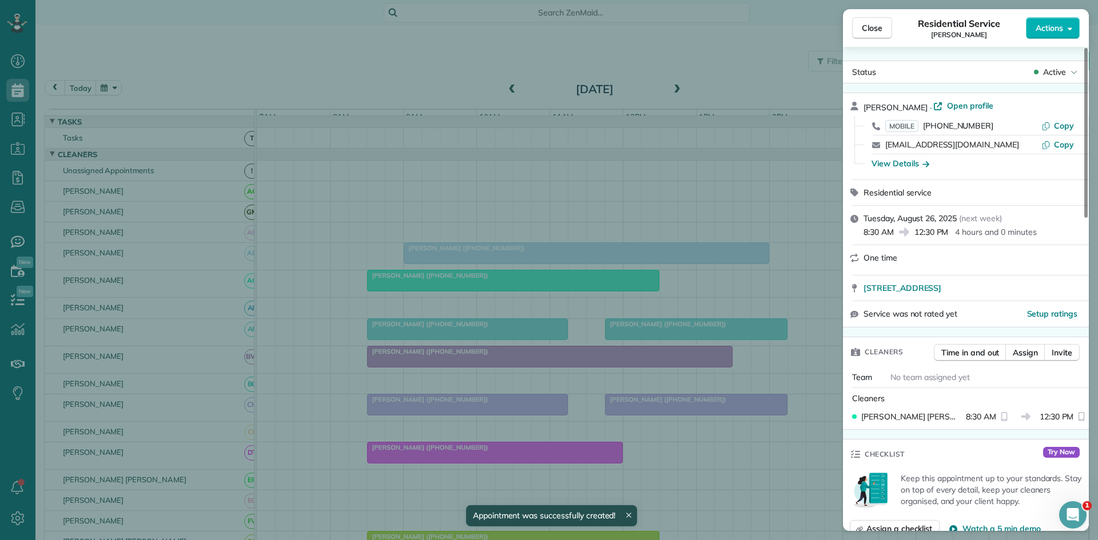
click at [885, 29] on button "Close" at bounding box center [872, 28] width 40 height 22
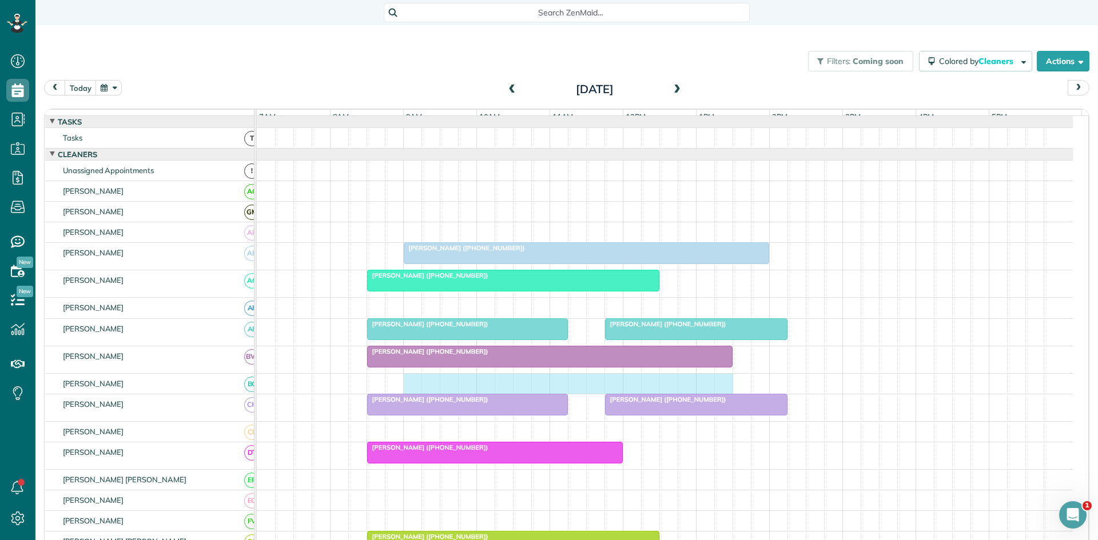
drag, startPoint x: 411, startPoint y: 393, endPoint x: 715, endPoint y: 375, distance: 305.3
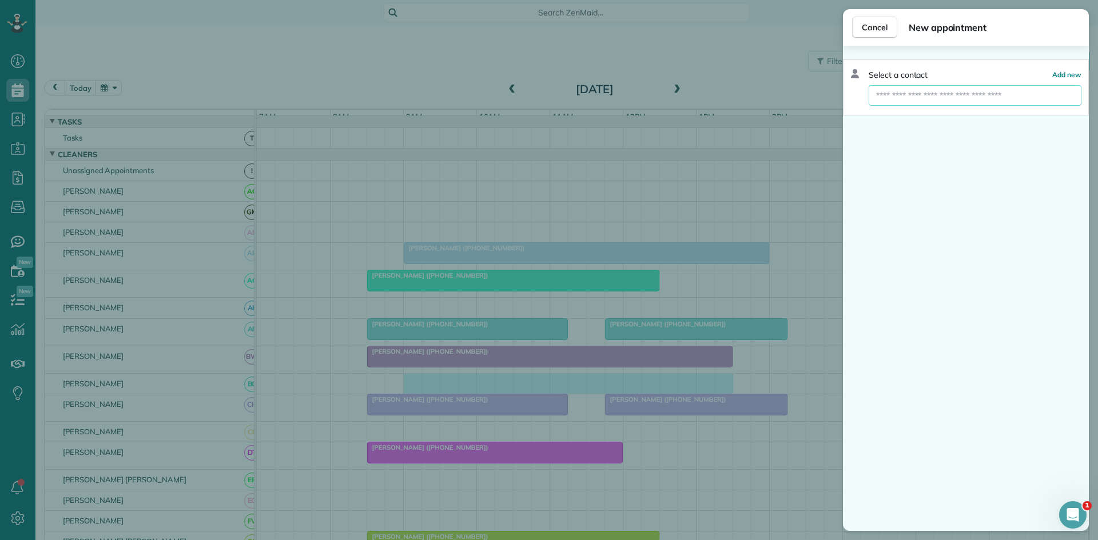
click at [937, 98] on input "text" at bounding box center [975, 95] width 213 height 21
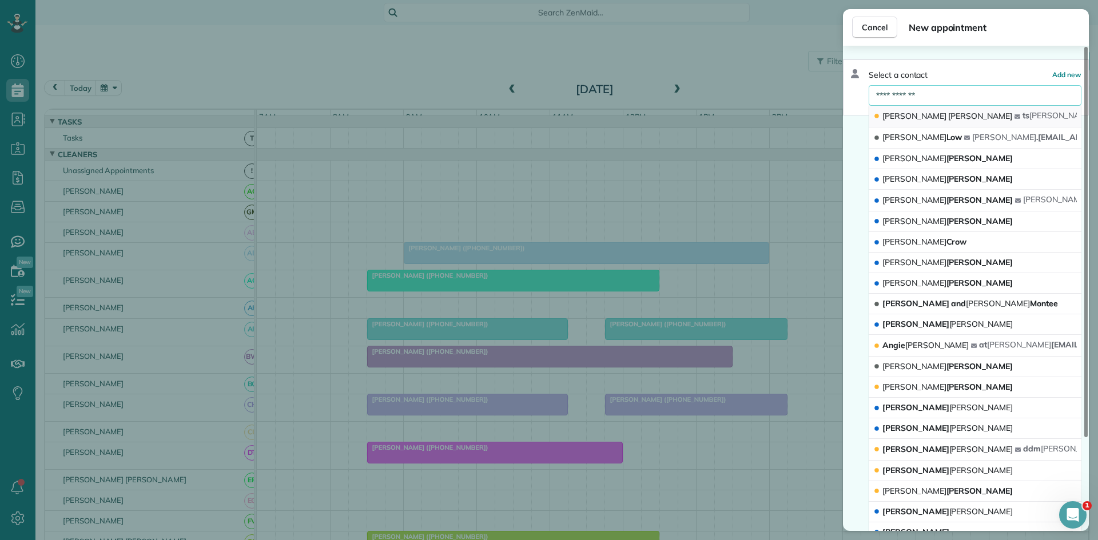
type input "**********"
click at [948, 117] on span "[PERSON_NAME]" at bounding box center [980, 116] width 64 height 10
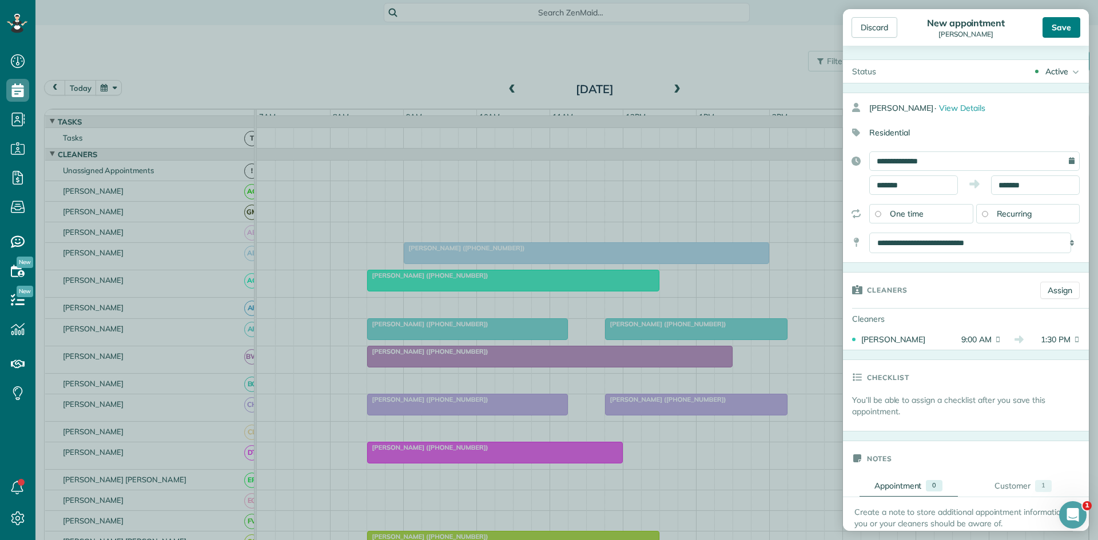
click at [1066, 21] on div "Save" at bounding box center [1061, 27] width 38 height 21
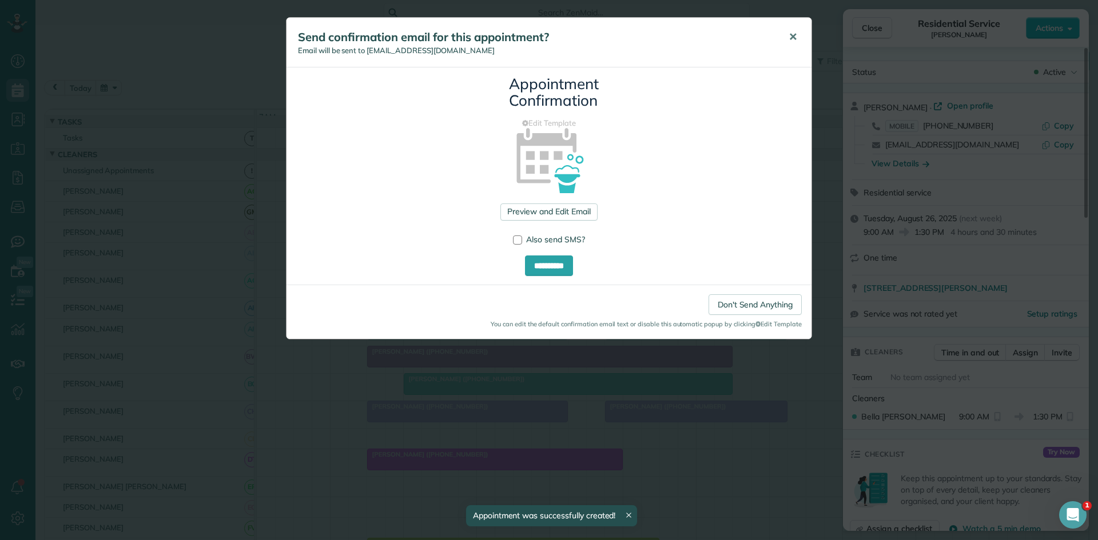
click at [791, 40] on span "✕" at bounding box center [793, 36] width 9 height 13
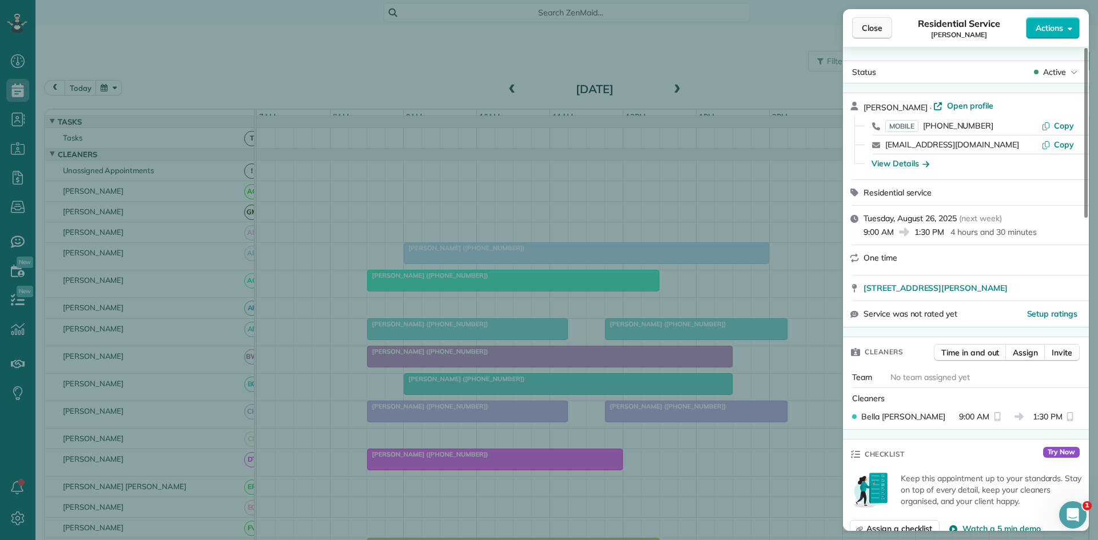
click at [885, 30] on button "Close" at bounding box center [872, 28] width 40 height 22
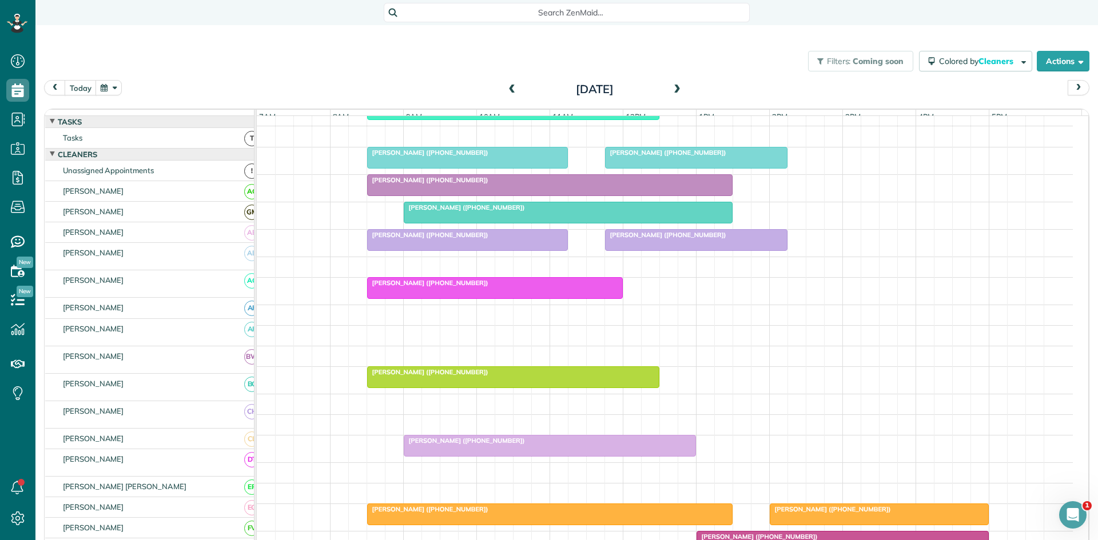
scroll to position [190, 0]
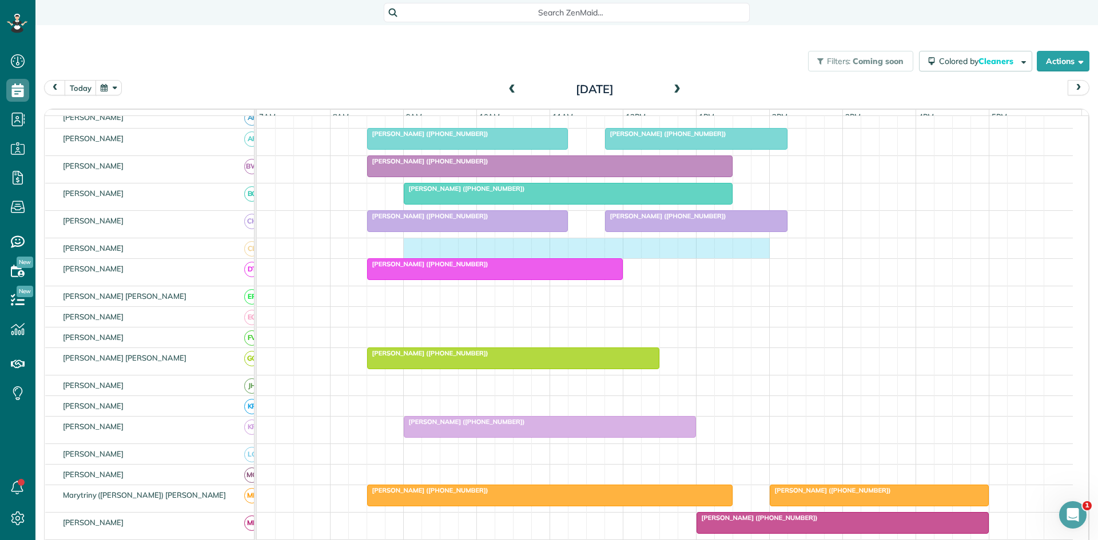
drag, startPoint x: 411, startPoint y: 256, endPoint x: 750, endPoint y: 249, distance: 339.2
click at [761, 249] on div at bounding box center [665, 248] width 816 height 20
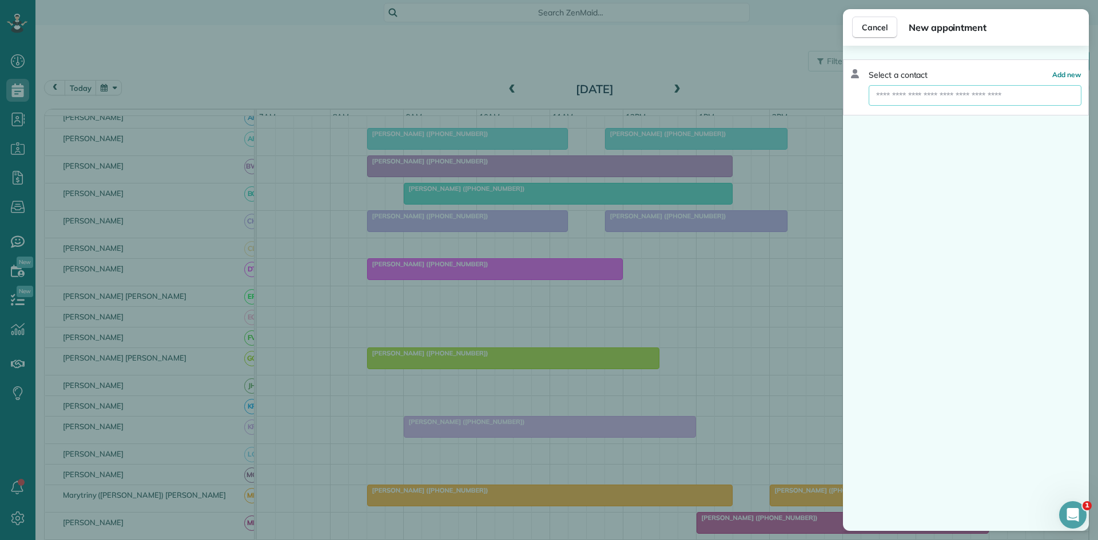
click at [948, 89] on input "text" at bounding box center [975, 95] width 213 height 21
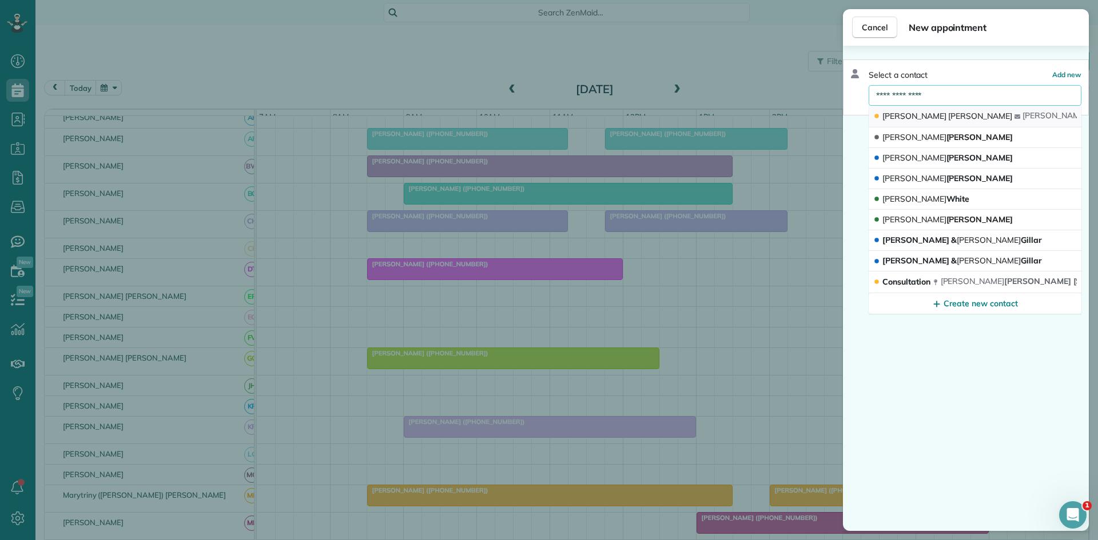
type input "**********"
click at [948, 113] on span "[PERSON_NAME]" at bounding box center [980, 116] width 64 height 10
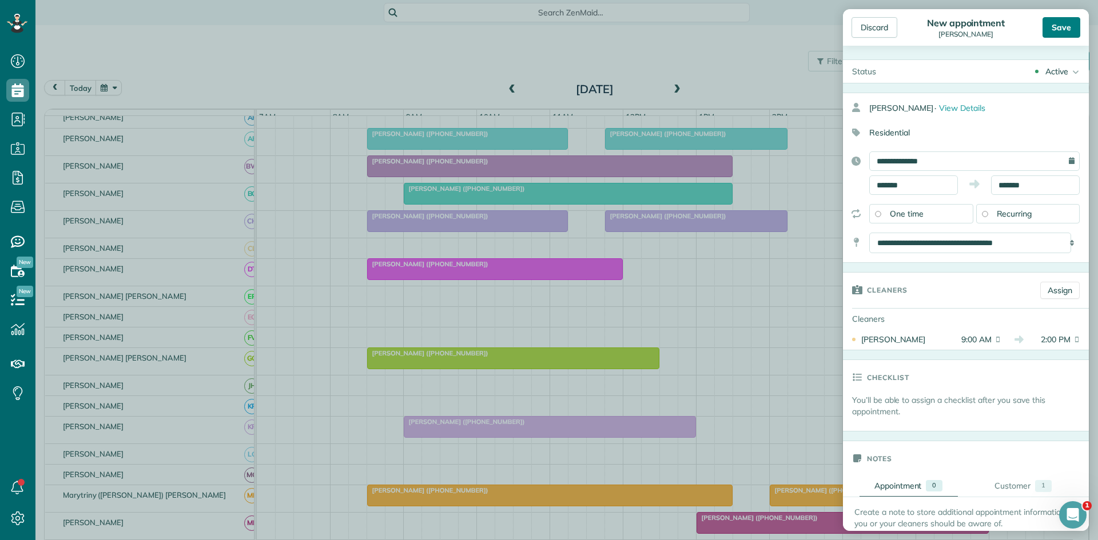
click at [1061, 30] on div "Save" at bounding box center [1061, 27] width 38 height 21
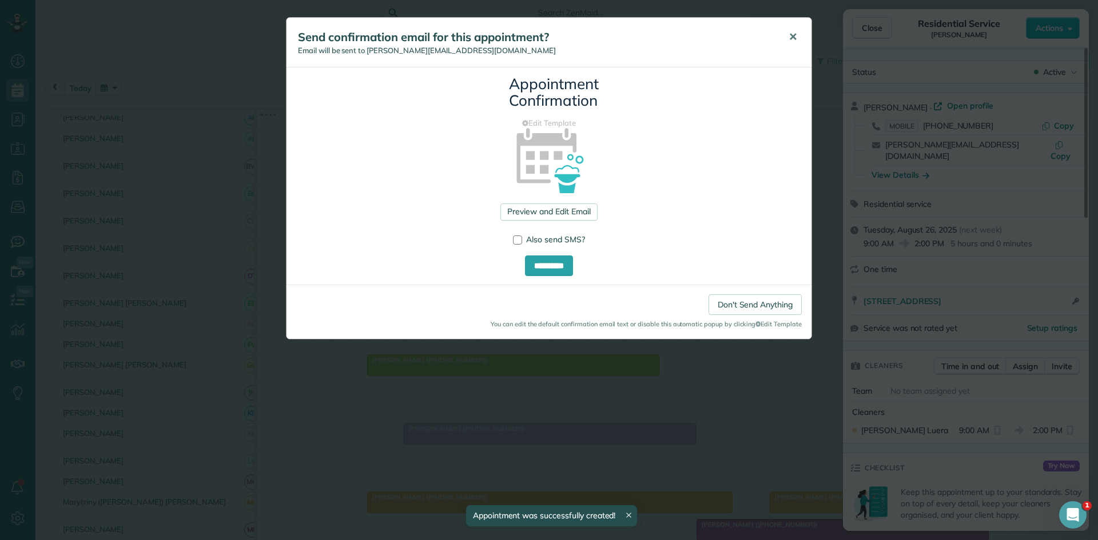
click at [793, 48] on button "✕" at bounding box center [793, 36] width 26 height 27
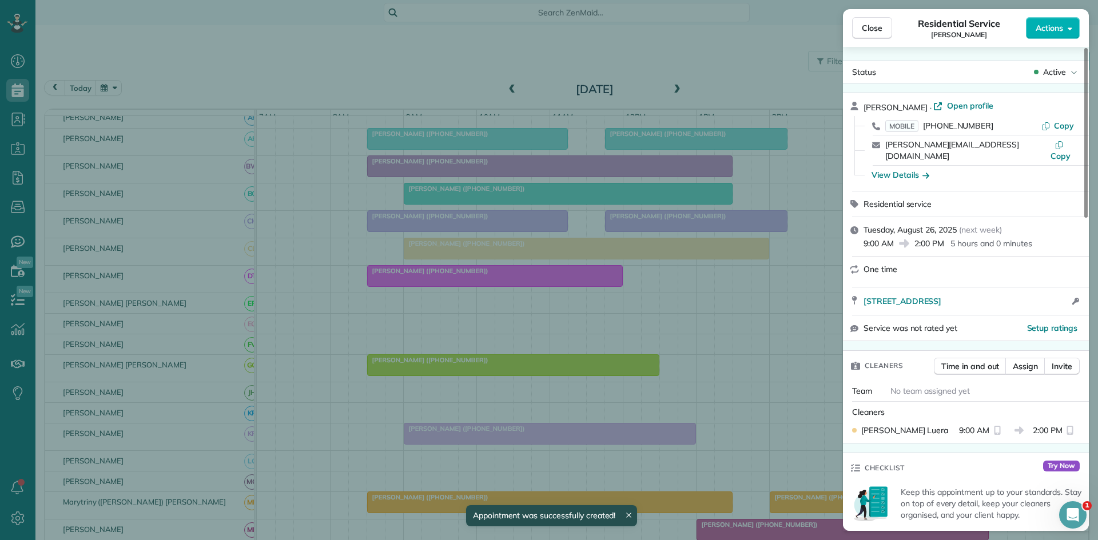
drag, startPoint x: 865, startPoint y: 34, endPoint x: 853, endPoint y: 50, distance: 20.5
click at [865, 32] on button "Close" at bounding box center [872, 28] width 40 height 22
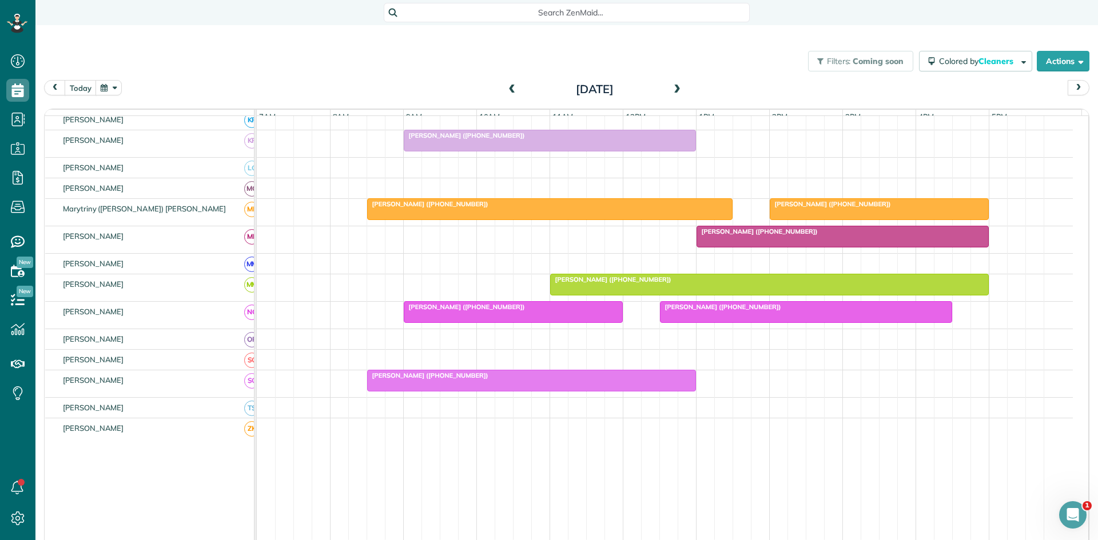
scroll to position [505, 0]
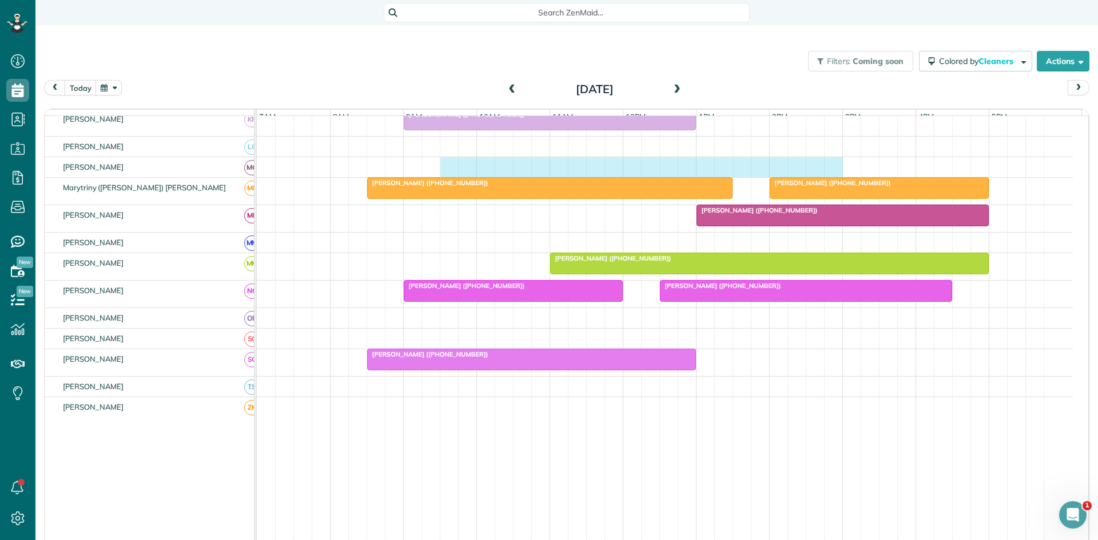
drag, startPoint x: 446, startPoint y: 173, endPoint x: 838, endPoint y: 166, distance: 391.8
click at [838, 166] on div at bounding box center [665, 167] width 816 height 20
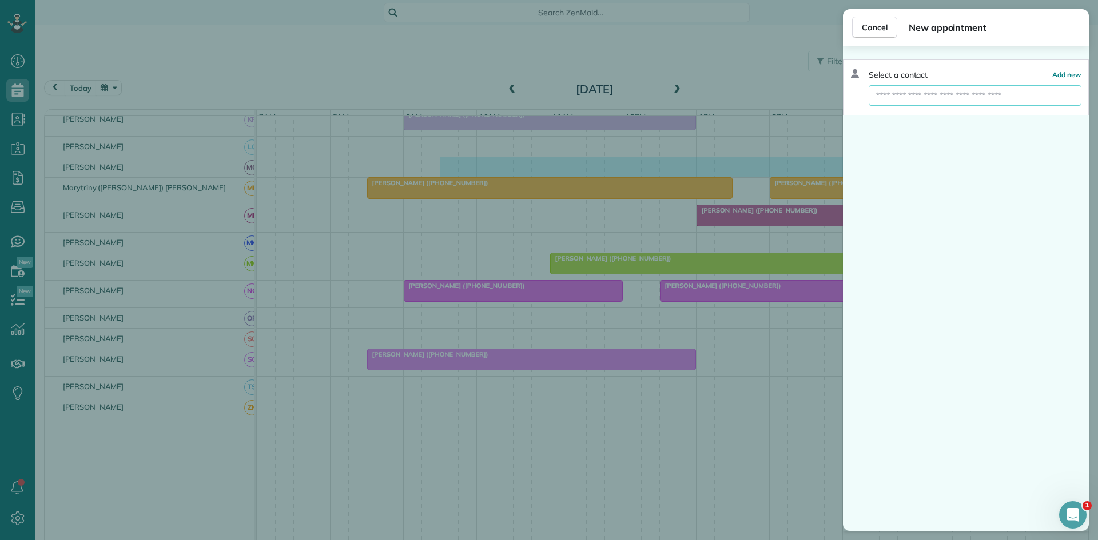
click at [950, 92] on input "text" at bounding box center [975, 95] width 213 height 21
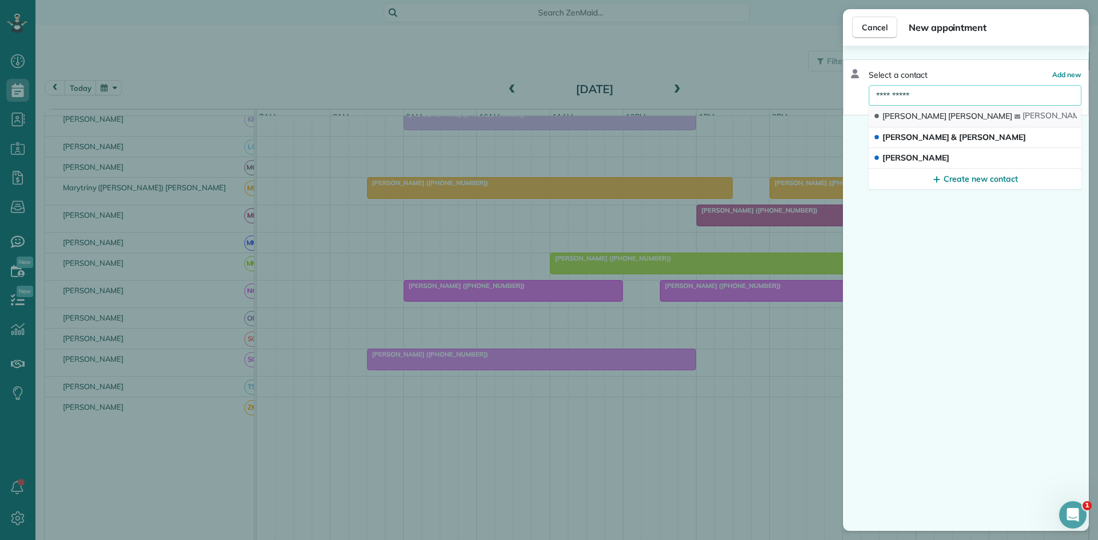
type input "**********"
click at [928, 121] on button "[PERSON_NAME] [EMAIL_ADDRESS][DOMAIN_NAME]" at bounding box center [975, 117] width 213 height 22
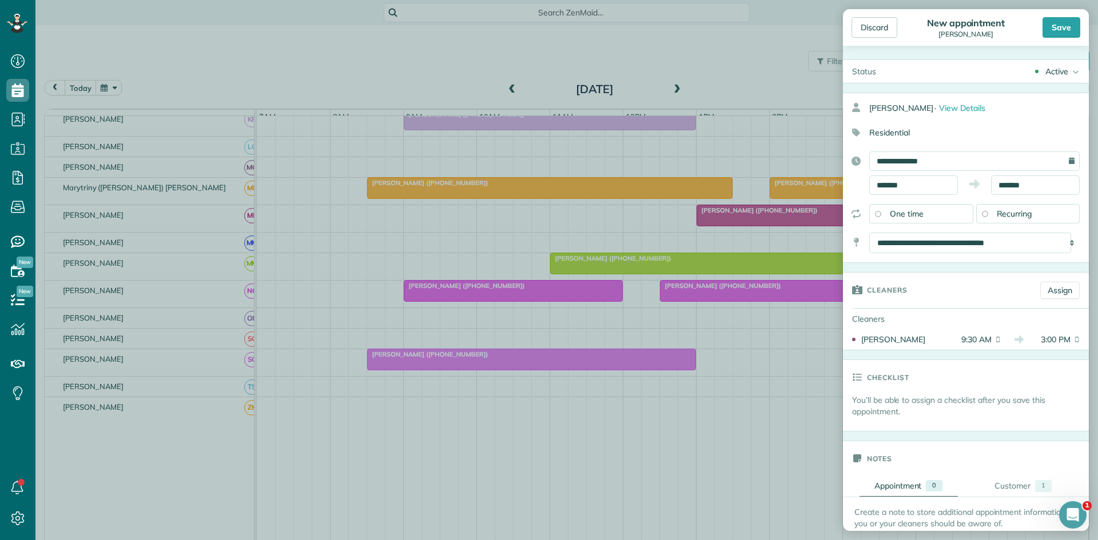
click at [1055, 42] on div "Discard New appointment [PERSON_NAME] Save" at bounding box center [966, 27] width 246 height 37
click at [1058, 37] on div "Save" at bounding box center [1061, 27] width 38 height 21
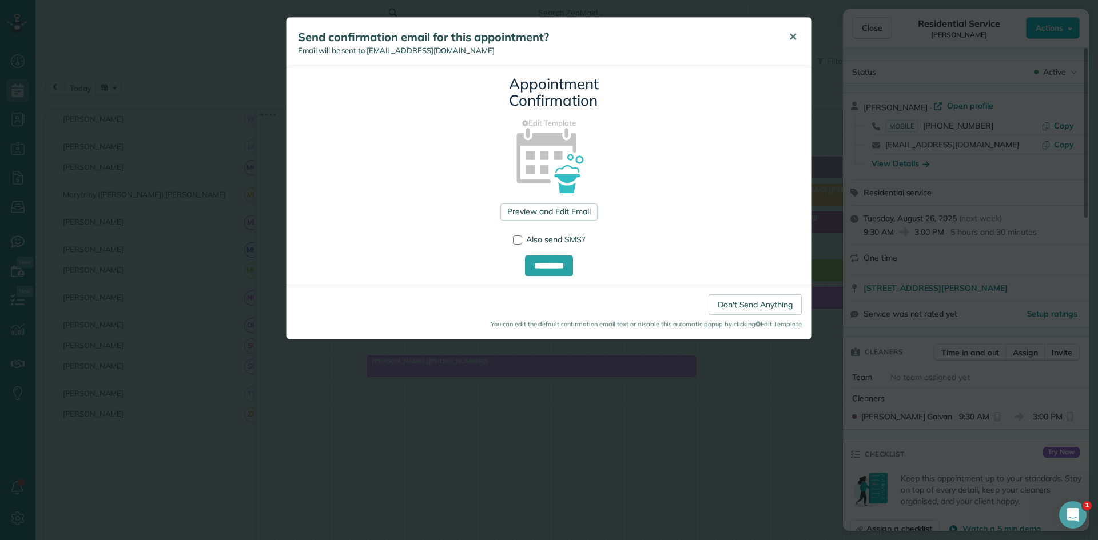
click at [791, 32] on span "✕" at bounding box center [793, 36] width 9 height 13
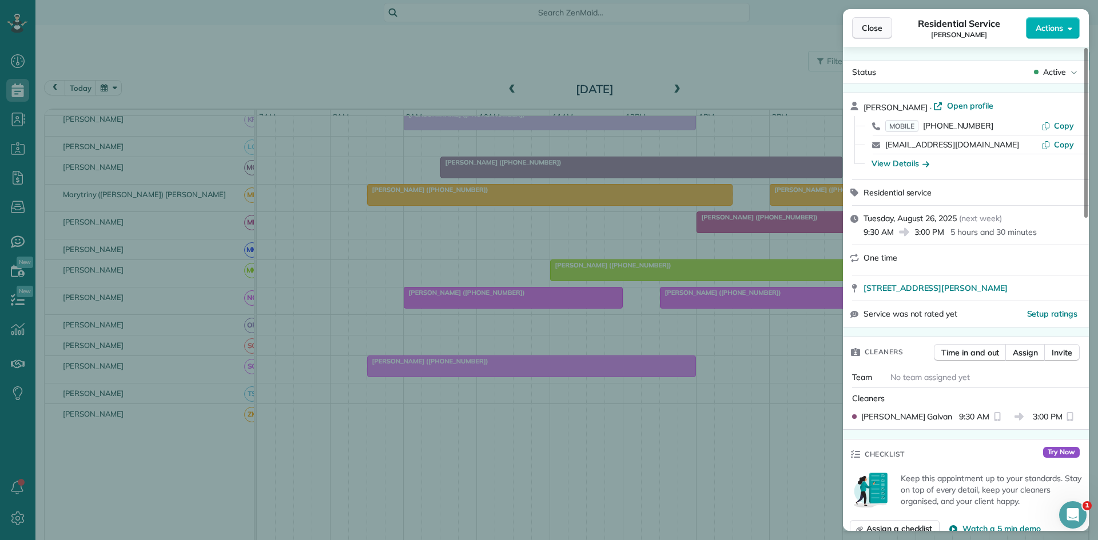
click at [860, 34] on button "Close" at bounding box center [872, 28] width 40 height 22
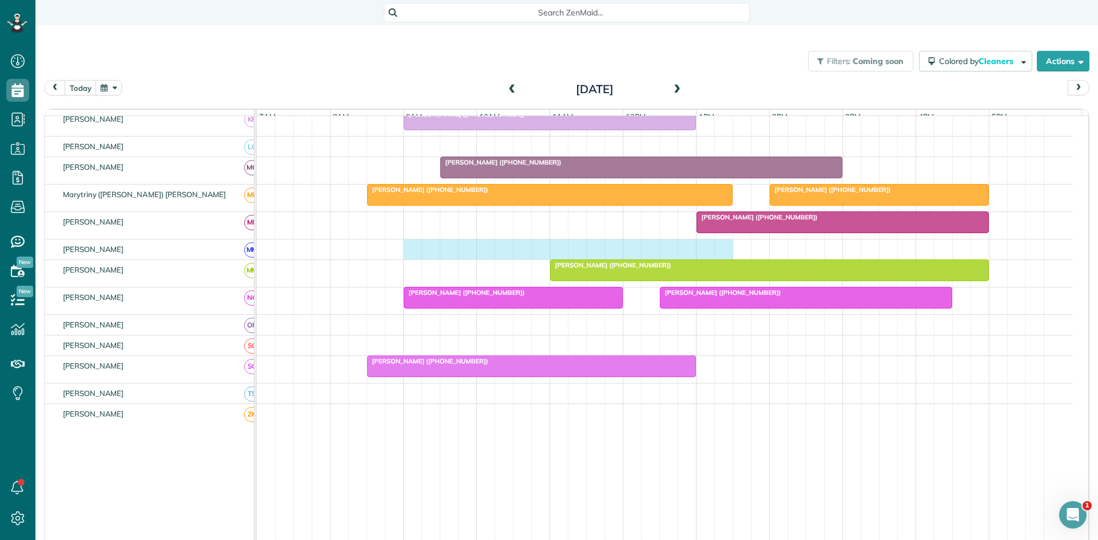
drag, startPoint x: 412, startPoint y: 260, endPoint x: 715, endPoint y: 254, distance: 303.1
click at [722, 252] on div at bounding box center [665, 250] width 816 height 20
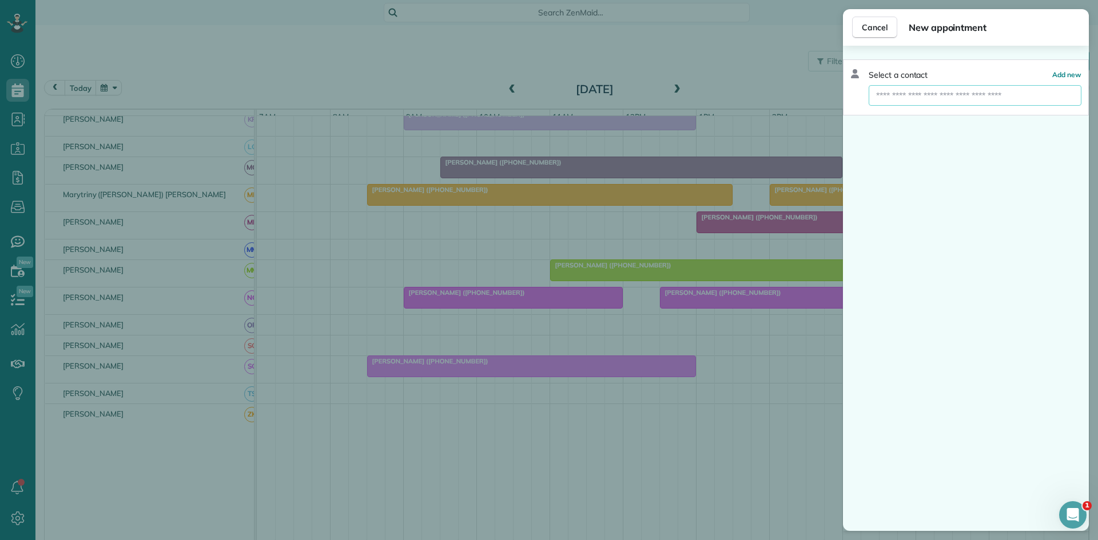
click at [1014, 89] on input "text" at bounding box center [975, 95] width 213 height 21
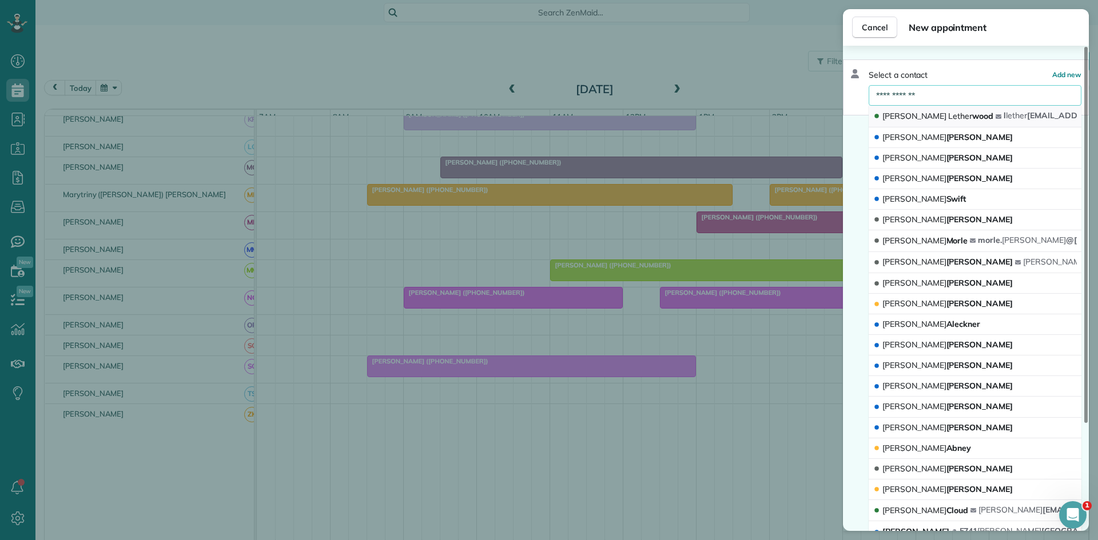
type input "**********"
click at [954, 110] on button "[PERSON_NAME] [PERSON_NAME] l lether [EMAIL_ADDRESS][DOMAIN_NAME]" at bounding box center [975, 117] width 213 height 22
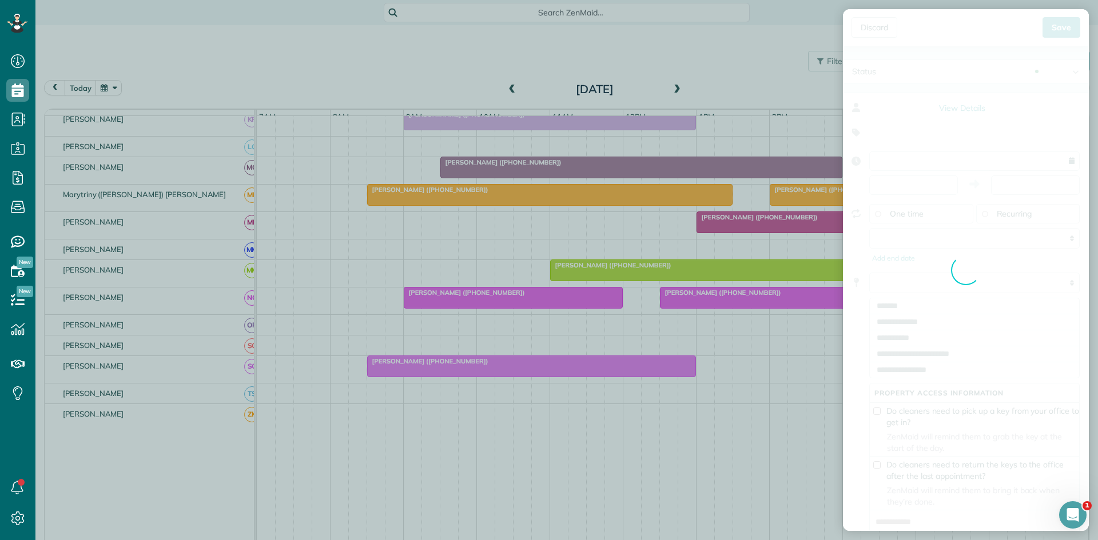
type input "**********"
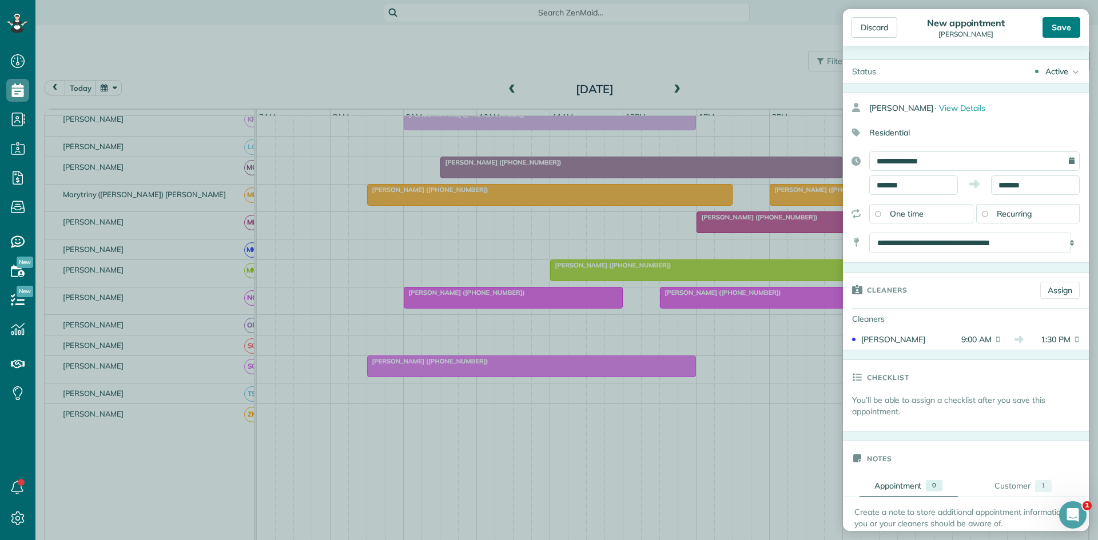
click at [1058, 34] on div "Save" at bounding box center [1061, 27] width 38 height 21
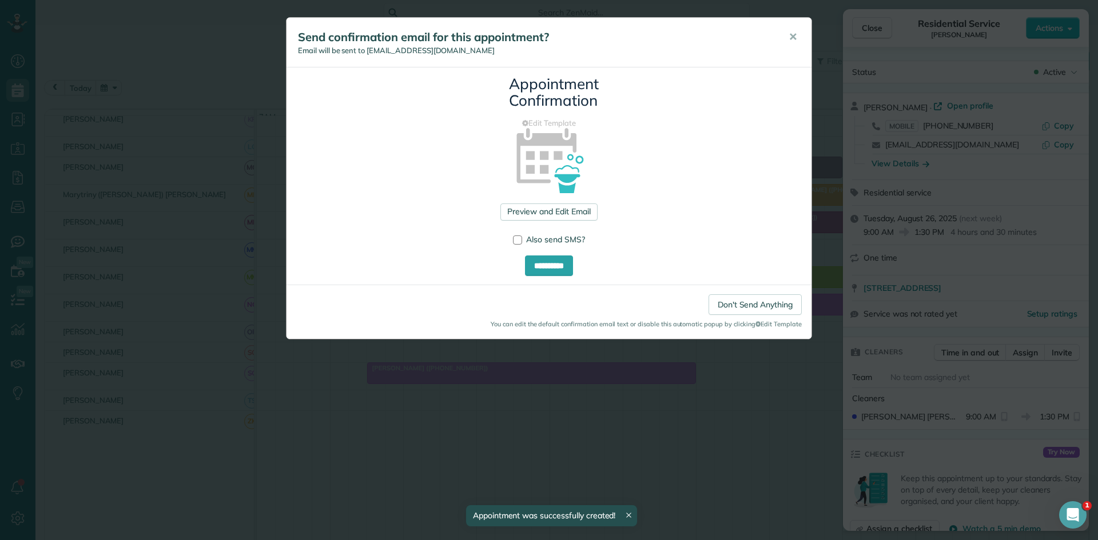
click at [774, 37] on div "Send confirmation email for this appointment? Email will be sent to [EMAIL_ADDR…" at bounding box center [548, 43] width 525 height 50
click at [789, 37] on span "✕" at bounding box center [793, 36] width 9 height 13
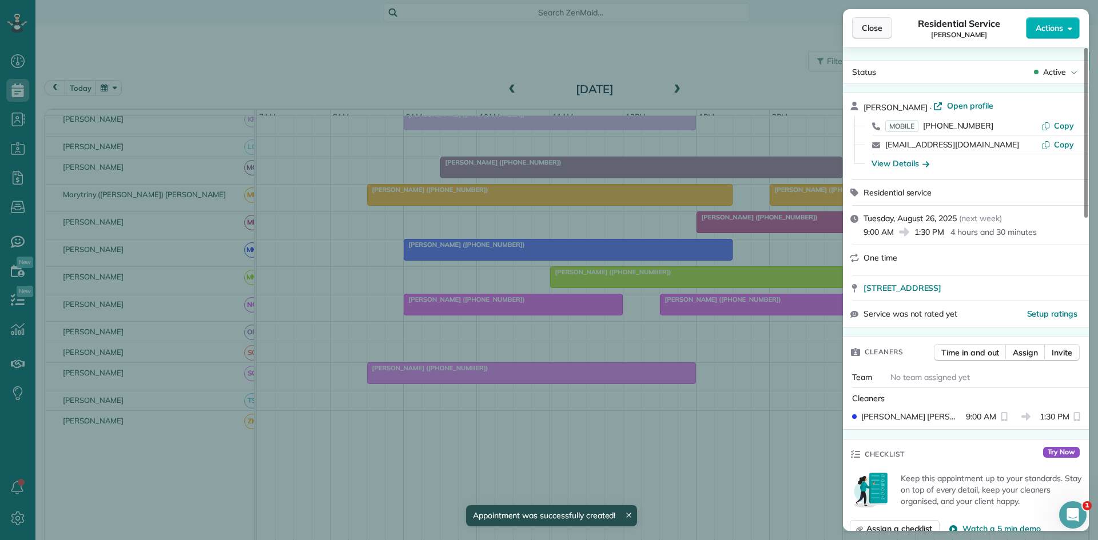
click at [866, 29] on span "Close" at bounding box center [872, 27] width 21 height 11
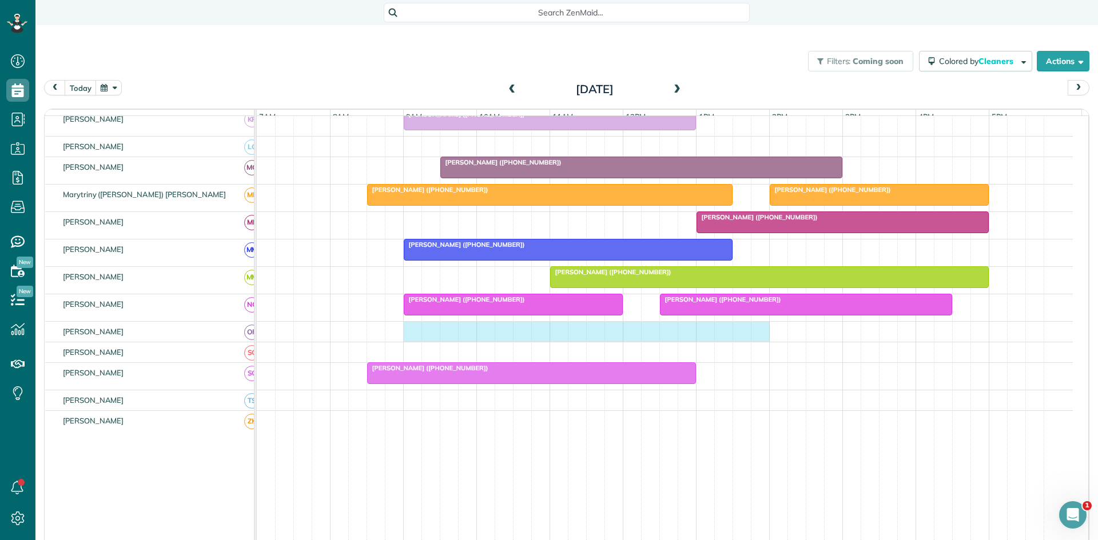
drag, startPoint x: 410, startPoint y: 343, endPoint x: 751, endPoint y: 337, distance: 341.4
click at [758, 337] on div at bounding box center [665, 332] width 816 height 20
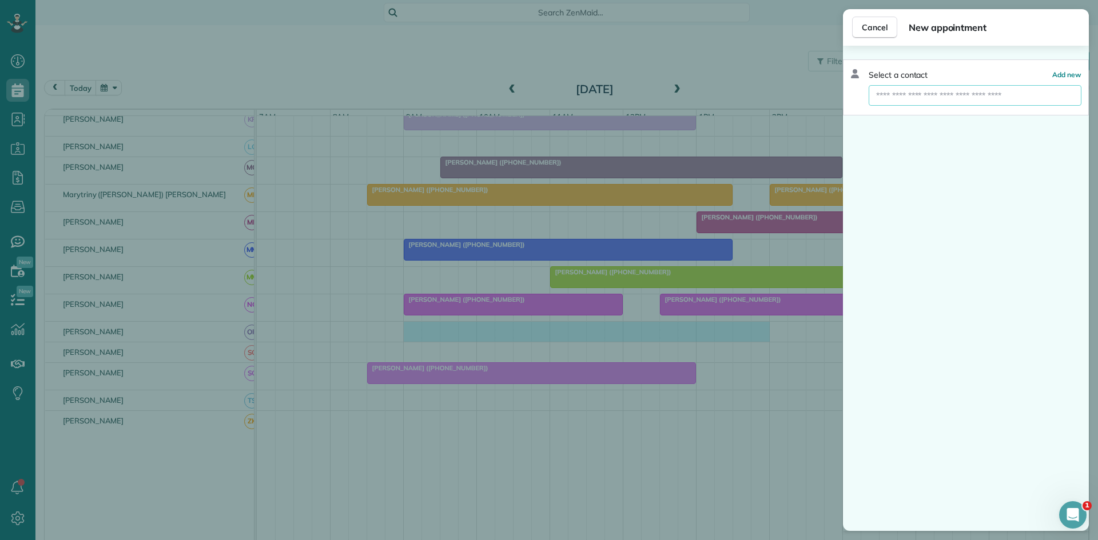
click at [981, 93] on input "text" at bounding box center [975, 95] width 213 height 21
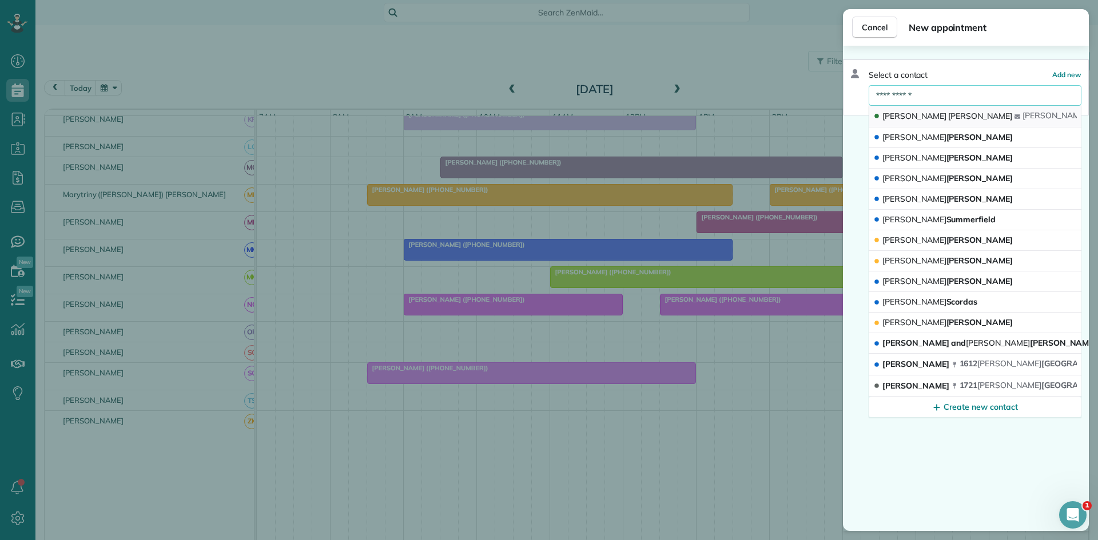
type input "**********"
click at [966, 109] on button "[PERSON_NAME] [PERSON_NAME] @ [PERSON_NAME] [DOMAIN_NAME]" at bounding box center [975, 117] width 213 height 22
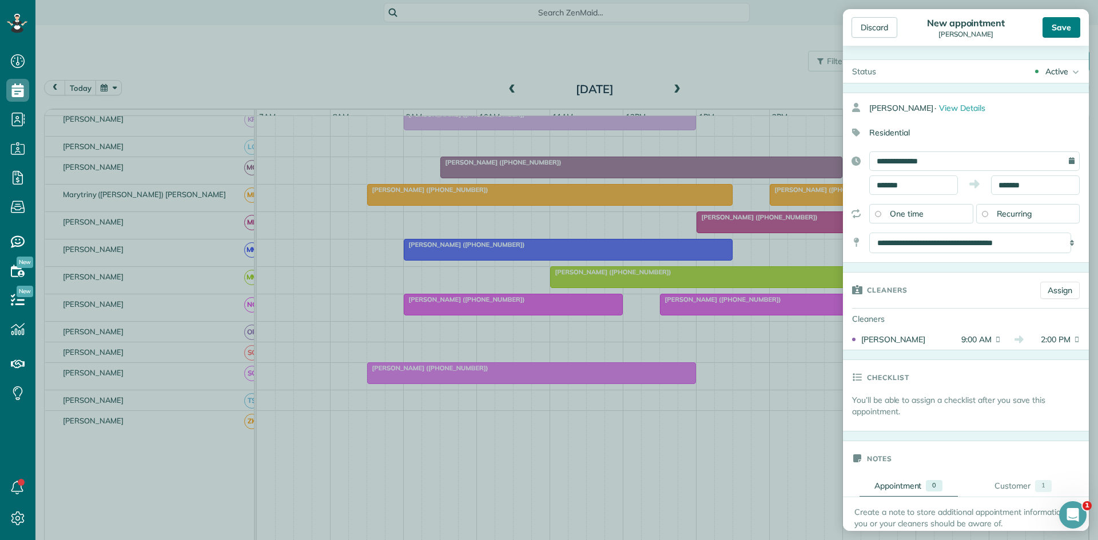
click at [1065, 35] on div "Save" at bounding box center [1061, 27] width 38 height 21
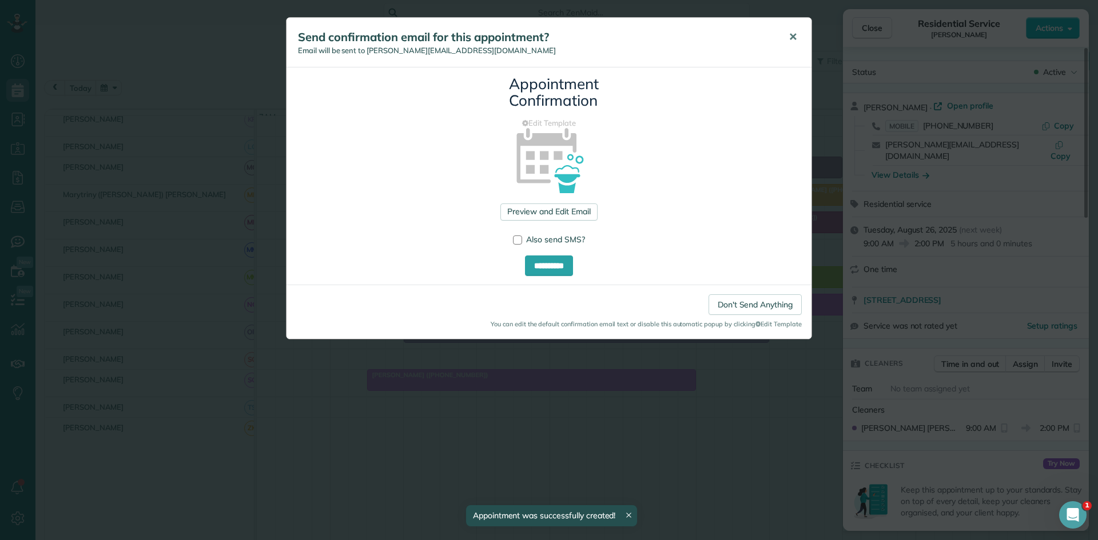
click at [791, 39] on span "✕" at bounding box center [793, 36] width 9 height 13
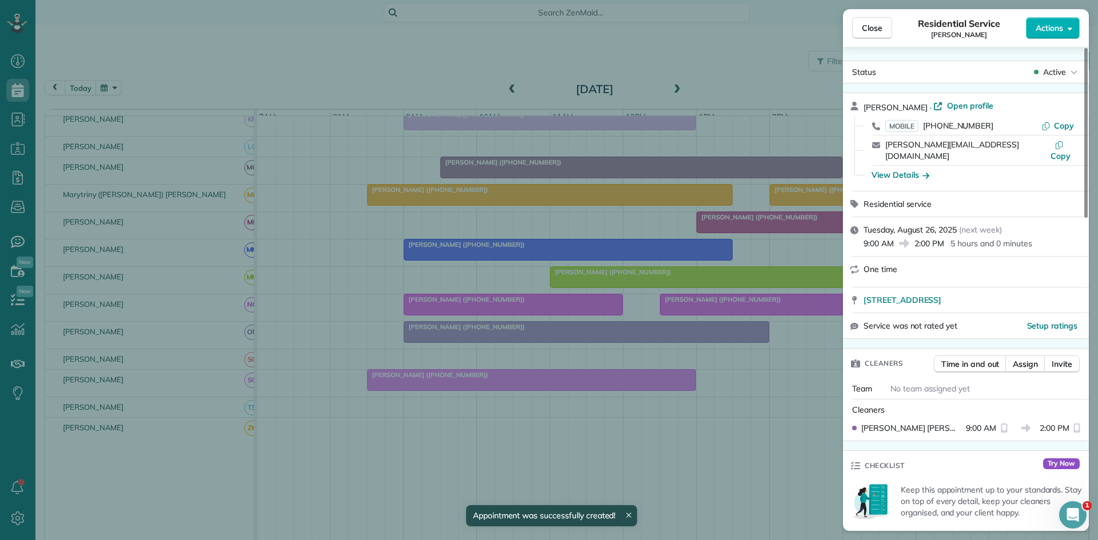
click at [866, 35] on button "Close" at bounding box center [872, 28] width 40 height 22
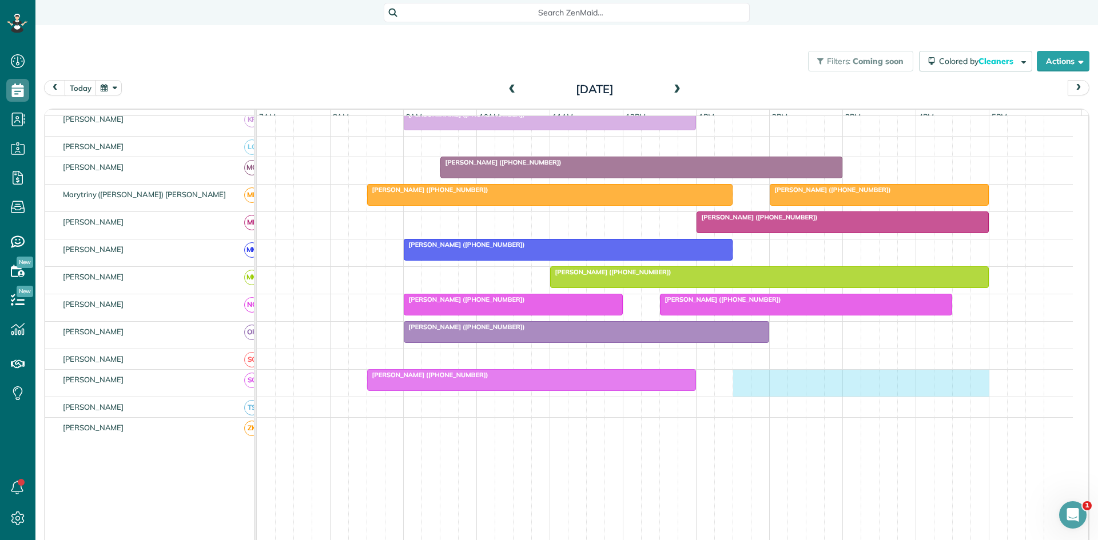
drag, startPoint x: 739, startPoint y: 389, endPoint x: 970, endPoint y: 384, distance: 231.1
click at [978, 384] on div "[PERSON_NAME] ([PHONE_NUMBER])" at bounding box center [665, 383] width 816 height 27
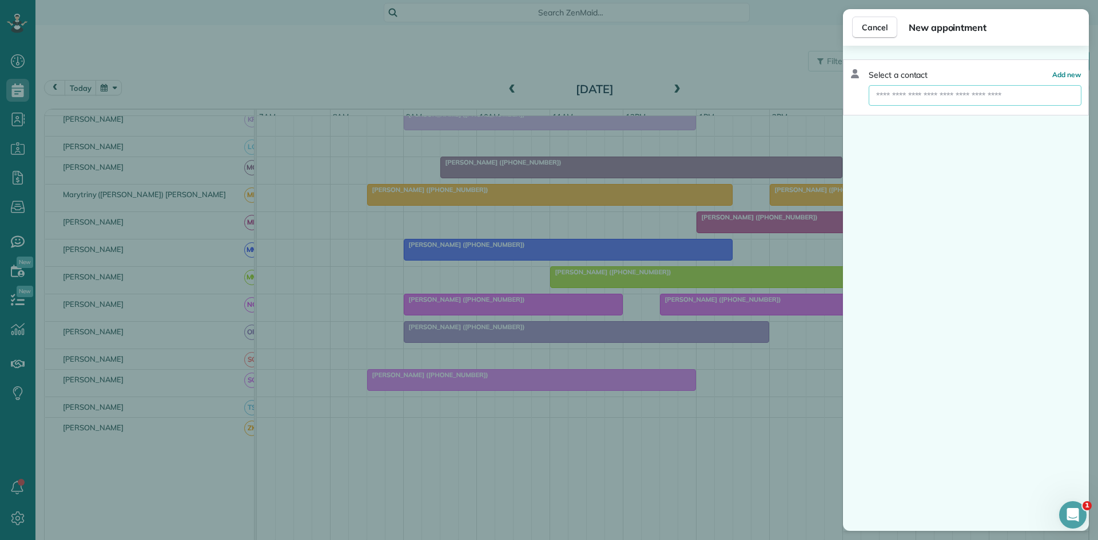
click at [966, 98] on input "text" at bounding box center [975, 95] width 213 height 21
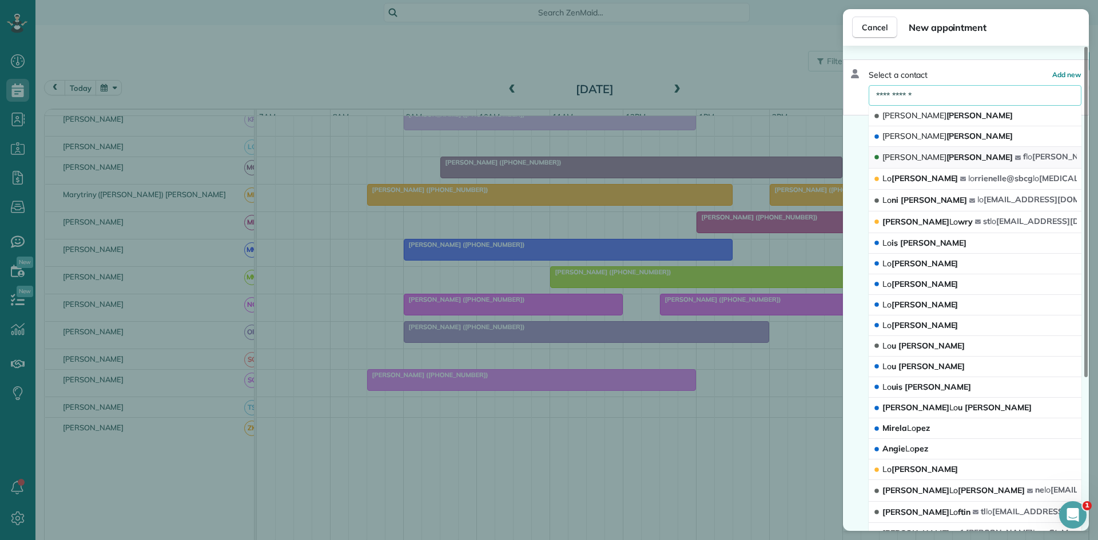
type input "**********"
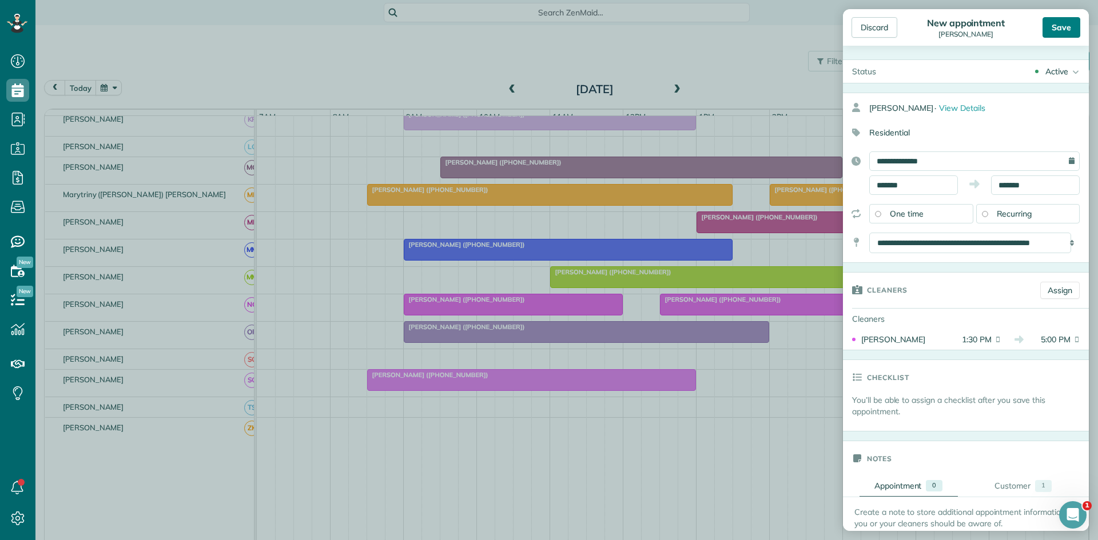
click at [1060, 33] on div "Save" at bounding box center [1061, 27] width 38 height 21
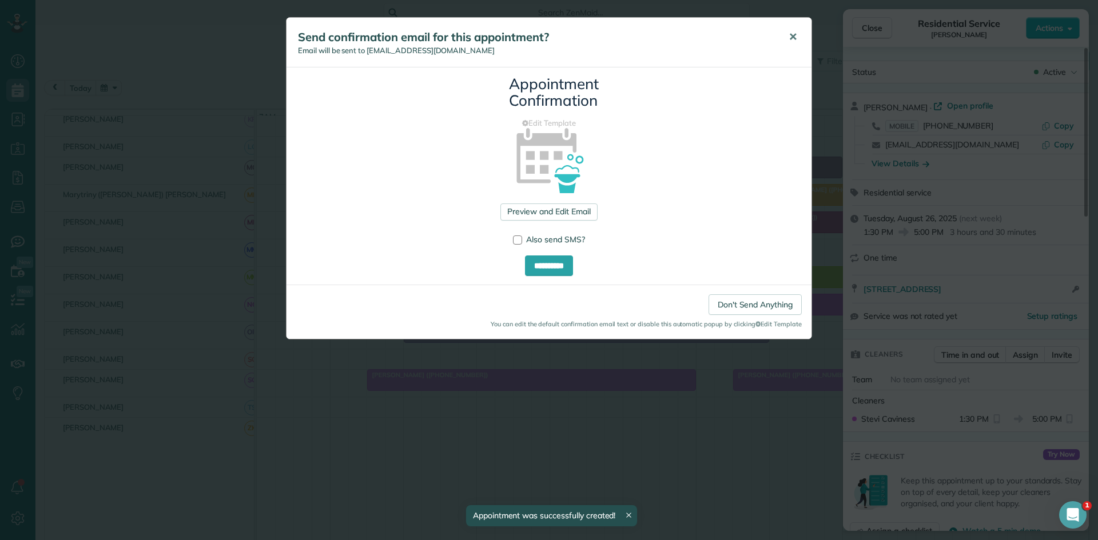
click at [794, 35] on span "✕" at bounding box center [793, 36] width 9 height 13
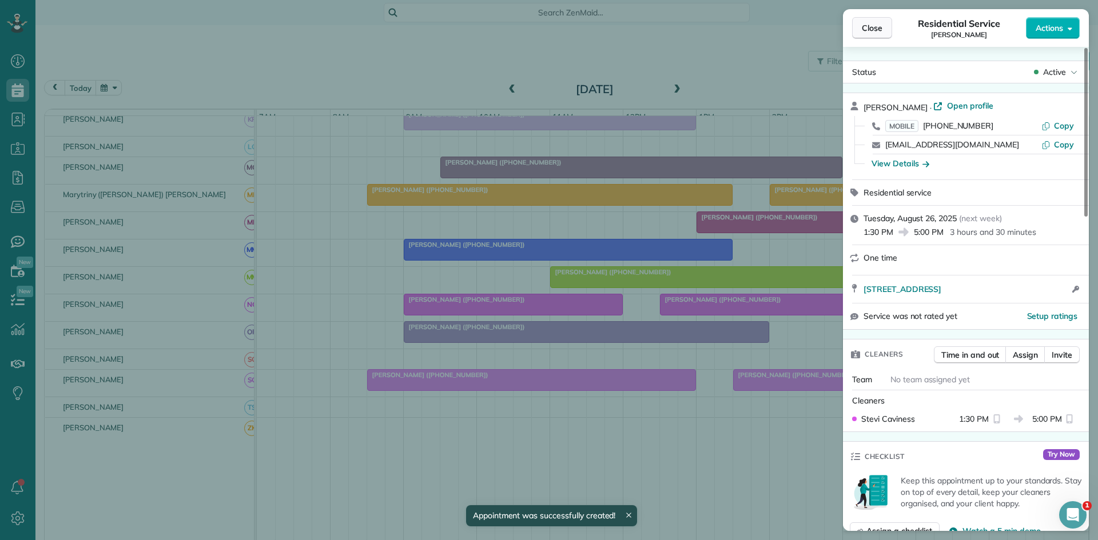
click at [887, 32] on button "Close" at bounding box center [872, 28] width 40 height 22
